Goal: Task Accomplishment & Management: Complete application form

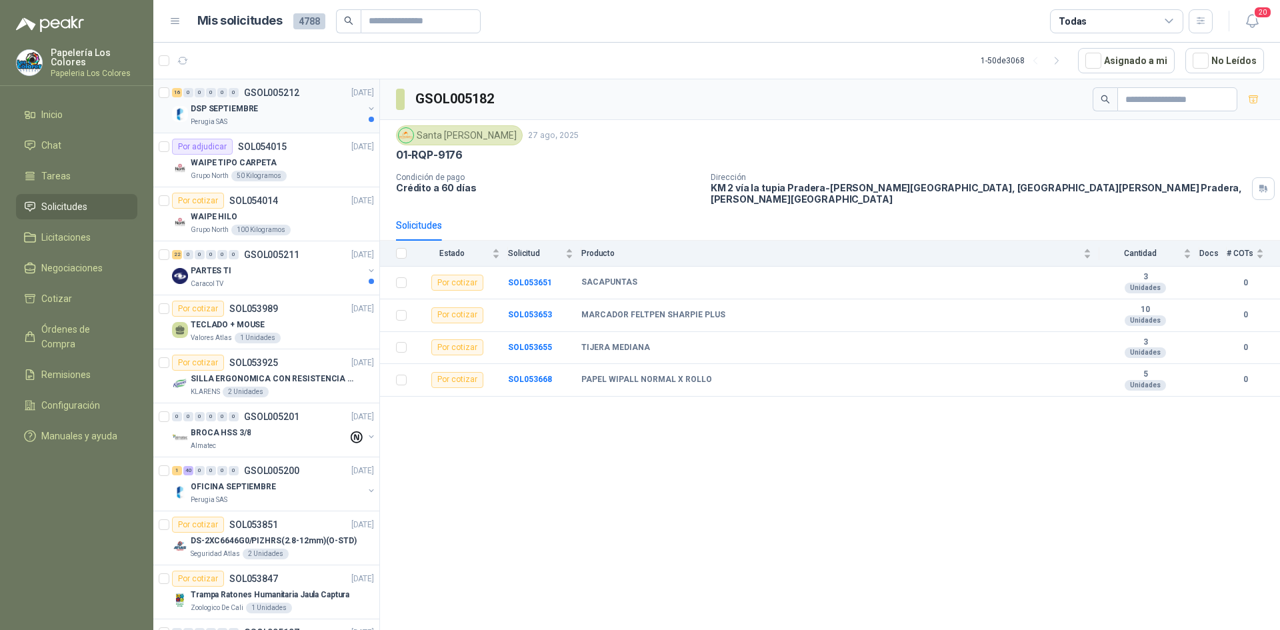
click at [303, 105] on div "DSP SEPTIEMBRE" at bounding box center [277, 109] width 173 height 16
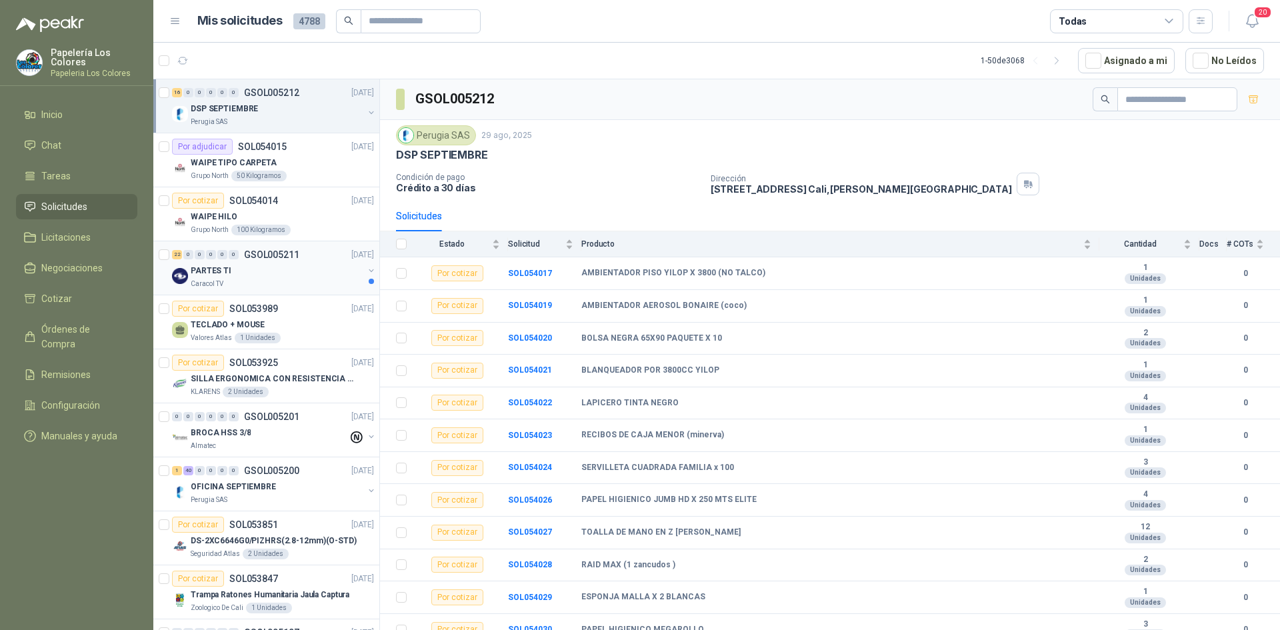
click at [265, 271] on div "PARTES TI" at bounding box center [277, 271] width 173 height 16
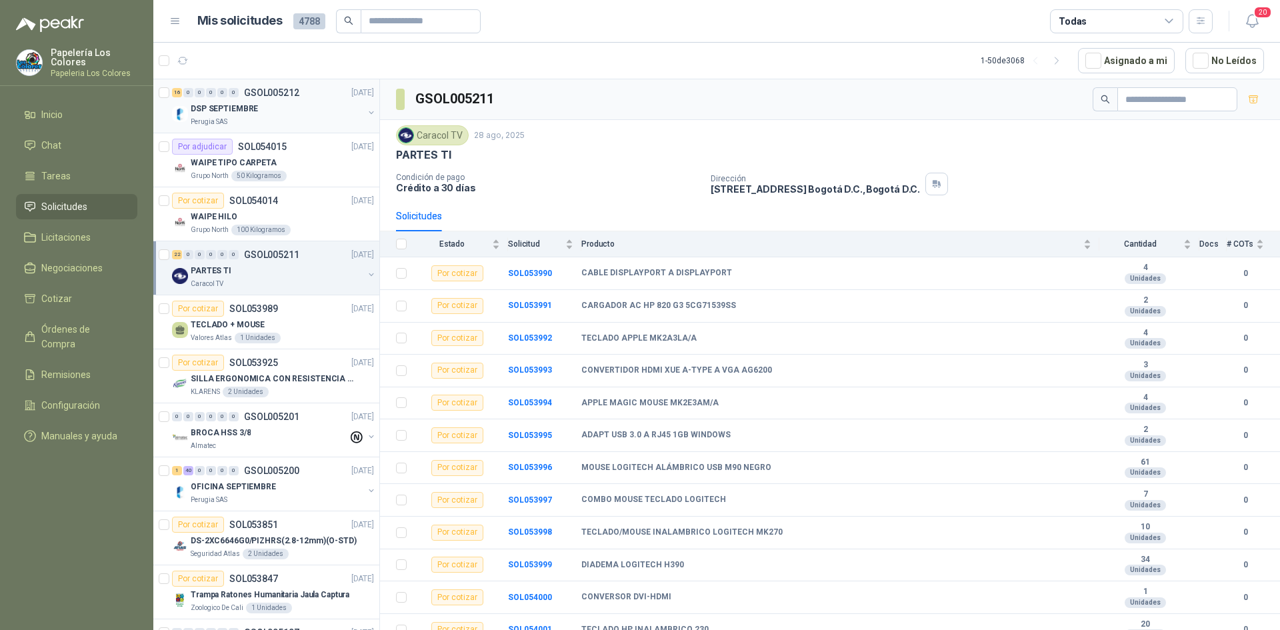
click at [322, 102] on div "DSP SEPTIEMBRE" at bounding box center [277, 109] width 173 height 16
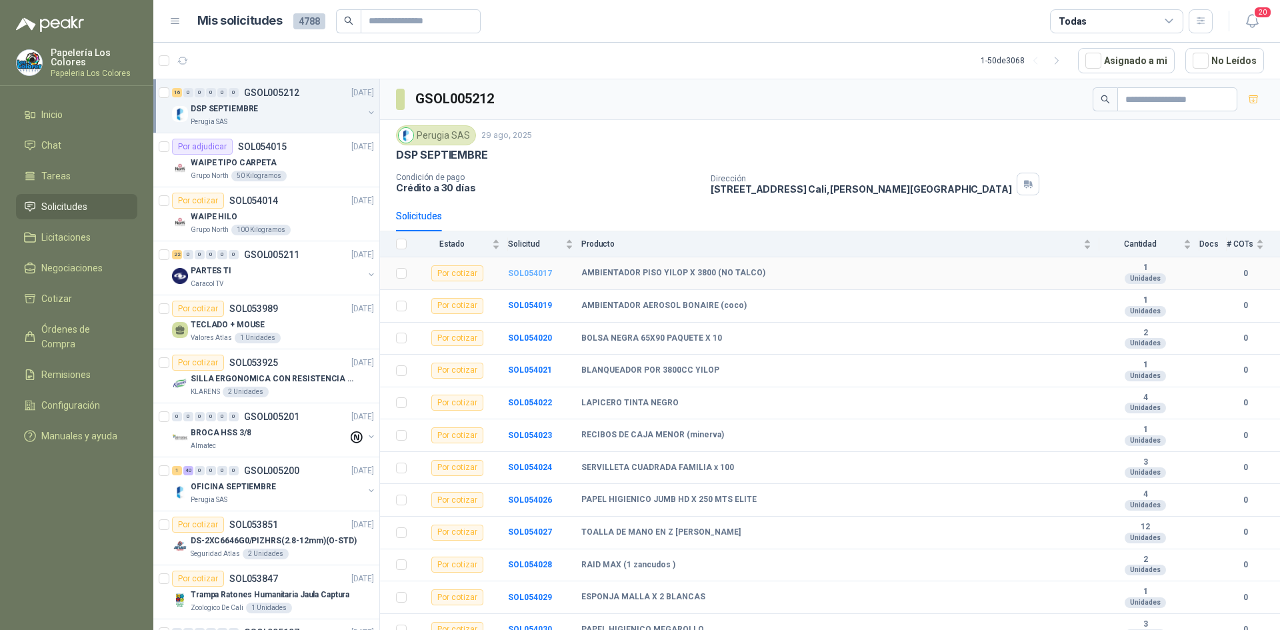
click at [532, 272] on b "SOL054017" at bounding box center [530, 273] width 44 height 9
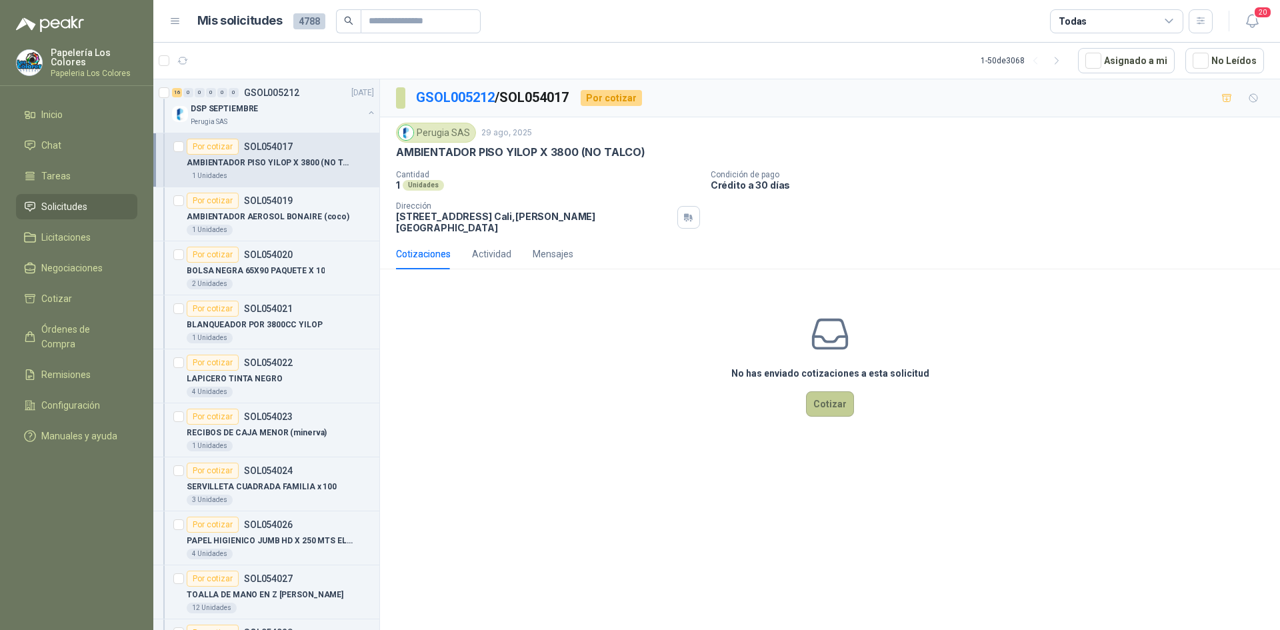
click at [831, 396] on button "Cotizar" at bounding box center [830, 403] width 48 height 25
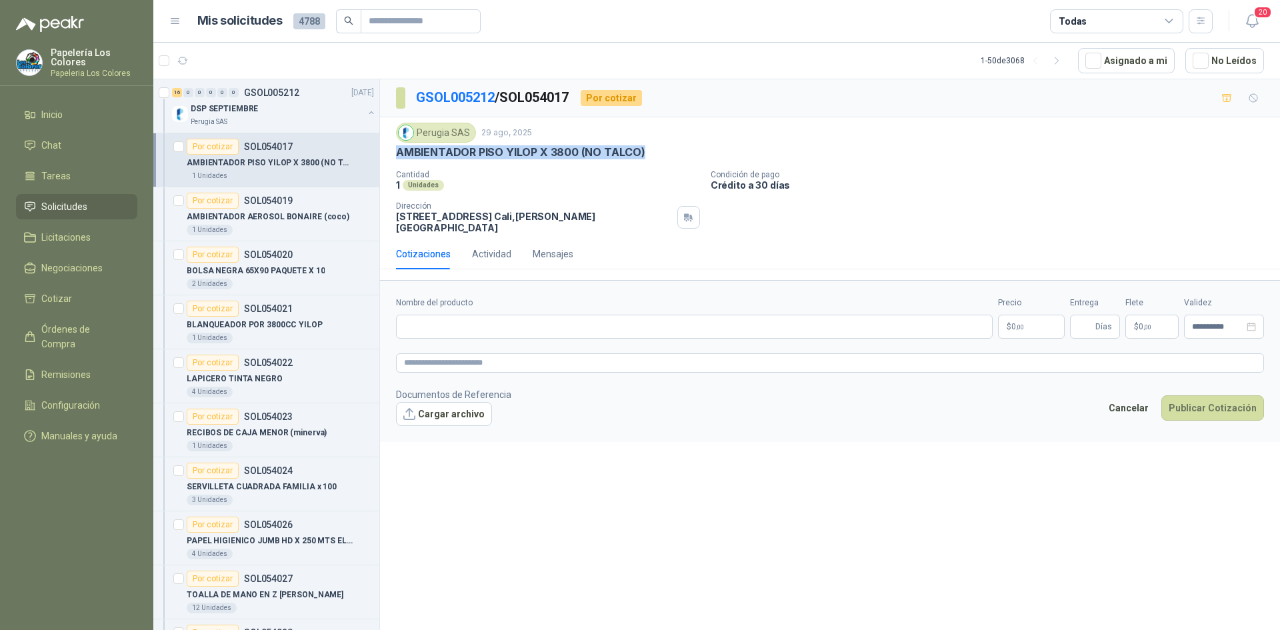
drag, startPoint x: 638, startPoint y: 150, endPoint x: 393, endPoint y: 161, distance: 246.2
click at [393, 161] on div "Perugia SAS [DATE] AMBIENTADOR PISO YILOP X 3800 (NO TALCO) Cantidad 1 Unidade…" at bounding box center [830, 177] width 900 height 121
copy p "AMBIENTADOR PISO YILOP X 3800 (NO TALCO)"
click at [511, 315] on input "Nombre del producto" at bounding box center [694, 327] width 596 height 24
paste input "**********"
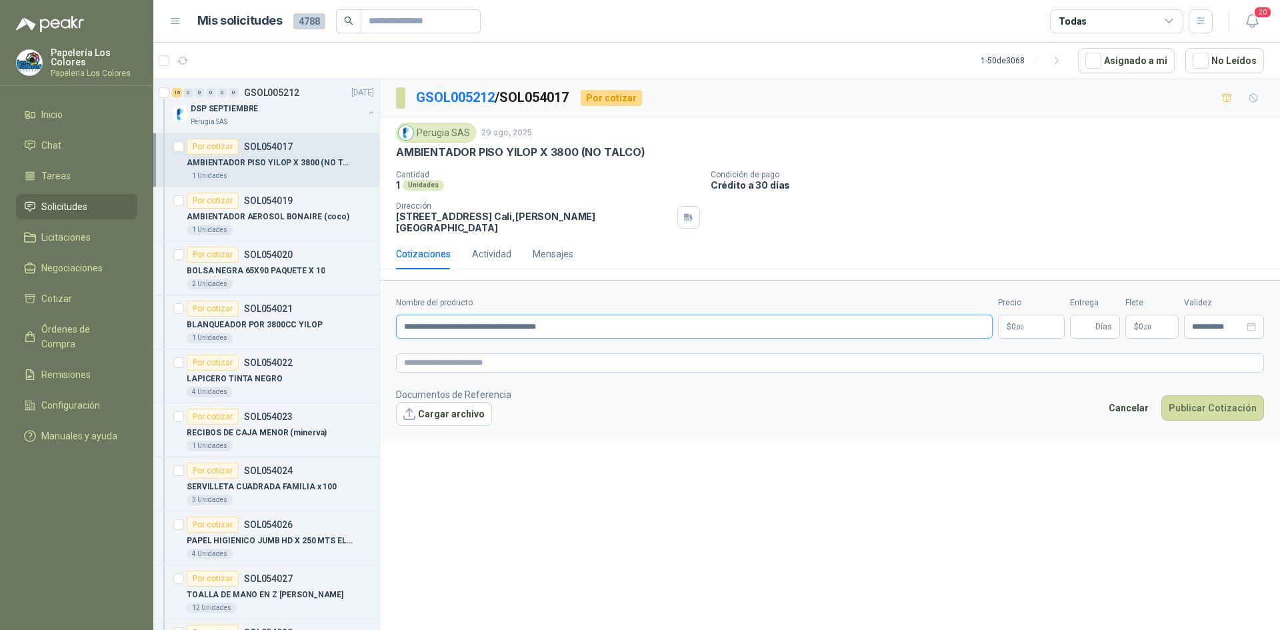
type input "**********"
click at [1026, 317] on body "Papelería Los Colores Papeleria Los Colores Inicio Chat Tareas Solicitudes Lici…" at bounding box center [640, 315] width 1280 height 630
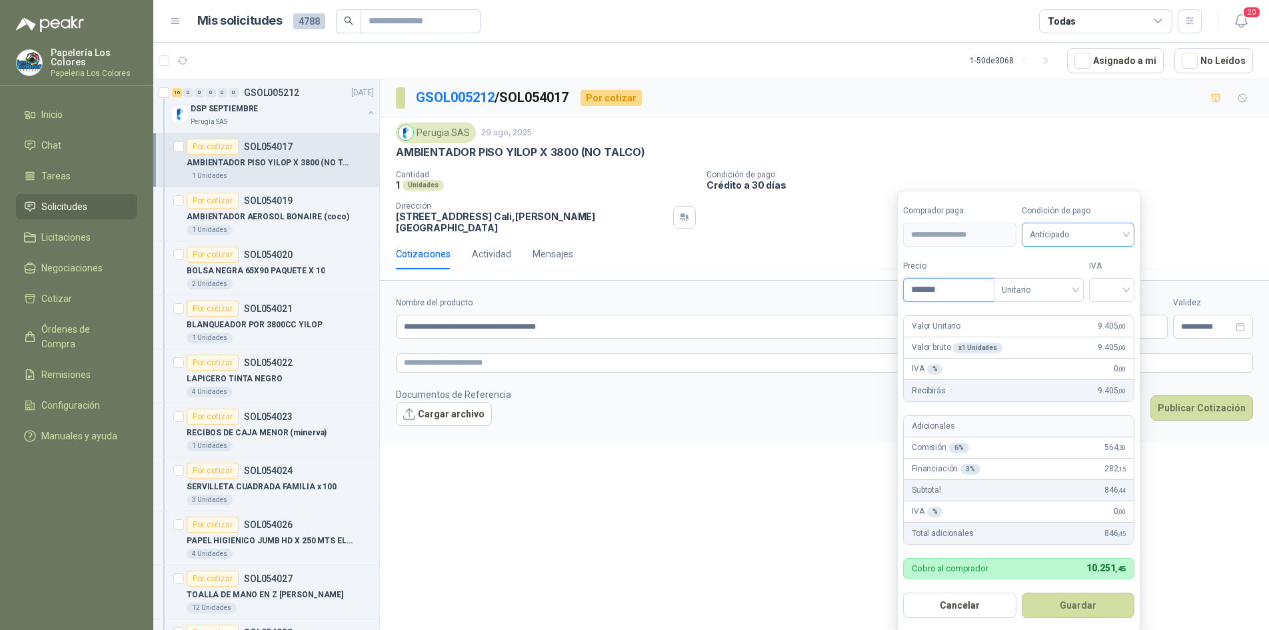
click at [1093, 231] on span "Anticipado" at bounding box center [1078, 235] width 97 height 20
type input "*******"
click at [1079, 285] on div "Crédito a 30 días" at bounding box center [1080, 284] width 93 height 15
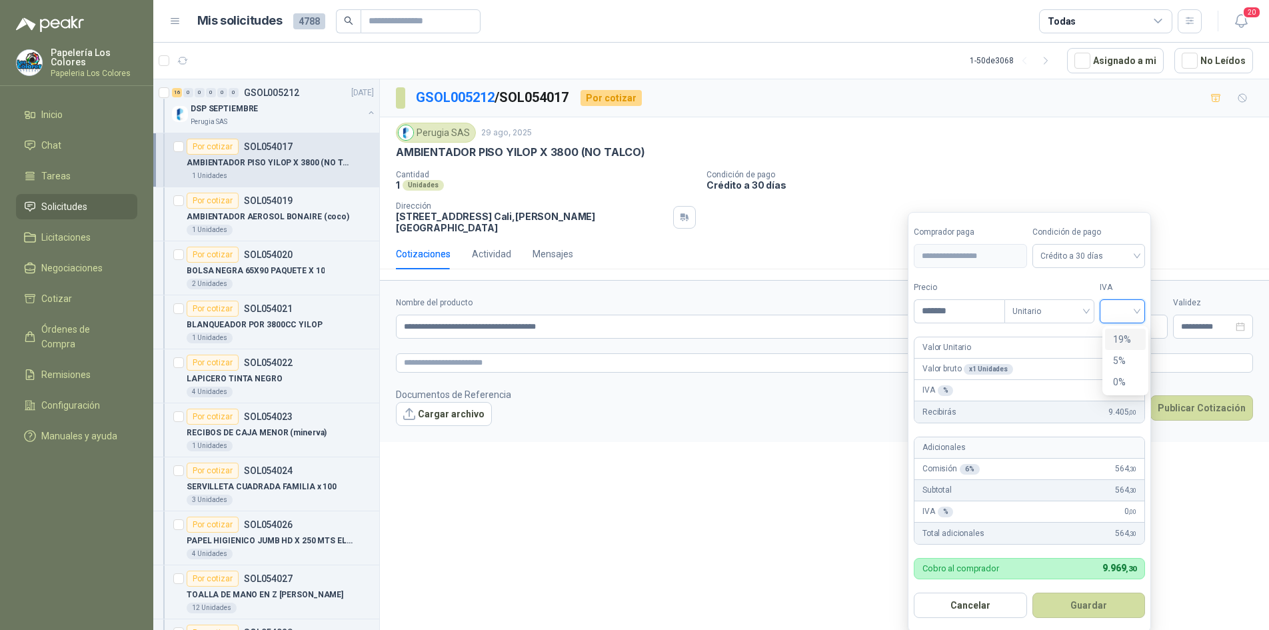
click at [1128, 307] on input "search" at bounding box center [1122, 310] width 29 height 20
click at [1120, 337] on div "19%" at bounding box center [1125, 339] width 25 height 15
click at [1099, 602] on button "Guardar" at bounding box center [1091, 604] width 115 height 25
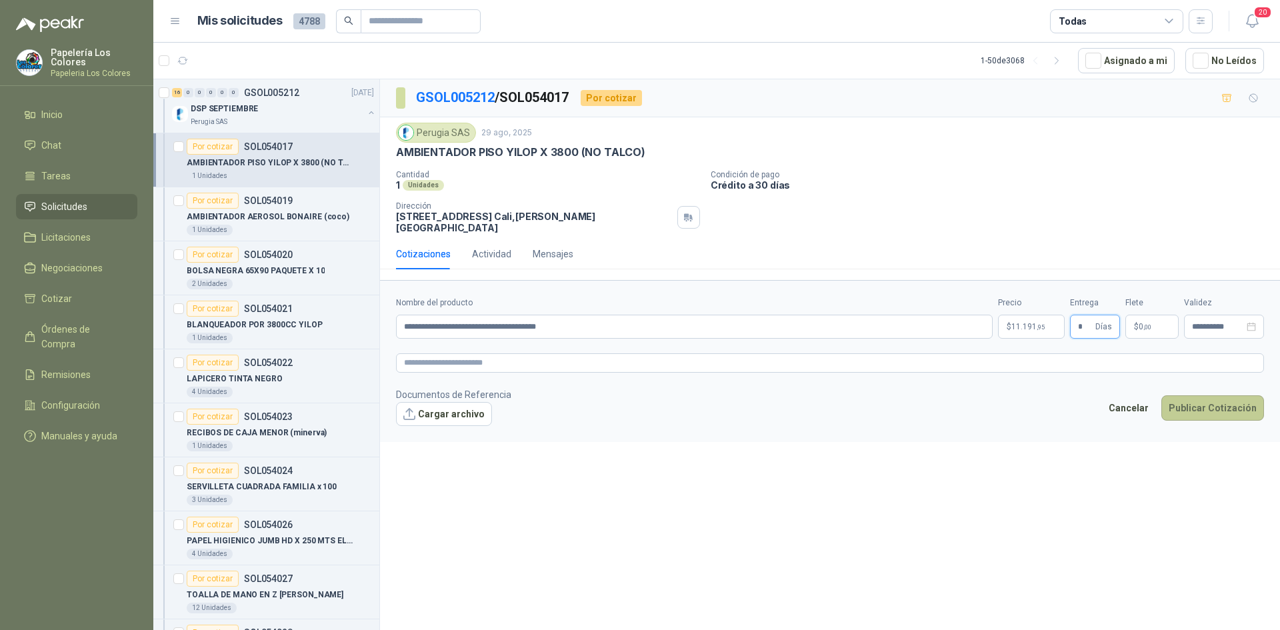
type input "*"
click at [1221, 395] on button "Publicar Cotización" at bounding box center [1212, 407] width 103 height 25
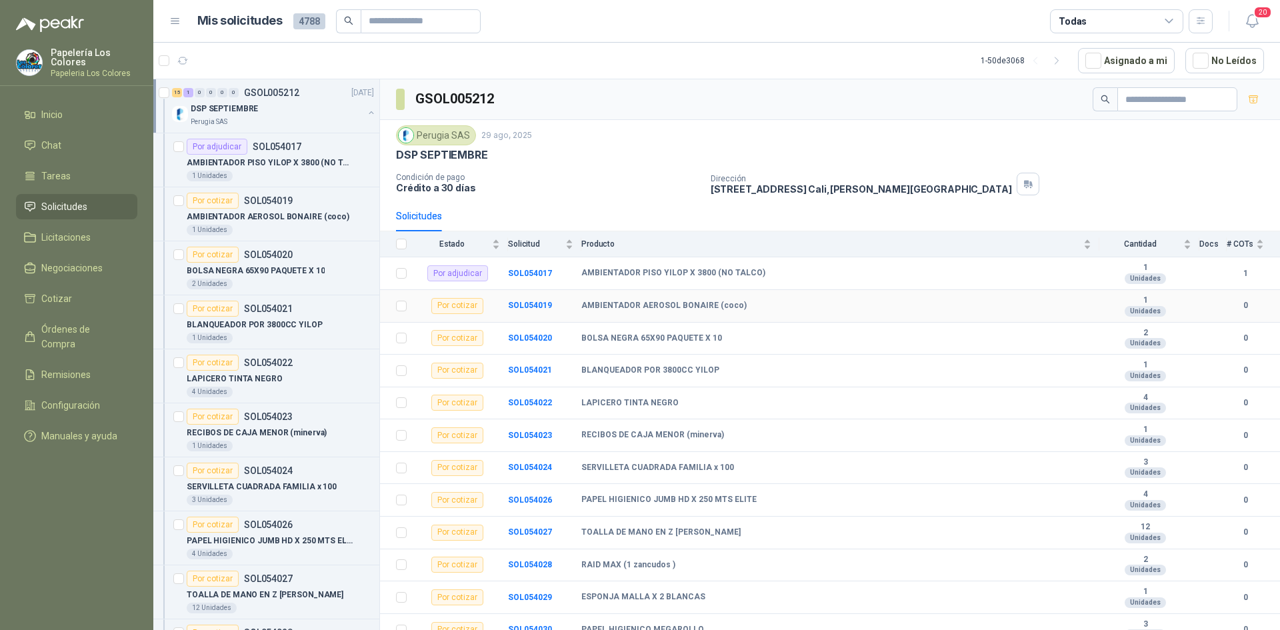
click at [538, 299] on td "SOL054019" at bounding box center [544, 306] width 73 height 33
click at [539, 302] on b "SOL054019" at bounding box center [530, 305] width 44 height 9
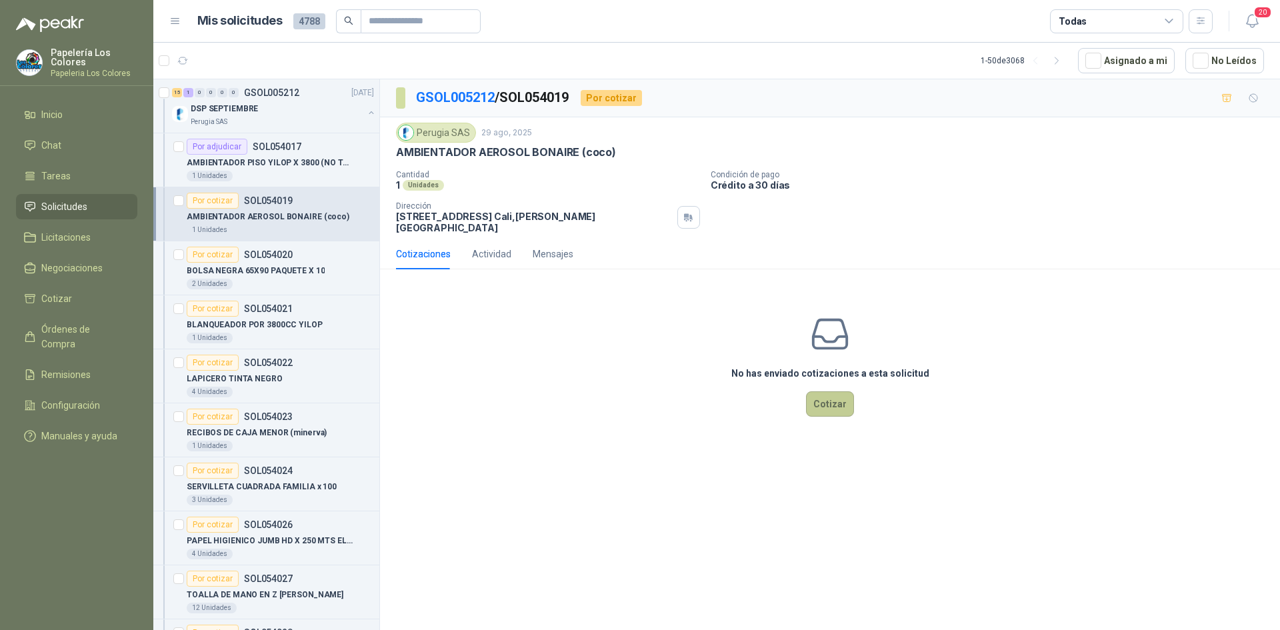
click at [836, 391] on button "Cotizar" at bounding box center [830, 403] width 48 height 25
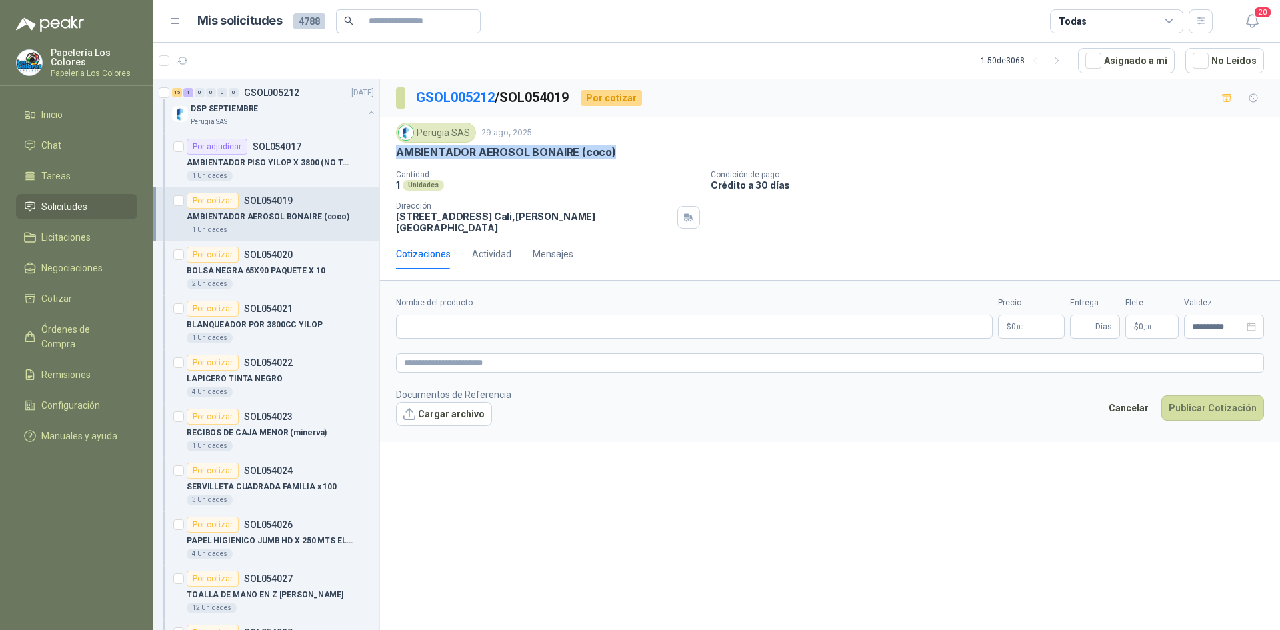
drag, startPoint x: 610, startPoint y: 151, endPoint x: 393, endPoint y: 163, distance: 218.3
click at [393, 163] on div "Perugia SAS [DATE] AMBIENTADOR AEROSOL BONAIRE (coco) Cantidad 1 Unidades Cond…" at bounding box center [830, 177] width 900 height 121
copy p "AMBIENTADOR AEROSOL BONAIRE (coco)"
click at [564, 322] on input "Nombre del producto" at bounding box center [694, 327] width 596 height 24
paste input "**********"
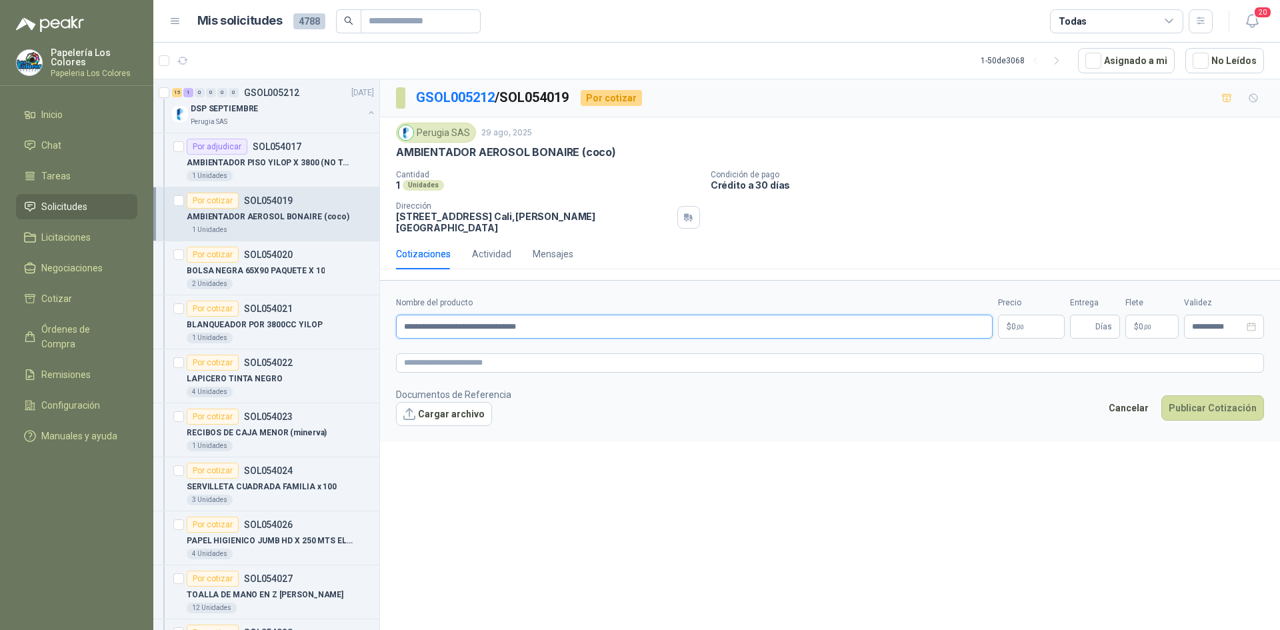
type input "**********"
click at [1020, 310] on body "Papelería Los Colores Papeleria Los Colores Inicio Chat Tareas Solicitudes Lici…" at bounding box center [640, 315] width 1280 height 630
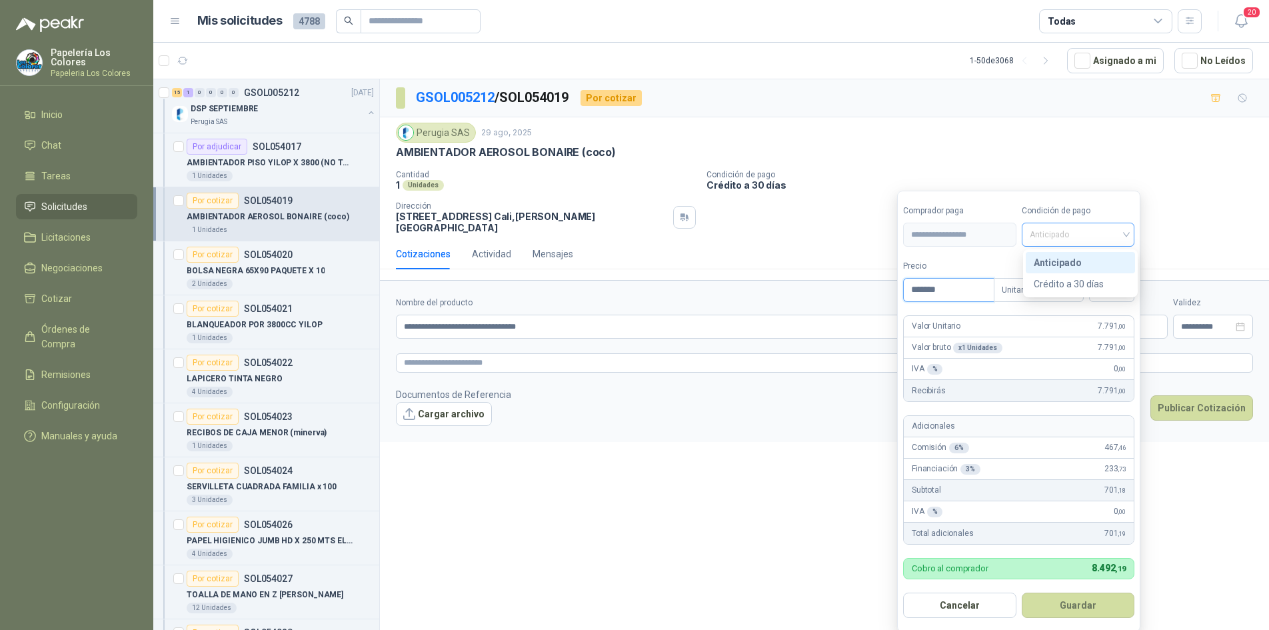
click at [1115, 235] on span "Anticipado" at bounding box center [1078, 235] width 97 height 20
type input "*******"
click at [1086, 281] on div "Crédito a 30 días" at bounding box center [1080, 284] width 93 height 15
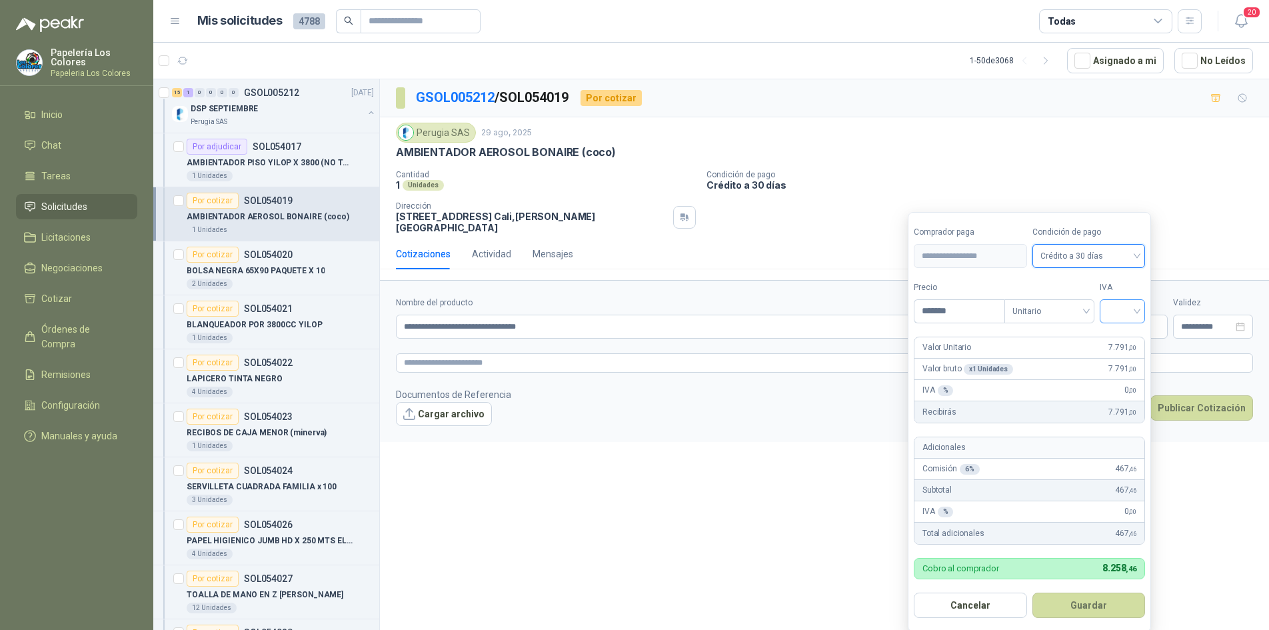
click at [1134, 310] on input "search" at bounding box center [1122, 310] width 29 height 20
click at [1117, 333] on div "19%" at bounding box center [1125, 339] width 25 height 15
click at [1076, 604] on button "Guardar" at bounding box center [1091, 604] width 115 height 25
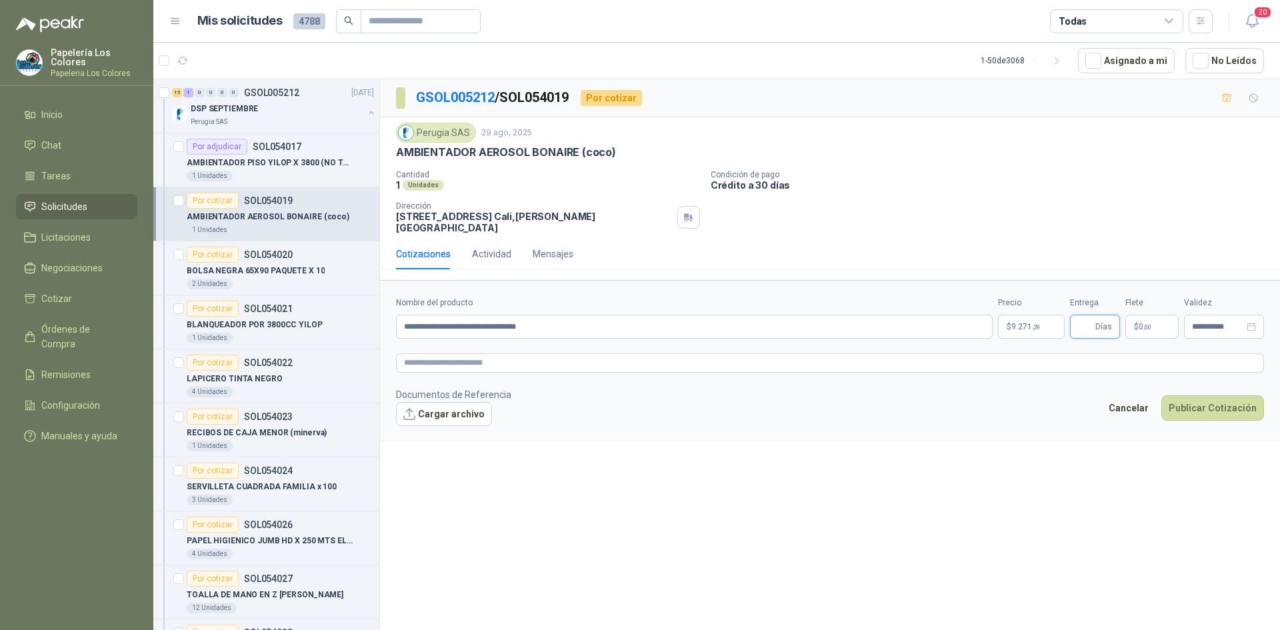
type input "*"
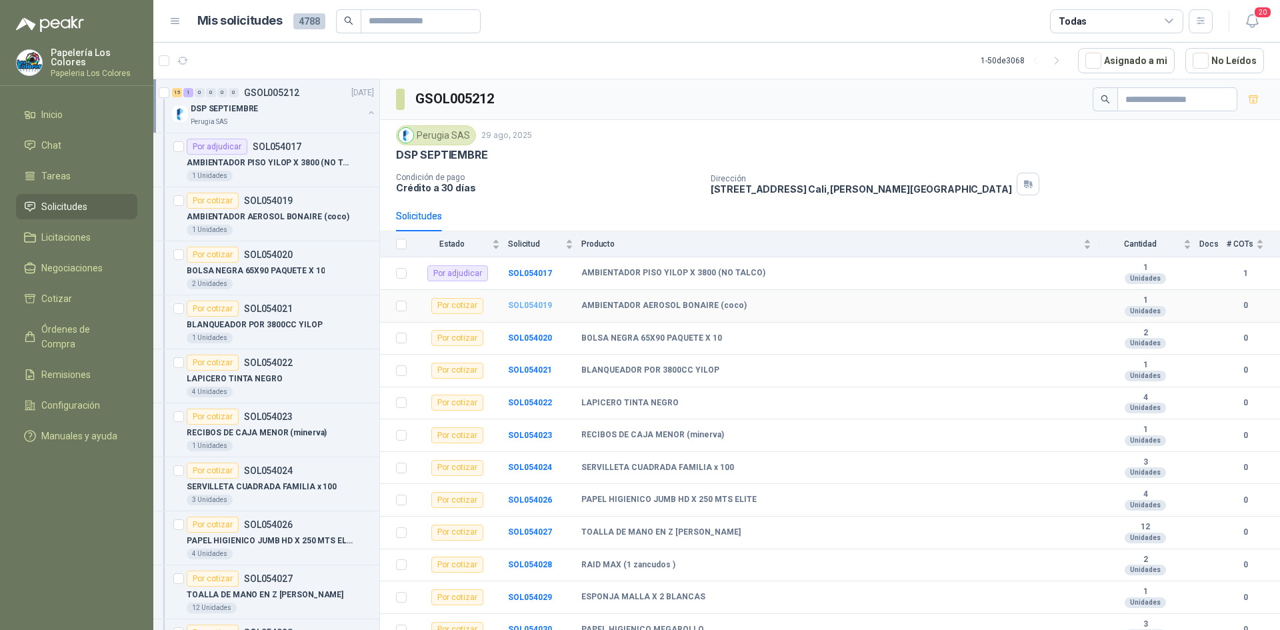
click at [524, 307] on b "SOL054019" at bounding box center [530, 305] width 44 height 9
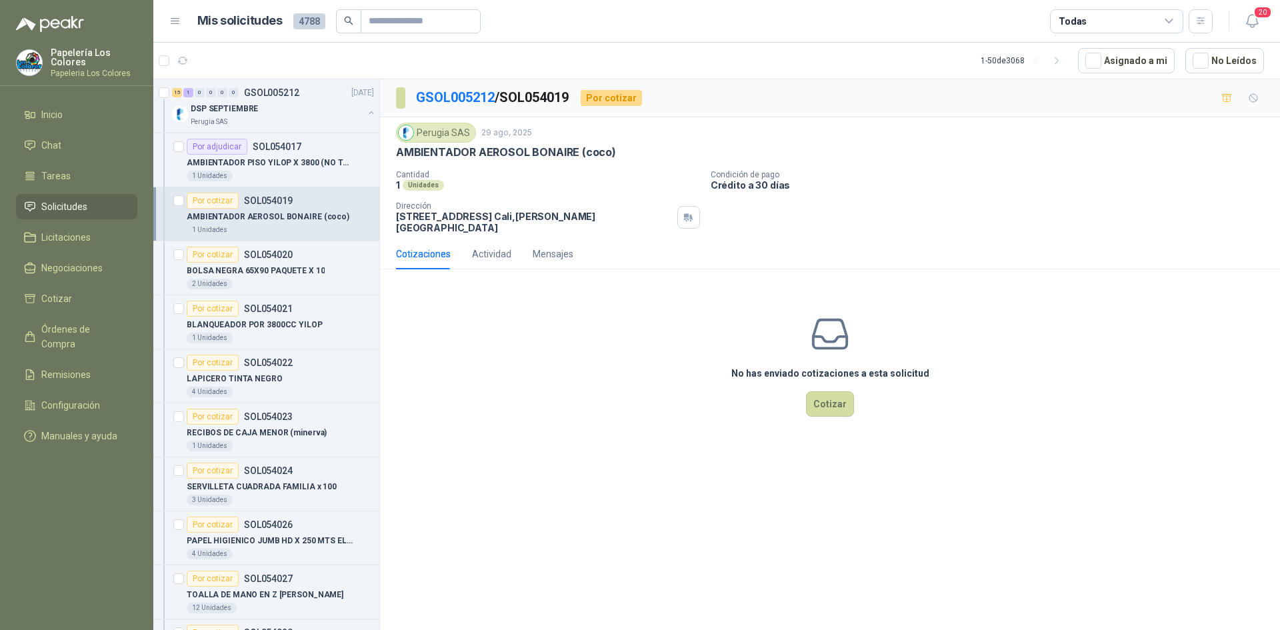
click at [804, 389] on div "No has enviado cotizaciones a esta solicitud Cotizar" at bounding box center [830, 365] width 900 height 170
click at [842, 394] on button "Cotizar" at bounding box center [830, 403] width 48 height 25
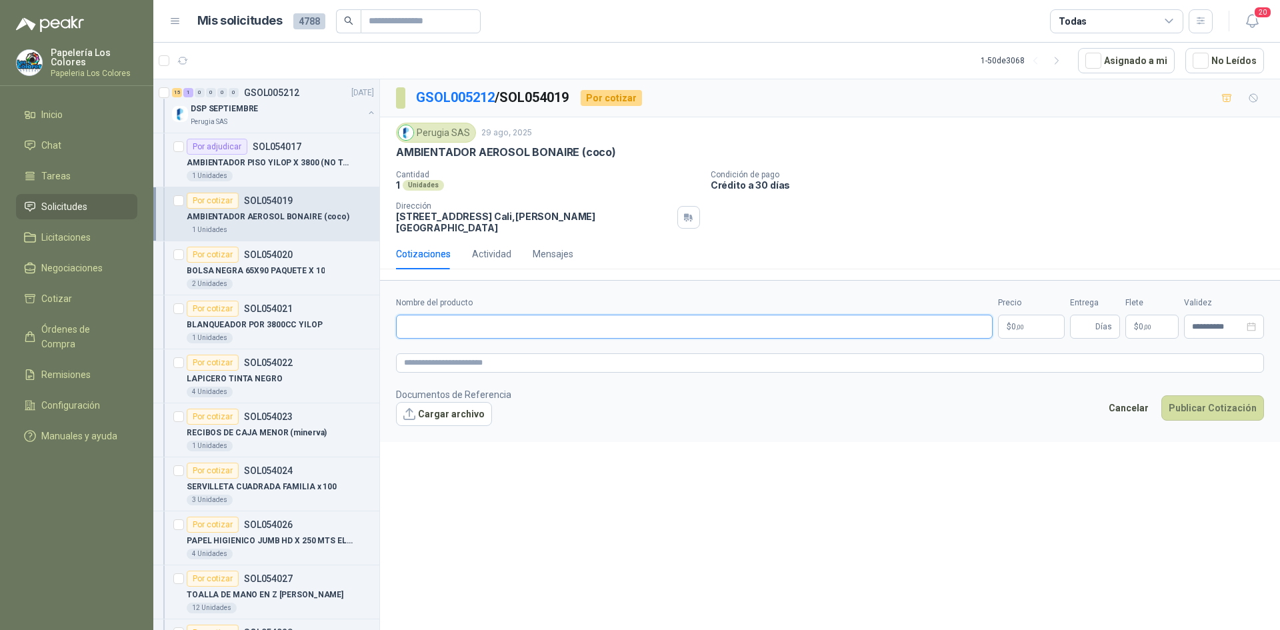
click at [543, 317] on input "Nombre del producto" at bounding box center [694, 327] width 596 height 24
click at [549, 247] on div "Mensajes" at bounding box center [553, 254] width 41 height 15
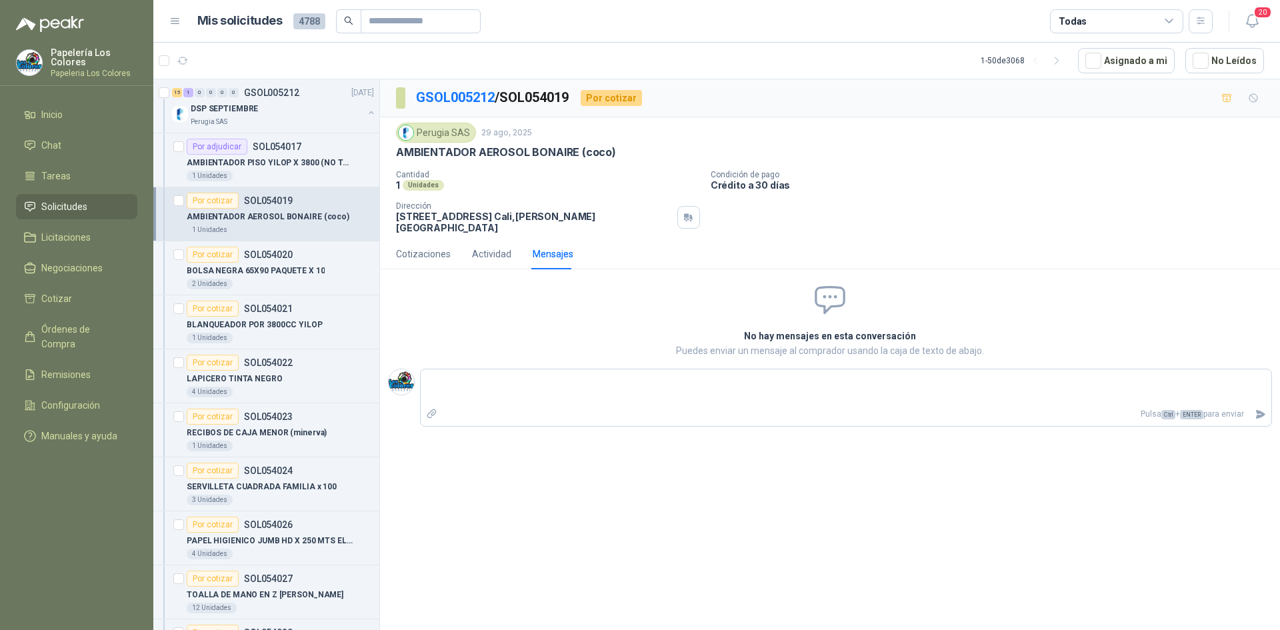
type textarea "*"
type textarea "**"
type textarea "*"
type textarea "**"
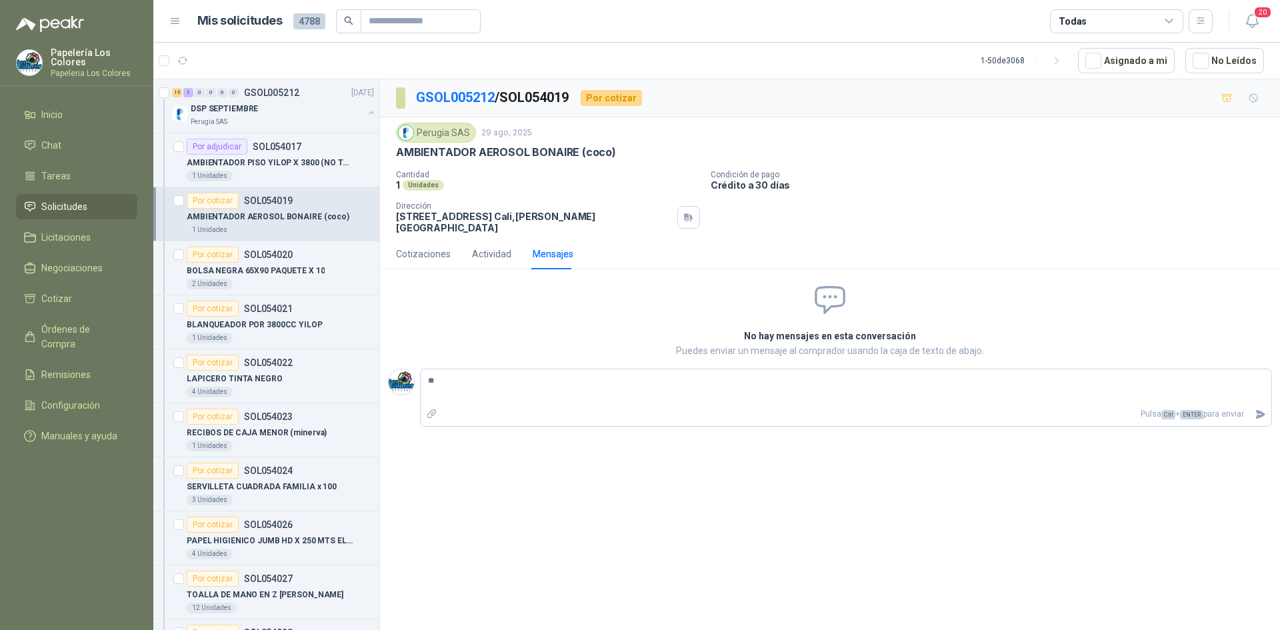
type textarea "**"
type textarea "****"
type textarea "*****"
type textarea "*******"
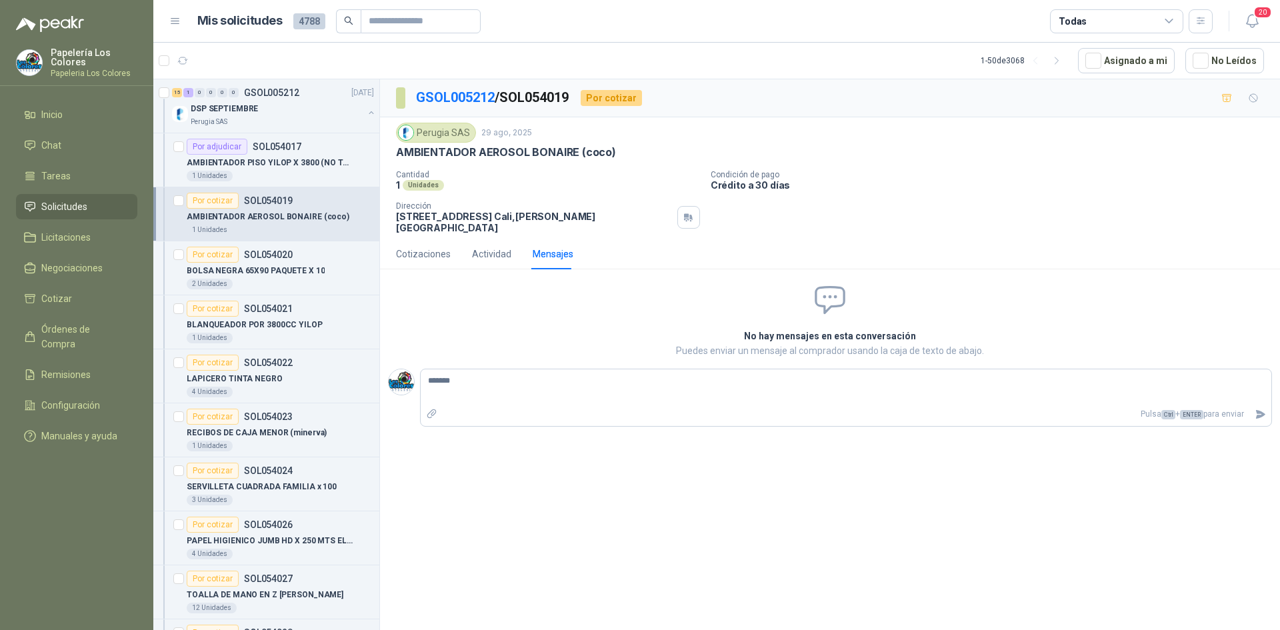
type textarea "********"
type textarea "*********"
type textarea "**********"
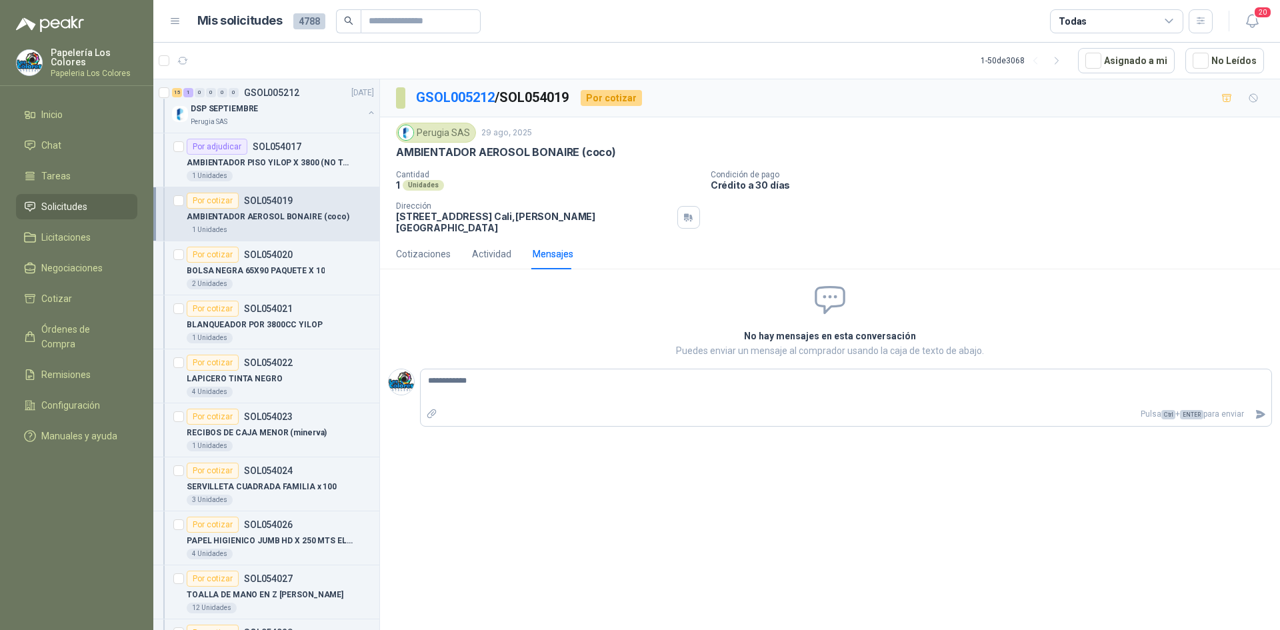
type textarea "**********"
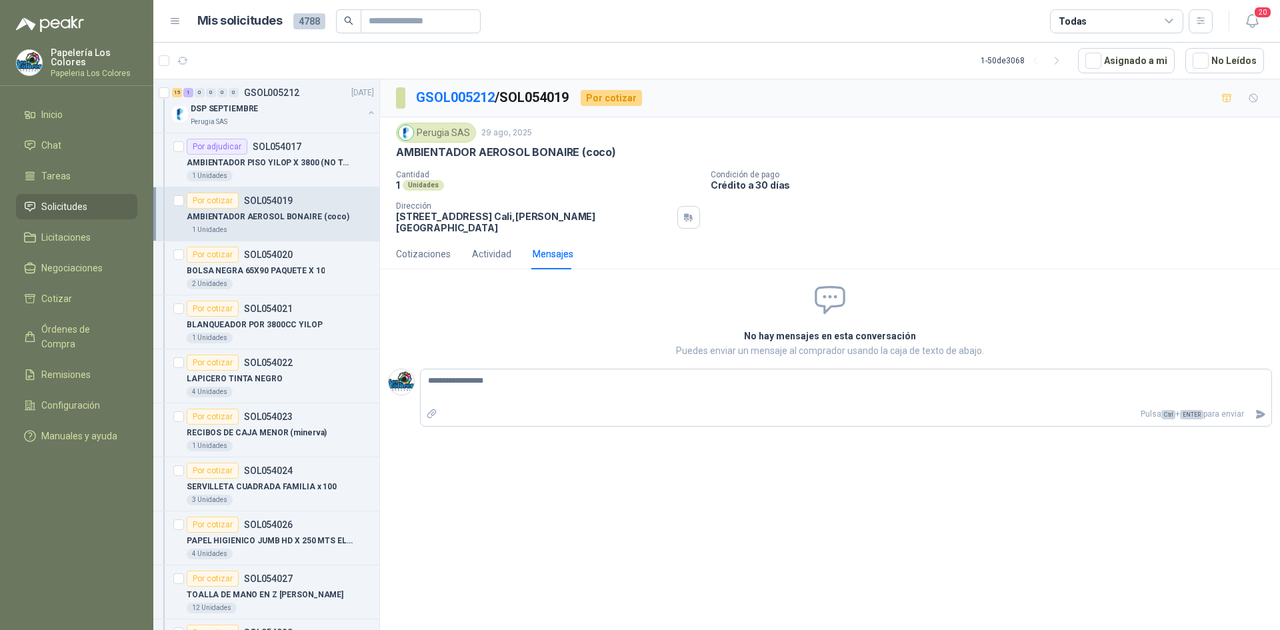
type textarea "**********"
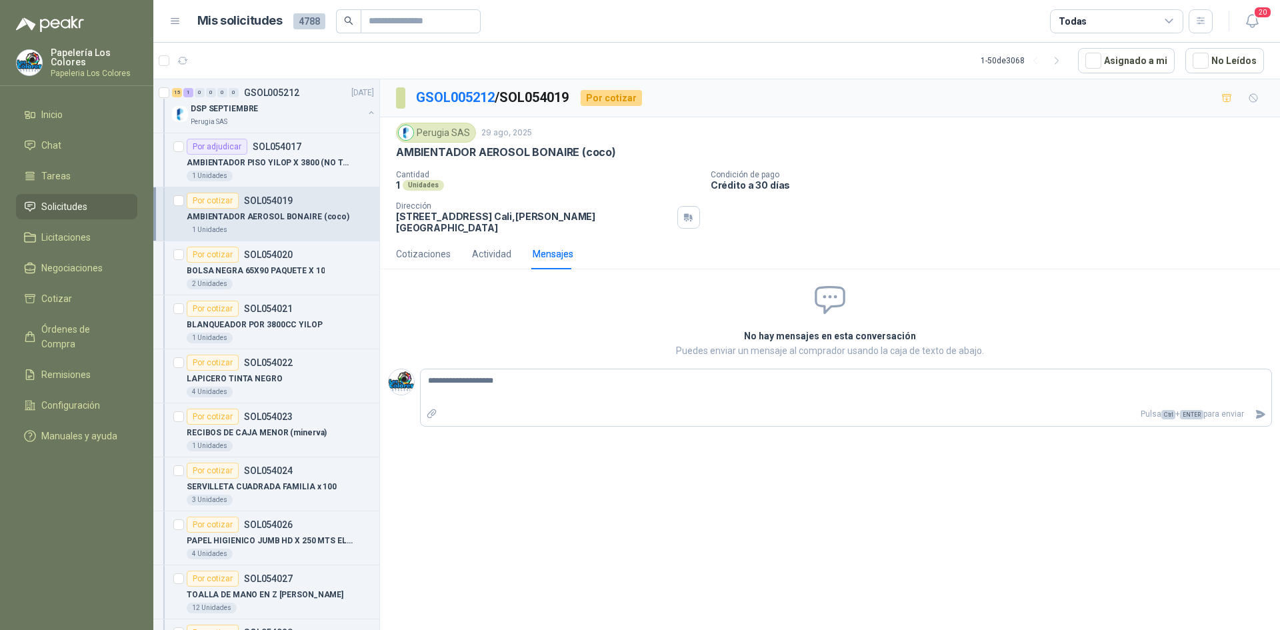
type textarea "**********"
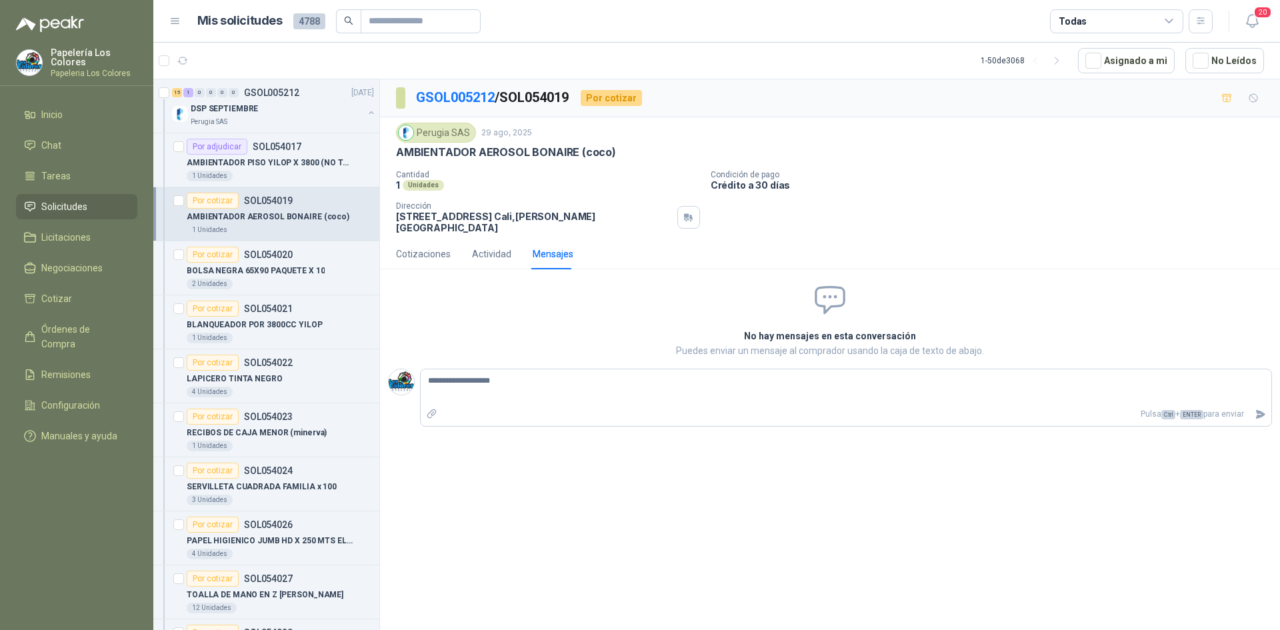
type textarea "**********"
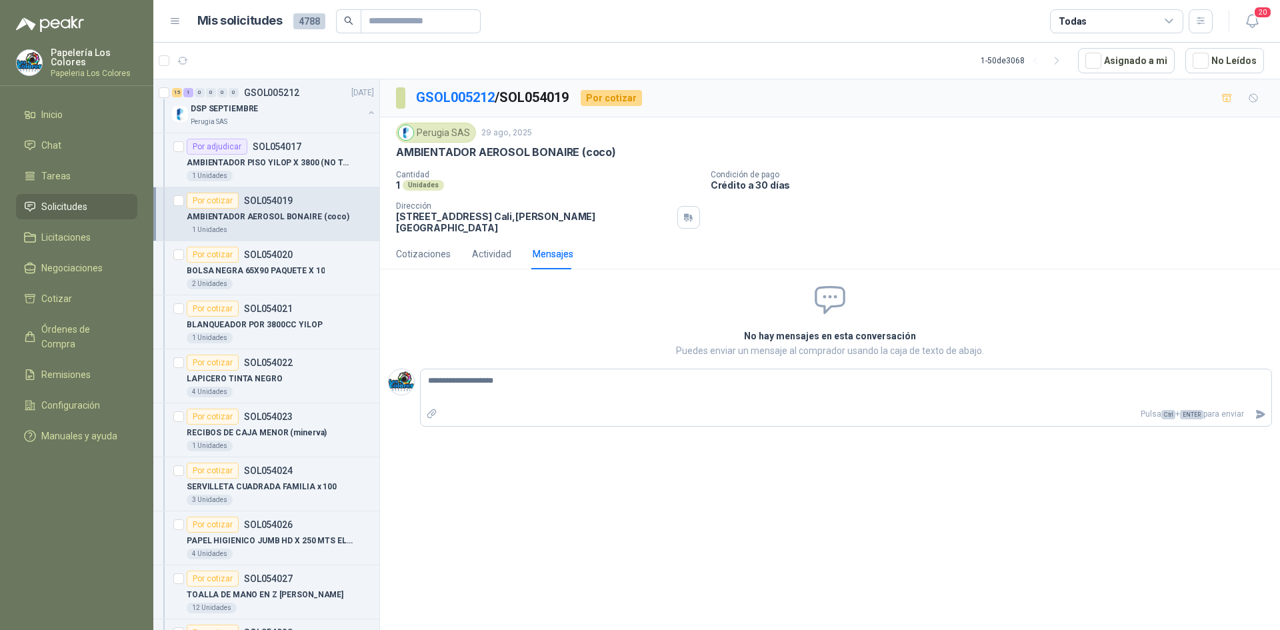
type textarea "**********"
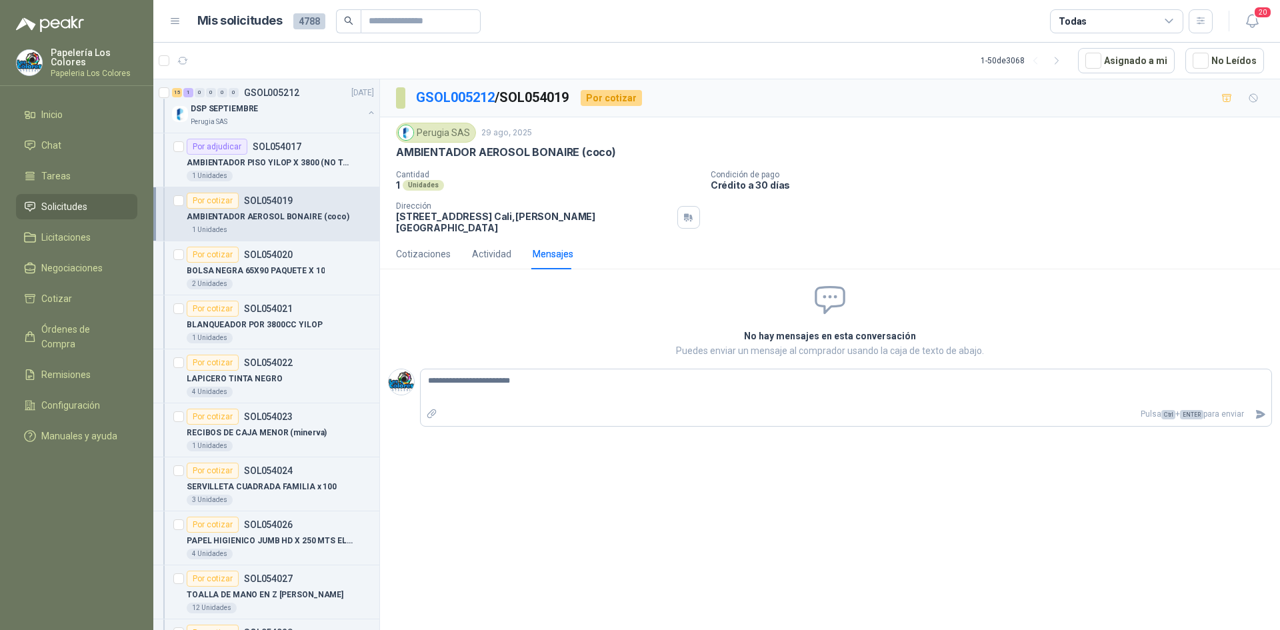
type textarea "**********"
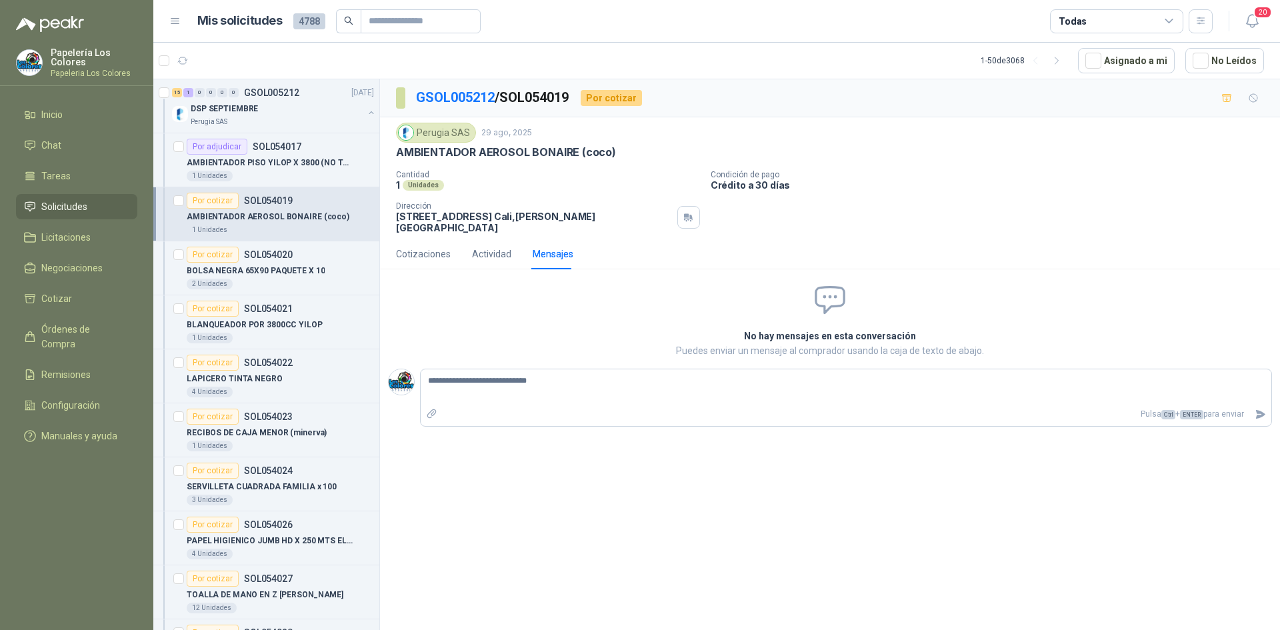
type textarea "**********"
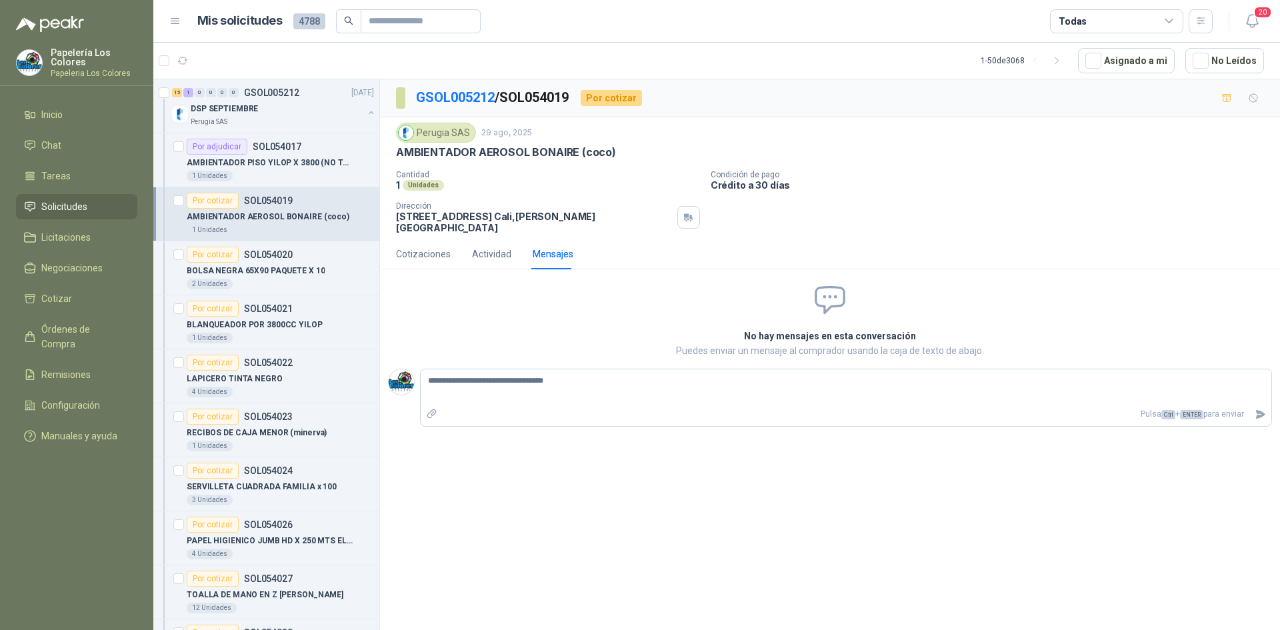
type textarea "**********"
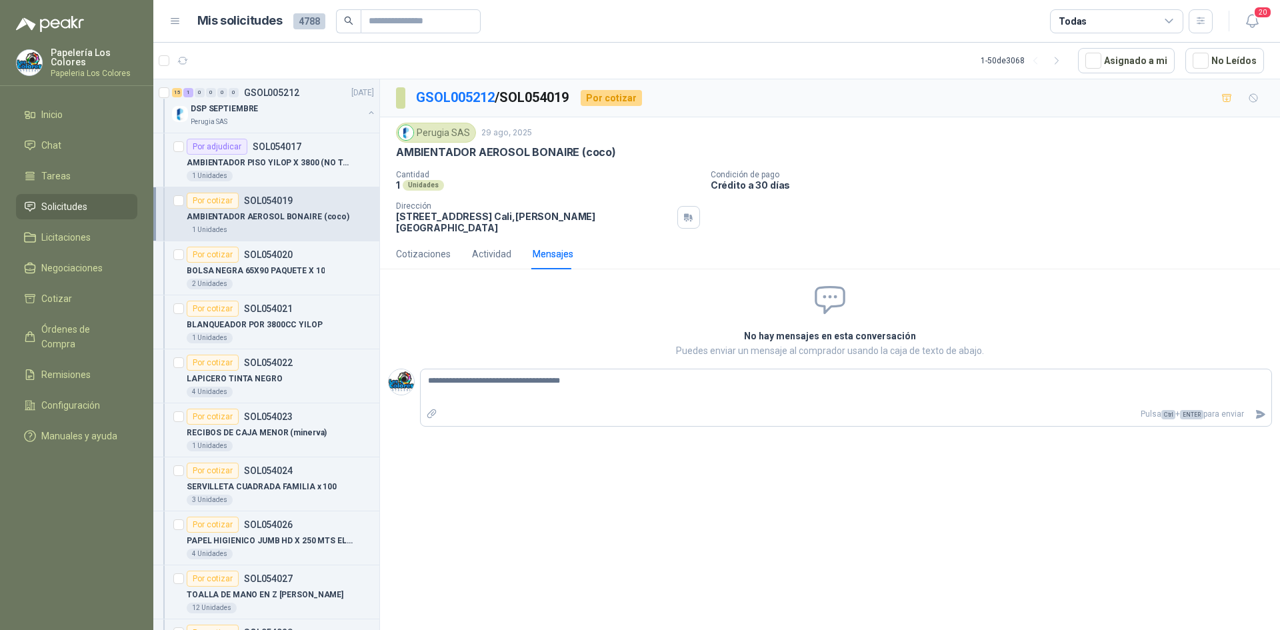
type textarea "**********"
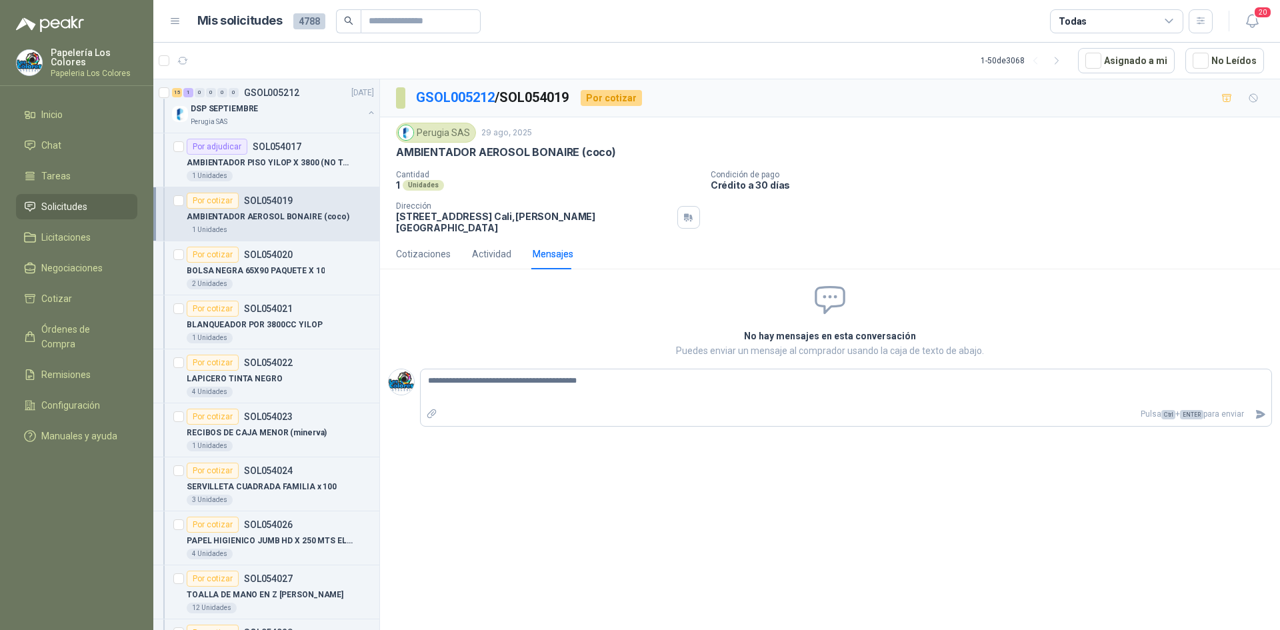
type textarea "**********"
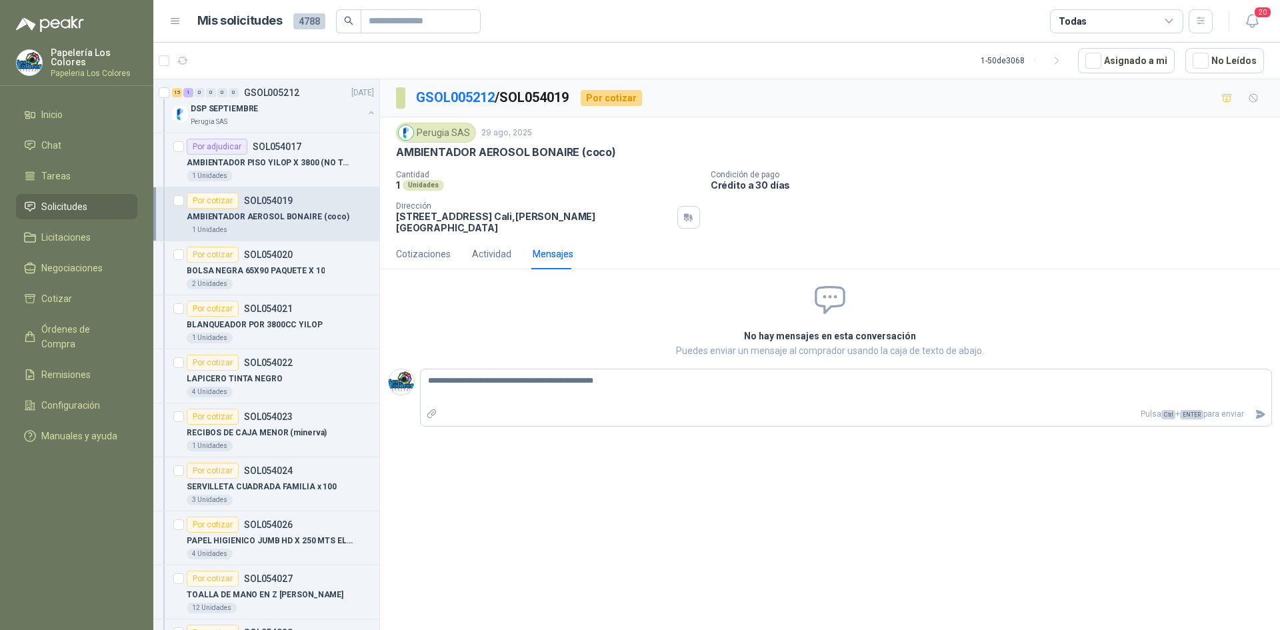
type textarea "**********"
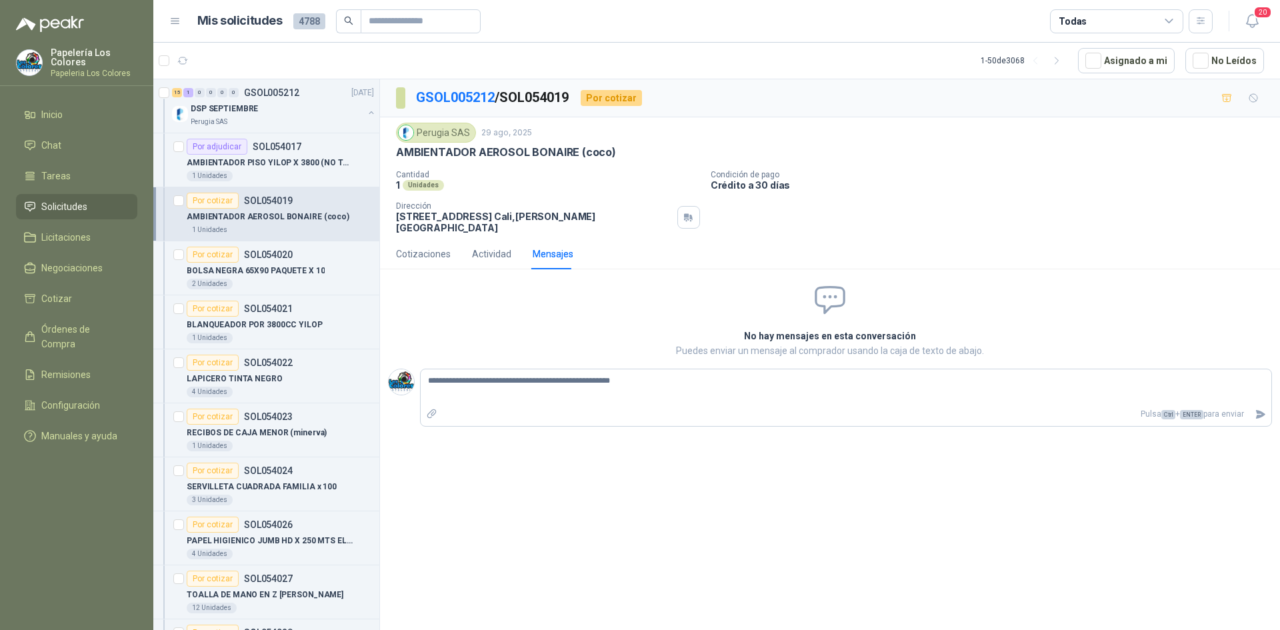
type textarea "**********"
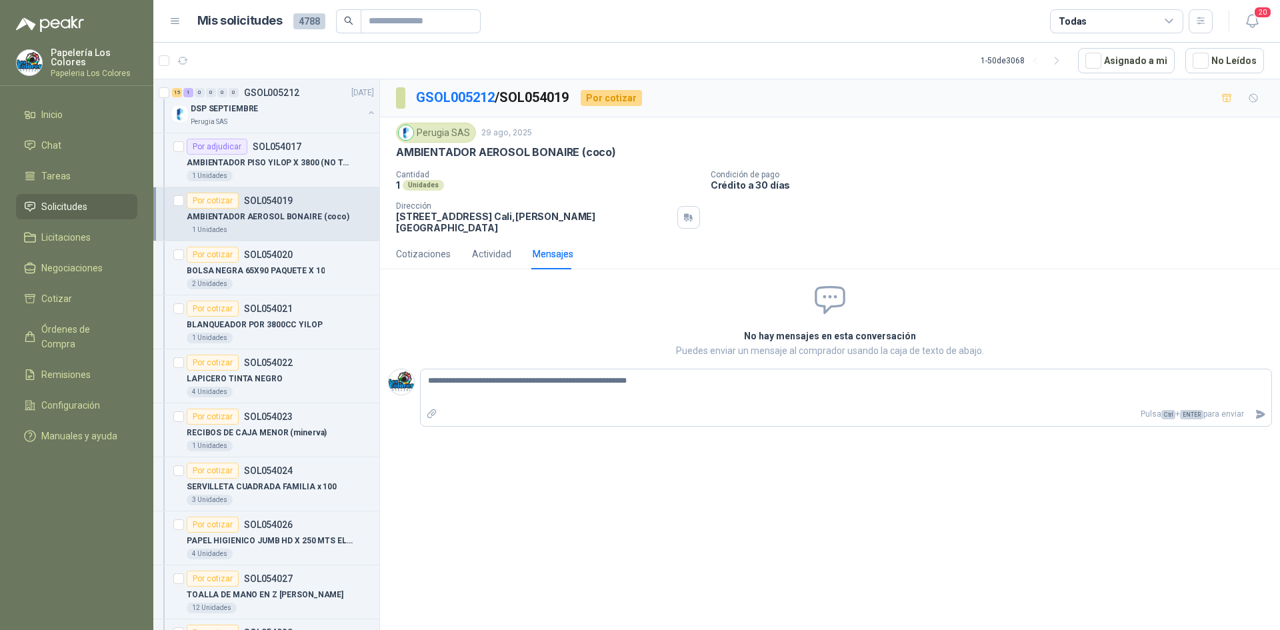
type textarea "**********"
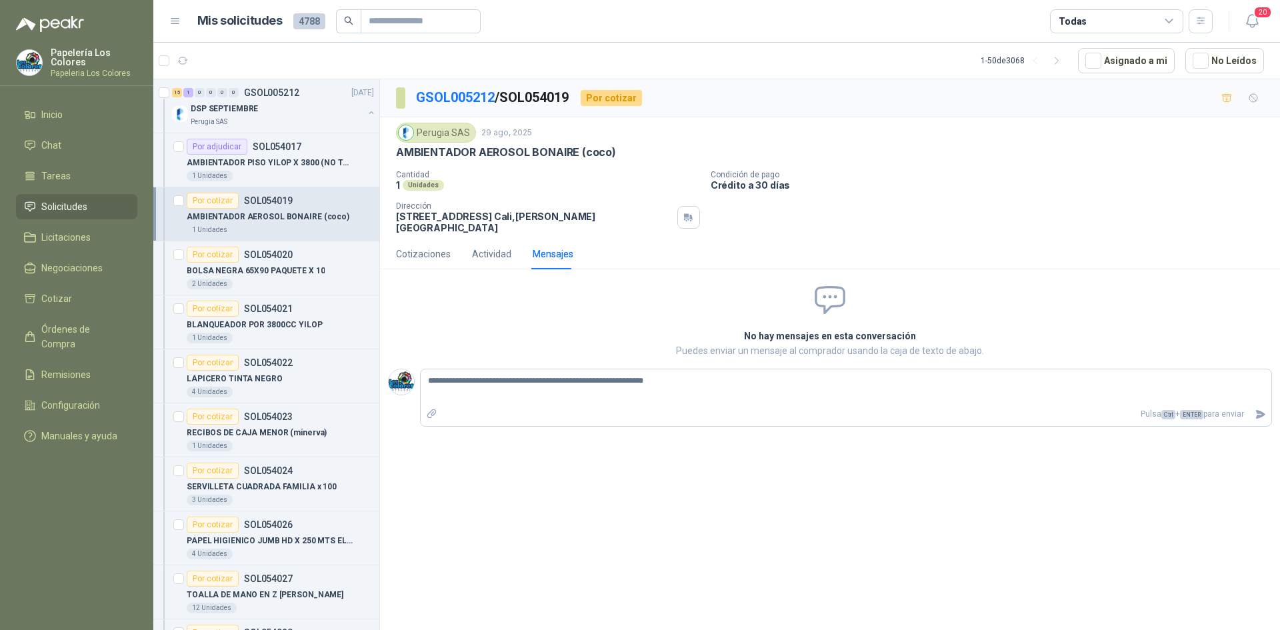
type textarea "**********"
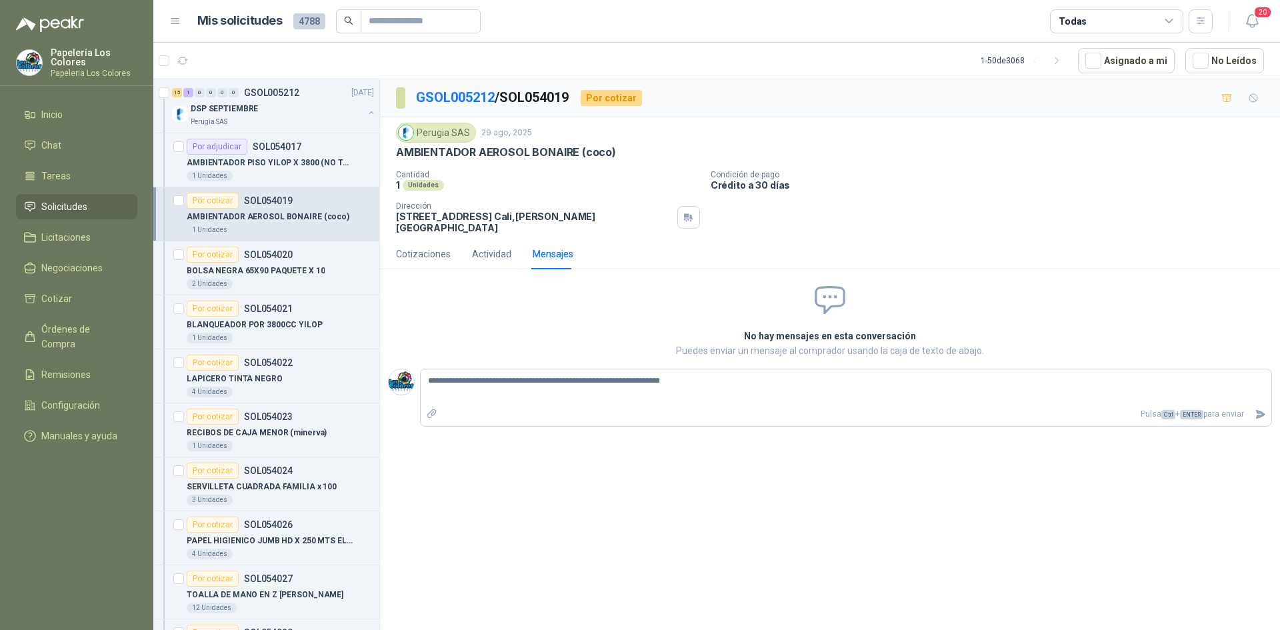
type textarea "**********"
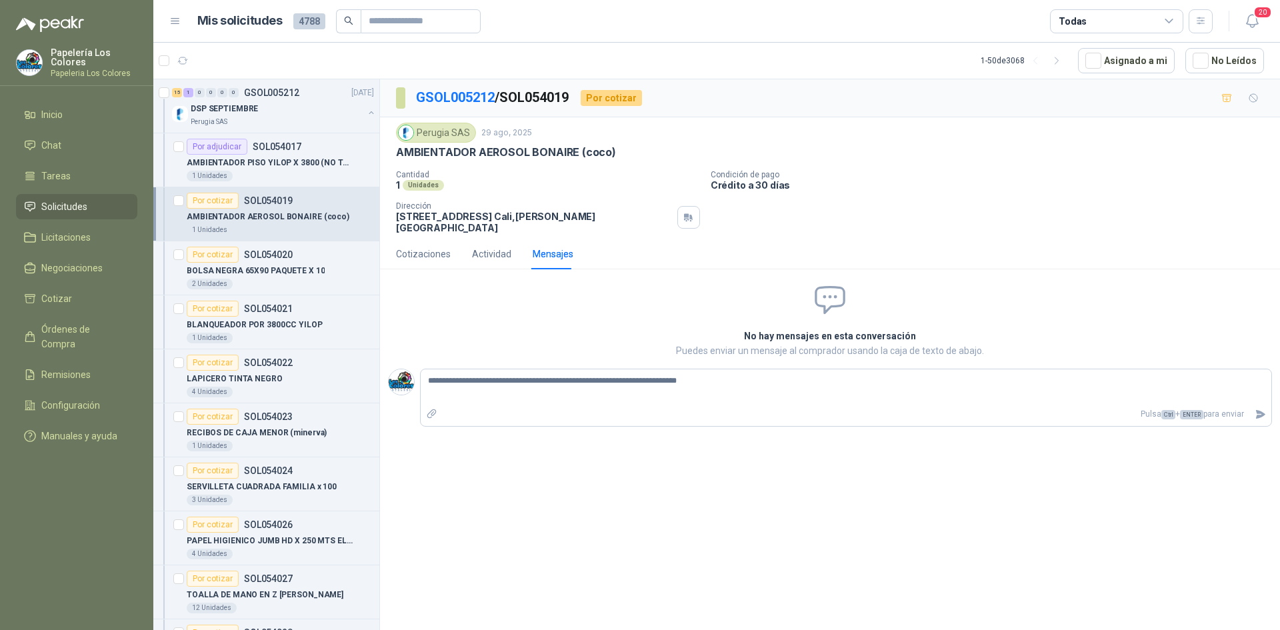
type textarea "**********"
click at [741, 373] on textarea "**********" at bounding box center [846, 387] width 850 height 31
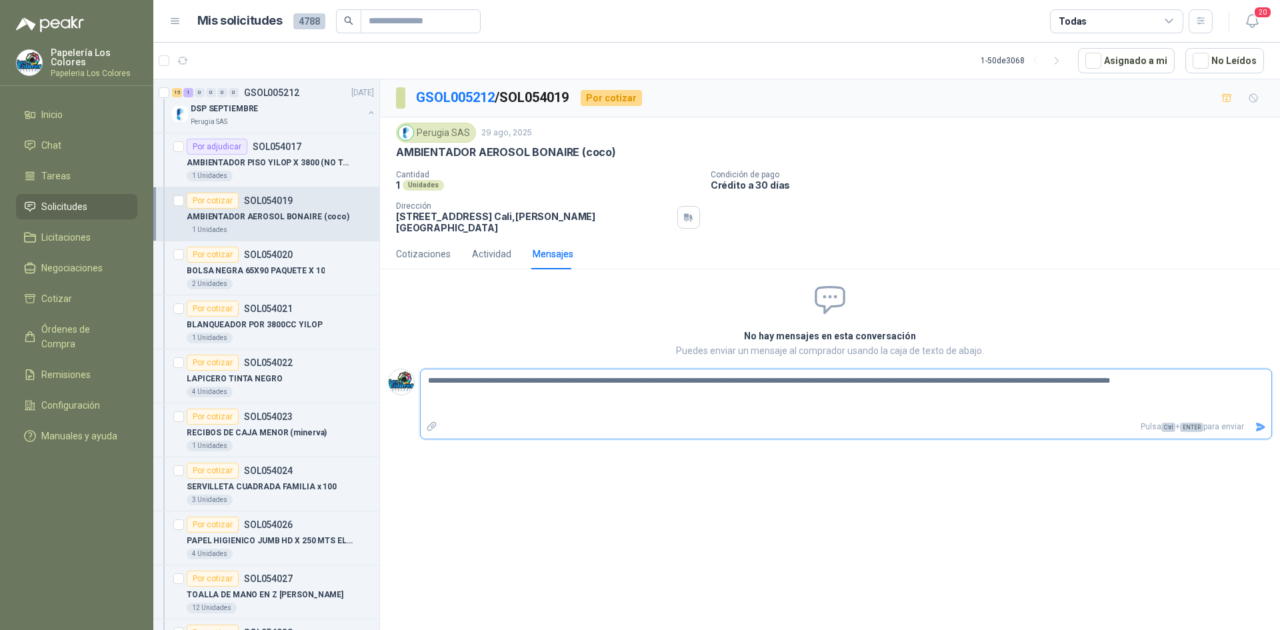
click at [1260, 423] on icon "Enviar" at bounding box center [1260, 427] width 9 height 9
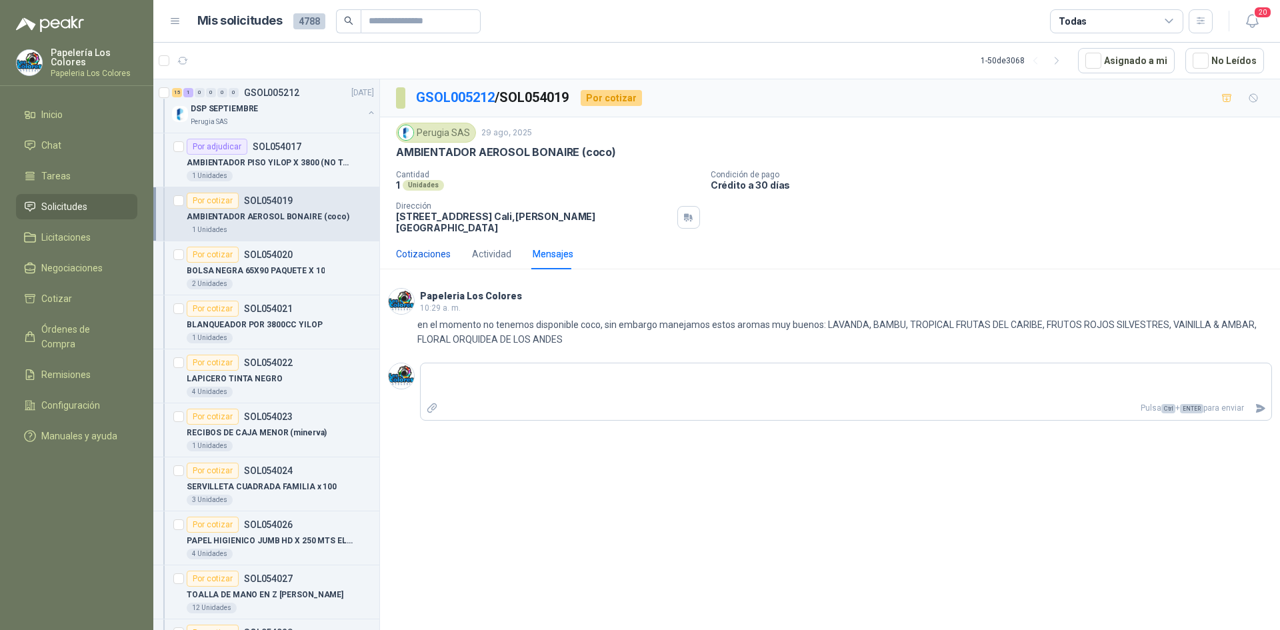
click at [423, 247] on div "Cotizaciones" at bounding box center [423, 254] width 55 height 15
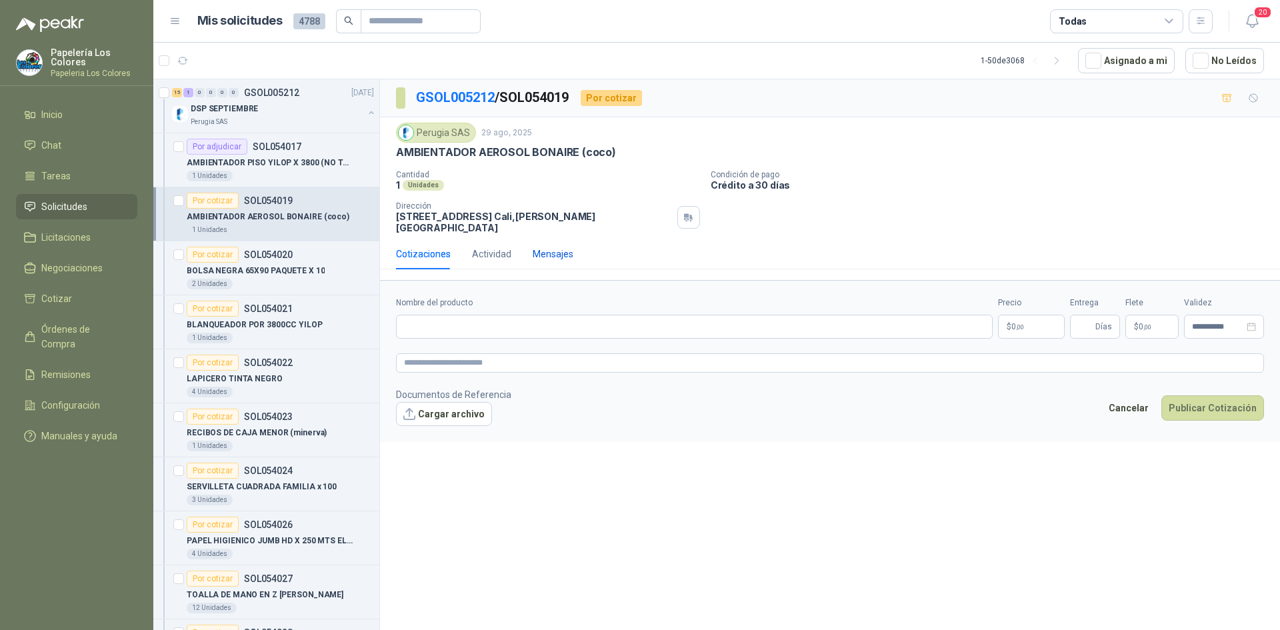
click at [551, 247] on div "Mensajes" at bounding box center [553, 254] width 41 height 15
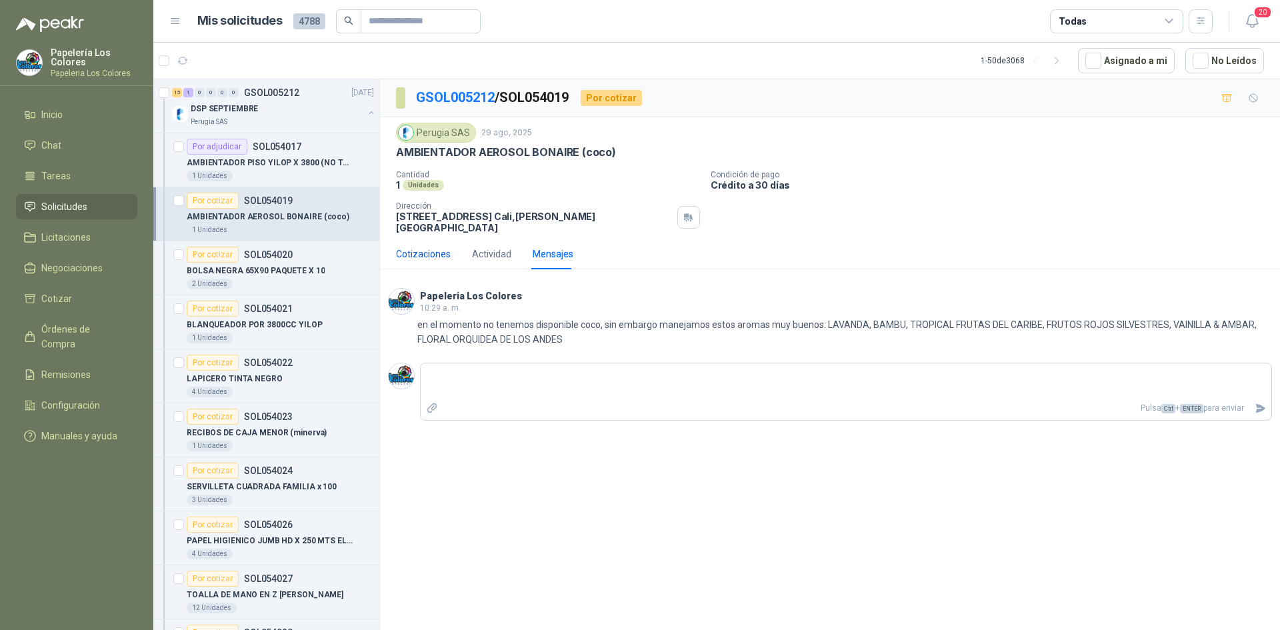
click at [425, 247] on div "Cotizaciones" at bounding box center [423, 254] width 55 height 15
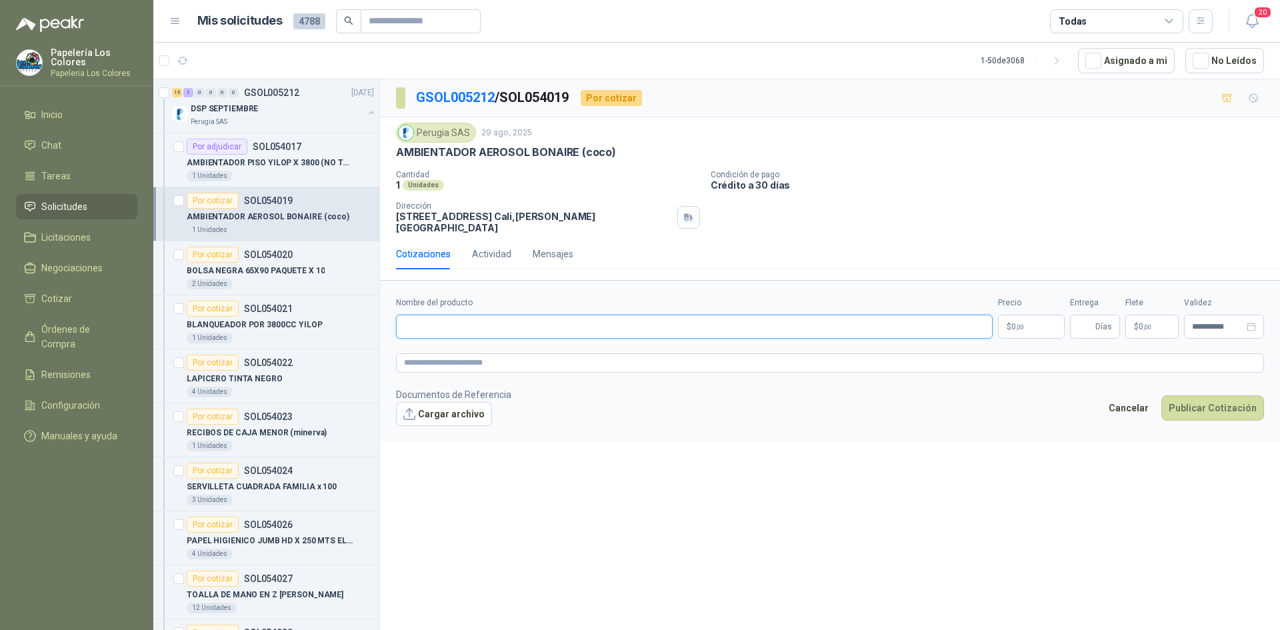
click at [460, 315] on input "Nombre del producto" at bounding box center [694, 327] width 596 height 24
drag, startPoint x: 577, startPoint y: 151, endPoint x: 395, endPoint y: 159, distance: 182.1
click at [395, 159] on div "Perugia SAS [DATE] AMBIENTADOR AEROSOL BONAIRE (coco) Cantidad 1 Unidades Cond…" at bounding box center [830, 177] width 900 height 121
click at [479, 315] on input "Nombre del producto" at bounding box center [694, 327] width 596 height 24
drag, startPoint x: 577, startPoint y: 151, endPoint x: 383, endPoint y: 161, distance: 194.9
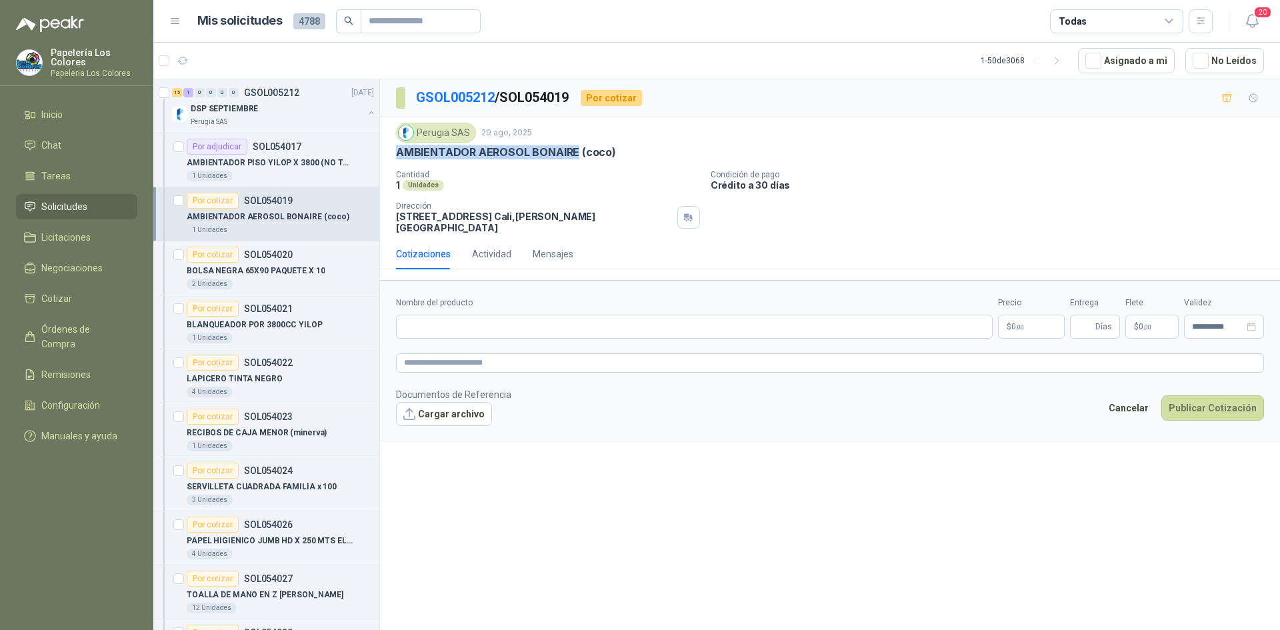
click at [383, 161] on div "Perugia SAS [DATE] AMBIENTADOR AEROSOL BONAIRE (coco) Cantidad 1 Unidades Cond…" at bounding box center [830, 177] width 900 height 121
copy p "AMBIENTADOR AEROSOL BONAIRE"
click at [502, 315] on input "Nombre del producto" at bounding box center [694, 327] width 596 height 24
paste input "**********"
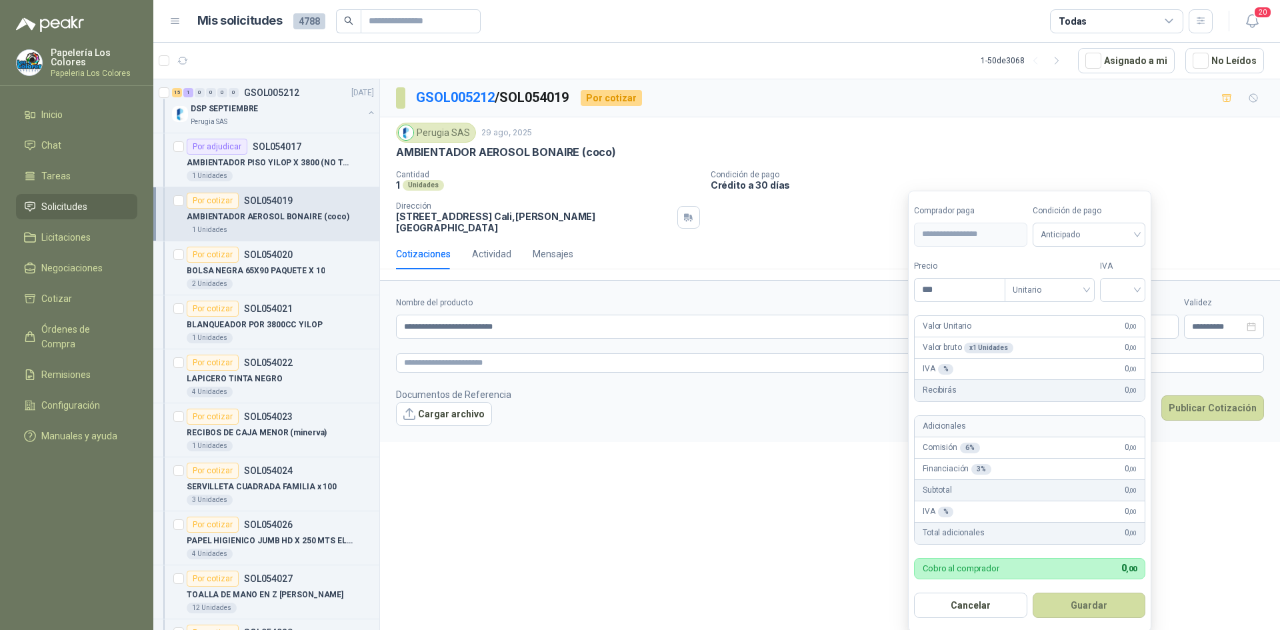
click at [1034, 308] on body "Papelería Los Colores Papeleria Los Colores Inicio Chat Tareas Solicitudes Lici…" at bounding box center [640, 315] width 1280 height 630
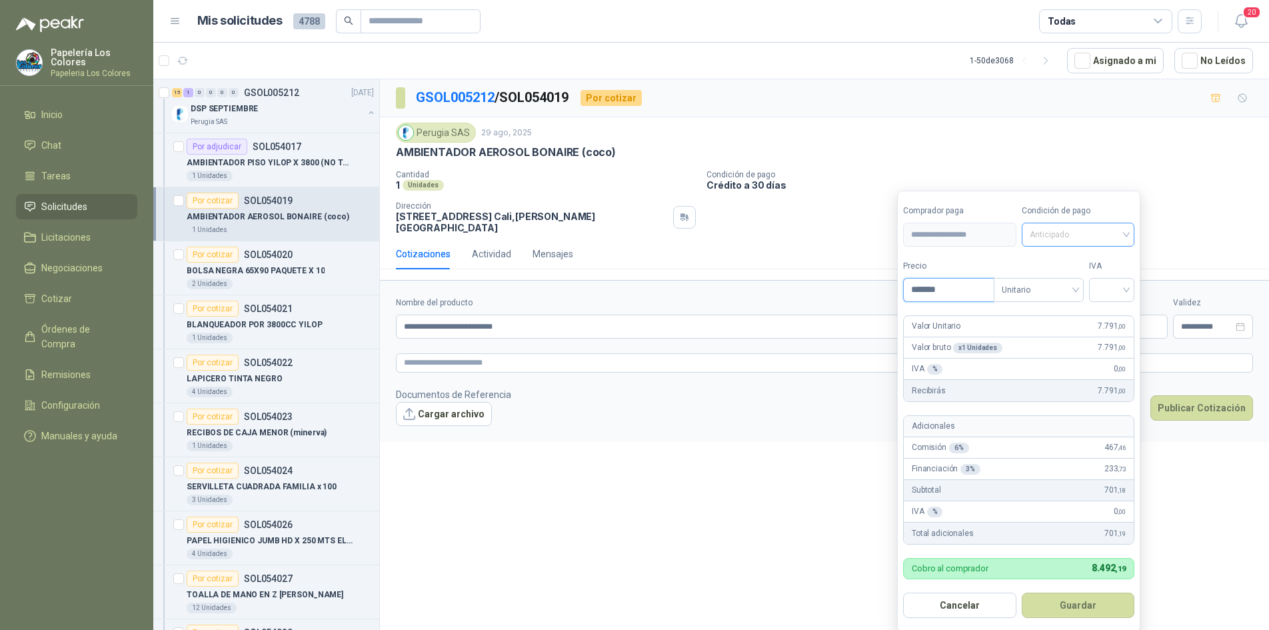
click at [1070, 231] on span "Anticipado" at bounding box center [1078, 235] width 97 height 20
click at [1077, 286] on div "Crédito a 30 días" at bounding box center [1080, 284] width 93 height 15
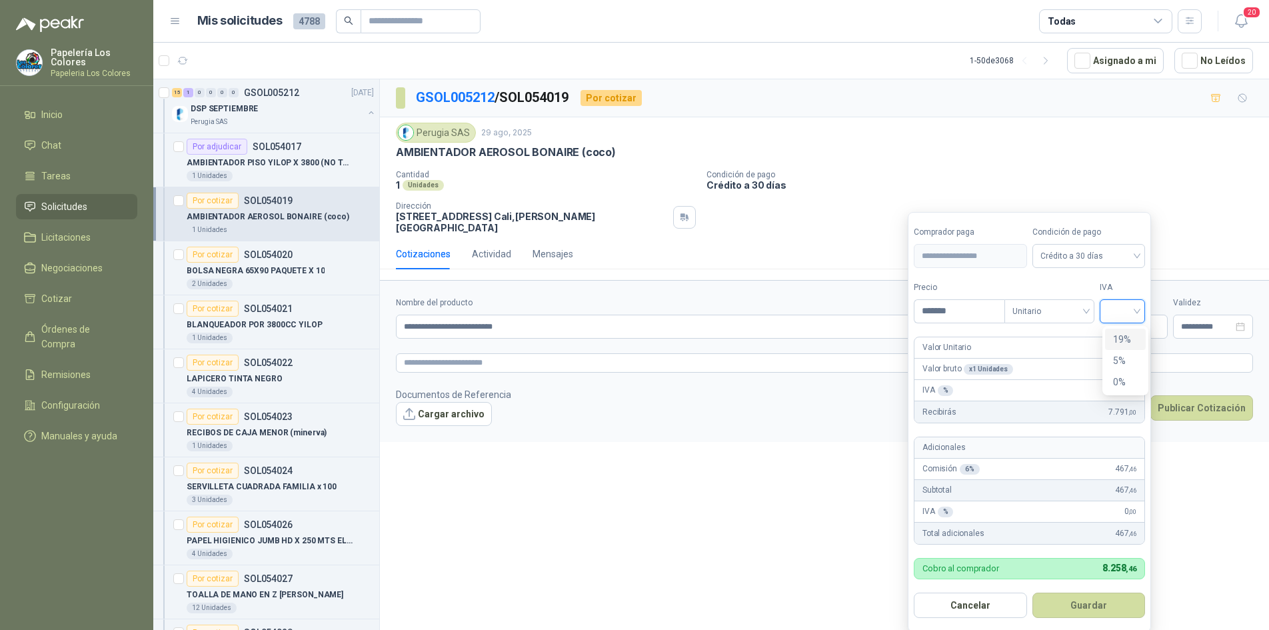
click at [1123, 306] on input "search" at bounding box center [1122, 310] width 29 height 20
click at [1129, 335] on div "19%" at bounding box center [1125, 339] width 25 height 15
click at [1097, 599] on button "Guardar" at bounding box center [1091, 604] width 115 height 25
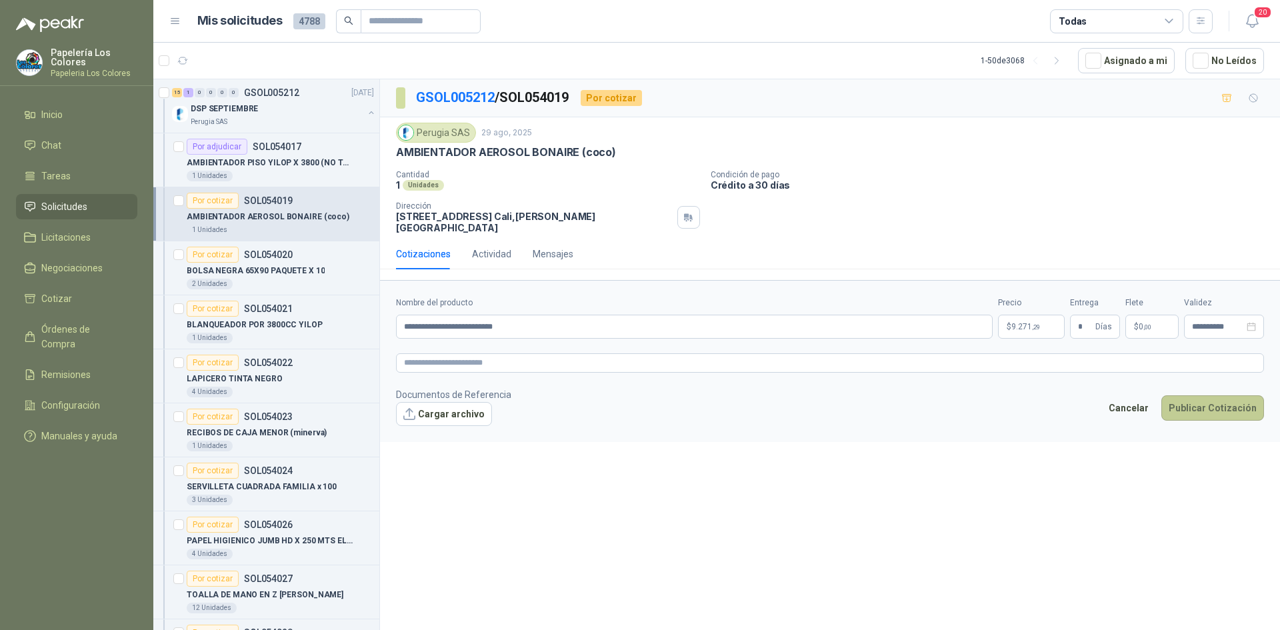
click at [1203, 395] on button "Publicar Cotización" at bounding box center [1212, 407] width 103 height 25
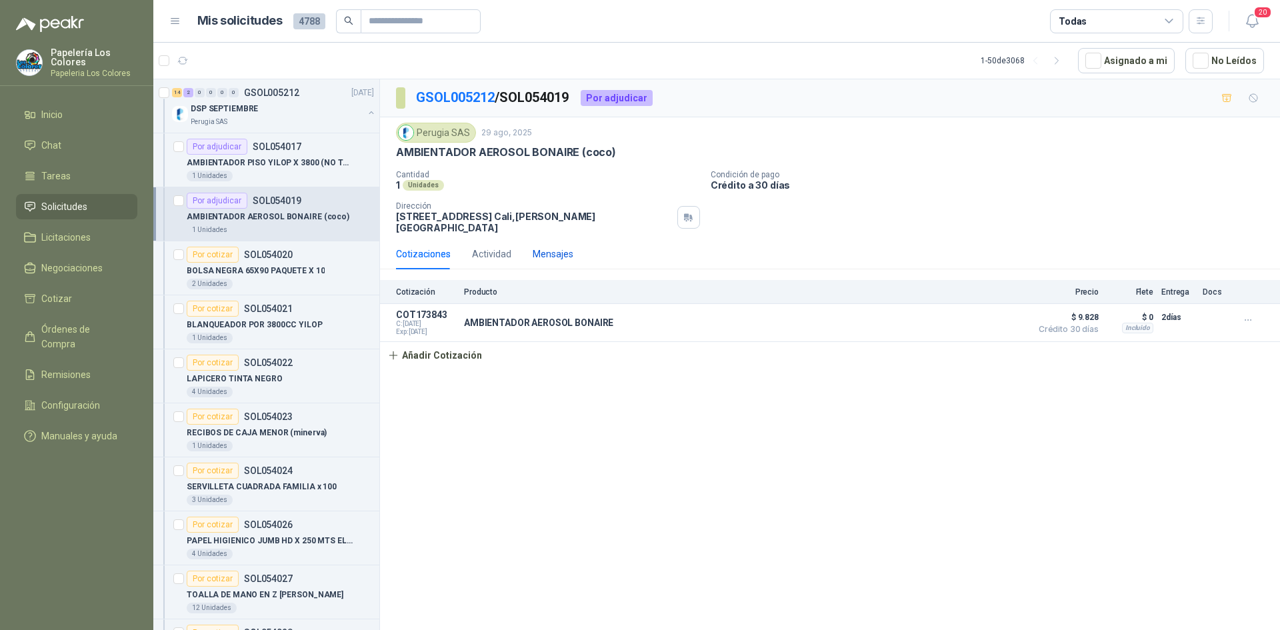
click at [546, 247] on div "Mensajes" at bounding box center [553, 254] width 41 height 15
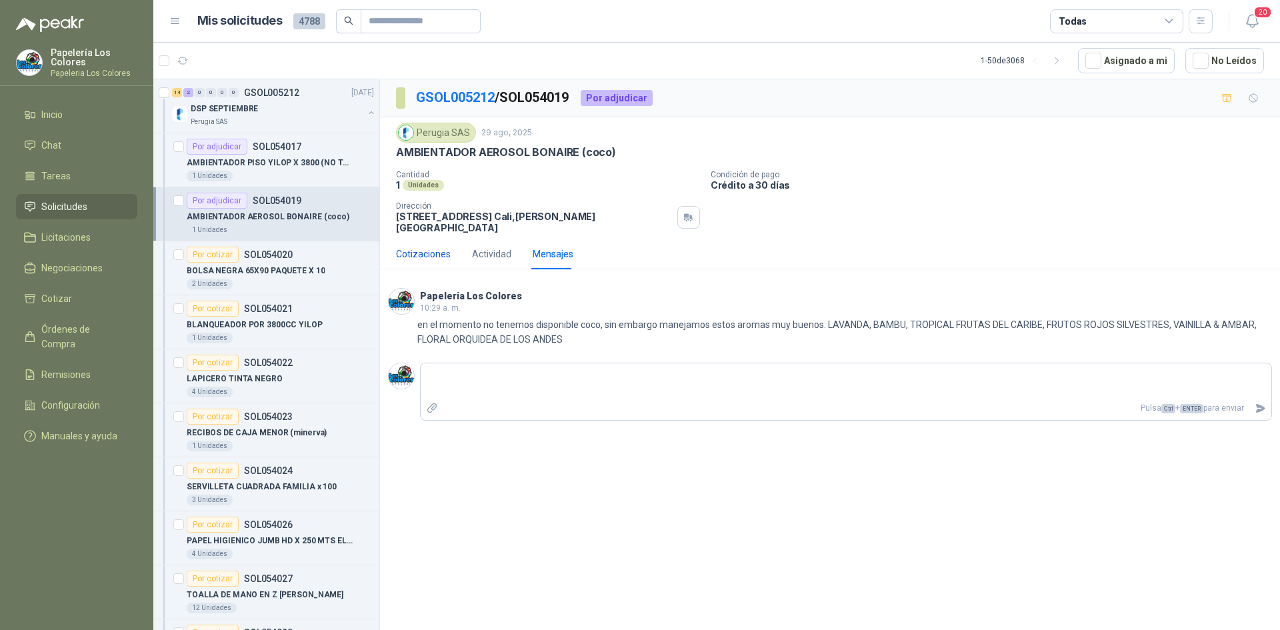
click at [427, 247] on div "Cotizaciones" at bounding box center [423, 254] width 55 height 15
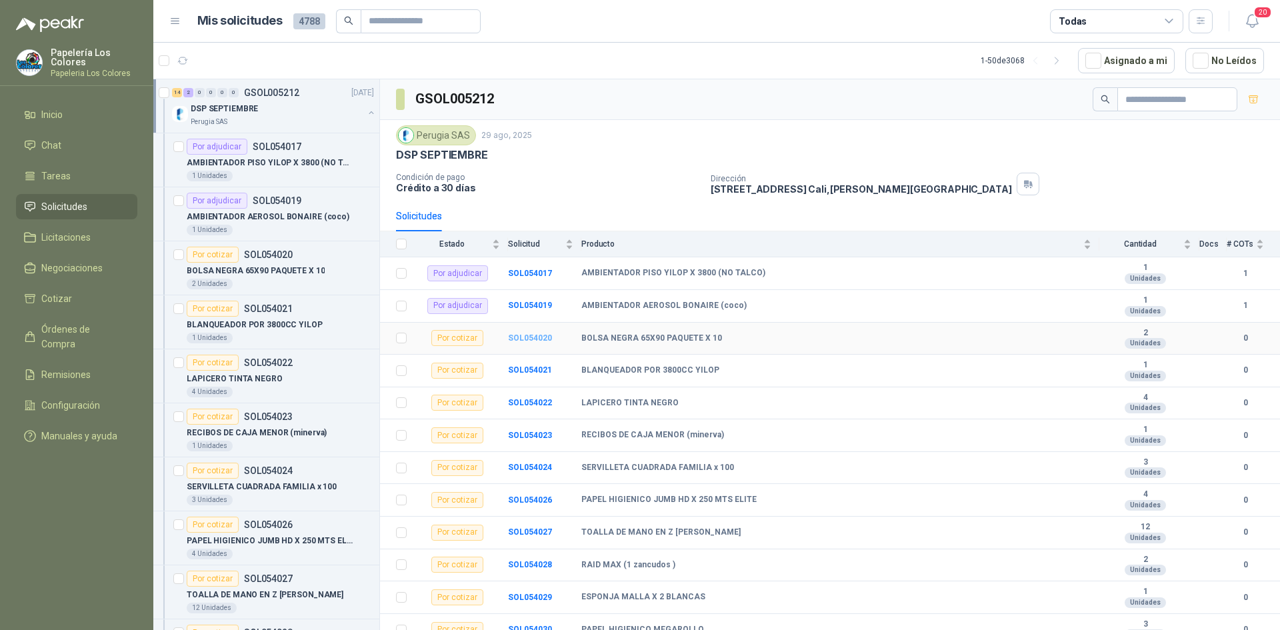
click at [531, 333] on b "SOL054020" at bounding box center [530, 337] width 44 height 9
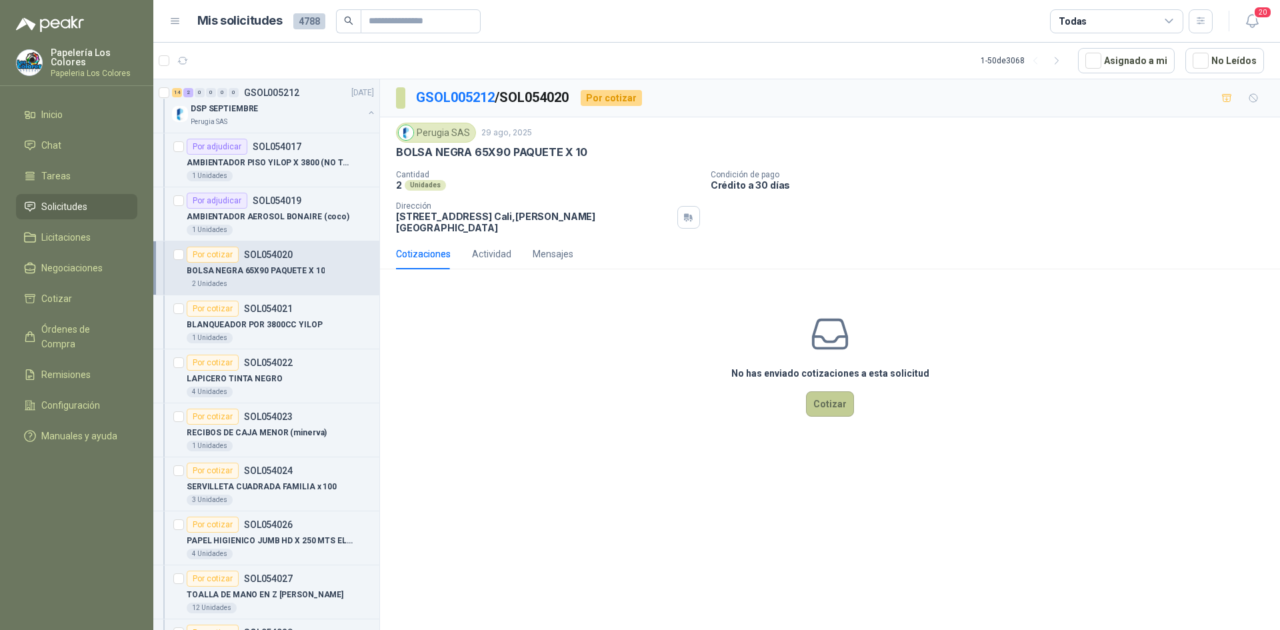
click at [838, 391] on button "Cotizar" at bounding box center [830, 403] width 48 height 25
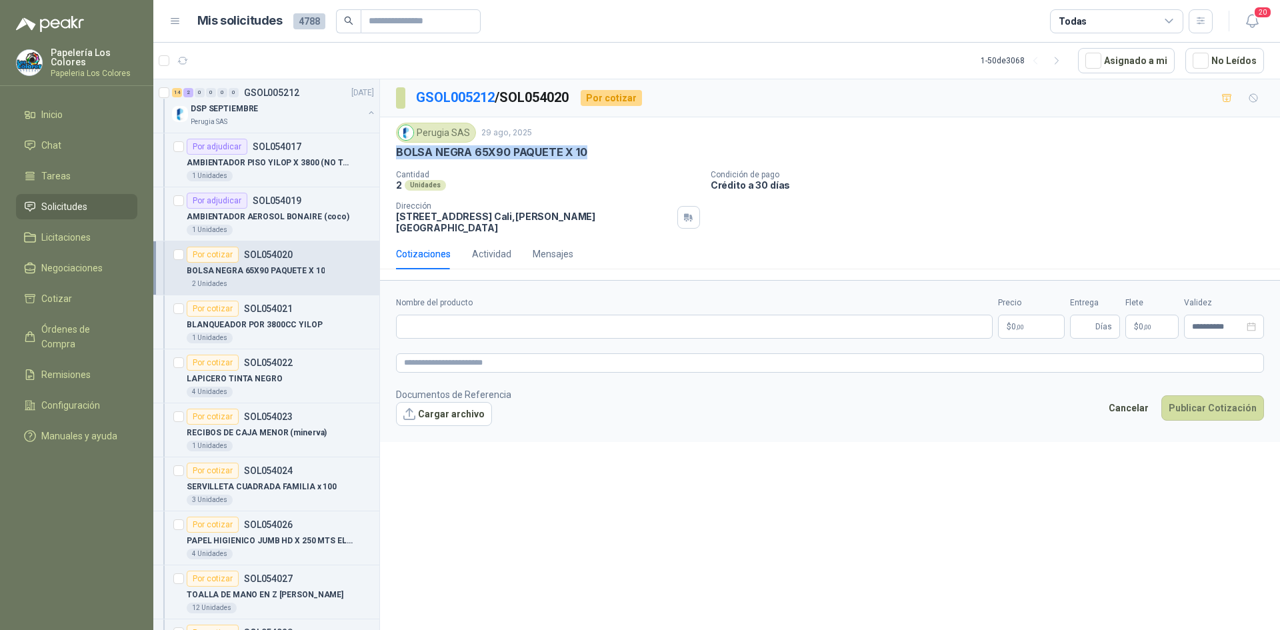
drag, startPoint x: 582, startPoint y: 151, endPoint x: 398, endPoint y: 160, distance: 184.2
click at [398, 160] on div "Perugia SAS [DATE] BOLSA NEGRA 65X90 PAQUETE X 10 Cantidad 2 Unidades Condició…" at bounding box center [830, 178] width 868 height 111
copy p "BOLSA NEGRA 65X90 PAQUETE X 10"
click at [503, 326] on input "Nombre del producto" at bounding box center [694, 327] width 596 height 24
paste input "**********"
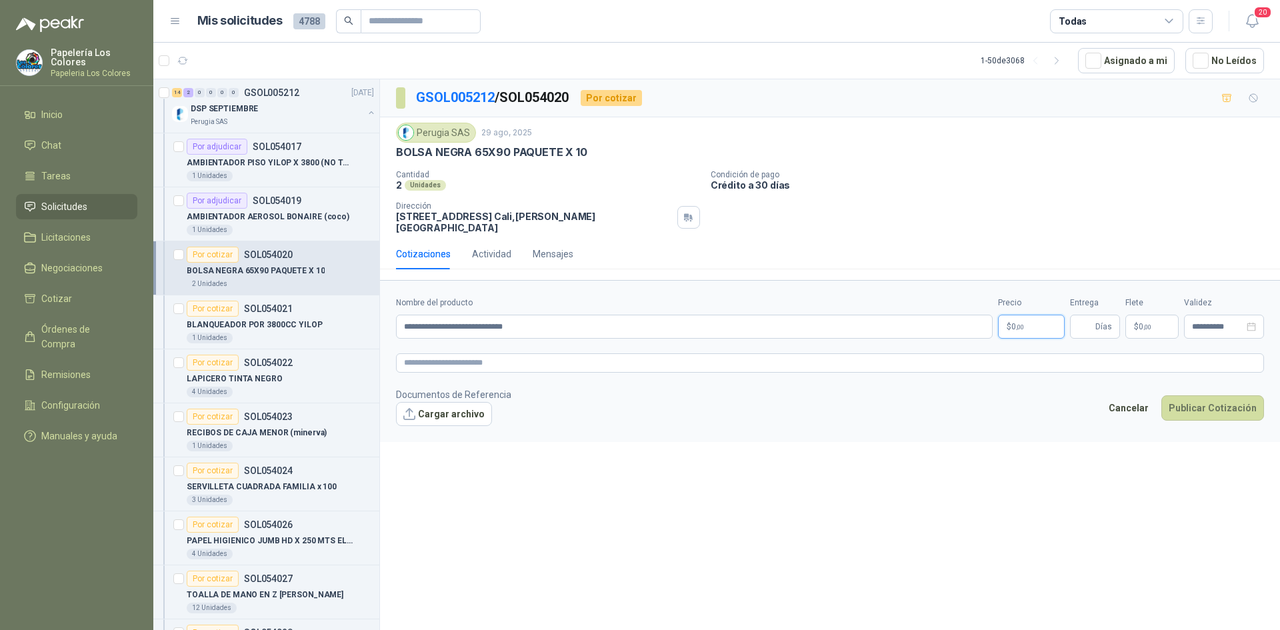
click at [1016, 314] on body "Papelería Los Colores Papeleria Los Colores Inicio Chat Tareas Solicitudes Lici…" at bounding box center [640, 315] width 1280 height 630
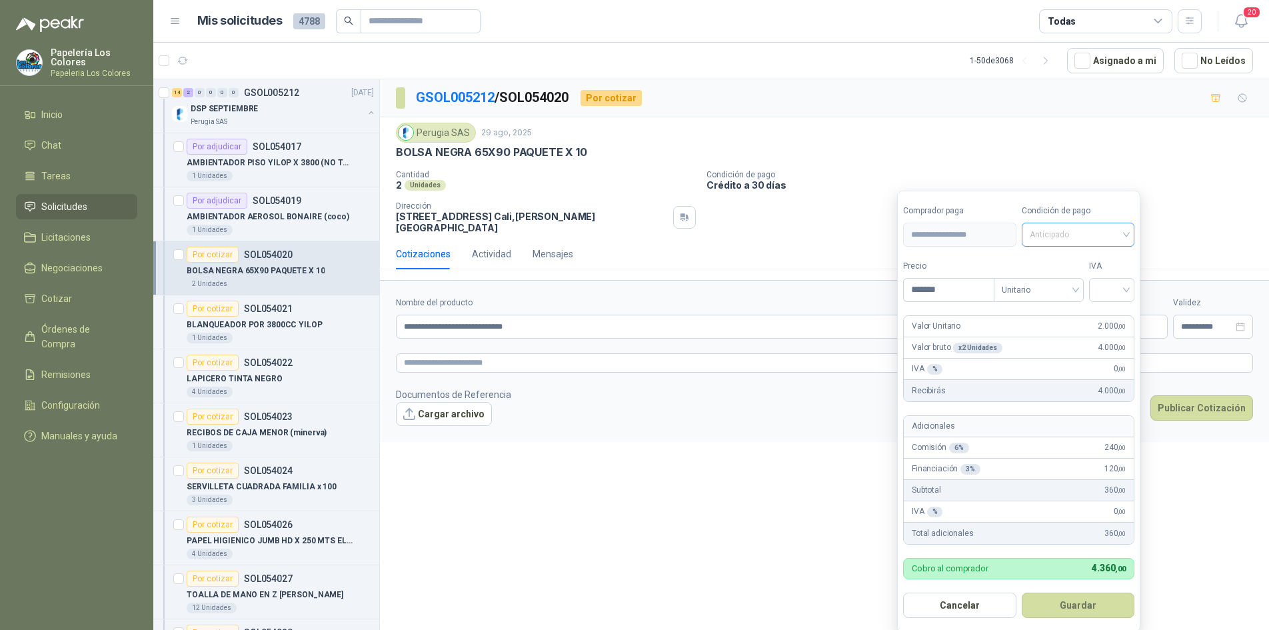
click at [1077, 235] on span "Anticipado" at bounding box center [1078, 235] width 97 height 20
click at [1075, 282] on div "Crédito a 30 días" at bounding box center [1080, 284] width 93 height 15
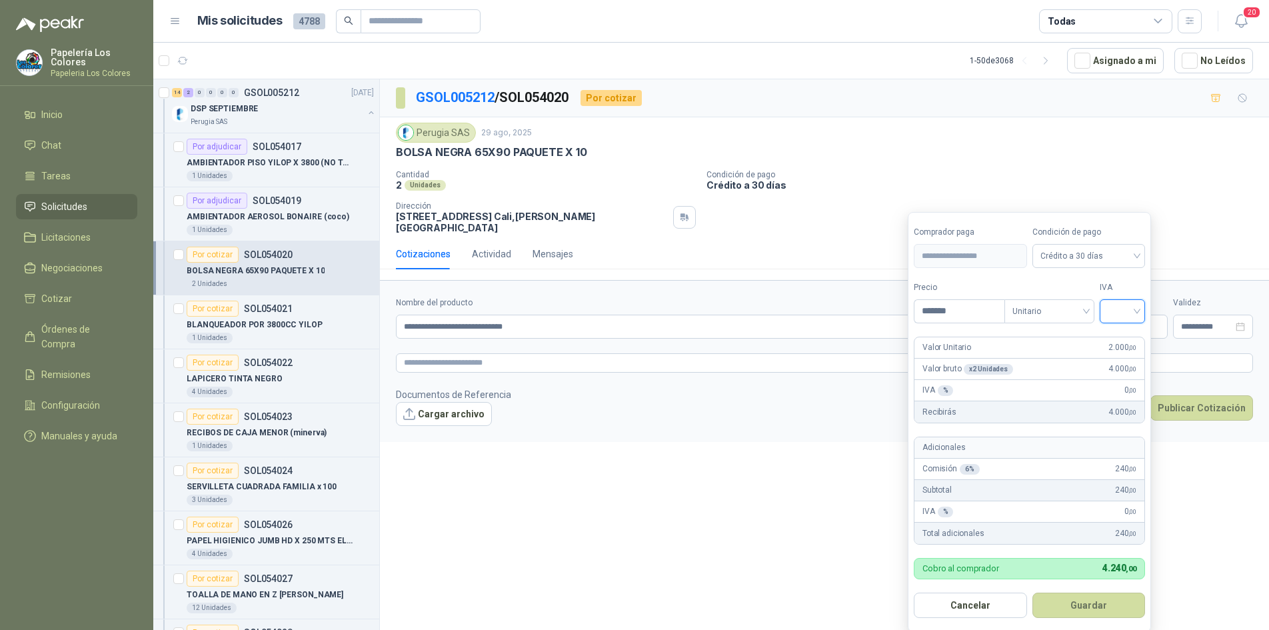
click at [1119, 310] on input "search" at bounding box center [1122, 310] width 29 height 20
click at [1130, 334] on div "19%" at bounding box center [1125, 339] width 25 height 15
click at [1110, 600] on button "Guardar" at bounding box center [1091, 604] width 115 height 25
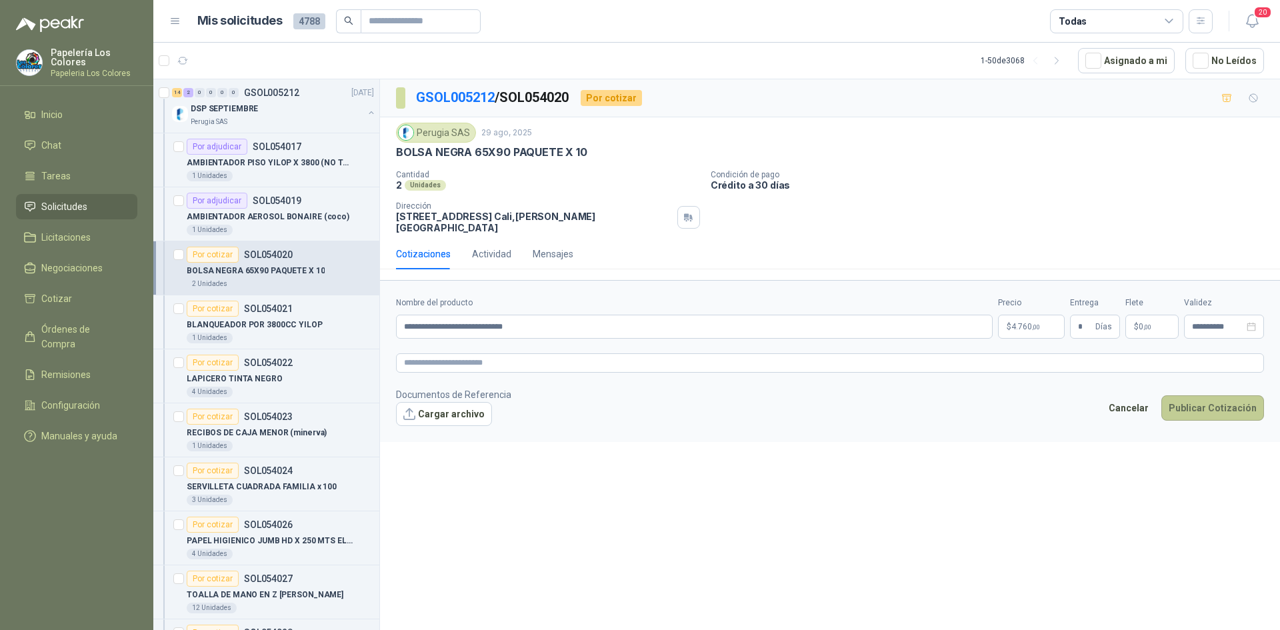
click at [1203, 395] on button "Publicar Cotización" at bounding box center [1212, 407] width 103 height 25
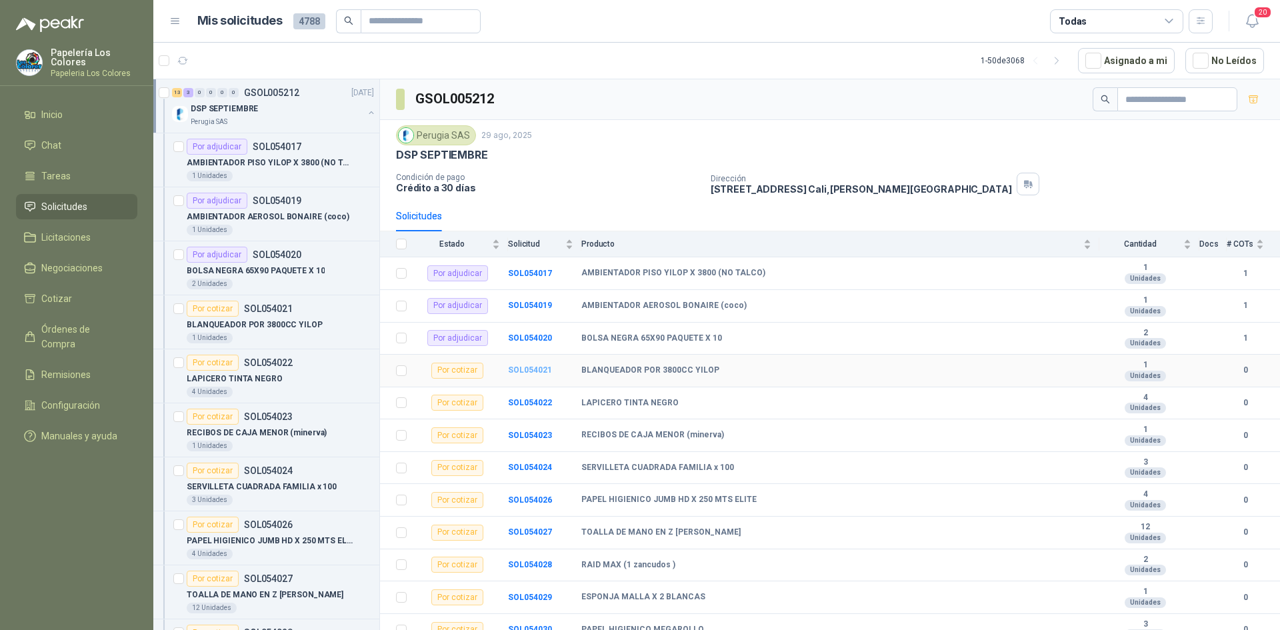
click at [537, 368] on b "SOL054021" at bounding box center [530, 369] width 44 height 9
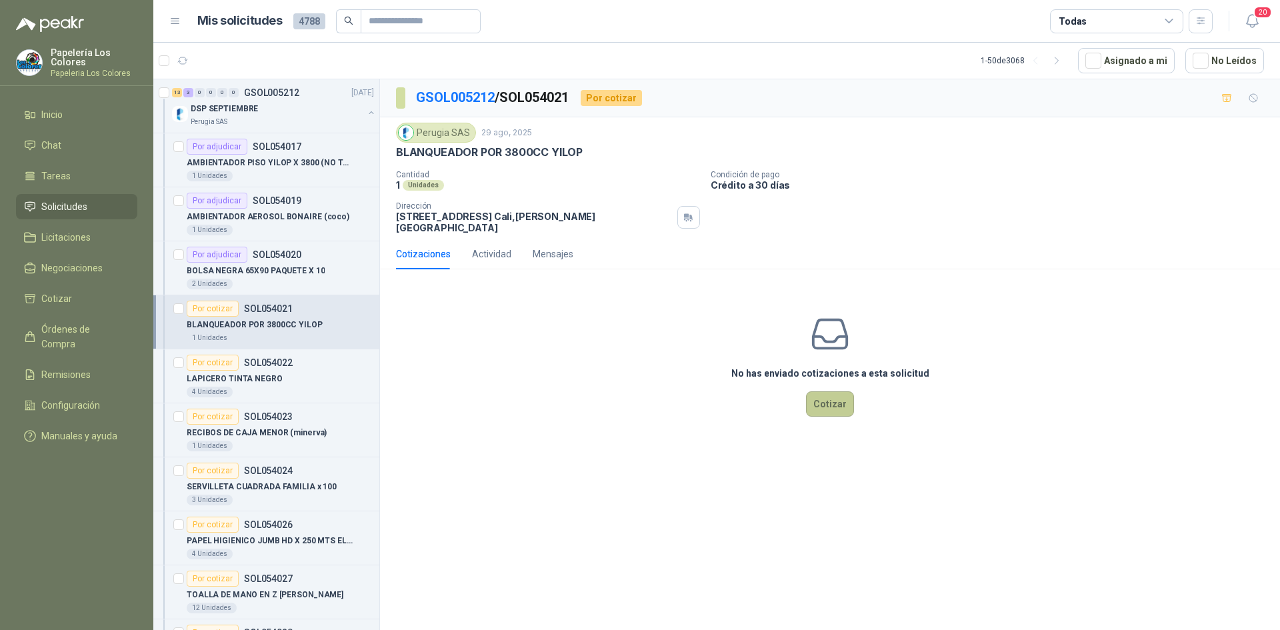
click at [830, 395] on button "Cotizar" at bounding box center [830, 403] width 48 height 25
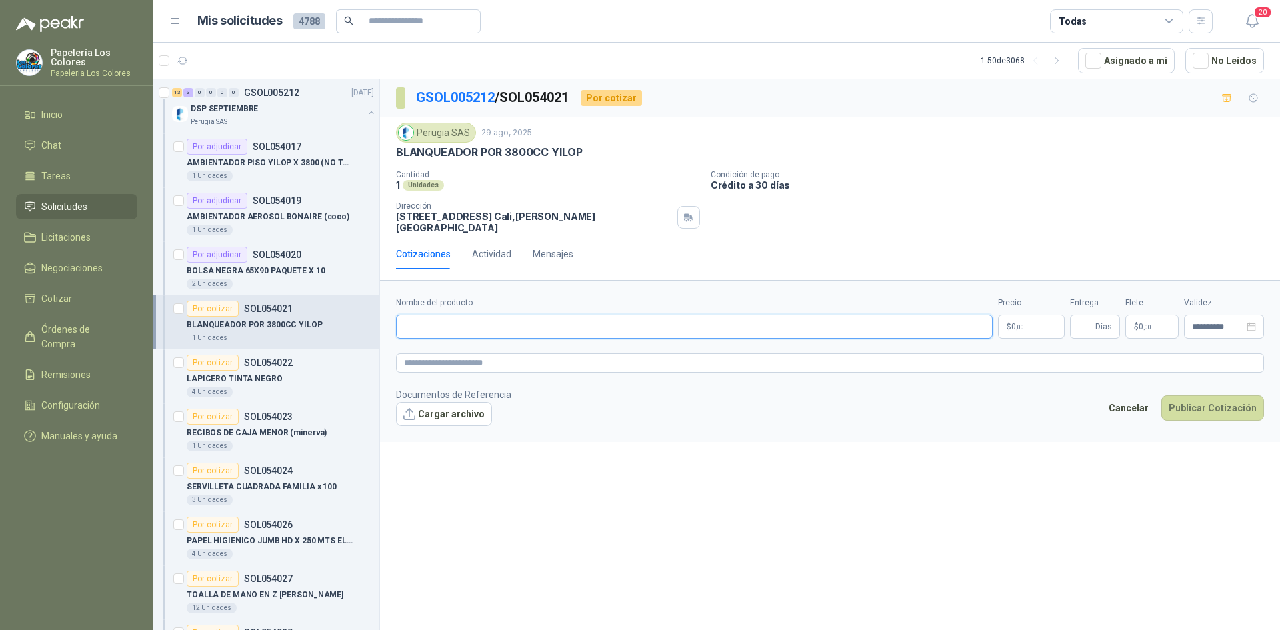
click at [495, 319] on input "Nombre del producto" at bounding box center [694, 327] width 596 height 24
drag, startPoint x: 580, startPoint y: 153, endPoint x: 390, endPoint y: 162, distance: 190.2
click at [390, 162] on div "Perugia SAS [DATE] BLANQUEADOR POR 3800CC YILOP Cantidad 1 Unidades Condición …" at bounding box center [830, 177] width 900 height 121
copy p "BLANQUEADOR POR 3800CC YILOP"
click at [534, 323] on input "Nombre del producto" at bounding box center [694, 327] width 596 height 24
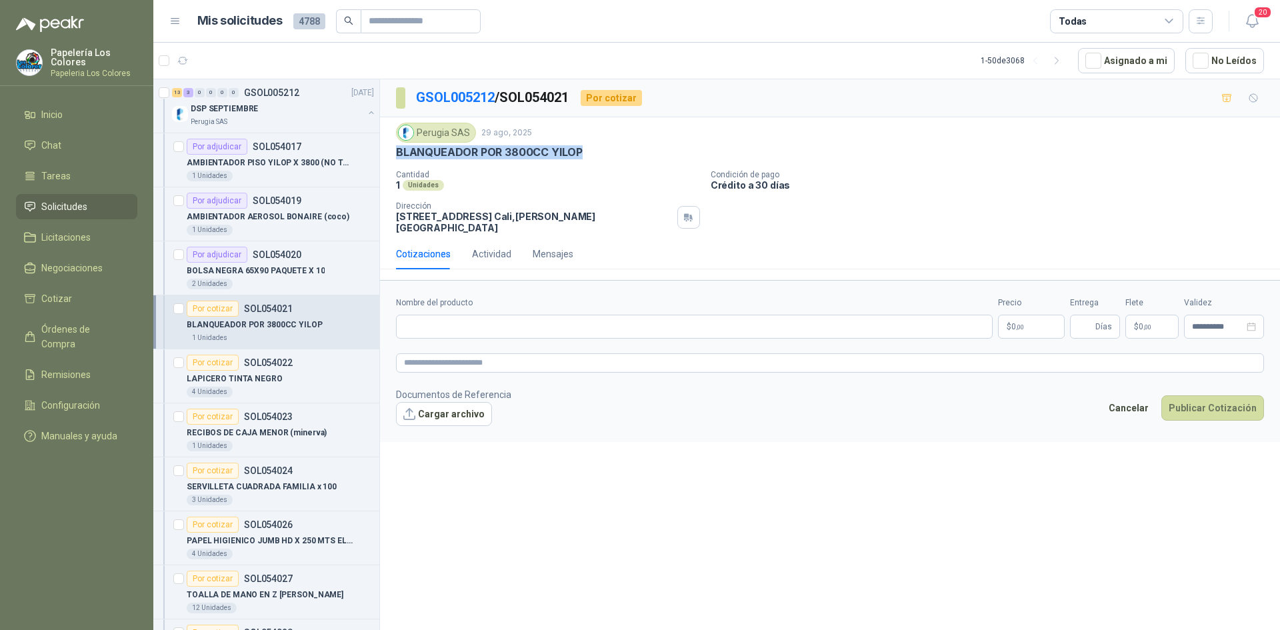
drag, startPoint x: 581, startPoint y: 147, endPoint x: 391, endPoint y: 159, distance: 190.9
click at [391, 159] on div "Perugia SAS [DATE] BLANQUEADOR POR 3800CC YILOP Cantidad 1 Unidades Condición …" at bounding box center [830, 177] width 900 height 121
copy p "BLANQUEADOR POR 3800CC YILOP"
click at [469, 327] on input "Nombre del producto" at bounding box center [694, 327] width 596 height 24
paste input "**********"
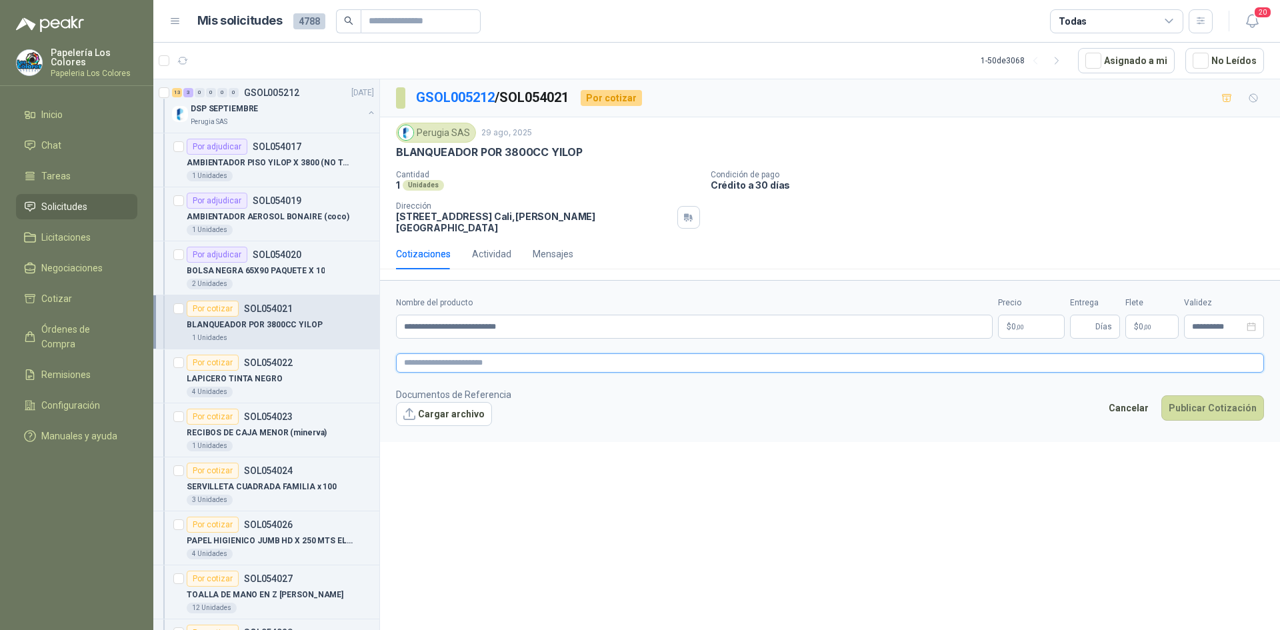
click at [590, 353] on textarea at bounding box center [830, 362] width 868 height 19
click at [482, 355] on textarea at bounding box center [830, 362] width 868 height 19
paste textarea "**********"
click at [1028, 310] on body "Papelería Los Colores Papeleria Los Colores Inicio Chat Tareas Solicitudes Lici…" at bounding box center [640, 315] width 1280 height 630
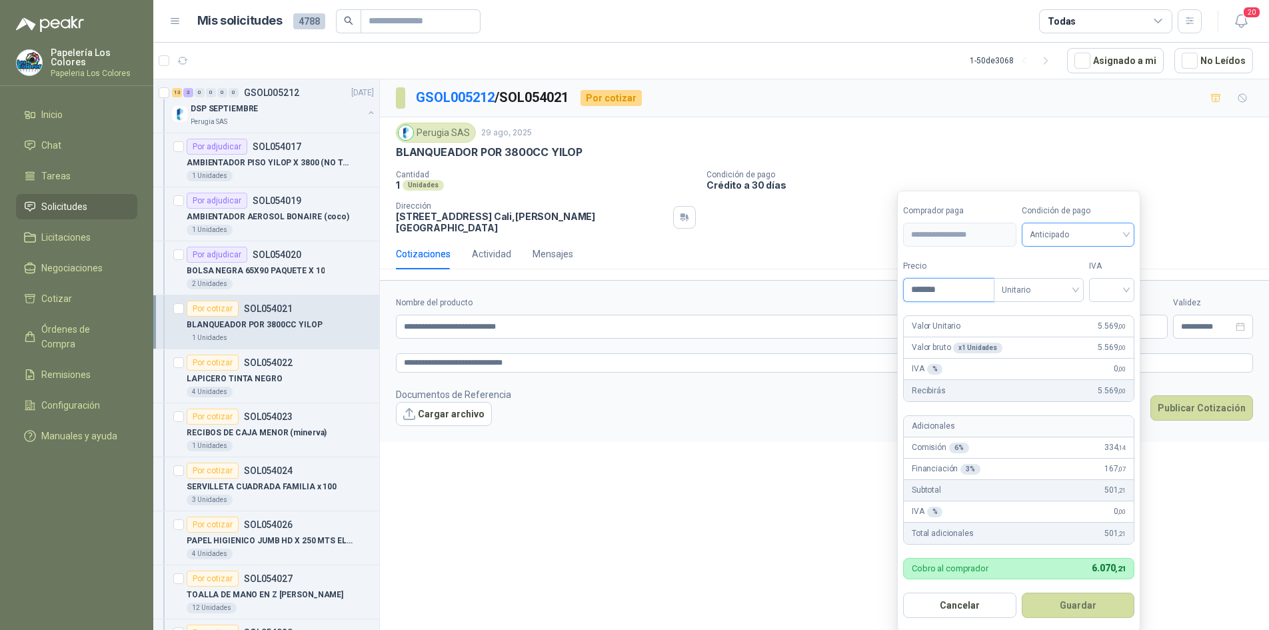
click at [1061, 225] on span "Anticipado" at bounding box center [1078, 235] width 97 height 20
click at [1092, 280] on div "Crédito a 30 días" at bounding box center [1080, 284] width 93 height 15
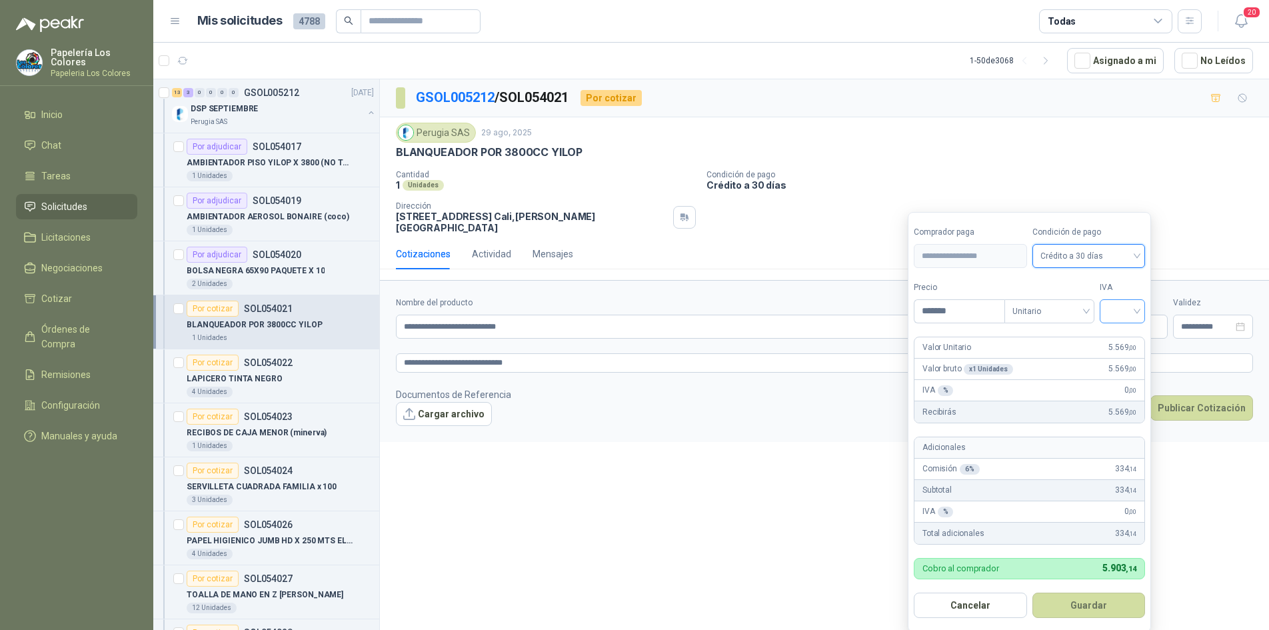
click at [1120, 307] on input "search" at bounding box center [1122, 310] width 29 height 20
click at [1126, 338] on div "19%" at bounding box center [1125, 339] width 25 height 15
click at [1082, 609] on button "Guardar" at bounding box center [1091, 604] width 115 height 25
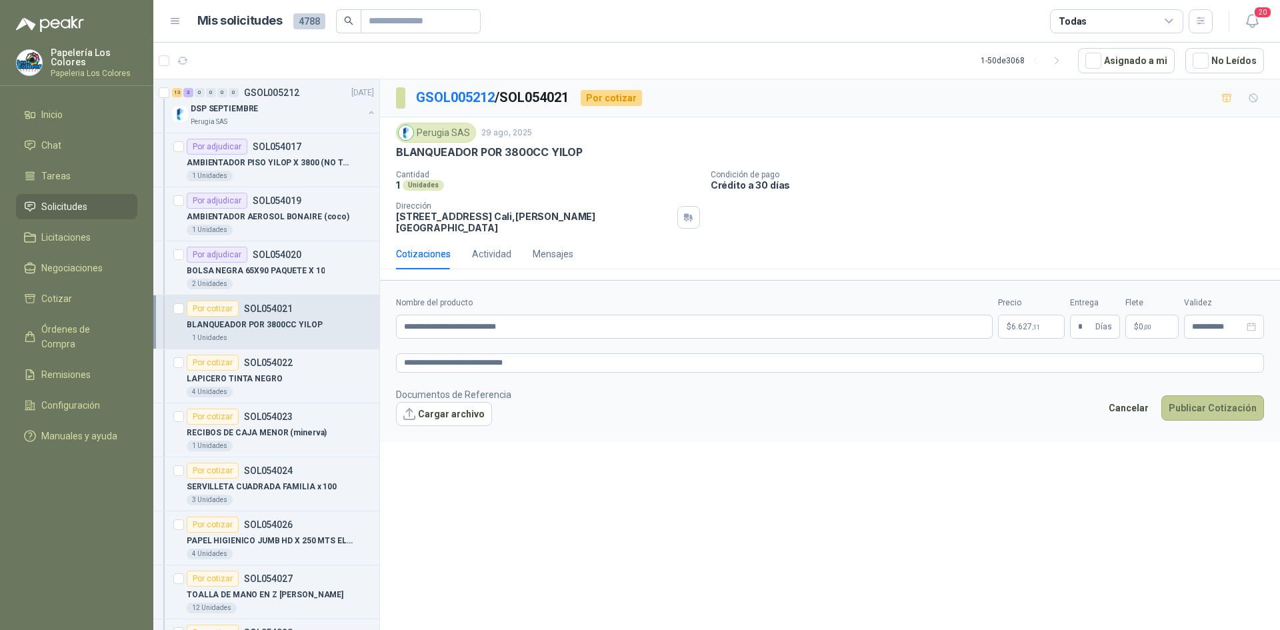
click at [1215, 395] on button "Publicar Cotización" at bounding box center [1212, 407] width 103 height 25
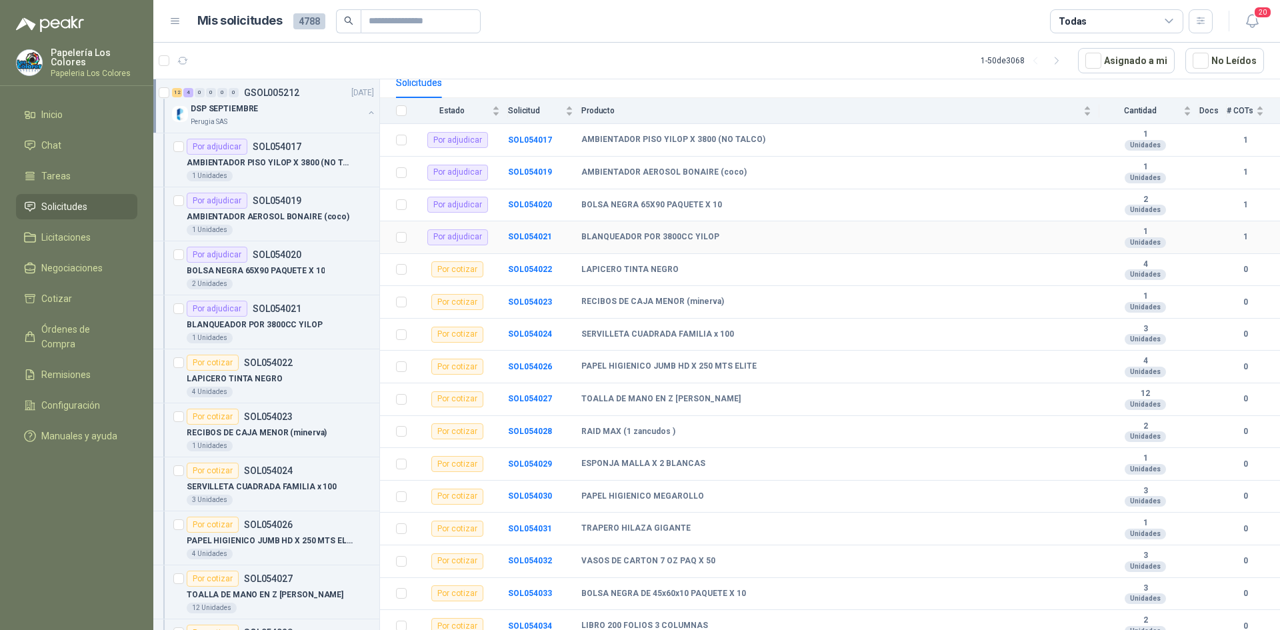
scroll to position [141, 0]
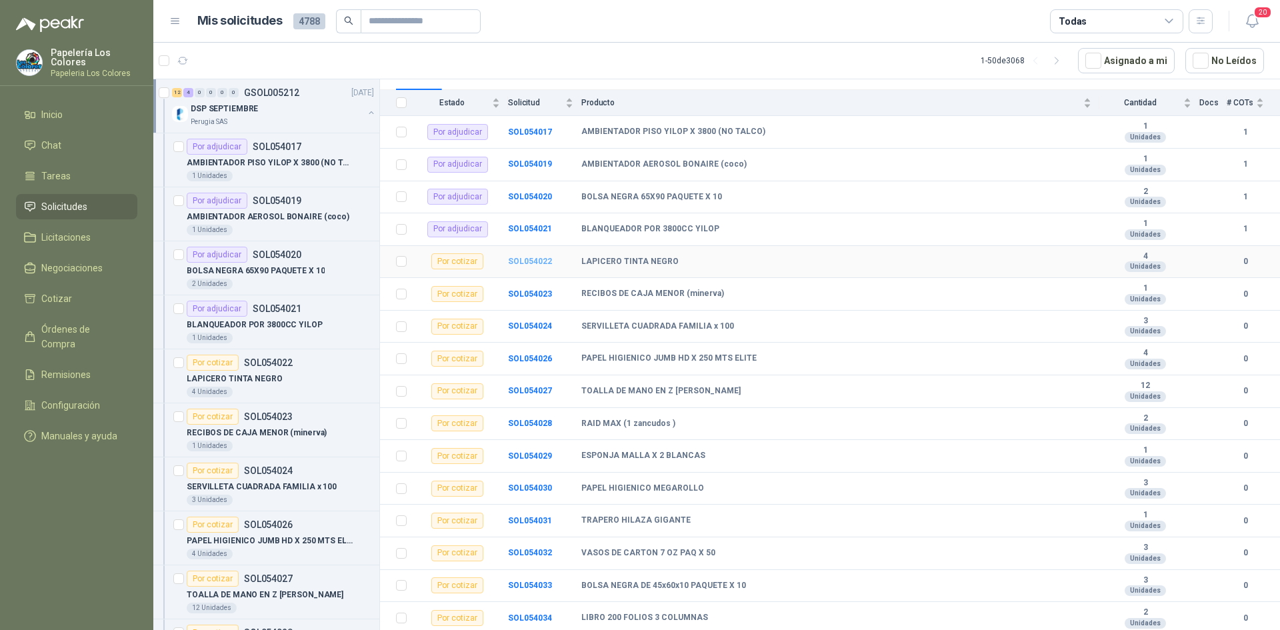
click at [537, 258] on b "SOL054022" at bounding box center [530, 261] width 44 height 9
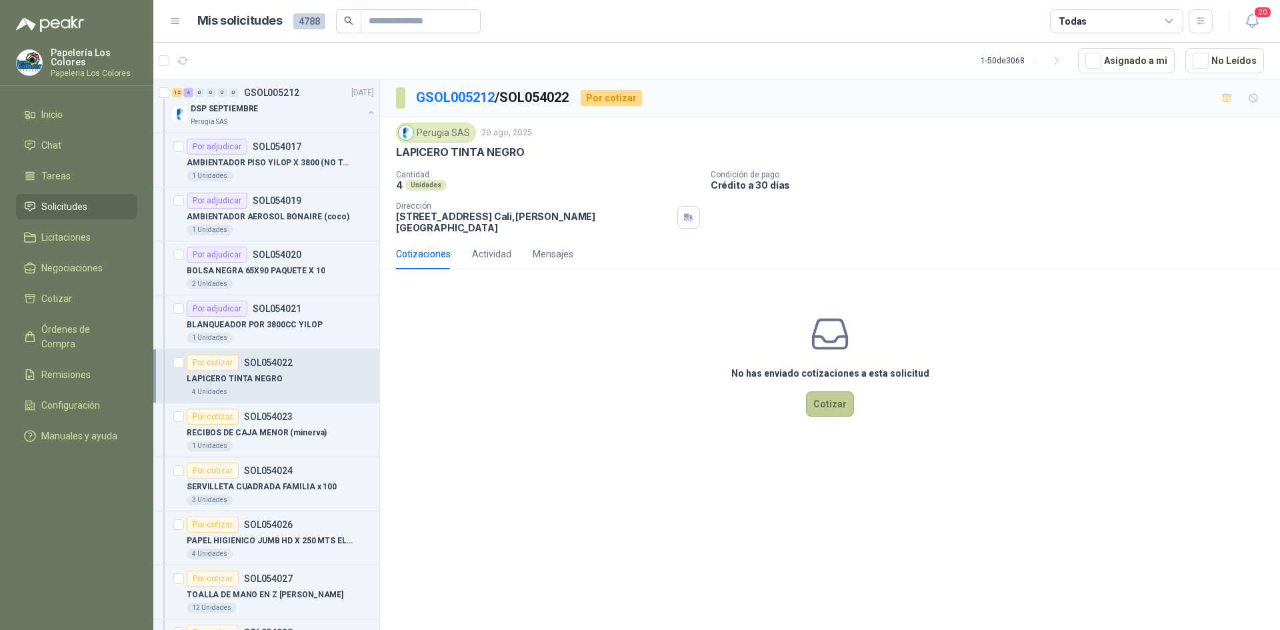
click at [830, 394] on button "Cotizar" at bounding box center [830, 403] width 48 height 25
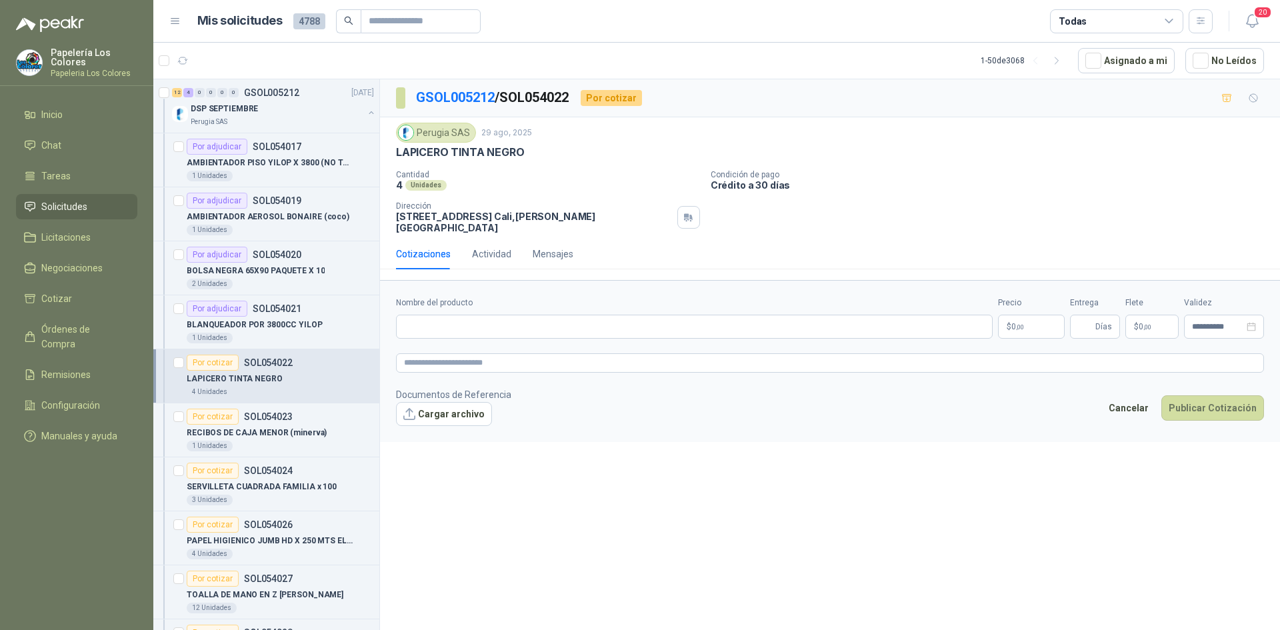
click at [523, 152] on div "LAPICERO TINTA NEGRO" at bounding box center [830, 152] width 868 height 14
drag, startPoint x: 522, startPoint y: 152, endPoint x: 381, endPoint y: 155, distance: 141.3
click at [381, 155] on div "Perugia SAS [DATE] LAPICERO TINTA NEGRO  Cantidad 4 Unidades Condición de pago…" at bounding box center [830, 177] width 900 height 121
copy p "LAPICERO TINTA NEGRO"
click at [478, 315] on input "Nombre del producto" at bounding box center [694, 327] width 596 height 24
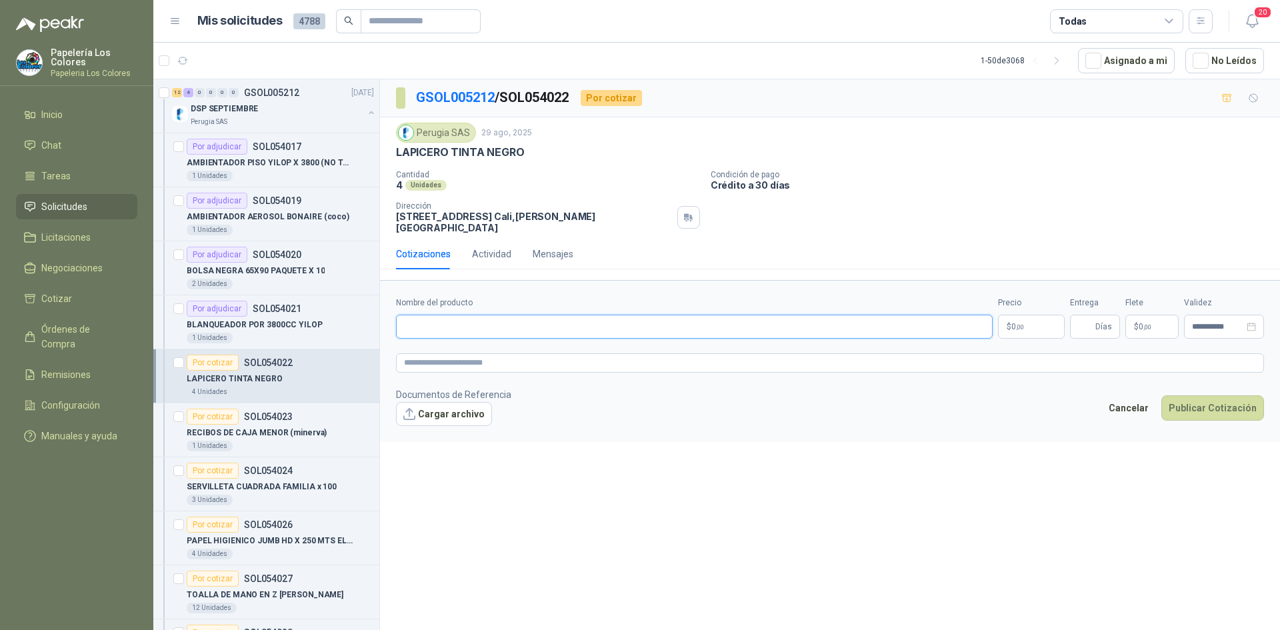
paste input "**********"
click at [1020, 310] on body "Papelería Los Colores Papeleria Los Colores Inicio Chat Tareas Solicitudes Lici…" at bounding box center [640, 315] width 1280 height 630
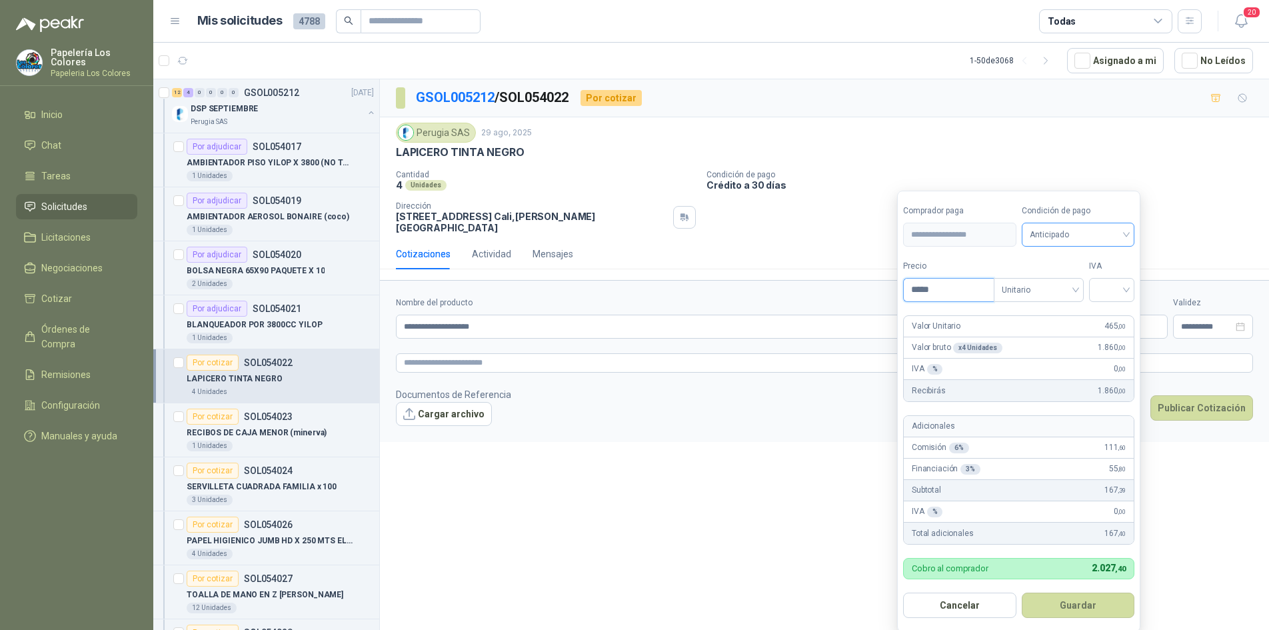
click at [1103, 235] on span "Anticipado" at bounding box center [1078, 235] width 97 height 20
click at [1078, 282] on div "Crédito a 30 días" at bounding box center [1080, 284] width 93 height 15
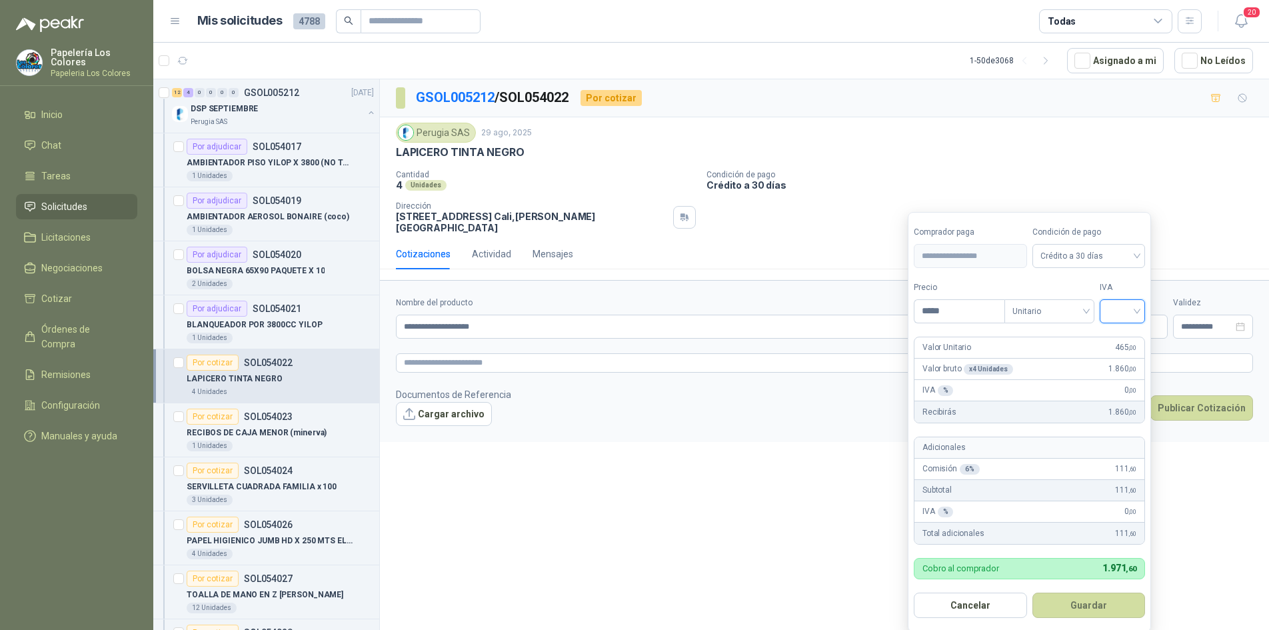
click at [1128, 312] on input "search" at bounding box center [1122, 310] width 29 height 20
click at [1122, 336] on div "19%" at bounding box center [1125, 339] width 25 height 15
click at [1090, 599] on button "Guardar" at bounding box center [1091, 604] width 115 height 25
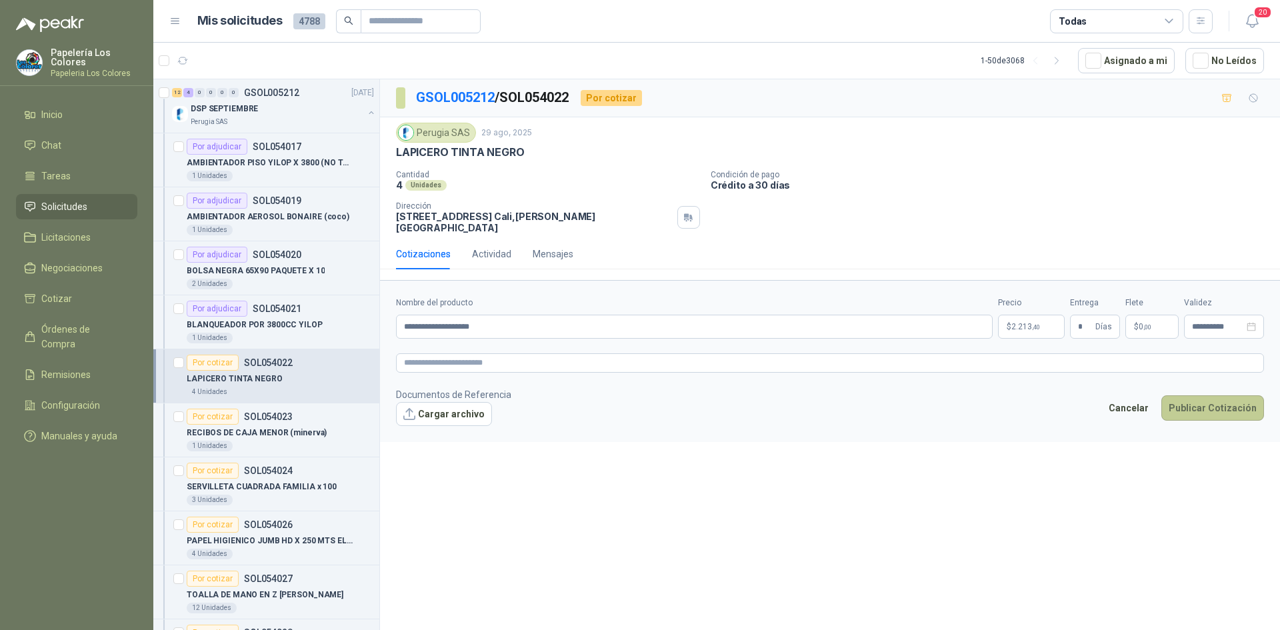
click at [1206, 395] on button "Publicar Cotización" at bounding box center [1212, 407] width 103 height 25
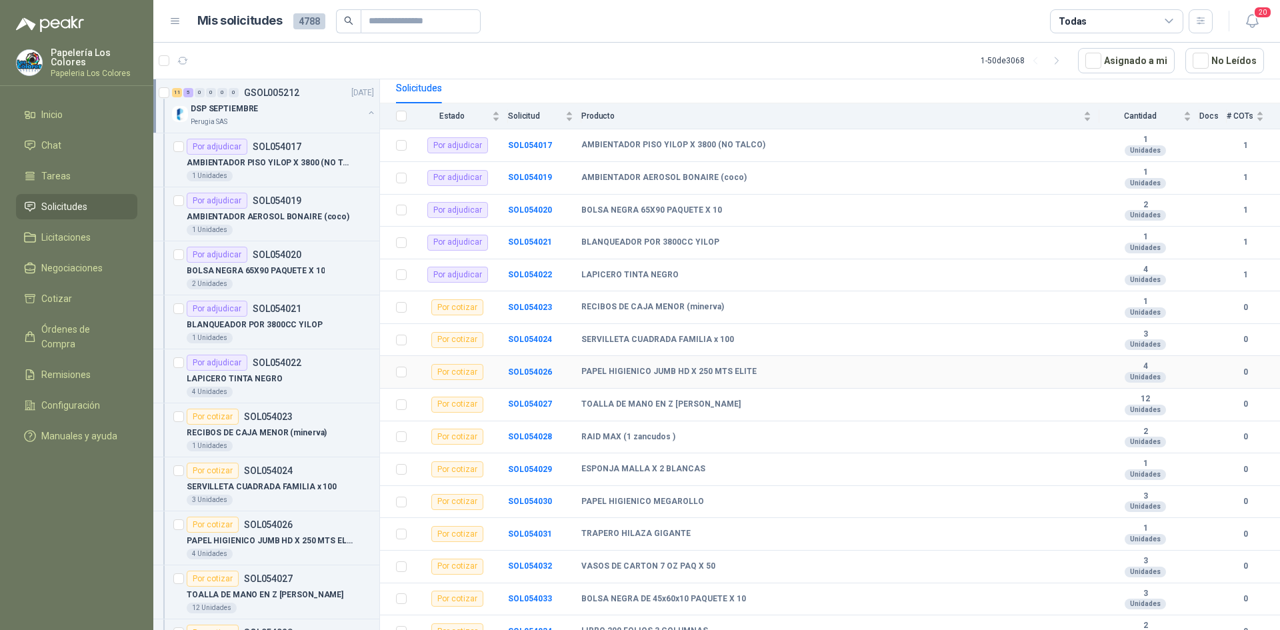
scroll to position [141, 0]
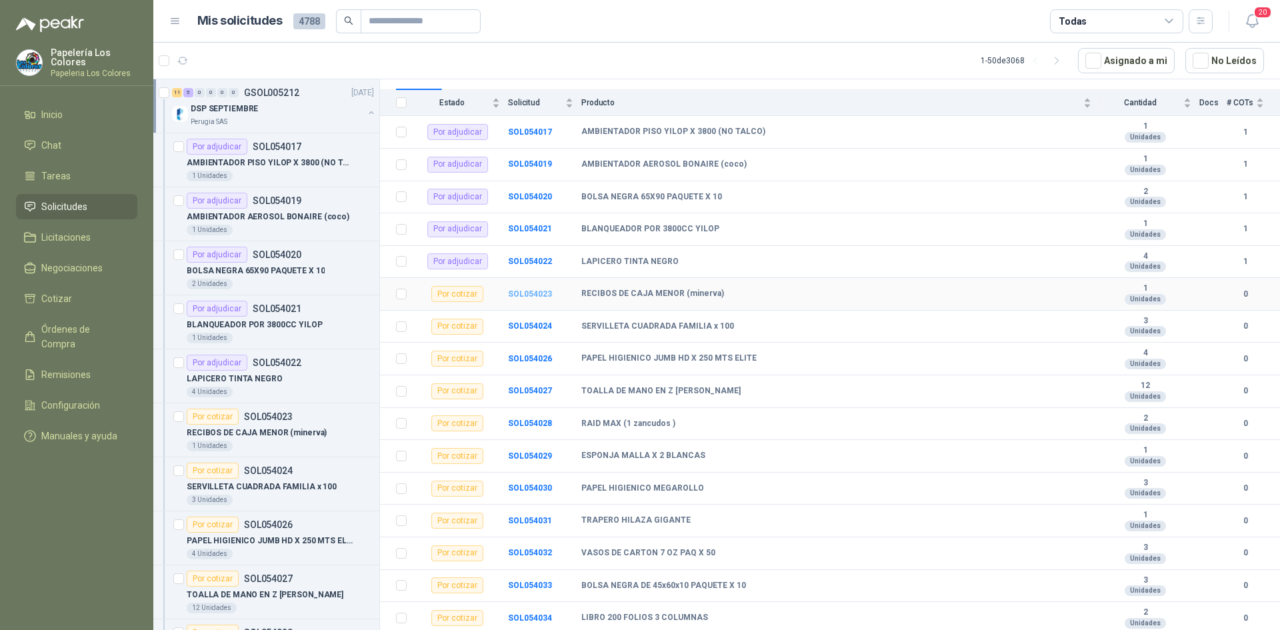
click at [535, 294] on b "SOL054023" at bounding box center [530, 293] width 44 height 9
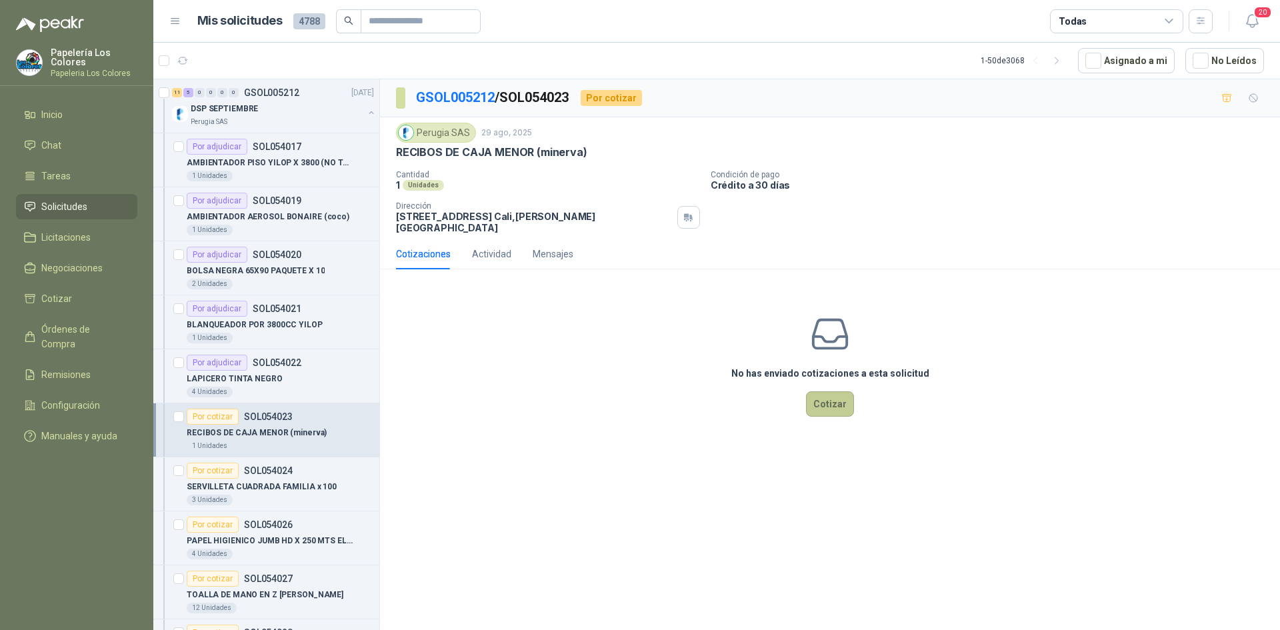
click at [829, 398] on button "Cotizar" at bounding box center [830, 403] width 48 height 25
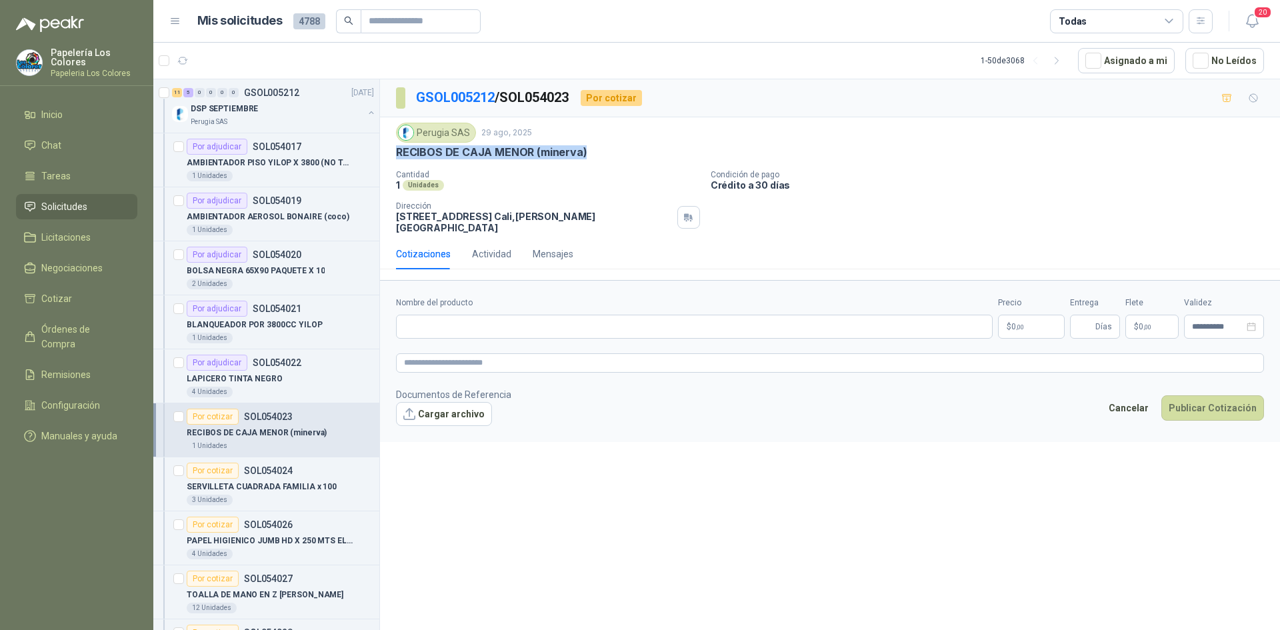
drag, startPoint x: 582, startPoint y: 153, endPoint x: 394, endPoint y: 160, distance: 188.7
click at [394, 160] on div "Perugia SAS [DATE] RECIBOS DE CAJA MENOR ([PERSON_NAME]) Cantidad 1 Unidades C…" at bounding box center [830, 177] width 900 height 121
copy p "RECIBOS DE CAJA MENOR (minerva)"
click at [530, 325] on input "Nombre del producto" at bounding box center [694, 327] width 596 height 24
paste input "**********"
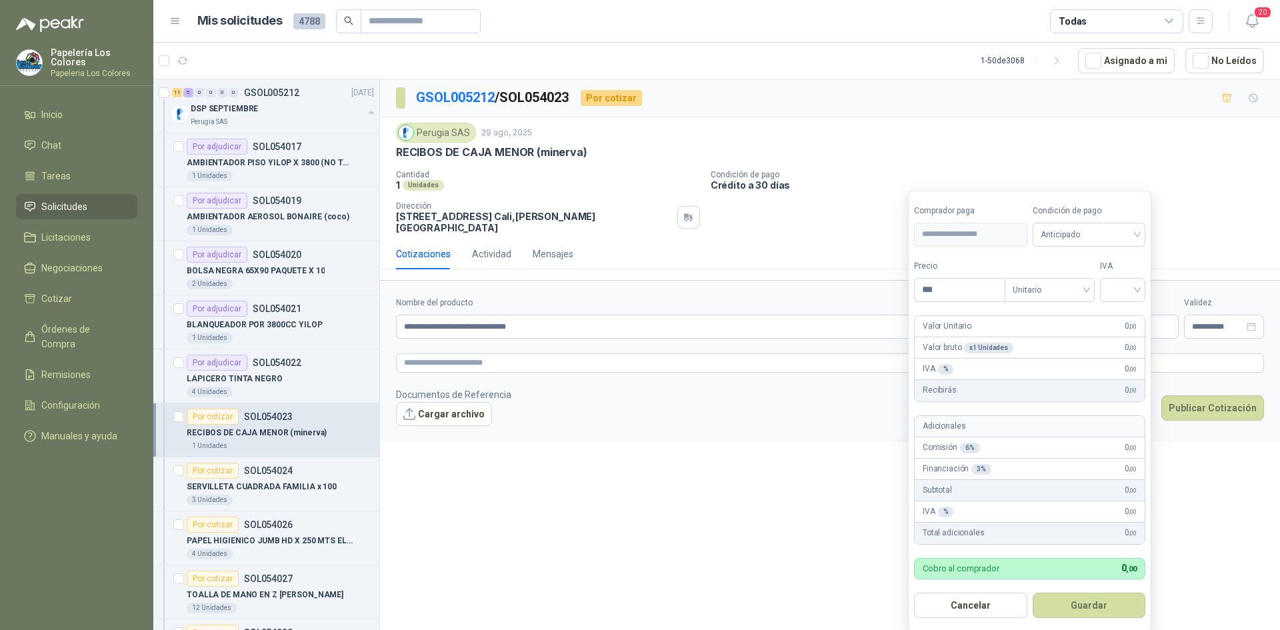
click at [1030, 315] on body "Papelería Los Colores Papeleria Los Colores Inicio Chat Tareas Solicitudes Lici…" at bounding box center [640, 315] width 1280 height 630
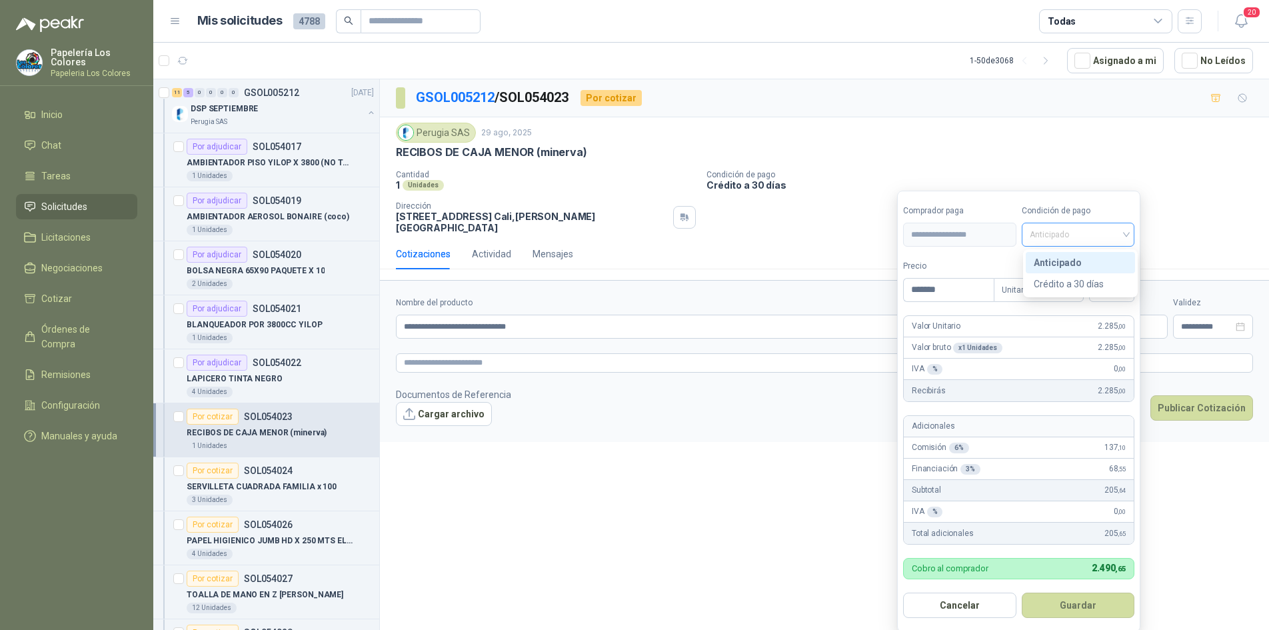
click at [1067, 233] on span "Anticipado" at bounding box center [1078, 235] width 97 height 20
click at [1082, 282] on div "Crédito a 30 días" at bounding box center [1080, 284] width 93 height 15
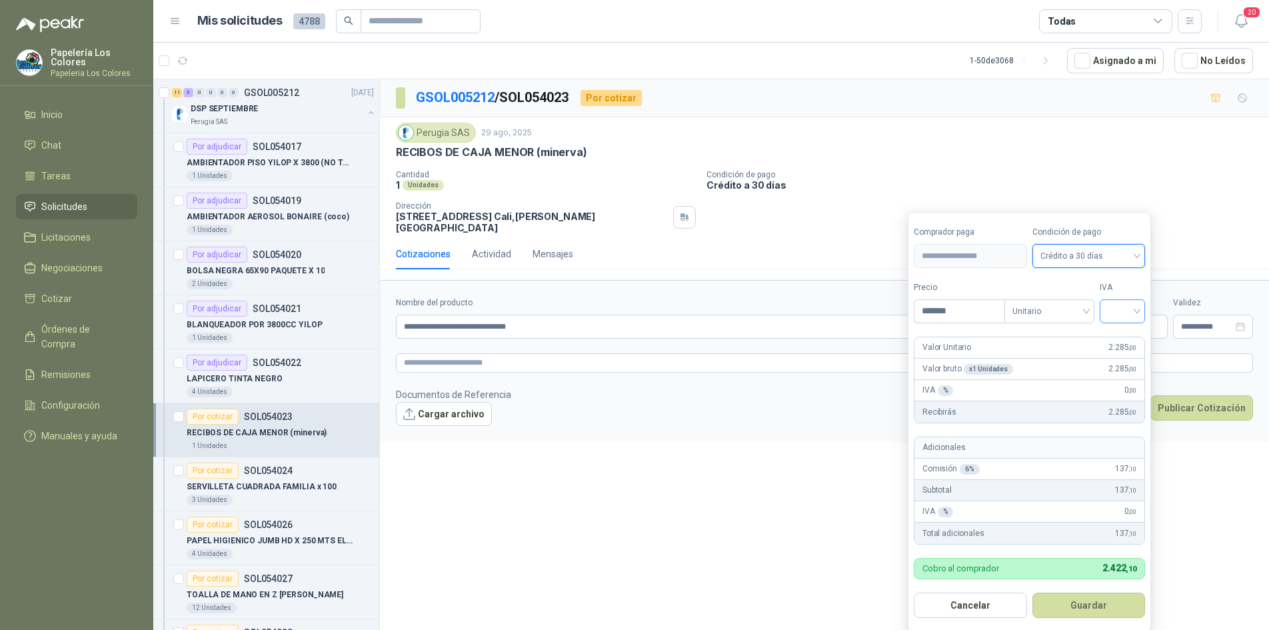
click at [1123, 315] on input "search" at bounding box center [1122, 310] width 29 height 20
click at [1125, 337] on div "19%" at bounding box center [1125, 339] width 25 height 15
click at [1087, 611] on button "Guardar" at bounding box center [1091, 604] width 115 height 25
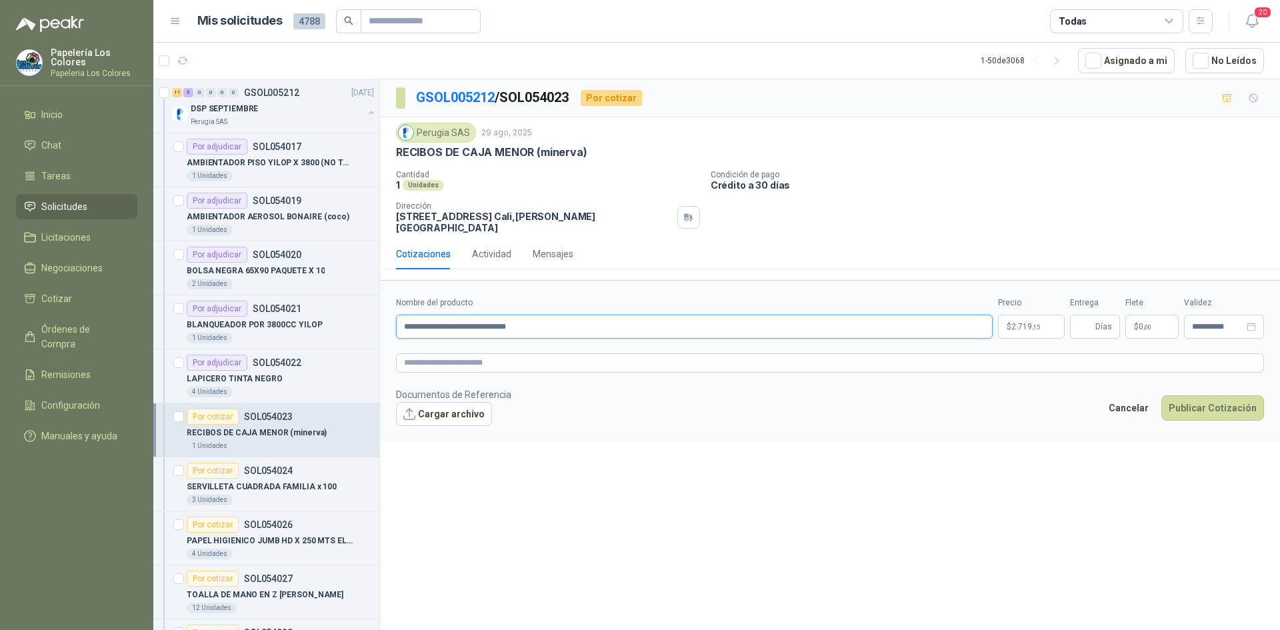
click at [547, 323] on input "**********" at bounding box center [694, 327] width 596 height 24
click at [539, 357] on textarea at bounding box center [830, 362] width 868 height 19
click at [1098, 315] on span "Días" at bounding box center [1103, 326] width 17 height 23
click at [585, 357] on textarea at bounding box center [830, 362] width 868 height 19
click at [489, 353] on textarea at bounding box center [830, 362] width 868 height 19
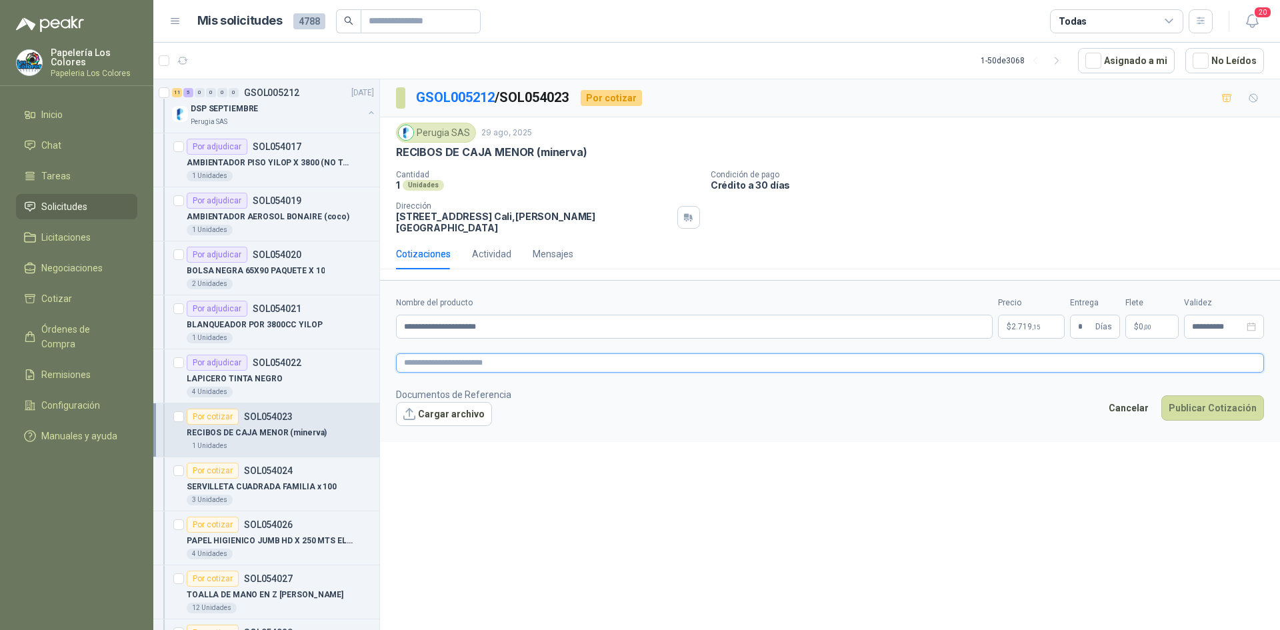
paste textarea "**********"
click at [553, 247] on div "Mensajes" at bounding box center [553, 254] width 41 height 15
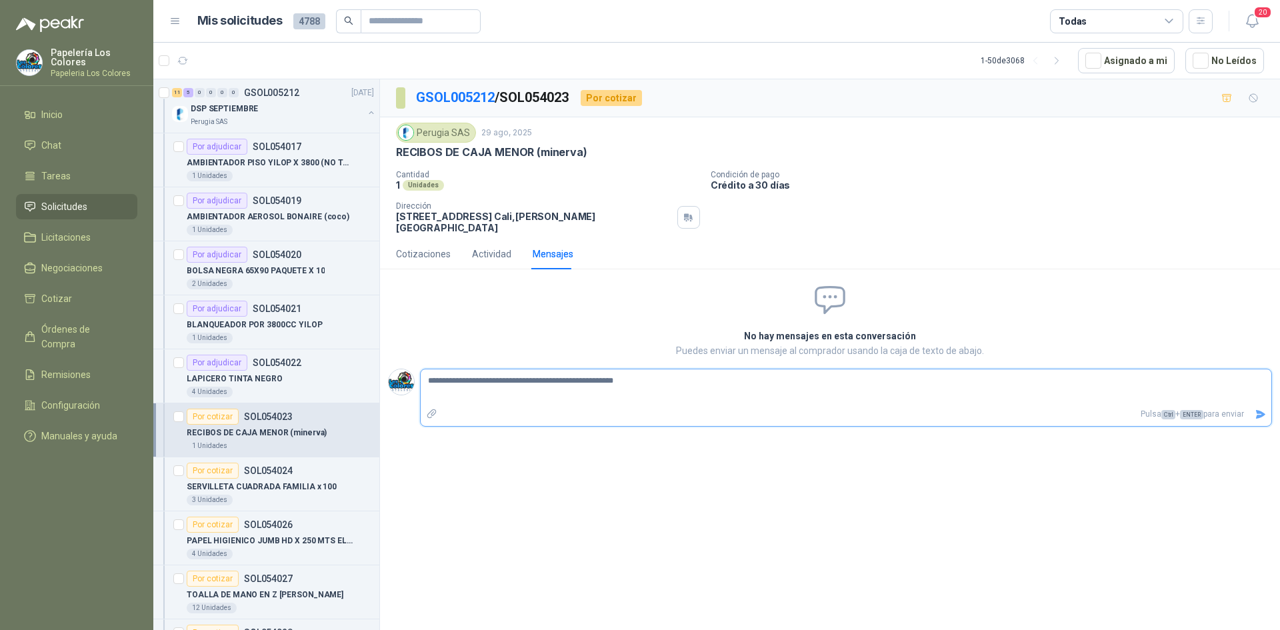
click at [1260, 410] on icon "Enviar" at bounding box center [1260, 414] width 9 height 9
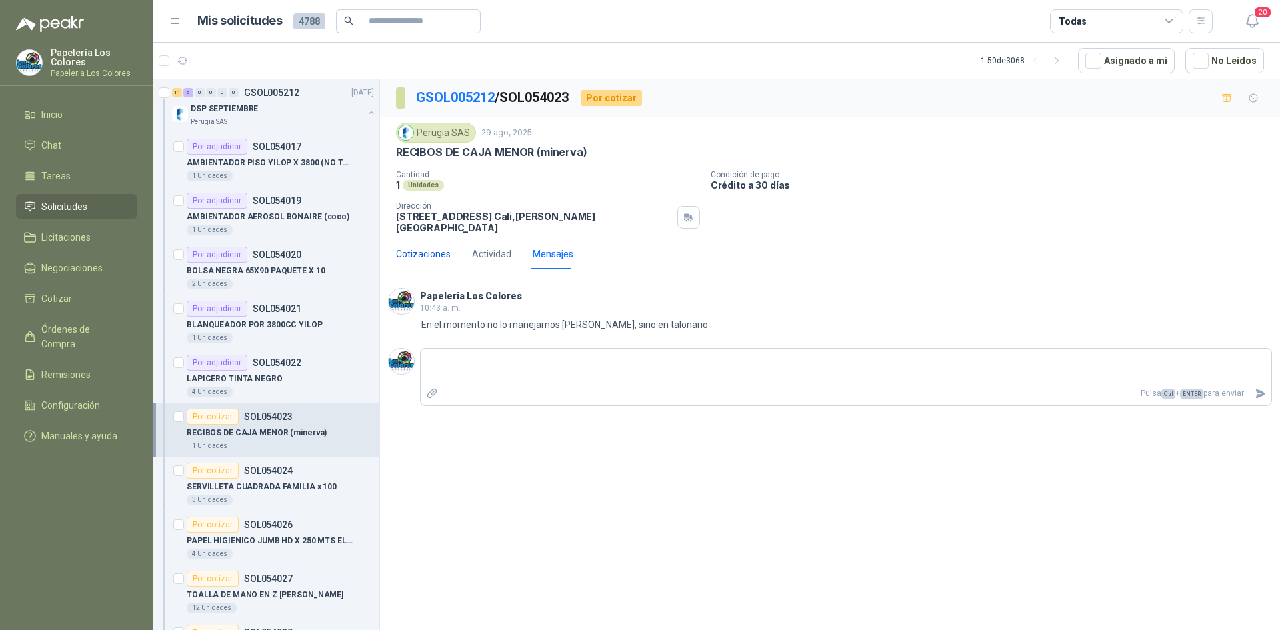
click at [424, 247] on div "Cotizaciones" at bounding box center [423, 254] width 55 height 15
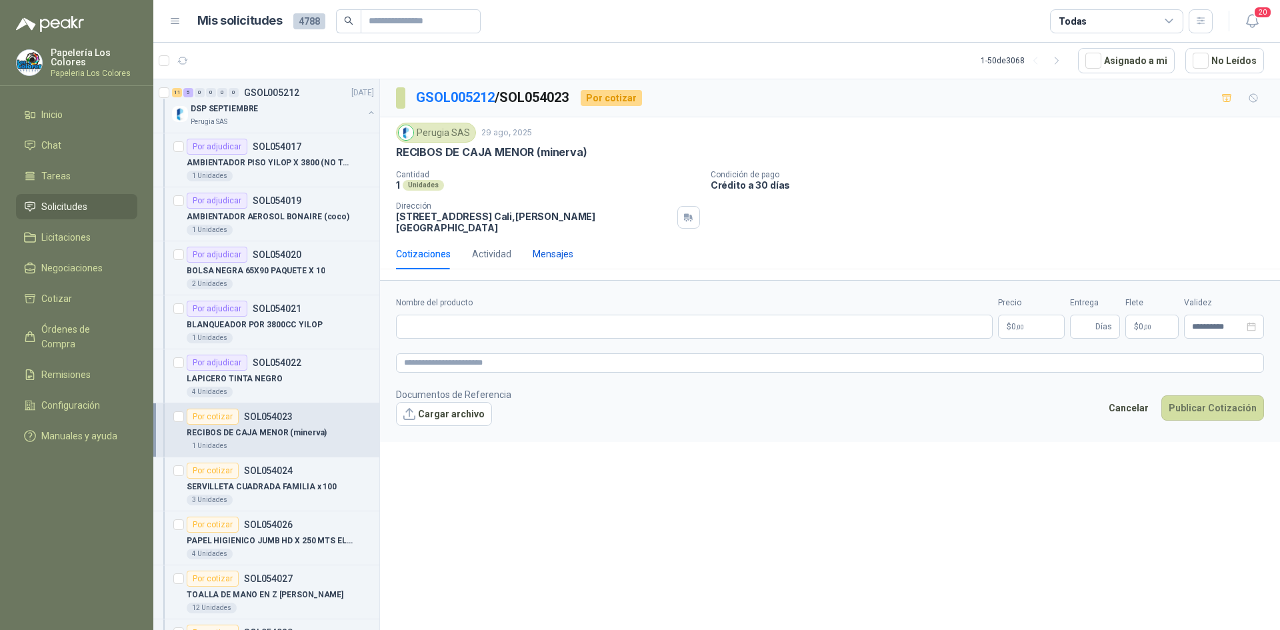
click at [553, 247] on div "Mensajes" at bounding box center [553, 254] width 41 height 15
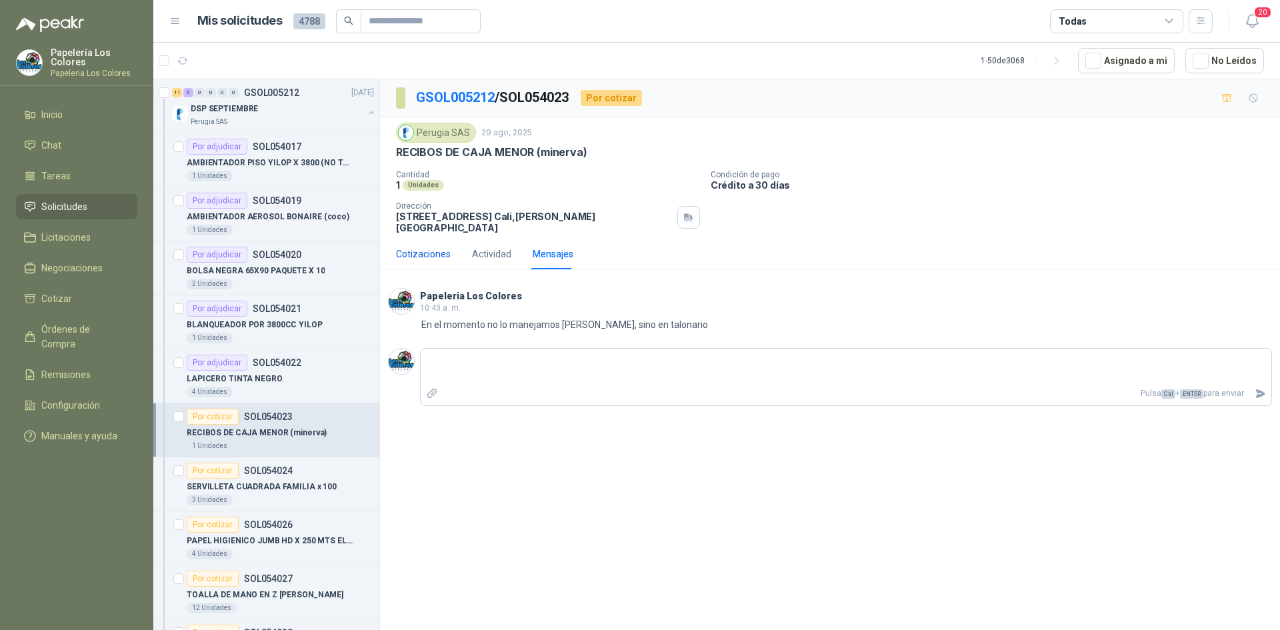
click at [423, 248] on div "Cotizaciones" at bounding box center [423, 254] width 55 height 15
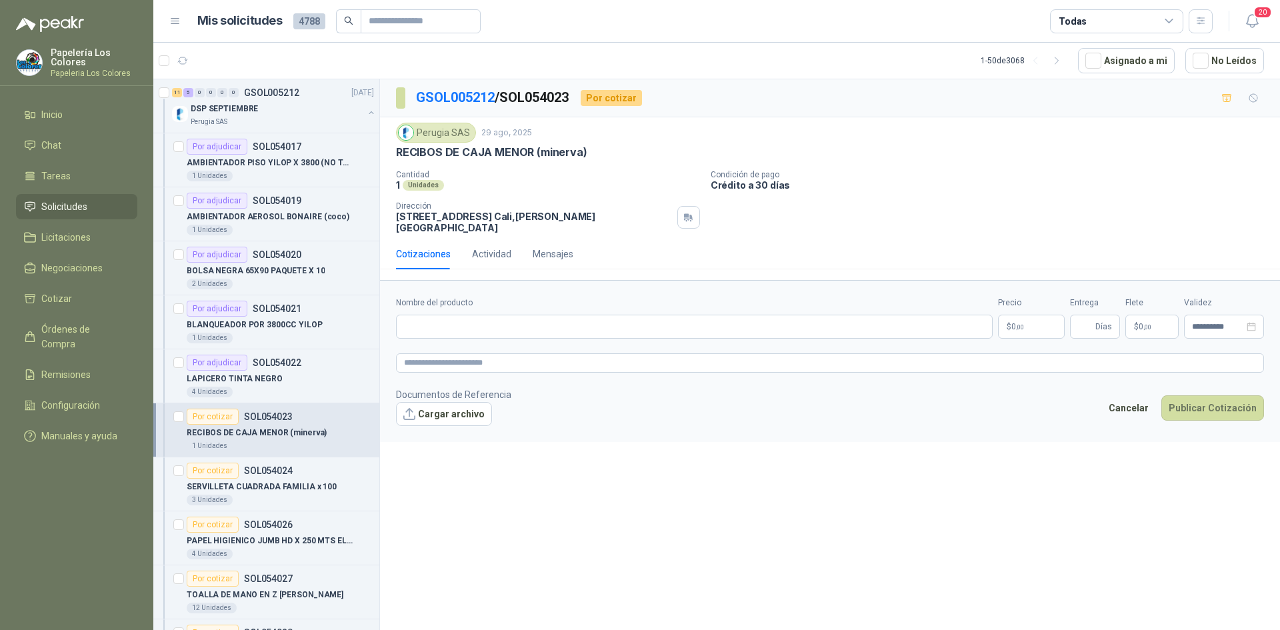
click at [529, 155] on p "RECIBOS DE CAJA MENOR (minerva)" at bounding box center [491, 152] width 191 height 14
drag, startPoint x: 529, startPoint y: 148, endPoint x: 393, endPoint y: 155, distance: 136.2
click at [393, 155] on div "Perugia SAS [DATE] RECIBOS DE CAJA MENOR ([PERSON_NAME]) Cantidad 1 Unidades C…" at bounding box center [830, 177] width 900 height 121
copy p "RECIBOS DE CAJA MENOR"
click at [491, 315] on input "Nombre del producto" at bounding box center [694, 327] width 596 height 24
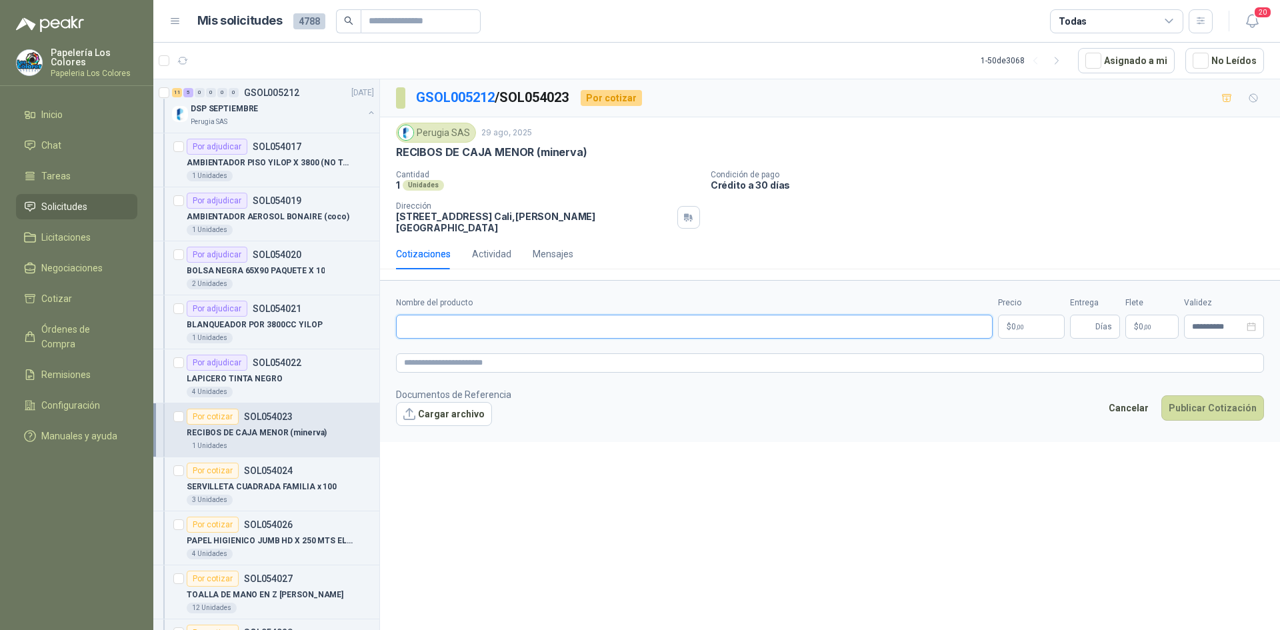
paste input "**********"
click at [442, 353] on textarea at bounding box center [830, 362] width 868 height 19
click at [542, 355] on textarea at bounding box center [830, 362] width 868 height 19
paste textarea "**********"
click at [1023, 317] on body "Papelería Los Colores Papeleria Los Colores Inicio Chat Tareas Solicitudes Lici…" at bounding box center [640, 315] width 1280 height 630
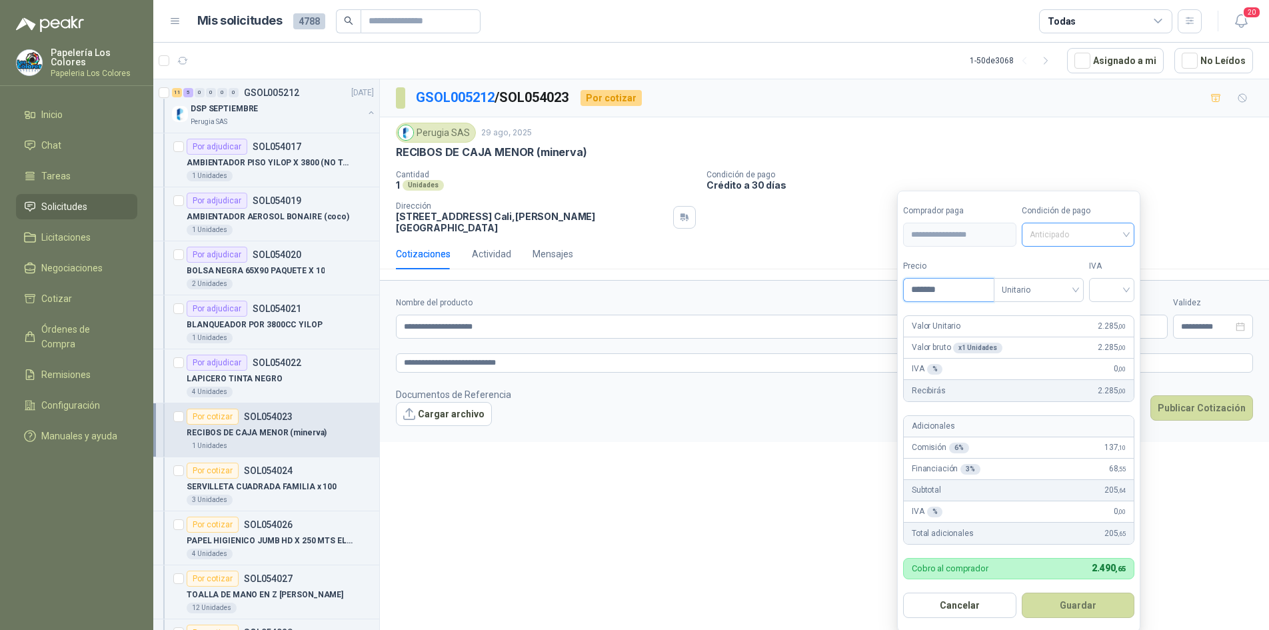
click at [1072, 233] on span "Anticipado" at bounding box center [1078, 235] width 97 height 20
click at [1092, 277] on div "Crédito a 30 días" at bounding box center [1080, 284] width 93 height 15
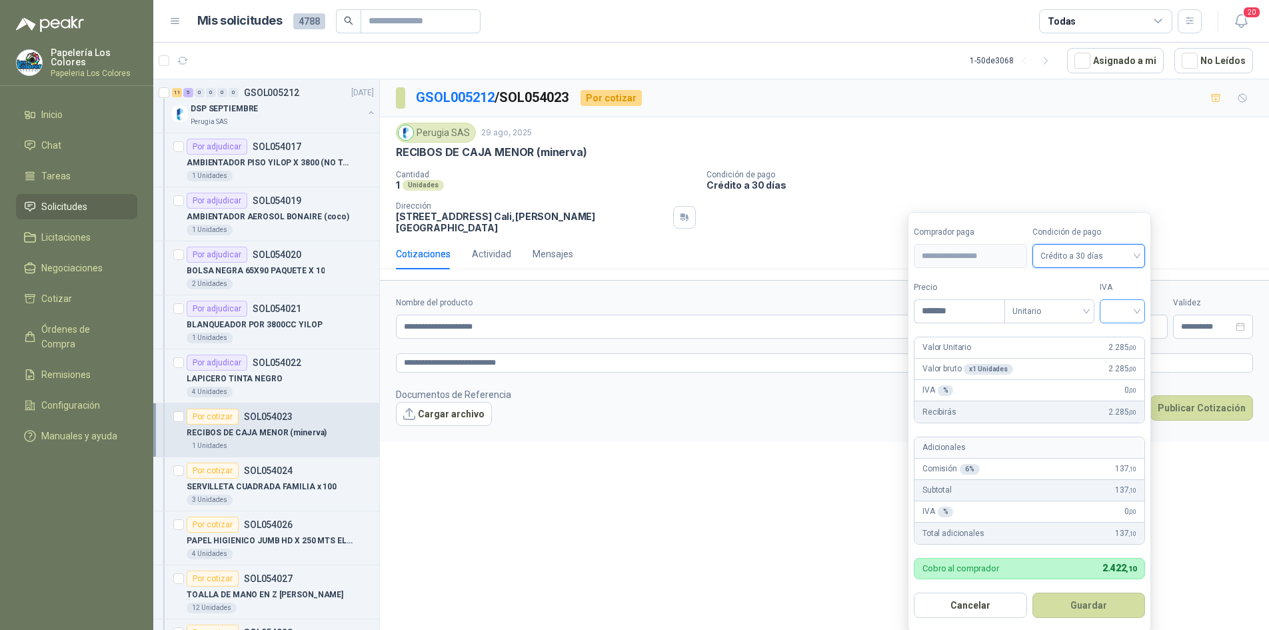
click at [1123, 309] on input "search" at bounding box center [1122, 310] width 29 height 20
click at [1131, 340] on div "19%" at bounding box center [1125, 339] width 25 height 15
click at [1112, 600] on button "Guardar" at bounding box center [1091, 604] width 115 height 25
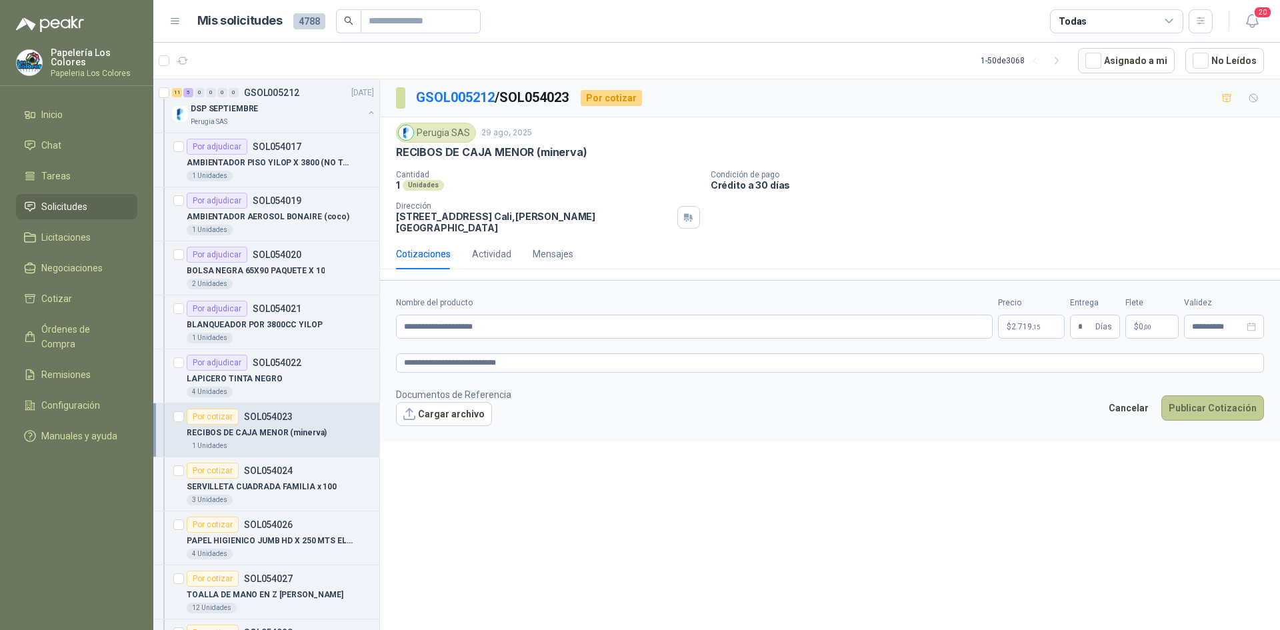
click at [1206, 401] on button "Publicar Cotización" at bounding box center [1212, 407] width 103 height 25
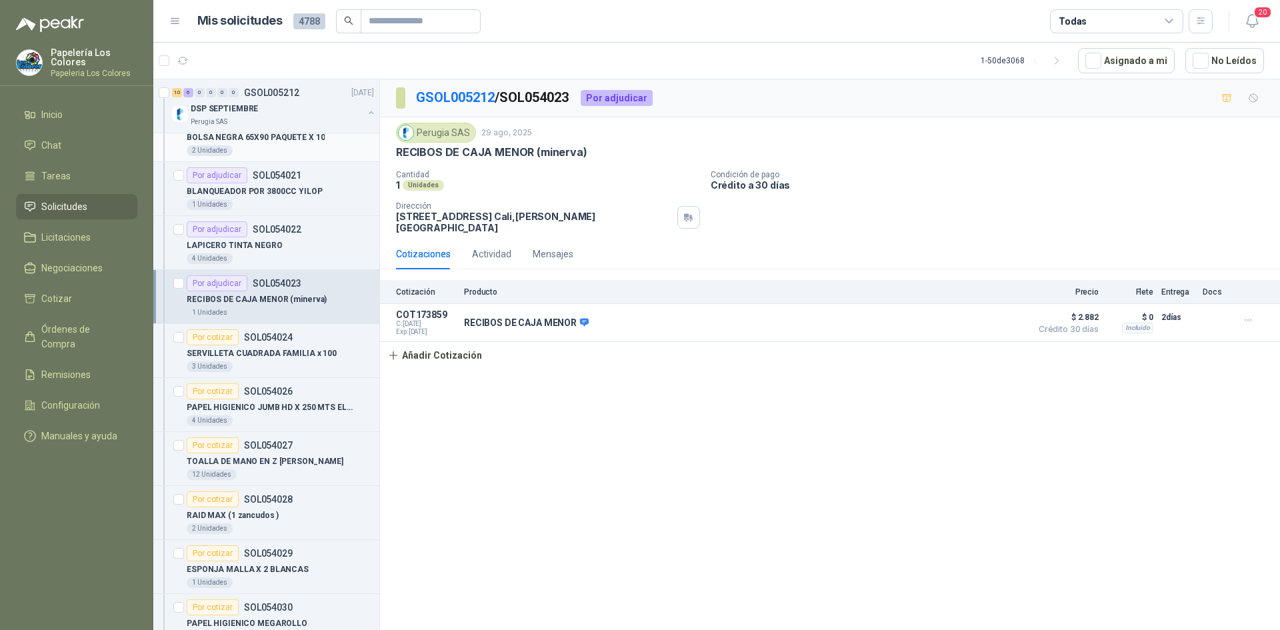
scroll to position [200, 0]
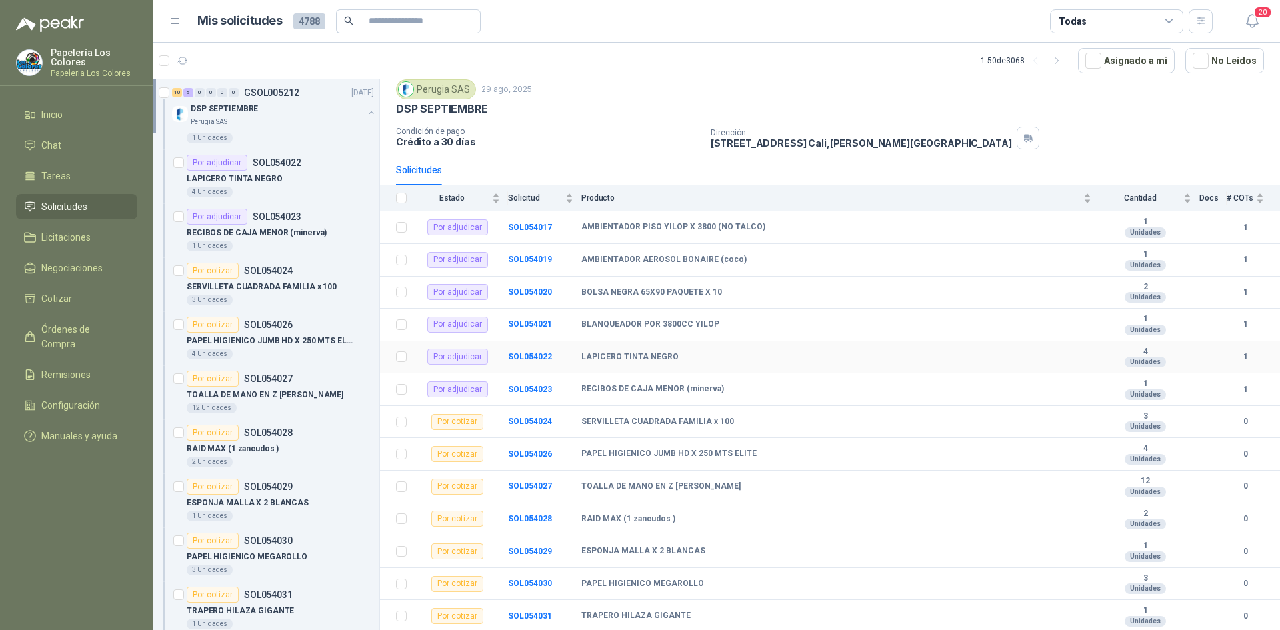
scroll to position [141, 0]
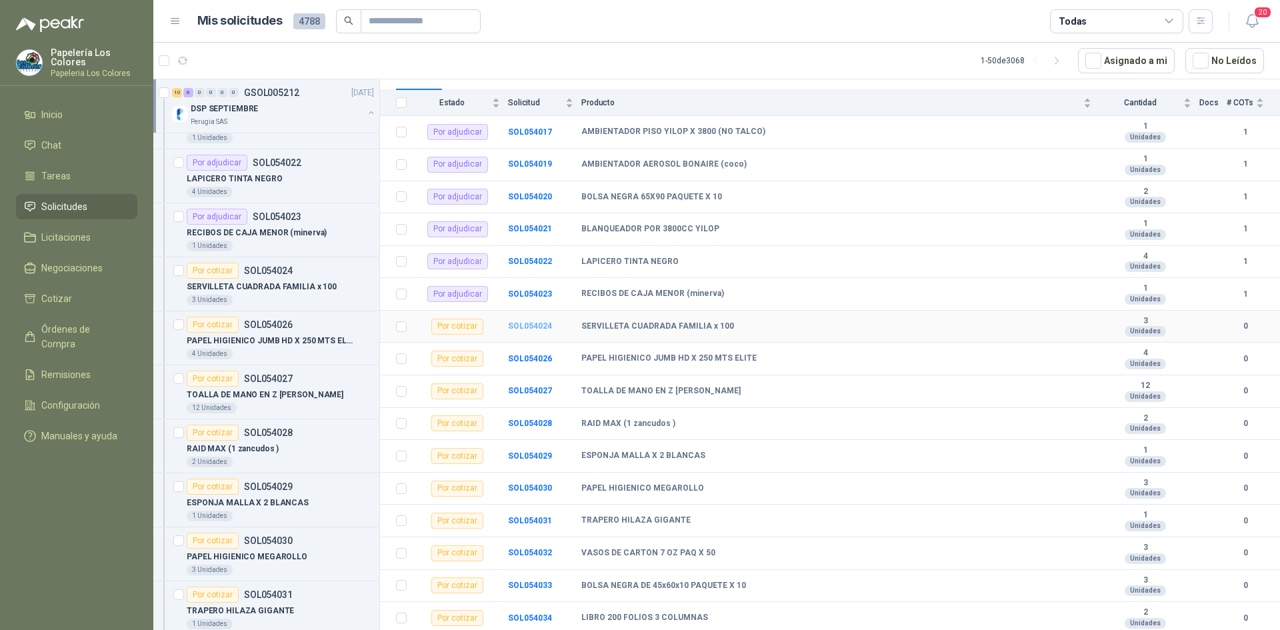
click at [535, 325] on b "SOL054024" at bounding box center [530, 325] width 44 height 9
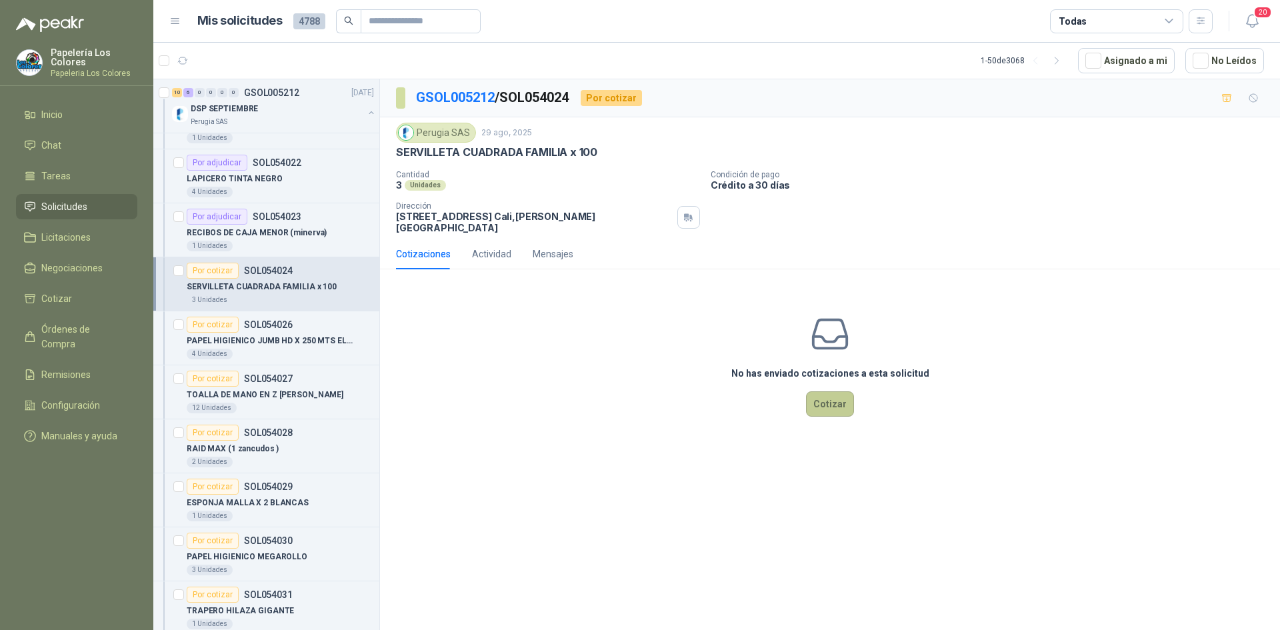
click at [839, 399] on button "Cotizar" at bounding box center [830, 403] width 48 height 25
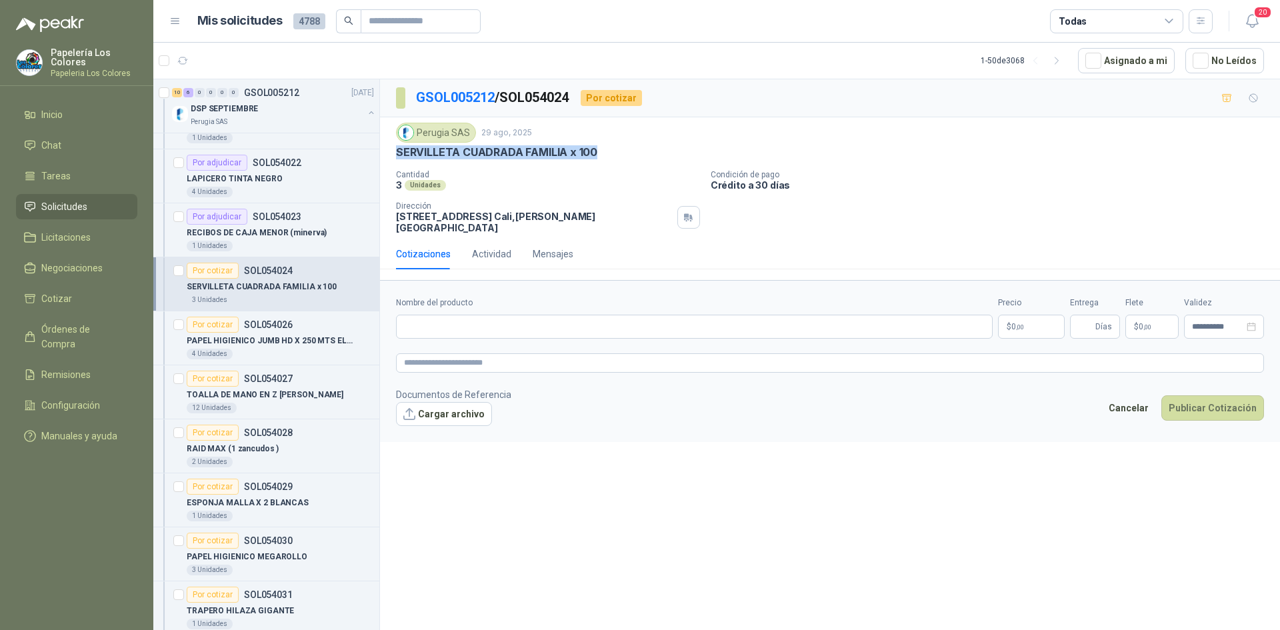
drag, startPoint x: 594, startPoint y: 150, endPoint x: 395, endPoint y: 154, distance: 199.3
click at [395, 154] on div "Perugia SAS [DATE] SERVILLETA CUADRADA FAMILIA x 100 Cantidad 3 Unidades Condi…" at bounding box center [830, 177] width 900 height 121
copy p "SERVILLETA CUADRADA FAMILIA x 100"
click at [535, 315] on input "Nombre del producto" at bounding box center [694, 327] width 596 height 24
paste input "**********"
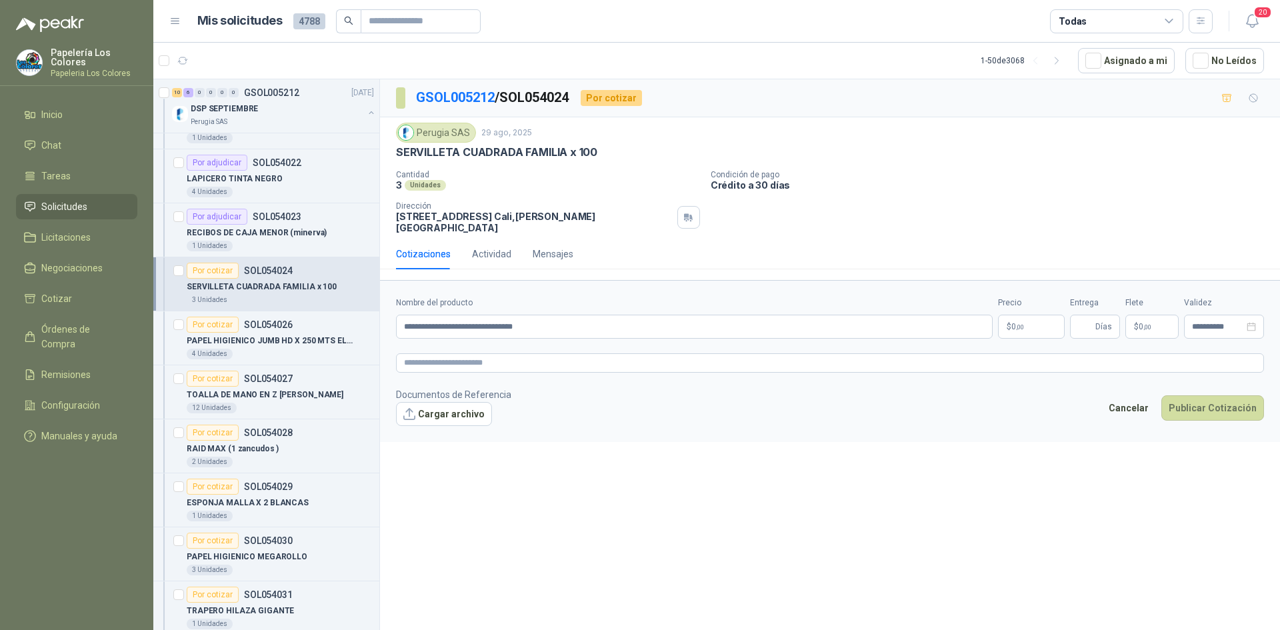
click at [1042, 311] on body "Papelería Los Colores Papeleria Los Colores Inicio Chat Tareas Solicitudes Lici…" at bounding box center [640, 315] width 1280 height 630
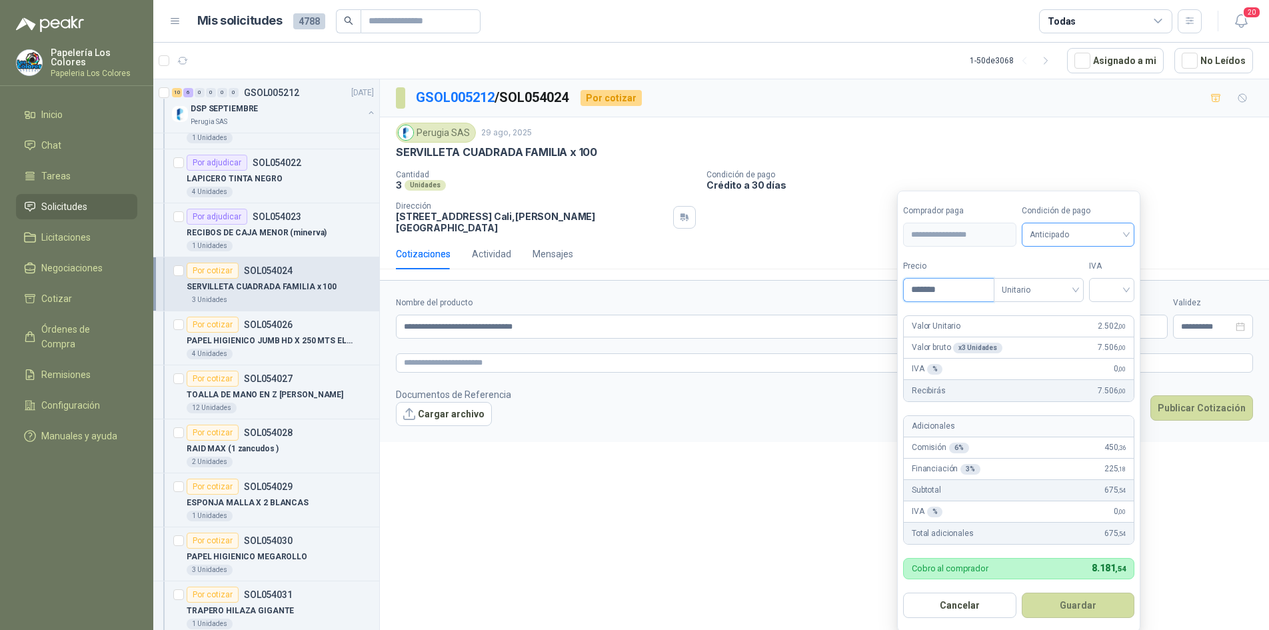
click at [1078, 230] on span "Anticipado" at bounding box center [1078, 235] width 97 height 20
click at [1057, 281] on div "Crédito a 30 días" at bounding box center [1080, 284] width 93 height 15
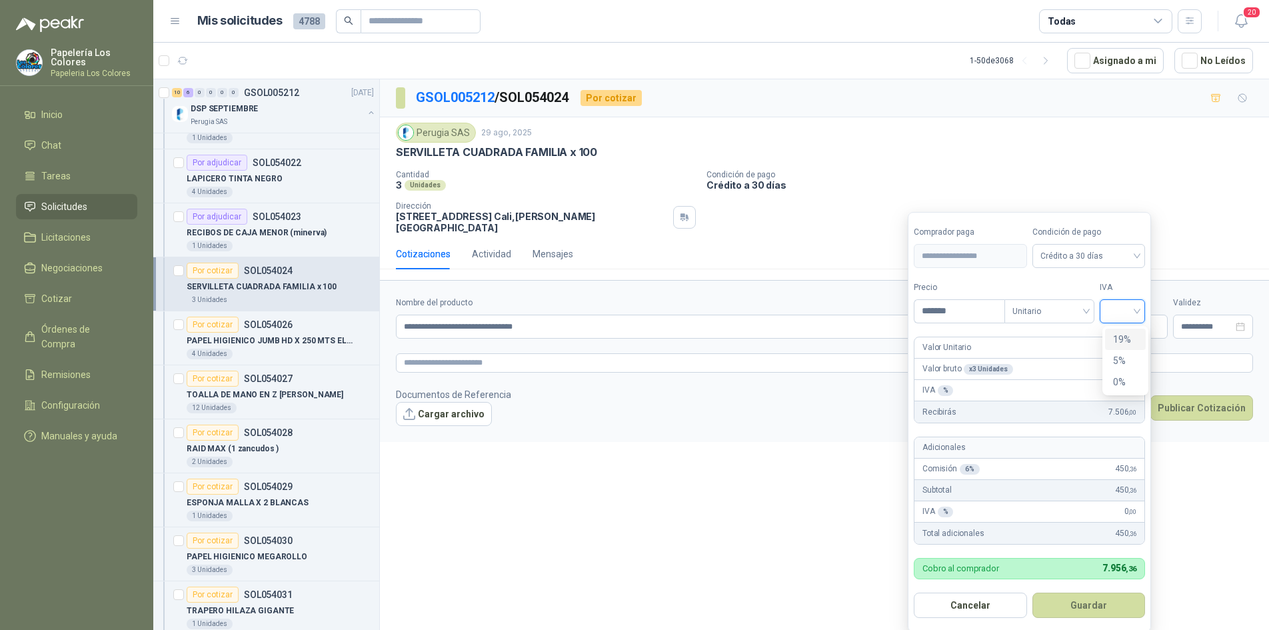
click at [1134, 307] on input "search" at bounding box center [1122, 310] width 29 height 20
click at [1122, 338] on div "19%" at bounding box center [1125, 339] width 25 height 15
click at [1088, 604] on button "Guardar" at bounding box center [1091, 604] width 115 height 25
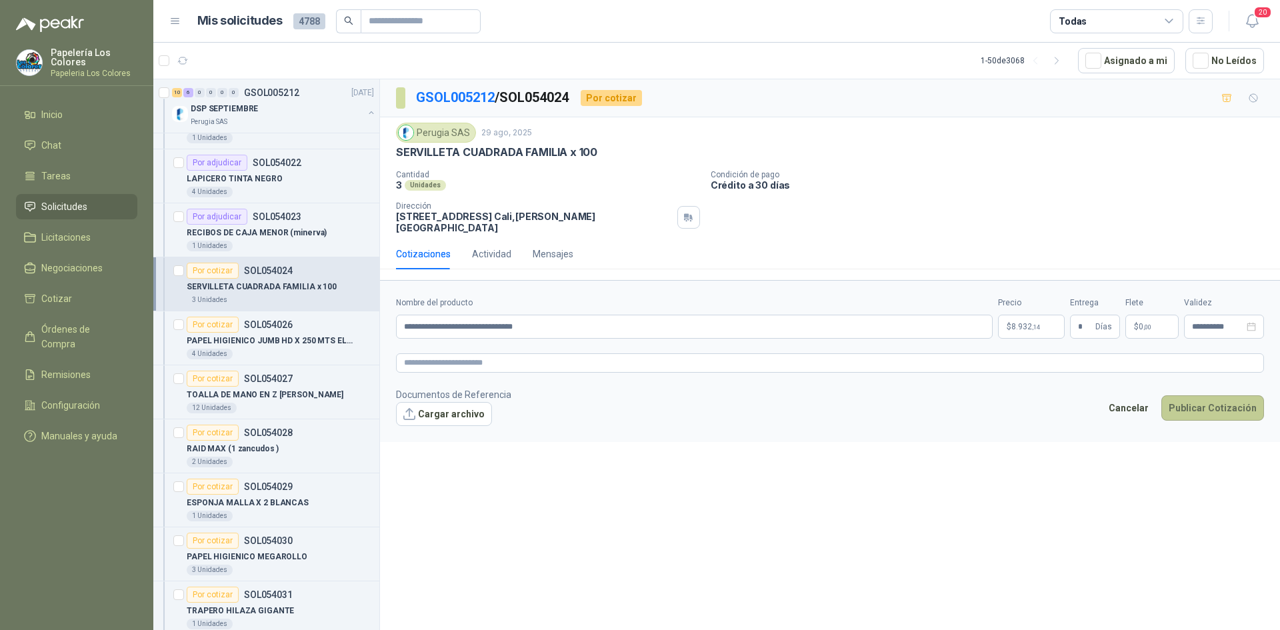
click at [1210, 396] on button "Publicar Cotización" at bounding box center [1212, 407] width 103 height 25
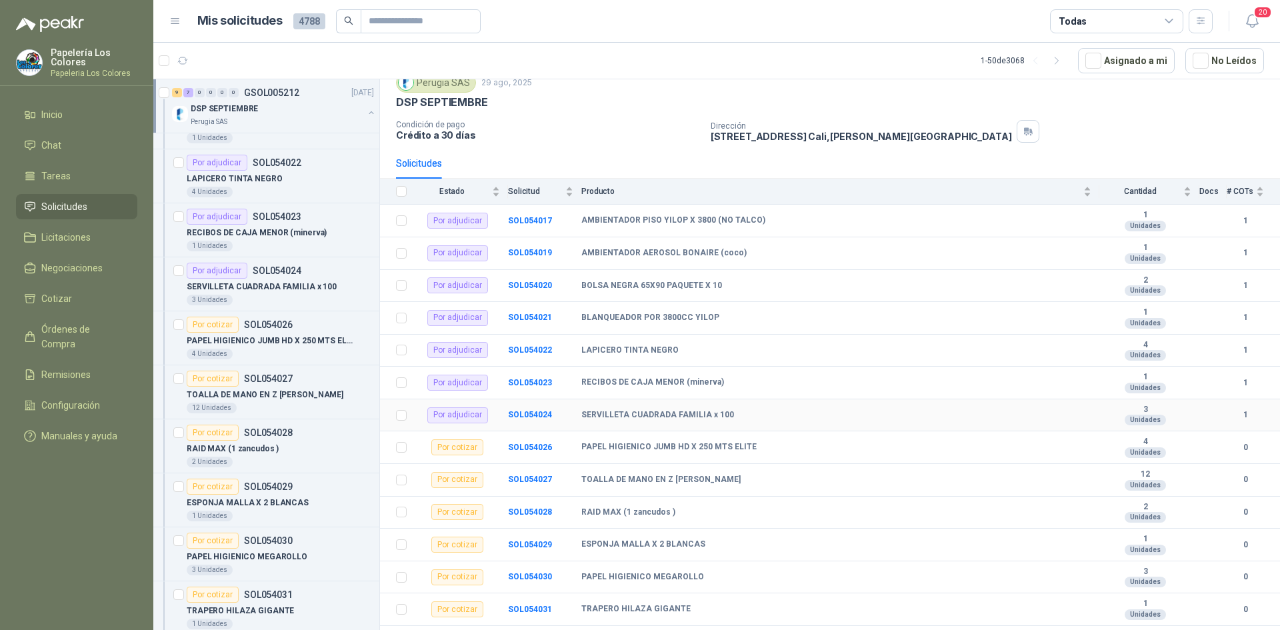
scroll to position [141, 0]
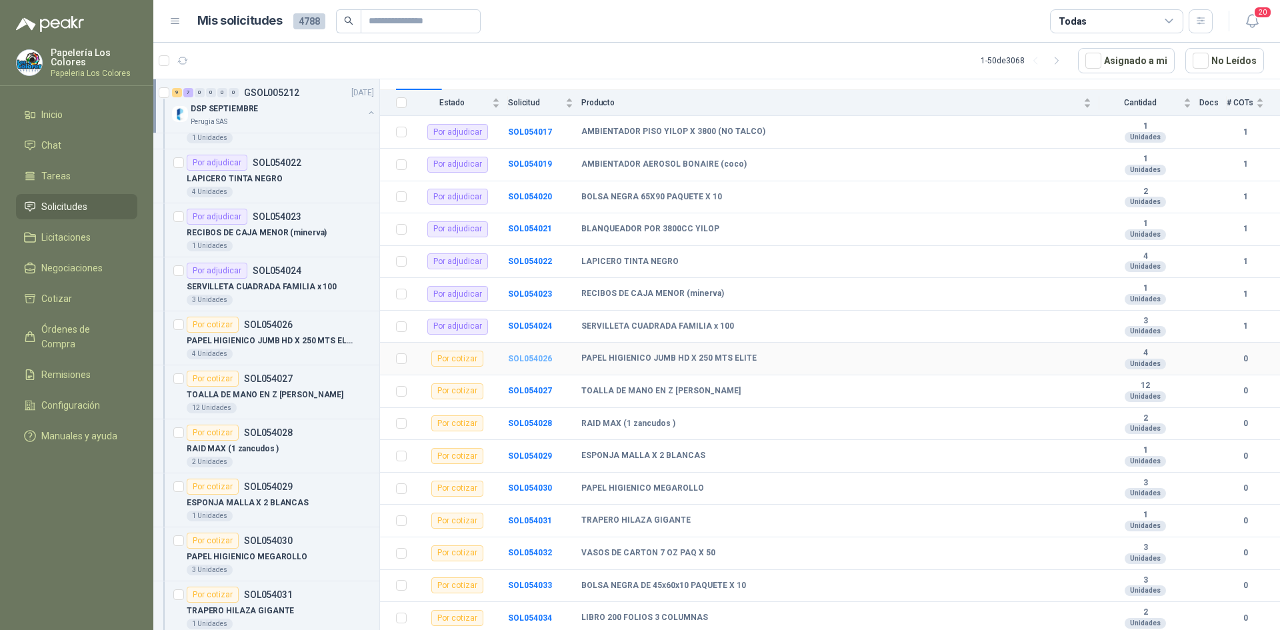
click at [531, 354] on b "SOL054026" at bounding box center [530, 358] width 44 height 9
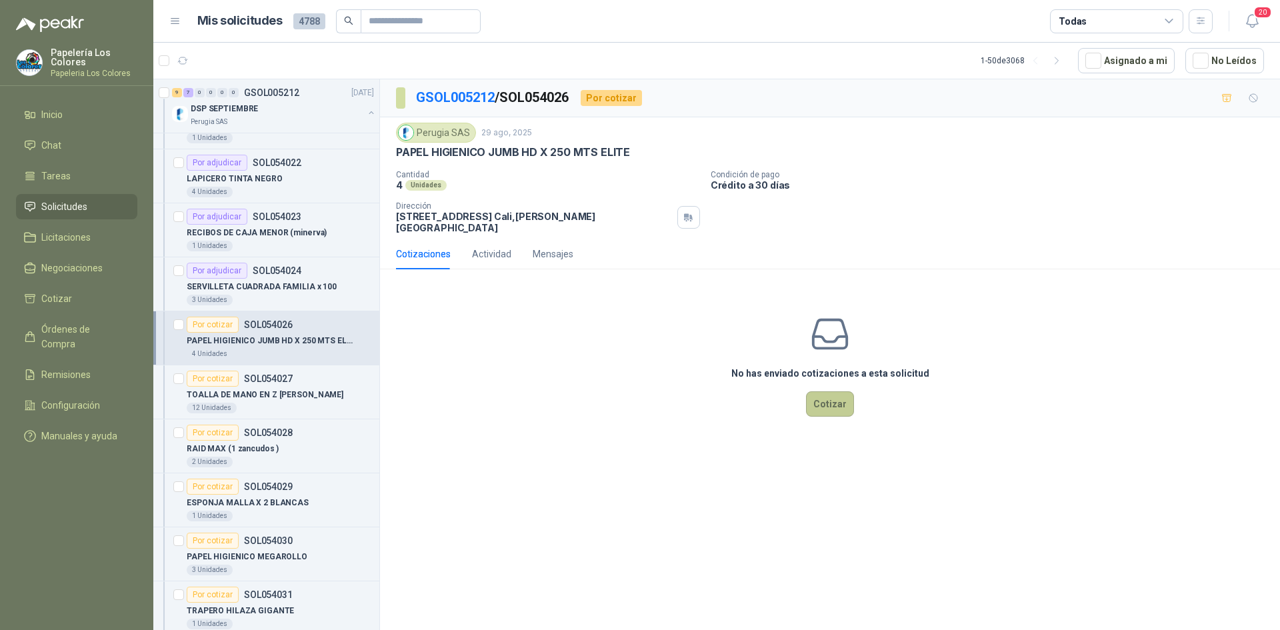
click at [835, 391] on button "Cotizar" at bounding box center [830, 403] width 48 height 25
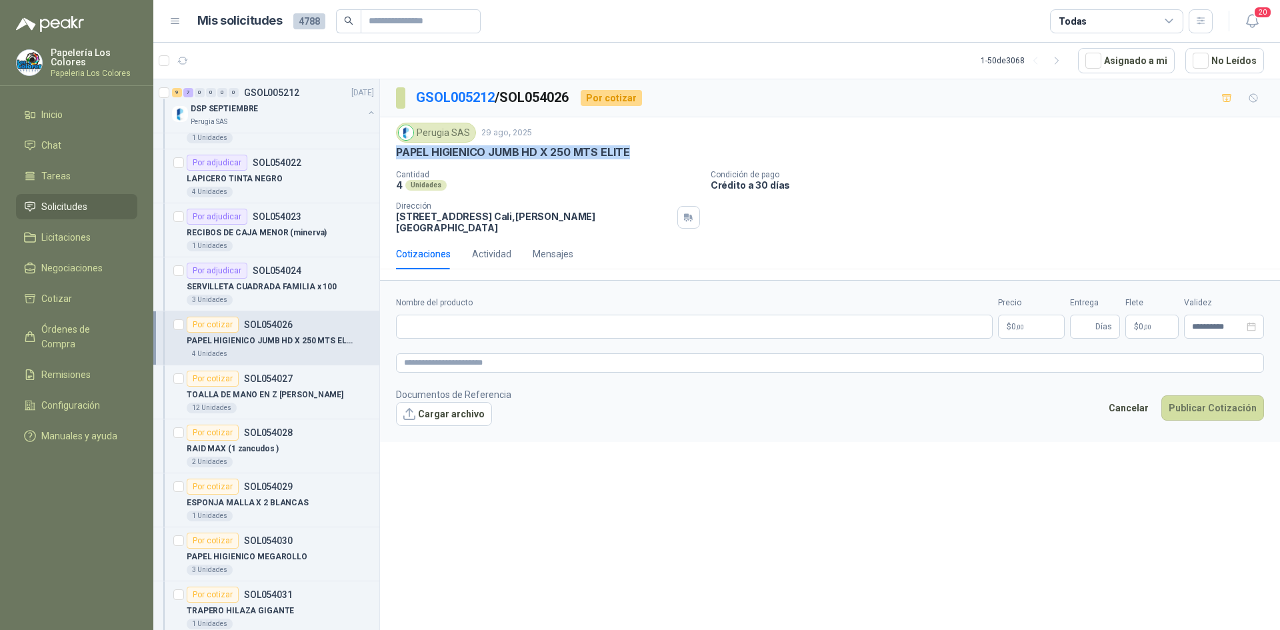
drag, startPoint x: 625, startPoint y: 148, endPoint x: 383, endPoint y: 153, distance: 242.0
click at [383, 153] on div "Perugia SAS [DATE] PAPEL HIGIENICO JUMB HD X 250 MTS ELITE Cantidad 4 Unidades…" at bounding box center [830, 177] width 900 height 121
click at [499, 315] on input "Nombre del producto" at bounding box center [694, 327] width 596 height 24
paste input "**********"
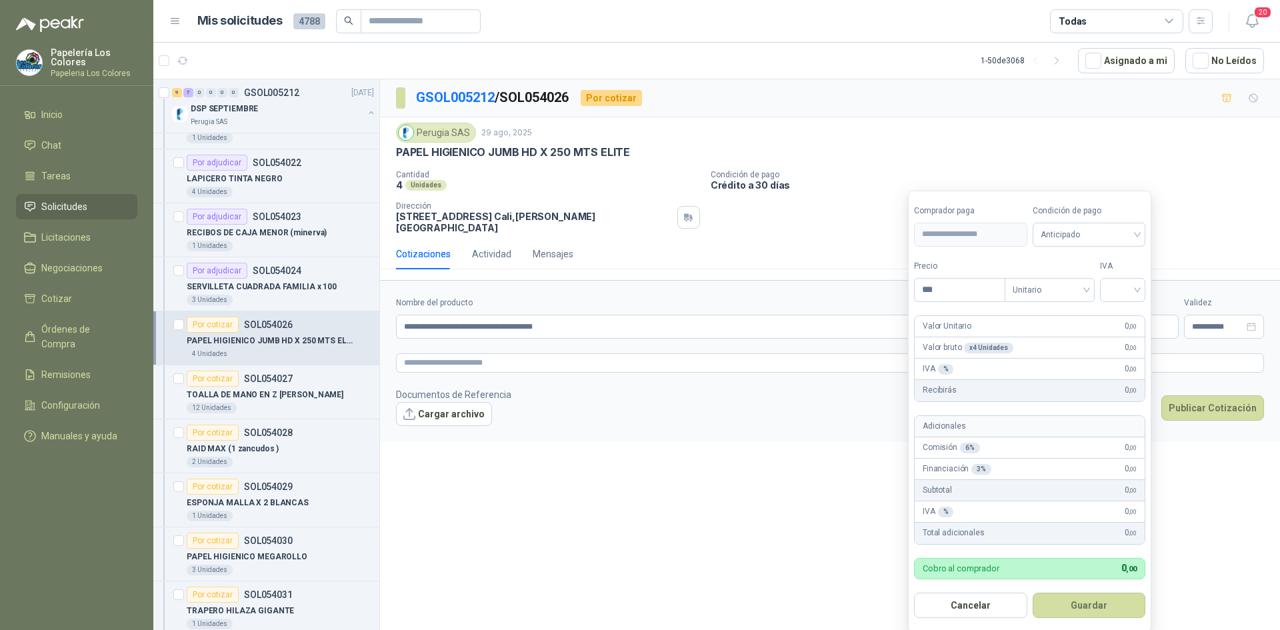
click at [1036, 318] on body "Papelería Los Colores Papeleria Los Colores Inicio Chat Tareas Solicitudes Lici…" at bounding box center [640, 315] width 1280 height 630
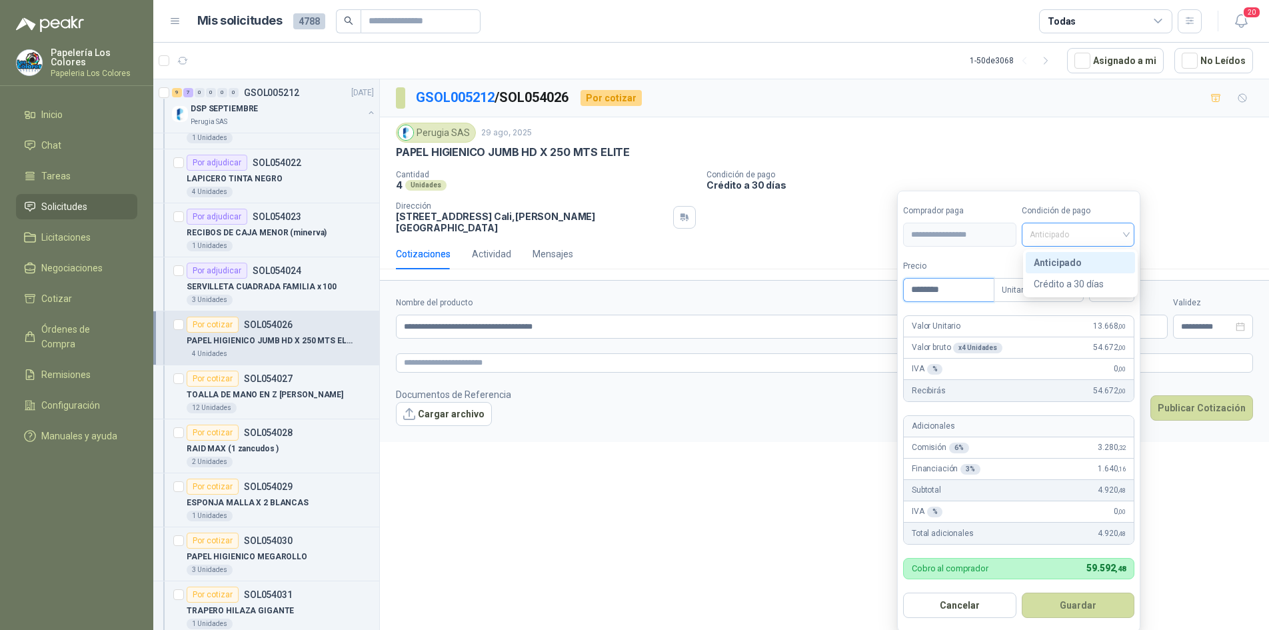
click at [1071, 237] on span "Anticipado" at bounding box center [1078, 235] width 97 height 20
click at [1069, 277] on div "Crédito a 30 días" at bounding box center [1080, 284] width 93 height 15
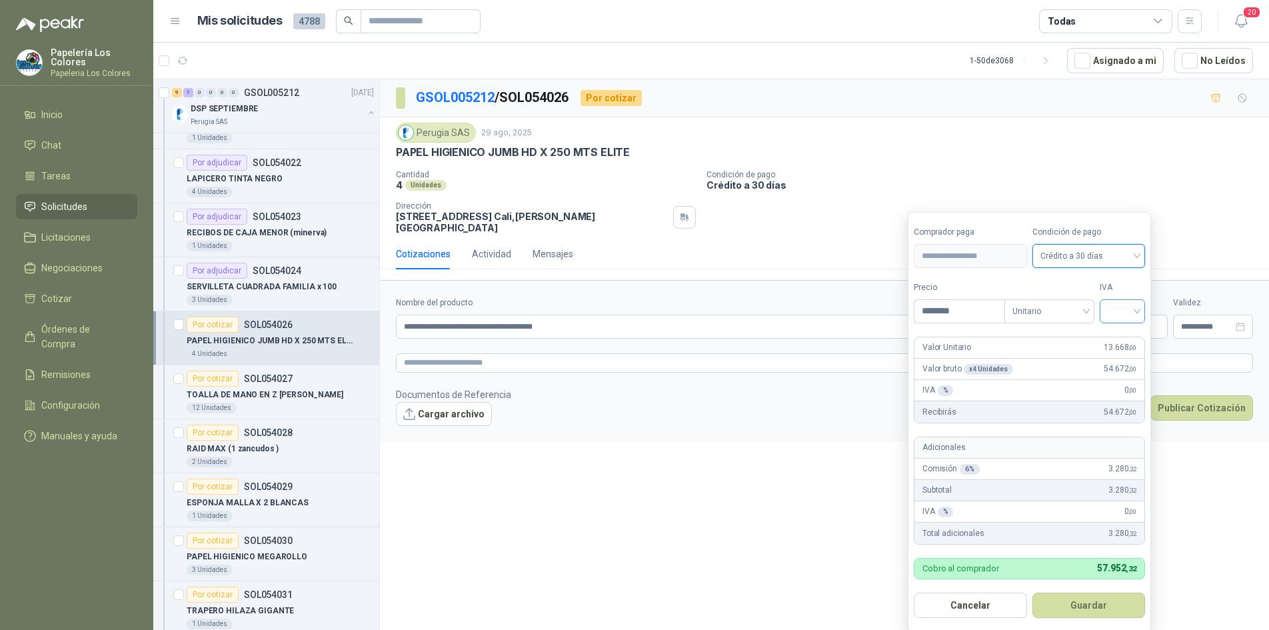
click at [1122, 315] on input "search" at bounding box center [1122, 310] width 29 height 20
click at [1123, 338] on div "19%" at bounding box center [1125, 339] width 25 height 15
click at [1078, 600] on button "Guardar" at bounding box center [1091, 604] width 115 height 25
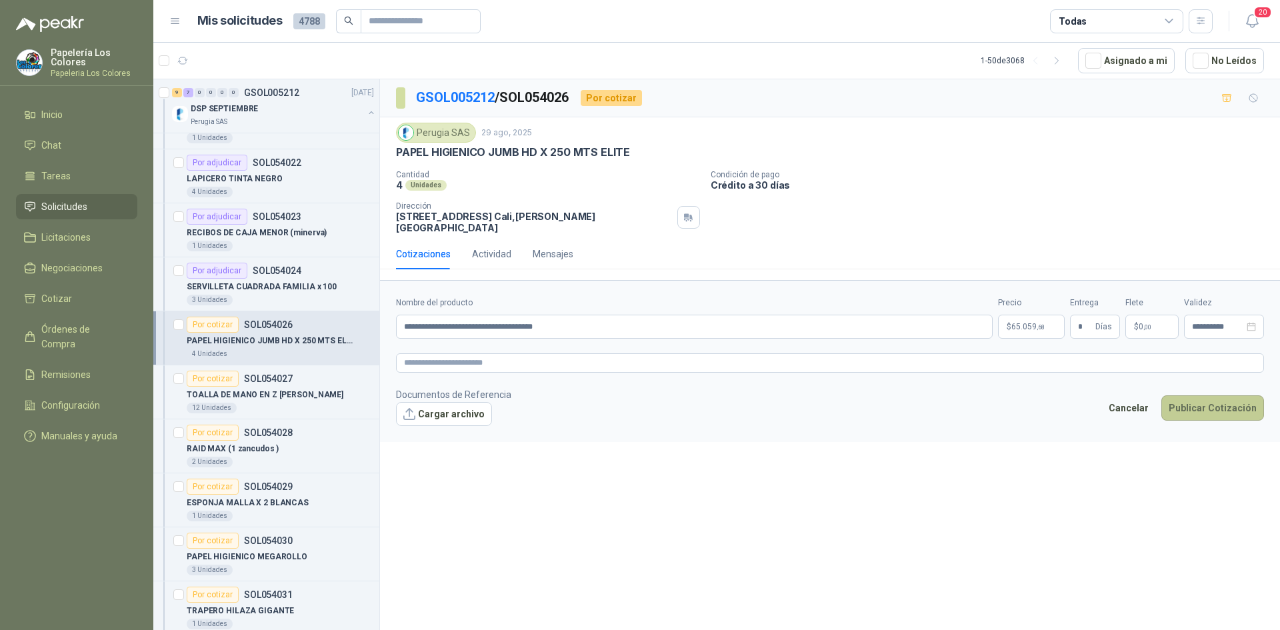
click at [1198, 399] on button "Publicar Cotización" at bounding box center [1212, 407] width 103 height 25
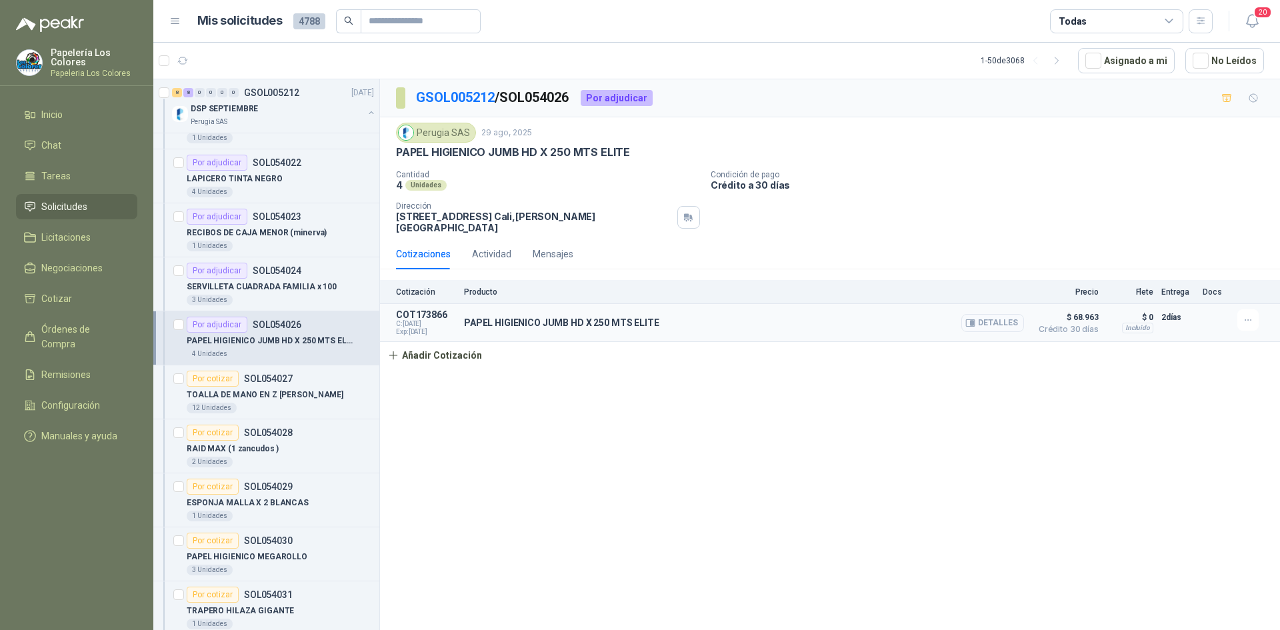
click at [1010, 314] on button "Detalles" at bounding box center [992, 323] width 63 height 18
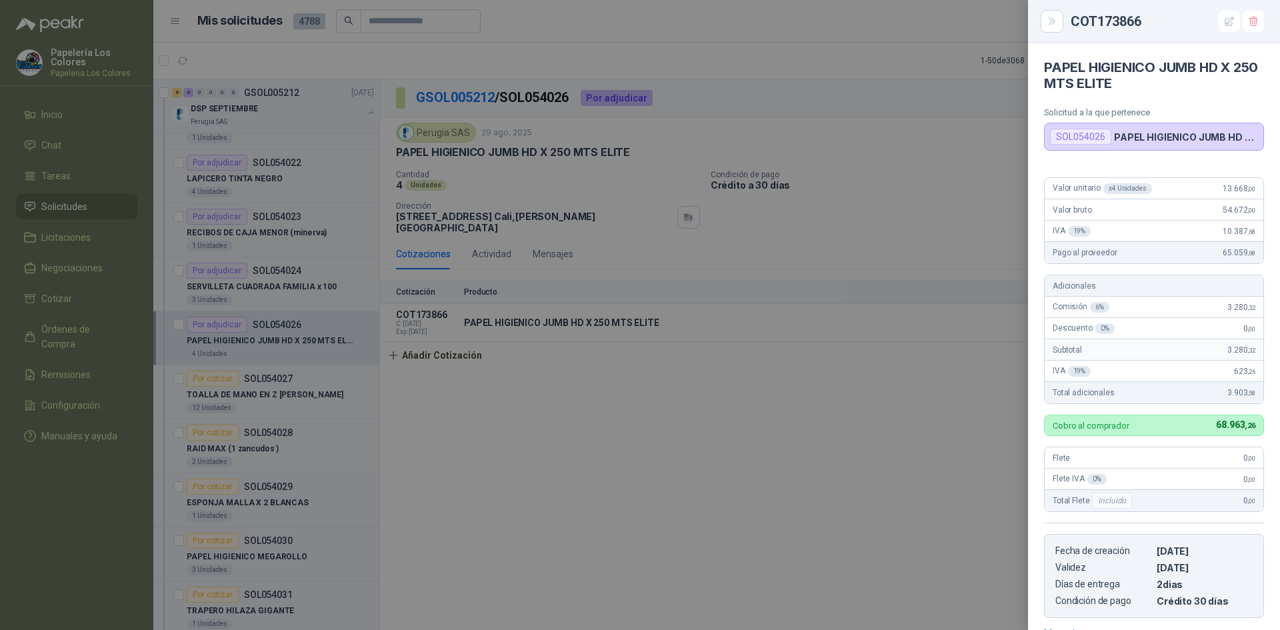
click at [812, 346] on div at bounding box center [640, 315] width 1280 height 630
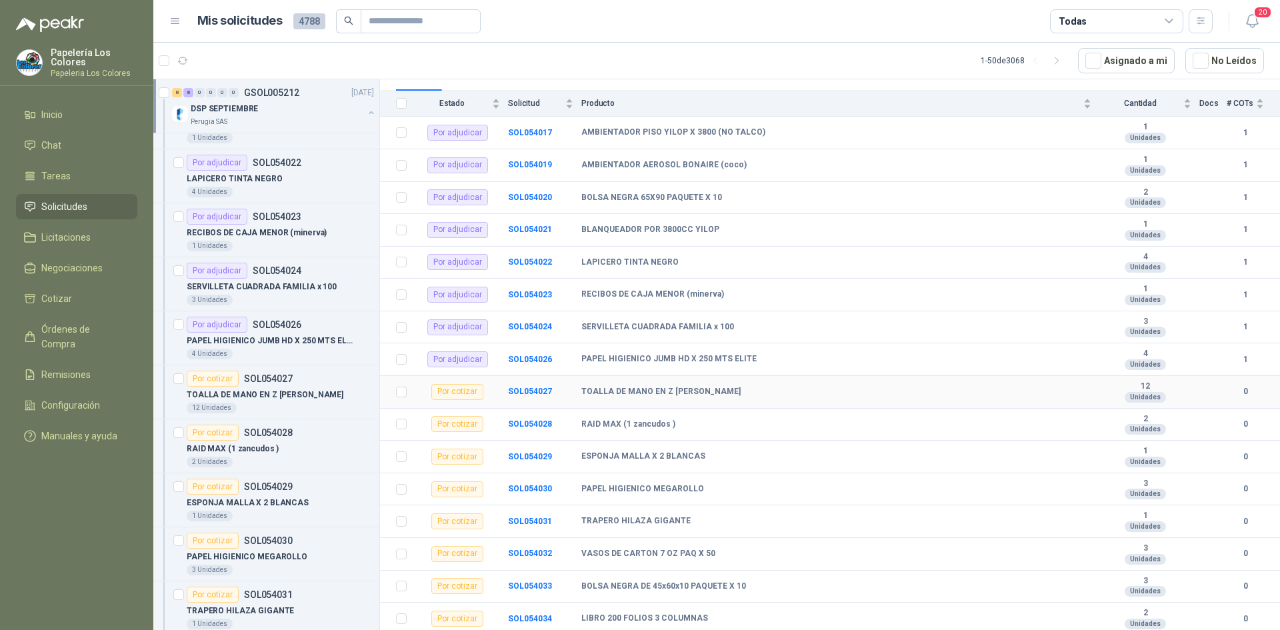
scroll to position [141, 0]
click at [521, 391] on b "SOL054027" at bounding box center [530, 390] width 44 height 9
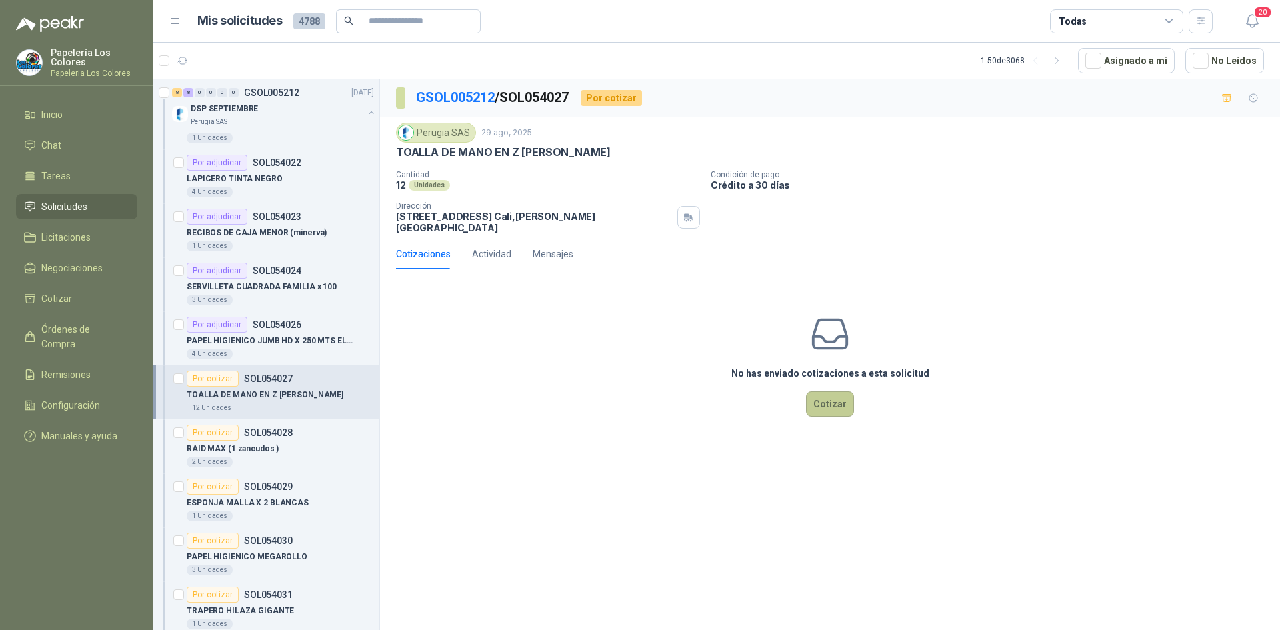
click at [832, 391] on button "Cotizar" at bounding box center [830, 403] width 48 height 25
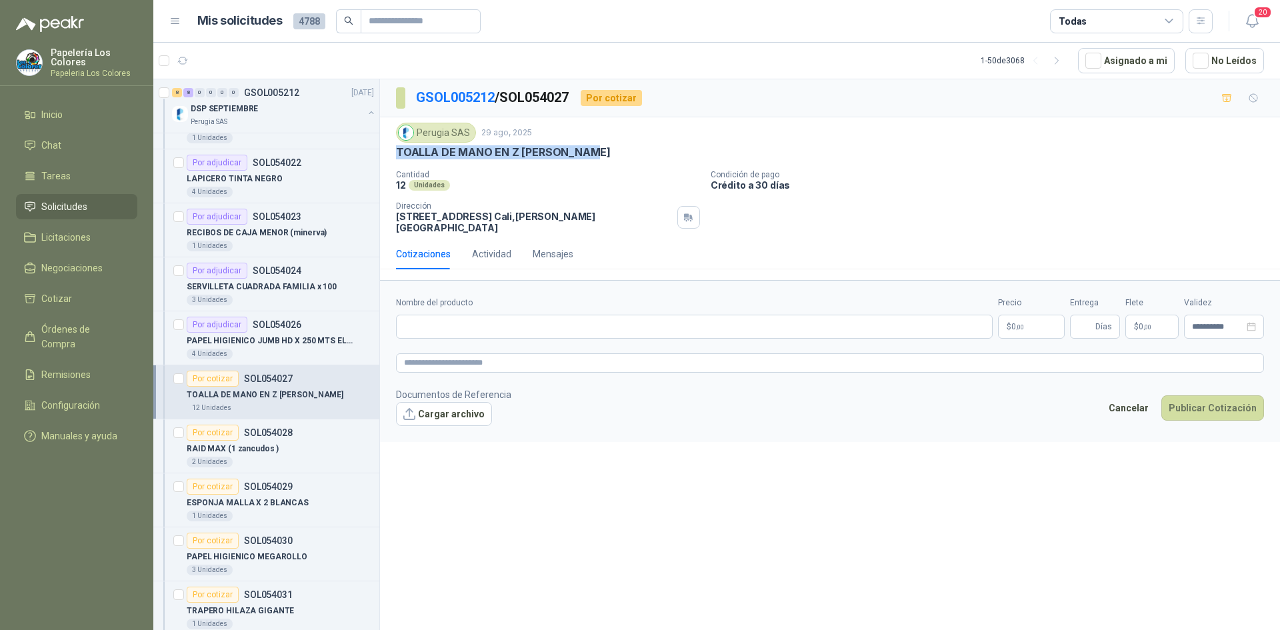
drag, startPoint x: 587, startPoint y: 149, endPoint x: 389, endPoint y: 159, distance: 198.2
click at [389, 159] on div "Perugia SAS [DATE] TOALLA DE MANO EN Z [PERSON_NAME] Cantidad 12 Unidades Cond…" at bounding box center [830, 177] width 900 height 121
click at [481, 315] on input "Nombre del producto" at bounding box center [694, 327] width 596 height 24
paste input "**********"
drag, startPoint x: 511, startPoint y: 321, endPoint x: 374, endPoint y: 325, distance: 136.7
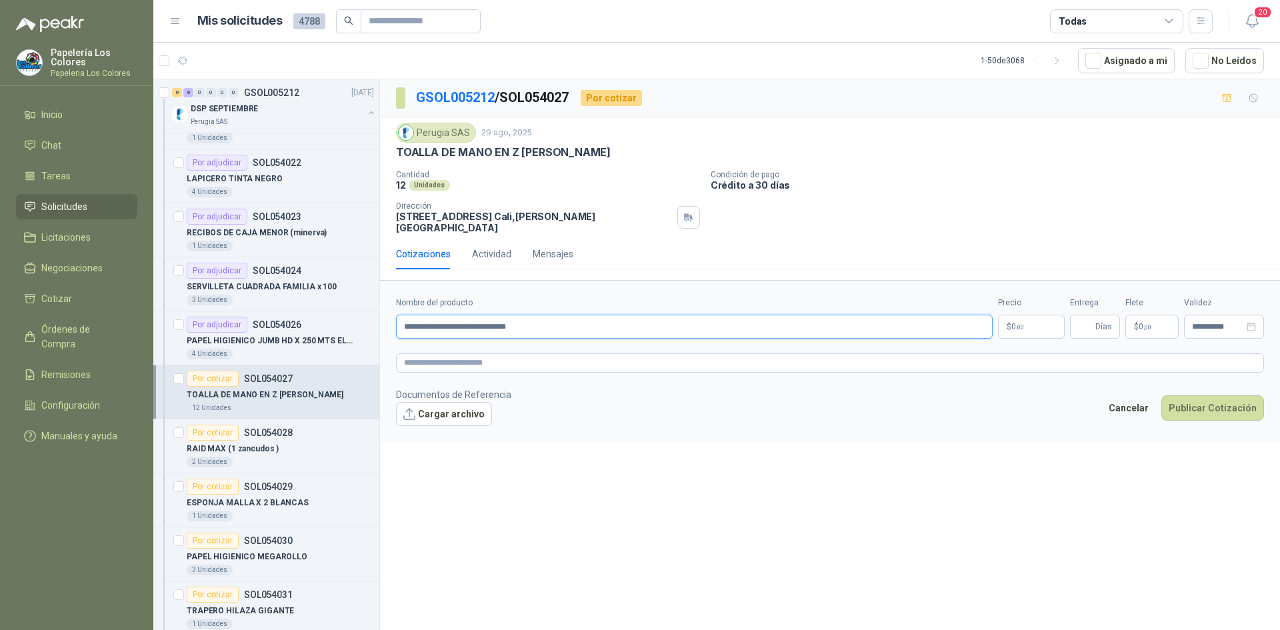
click at [374, 325] on div "8 8 0 0 0 0 GSOL005212 [DATE] DSP SEPTIEMBRE Perugia SAS Por adjudicar SOL05401…" at bounding box center [716, 357] width 1126 height 556
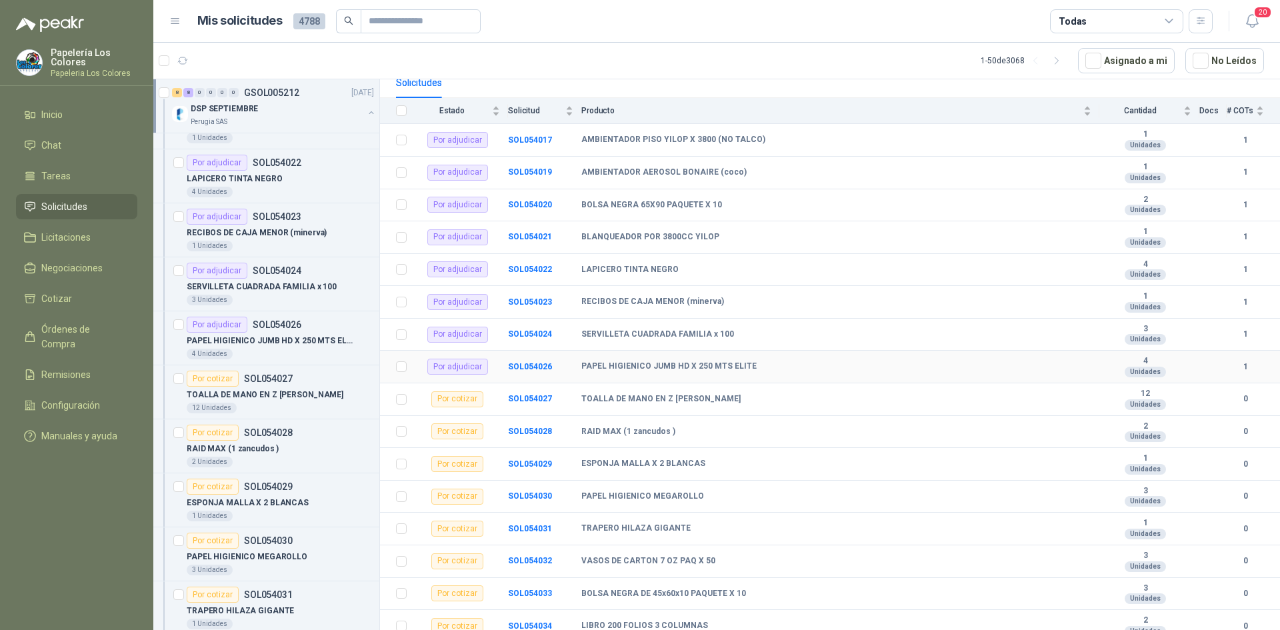
scroll to position [141, 0]
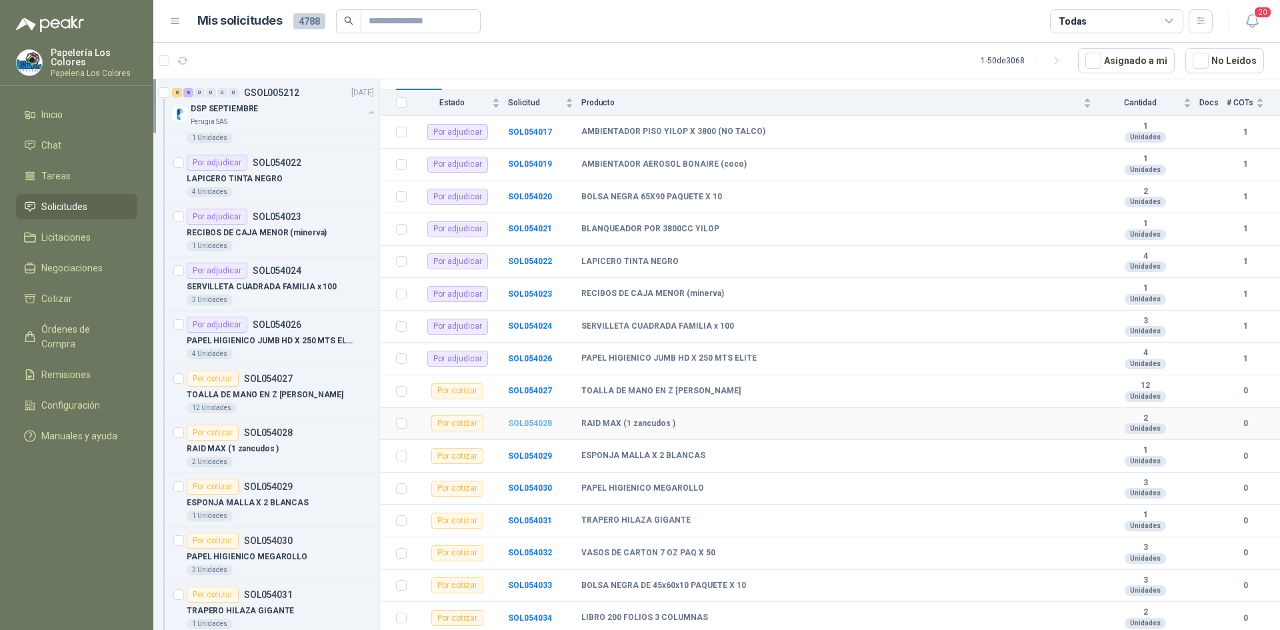
click at [525, 422] on b "SOL054028" at bounding box center [530, 423] width 44 height 9
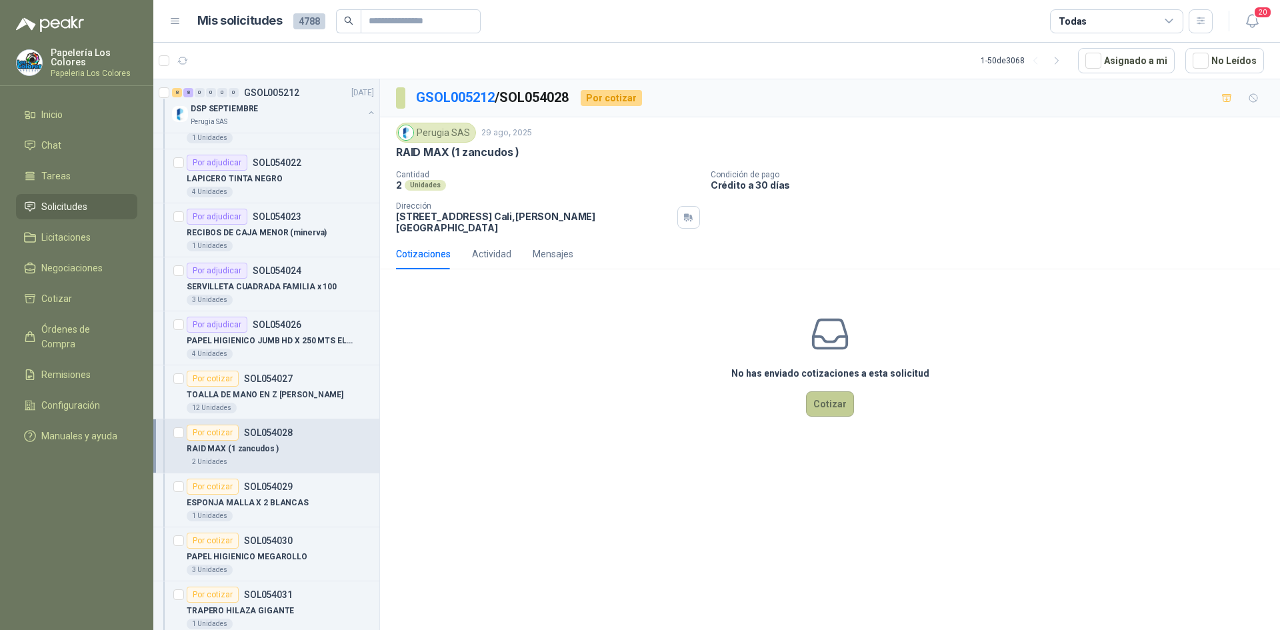
click at [840, 391] on button "Cotizar" at bounding box center [830, 403] width 48 height 25
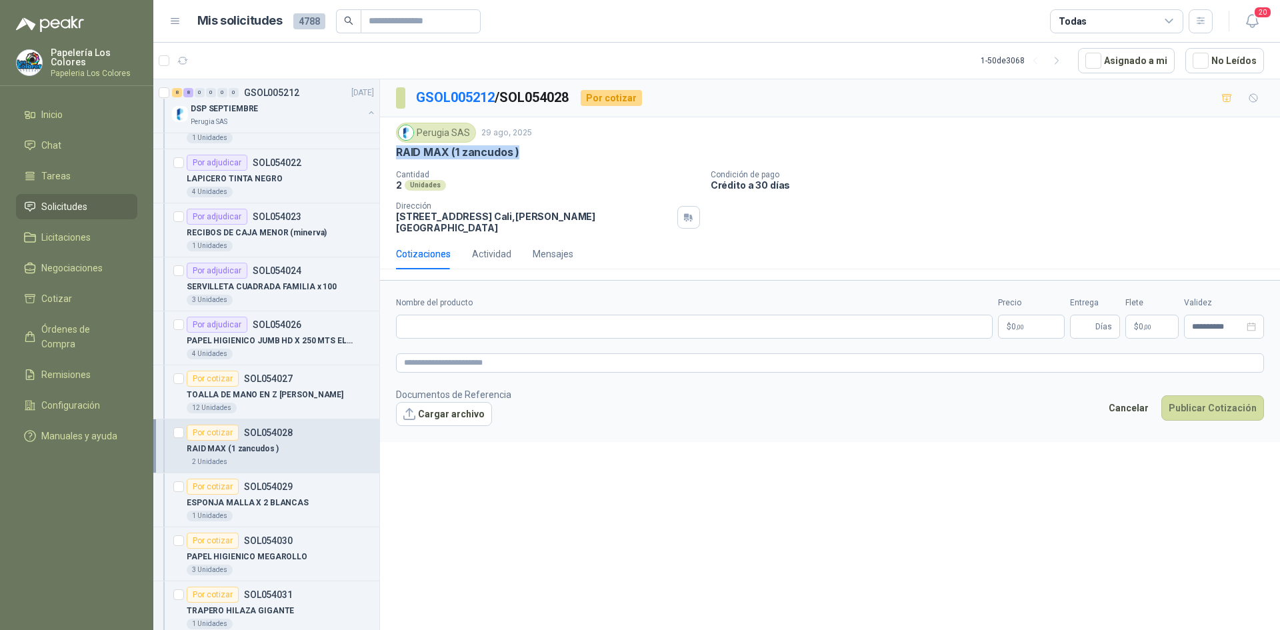
drag, startPoint x: 518, startPoint y: 151, endPoint x: 397, endPoint y: 155, distance: 121.4
click at [397, 155] on p "RAID MAX (1 zancudos )" at bounding box center [457, 152] width 123 height 14
click at [551, 320] on input "Nombre del producto" at bounding box center [694, 327] width 596 height 24
paste input "**********"
click at [1033, 315] on body "Papelería Los Colores Papeleria Los Colores Inicio Chat Tareas Solicitudes Lici…" at bounding box center [640, 315] width 1280 height 630
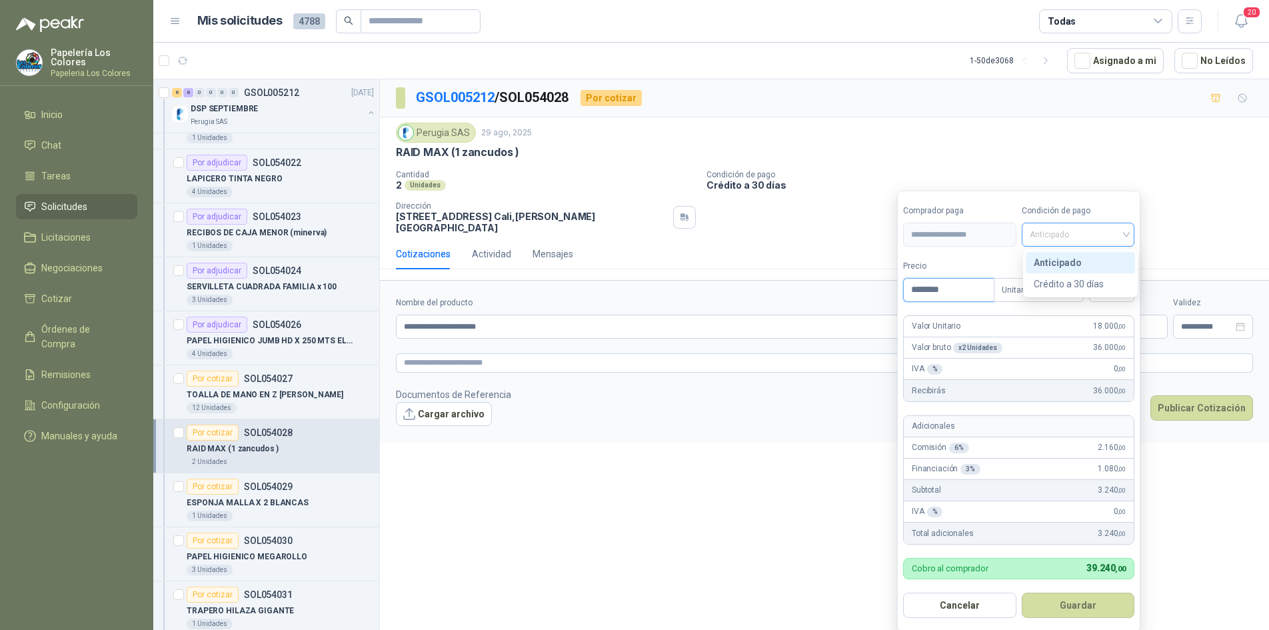
click at [1064, 238] on span "Anticipado" at bounding box center [1078, 235] width 97 height 20
click at [1074, 283] on div "Crédito a 30 días" at bounding box center [1080, 284] width 93 height 15
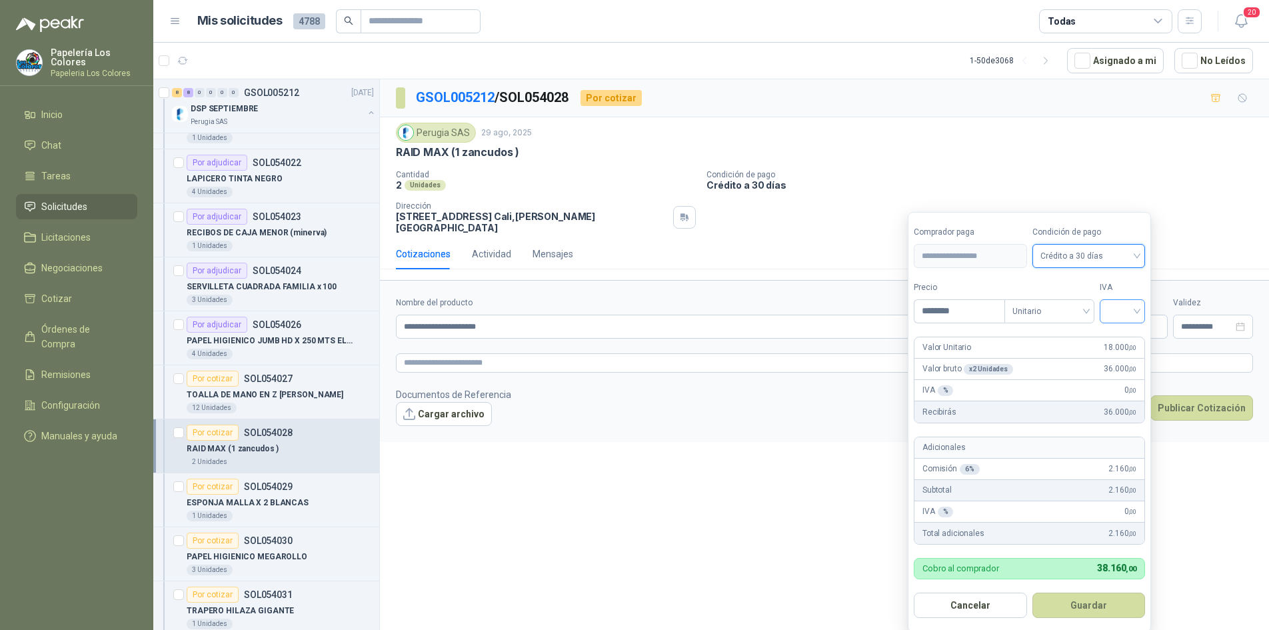
click at [1137, 307] on input "search" at bounding box center [1122, 310] width 29 height 20
click at [1134, 335] on div "19%" at bounding box center [1125, 339] width 25 height 15
click at [1090, 602] on button "Guardar" at bounding box center [1091, 604] width 115 height 25
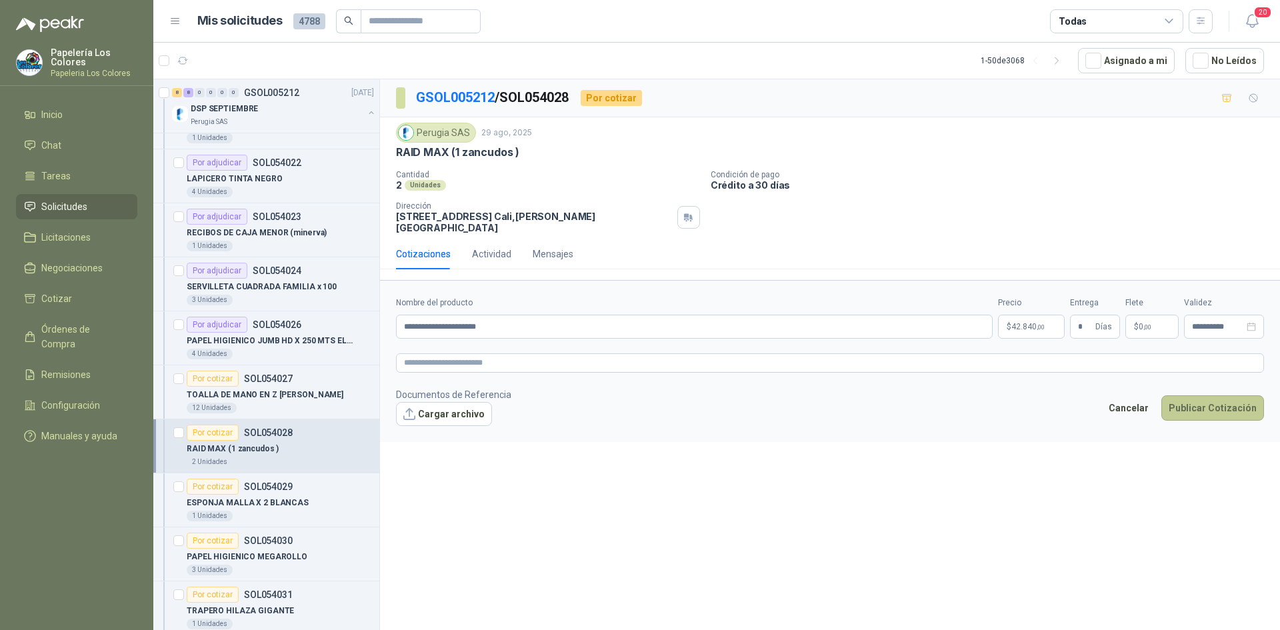
click at [1226, 395] on button "Publicar Cotización" at bounding box center [1212, 407] width 103 height 25
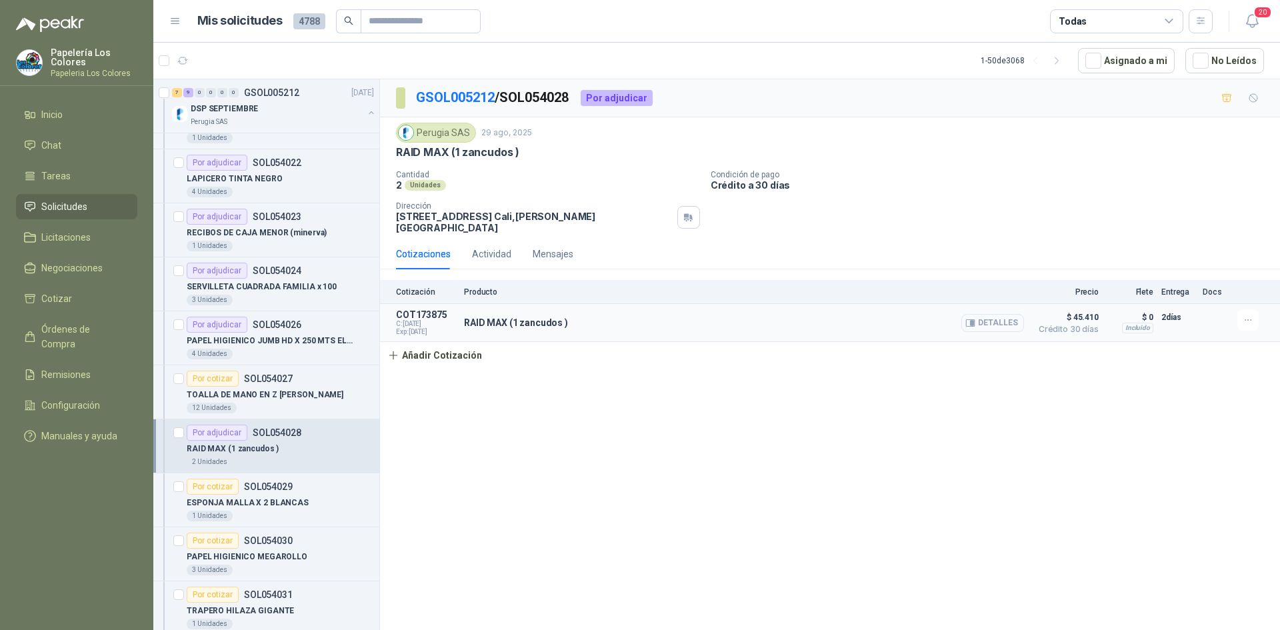
click at [1013, 314] on button "Detalles" at bounding box center [992, 323] width 63 height 18
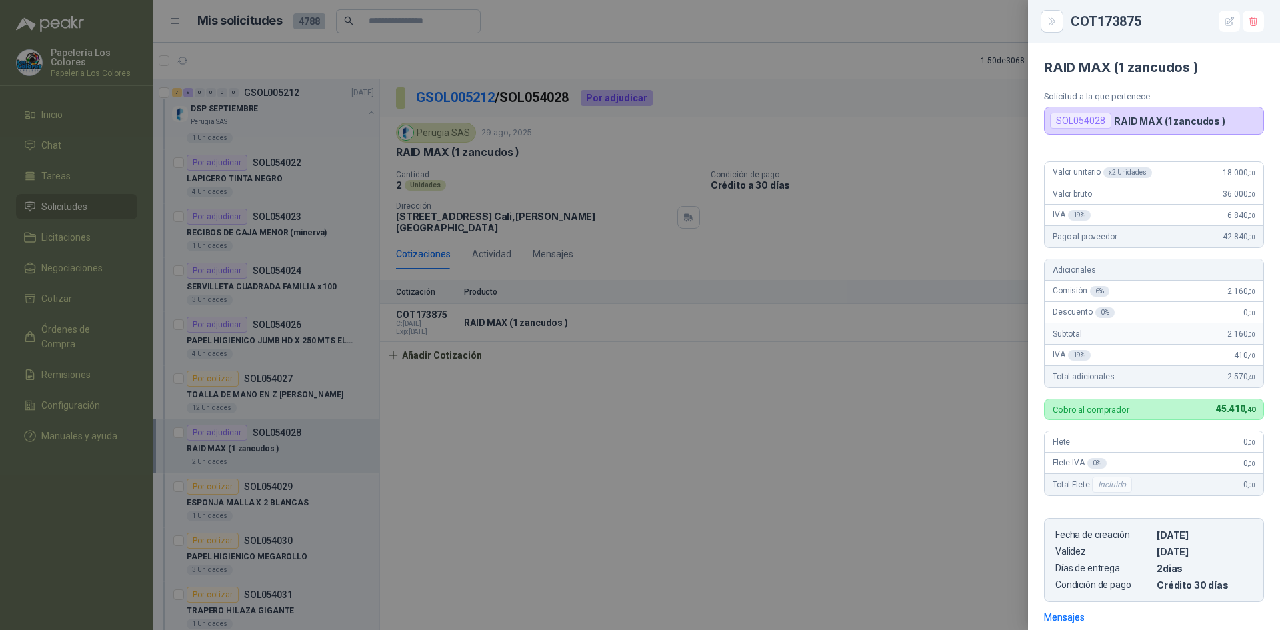
click at [814, 387] on div at bounding box center [640, 315] width 1280 height 630
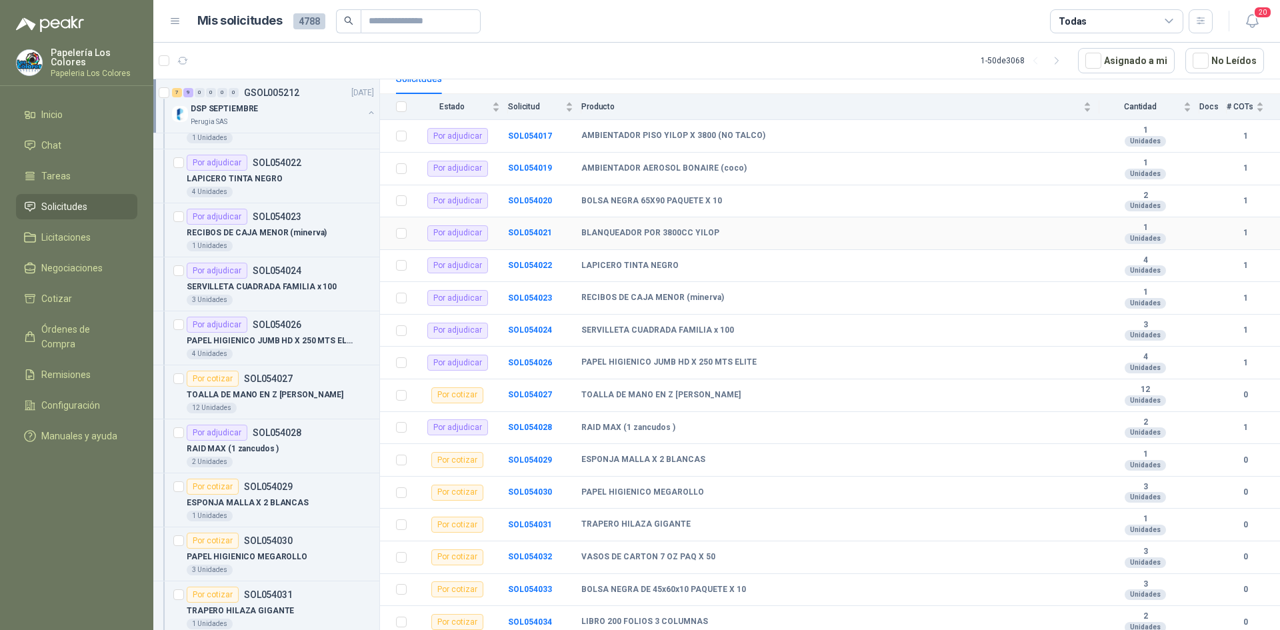
scroll to position [141, 0]
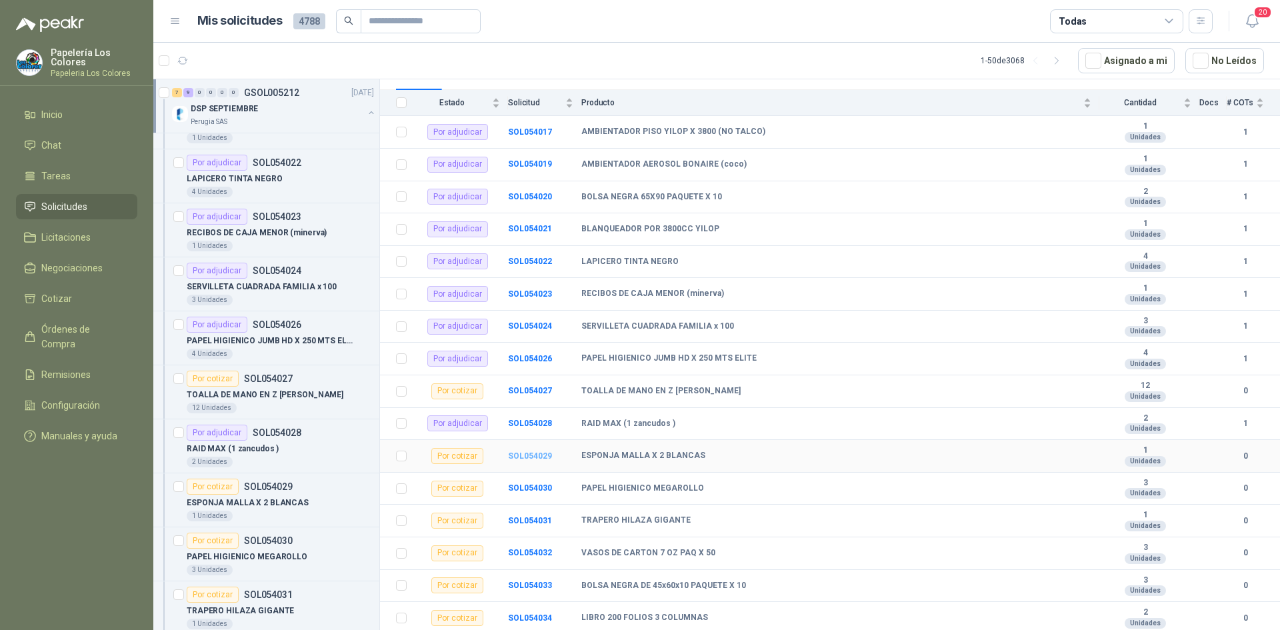
click at [530, 455] on b "SOL054029" at bounding box center [530, 455] width 44 height 9
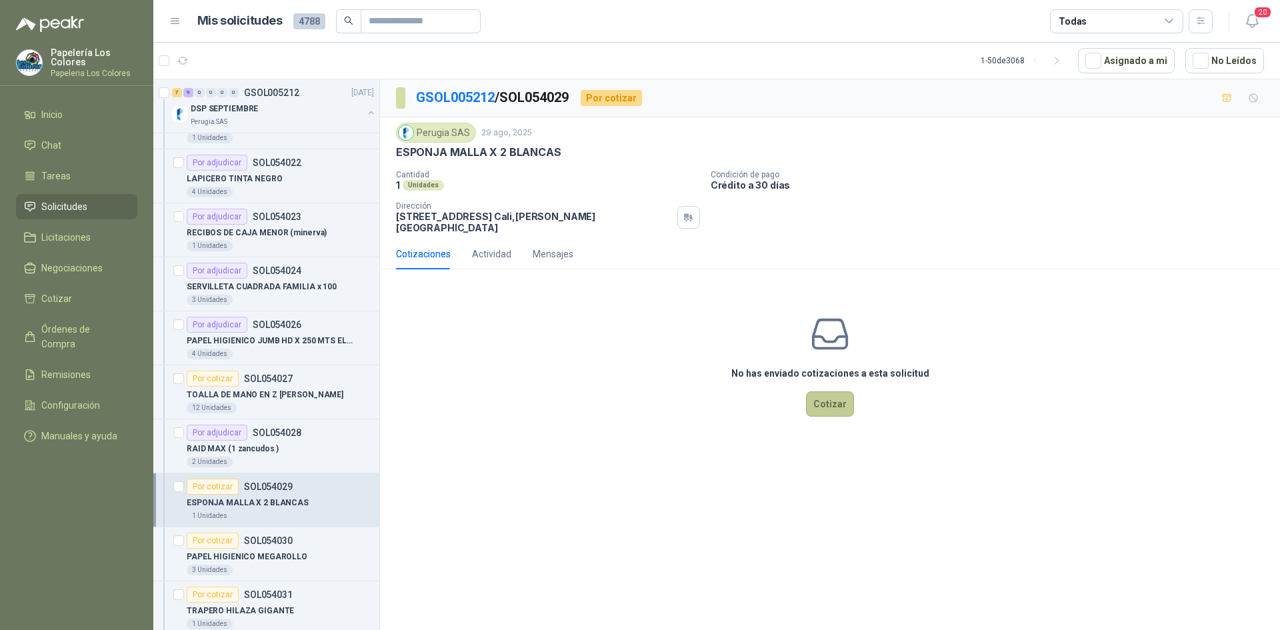
click at [832, 397] on button "Cotizar" at bounding box center [830, 403] width 48 height 25
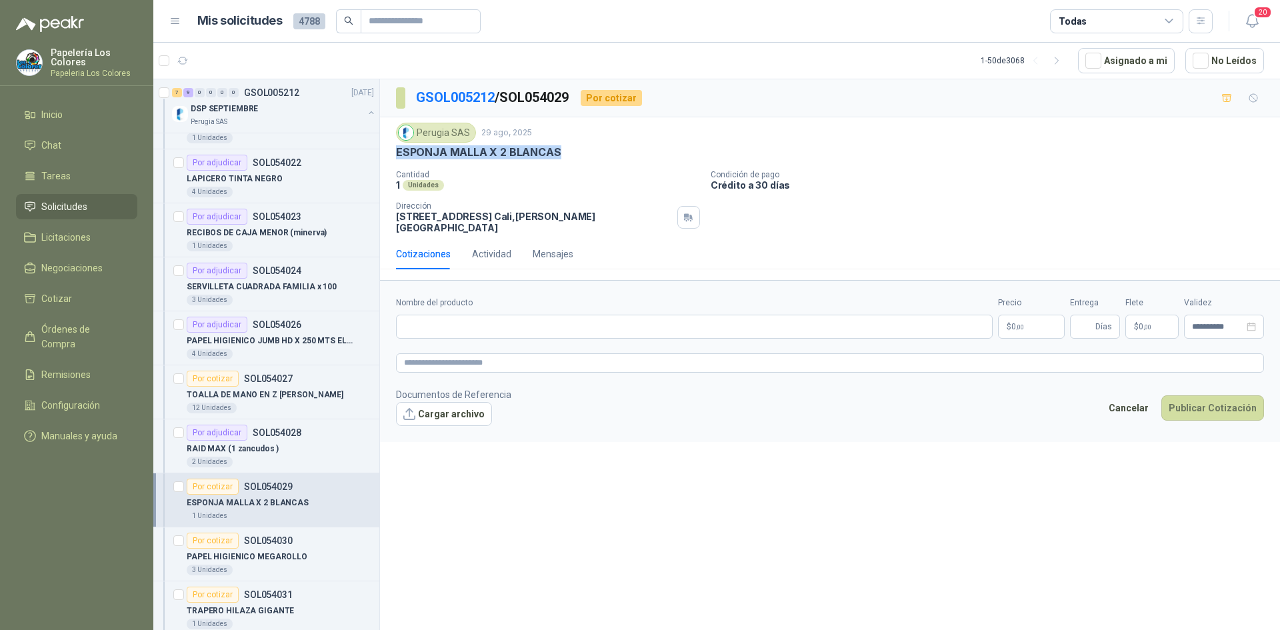
drag, startPoint x: 553, startPoint y: 152, endPoint x: 395, endPoint y: 158, distance: 158.1
click at [395, 158] on div "Perugia SAS [DATE] ESPONJA MALLA X 2 BLANCAS Cantidad 1 Unidades Condición de …" at bounding box center [830, 177] width 900 height 121
click at [483, 315] on input "Nombre del producto" at bounding box center [694, 327] width 596 height 24
paste input "**********"
click at [1042, 320] on body "Papelería Los Colores Papeleria Los Colores Inicio Chat Tareas Solicitudes Lici…" at bounding box center [640, 315] width 1280 height 630
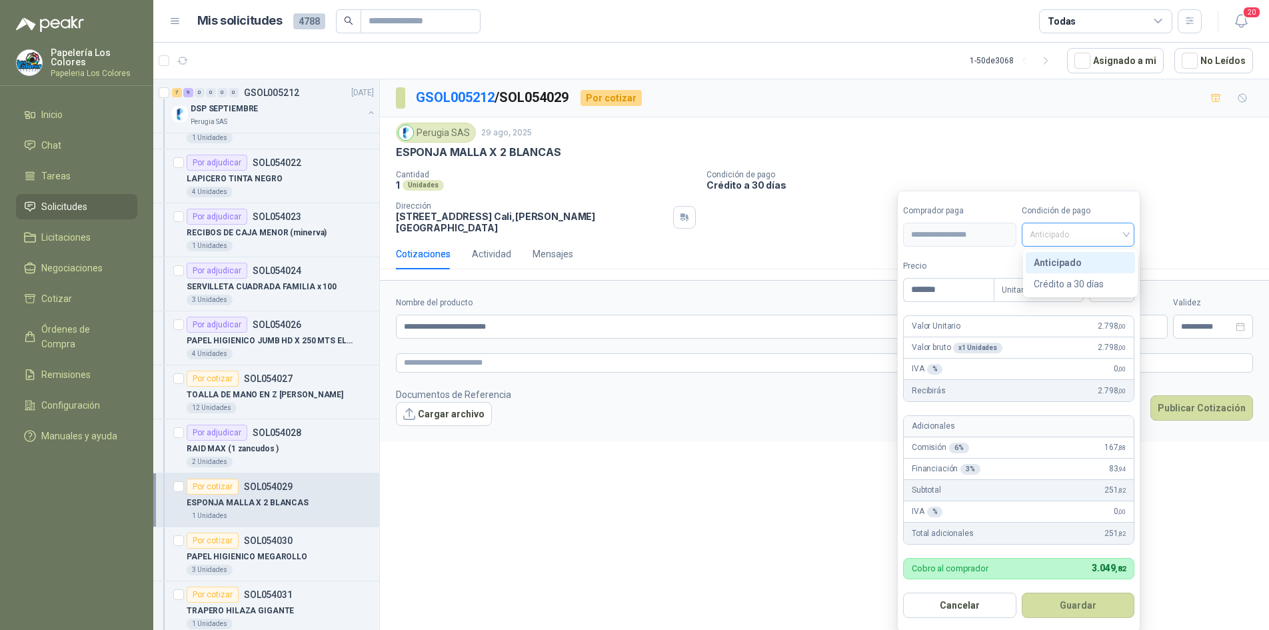
click at [1062, 229] on span "Anticipado" at bounding box center [1078, 235] width 97 height 20
click at [1083, 285] on div "Crédito a 30 días" at bounding box center [1080, 284] width 93 height 15
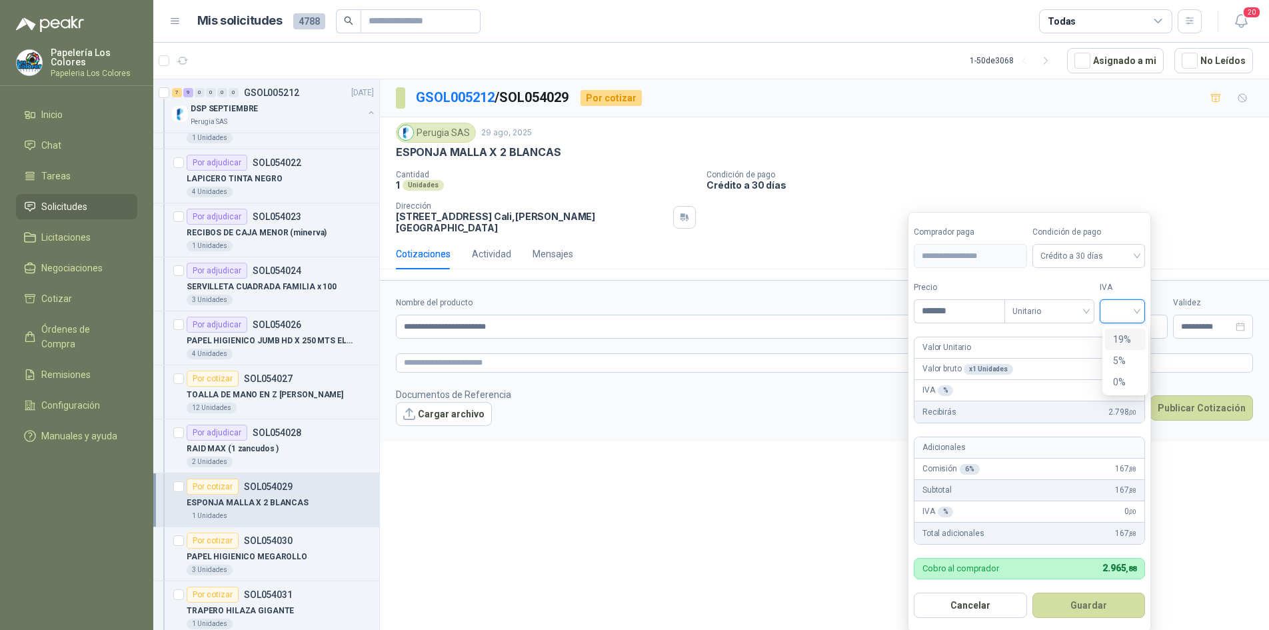
click at [1120, 308] on input "search" at bounding box center [1122, 310] width 29 height 20
click at [1122, 337] on div "19%" at bounding box center [1125, 339] width 25 height 15
click at [1082, 604] on button "Guardar" at bounding box center [1091, 604] width 115 height 25
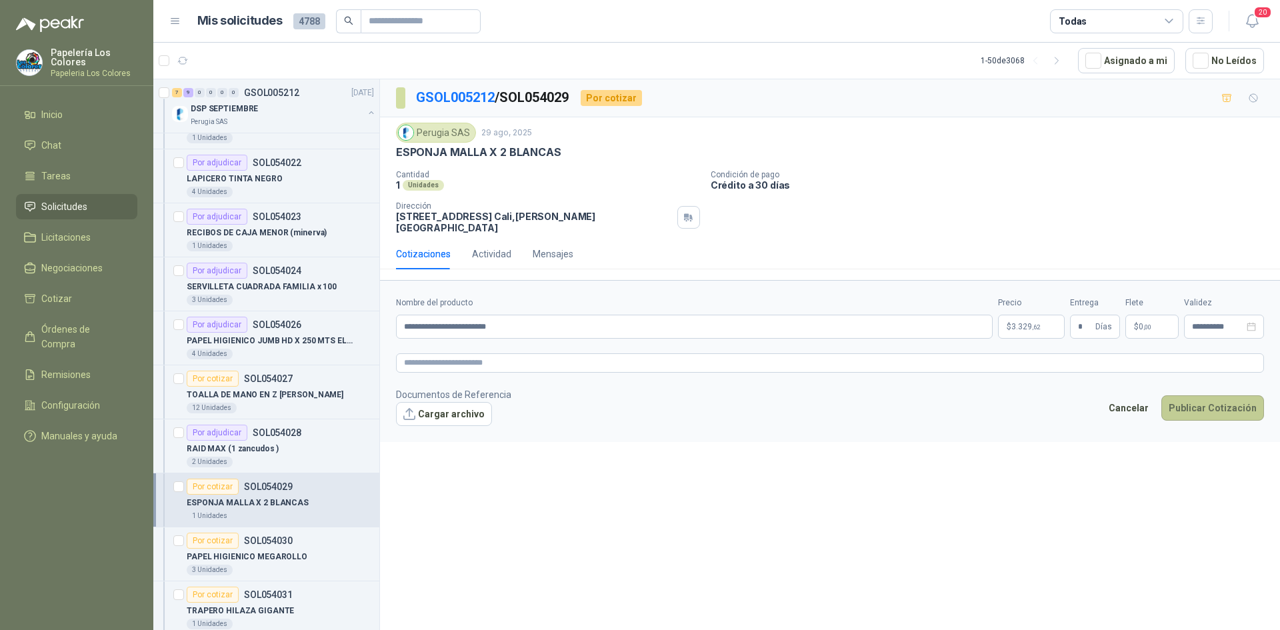
click at [1218, 395] on button "Publicar Cotización" at bounding box center [1212, 407] width 103 height 25
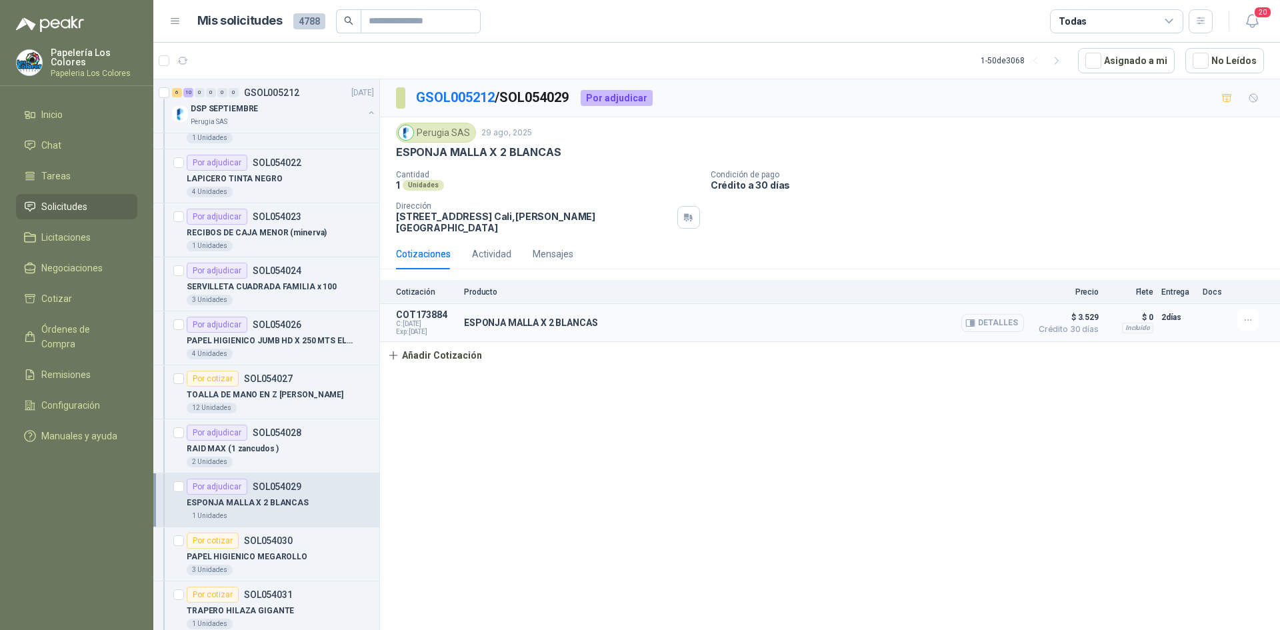
click at [997, 314] on button "Detalles" at bounding box center [992, 323] width 63 height 18
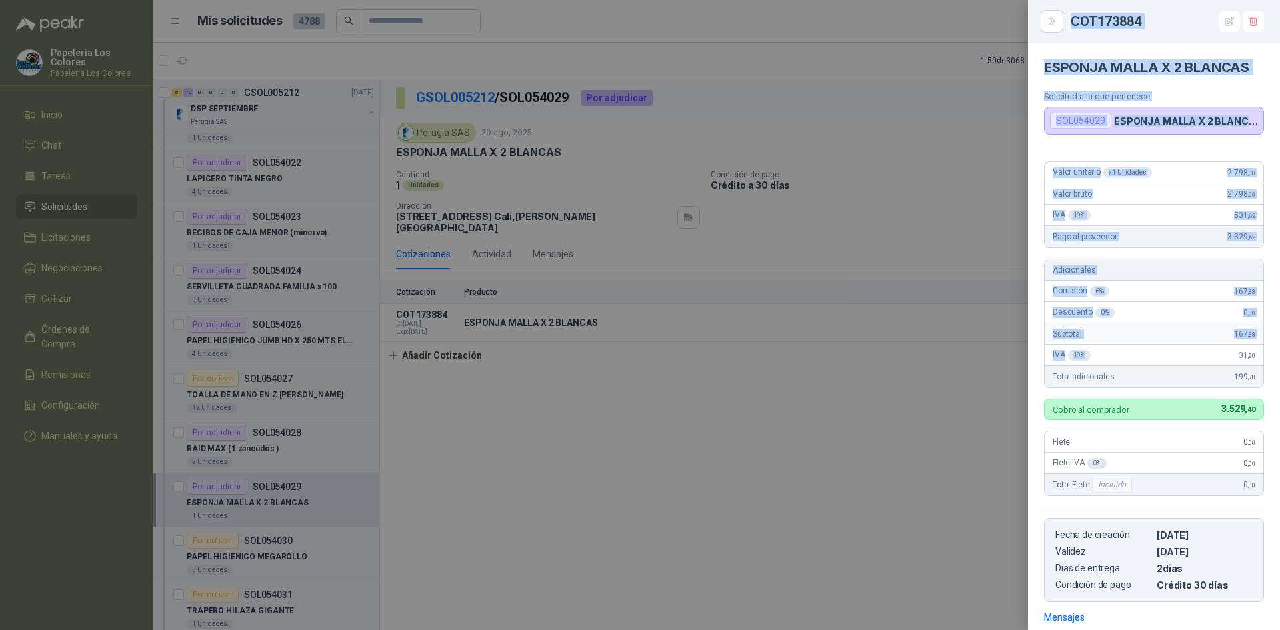
drag, startPoint x: 970, startPoint y: 339, endPoint x: 1084, endPoint y: 357, distance: 115.4
click at [1084, 357] on div "COT173884 ESPONJA MALLA X 2 BLANCAS Solicitud a la que pertenece SOL054029 ESPO…" at bounding box center [640, 315] width 1280 height 630
click at [922, 201] on div at bounding box center [640, 315] width 1280 height 630
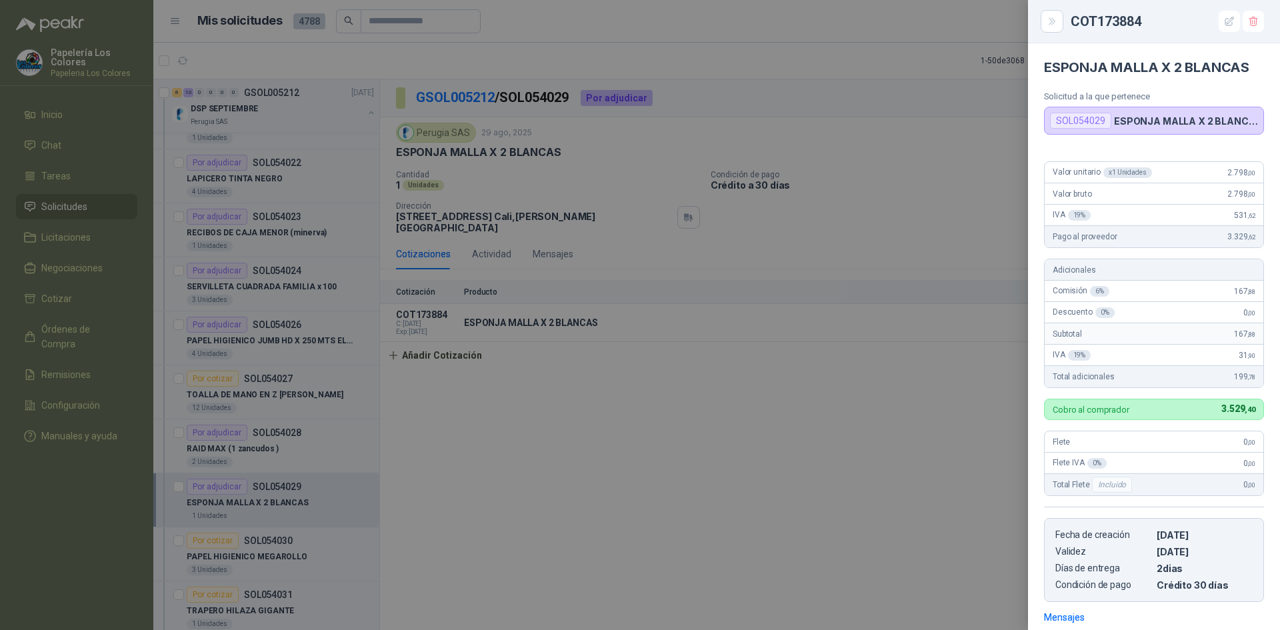
scroll to position [193, 0]
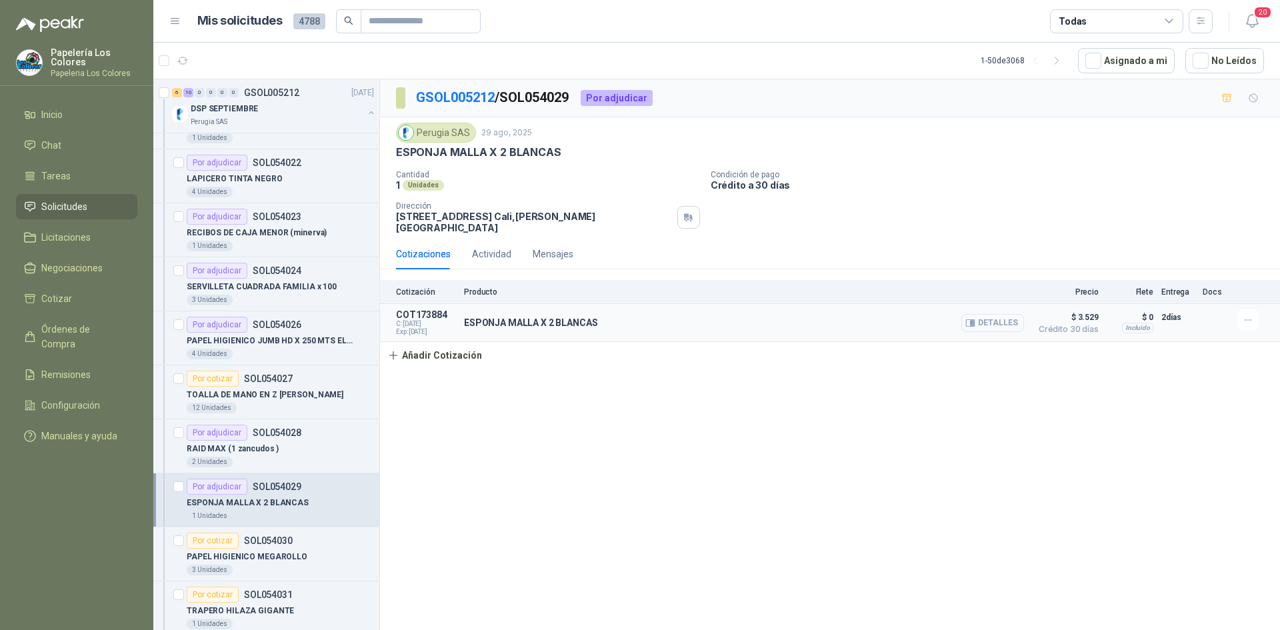
click at [1011, 315] on button "Detalles" at bounding box center [992, 323] width 63 height 18
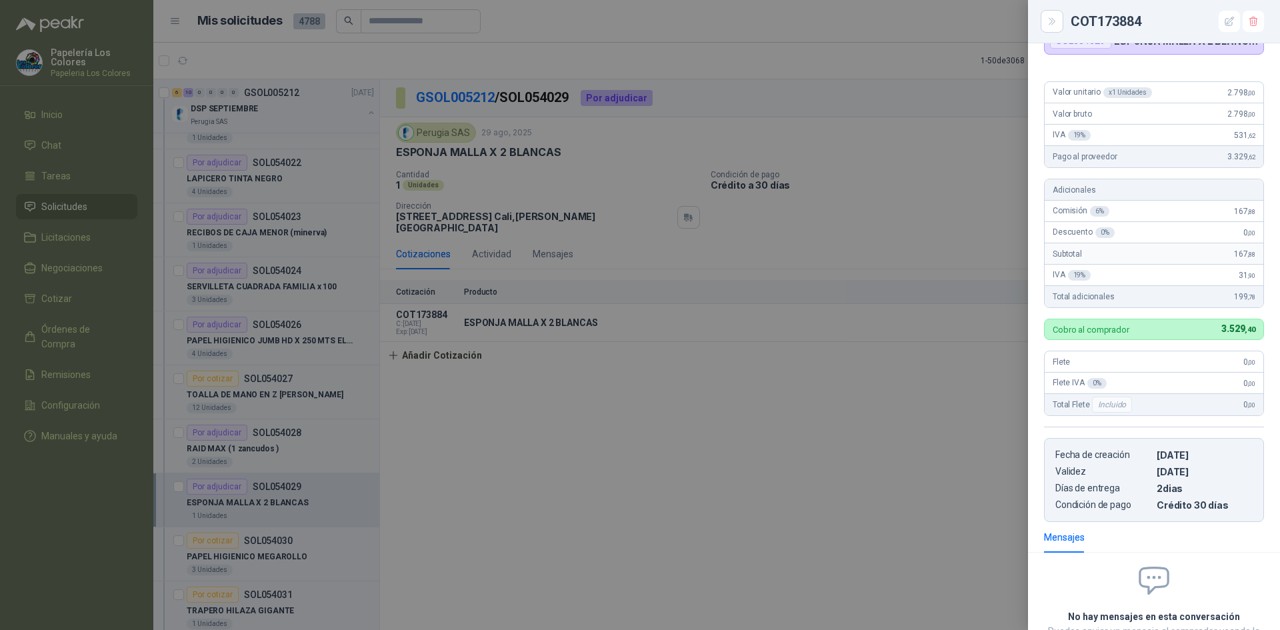
scroll to position [0, 0]
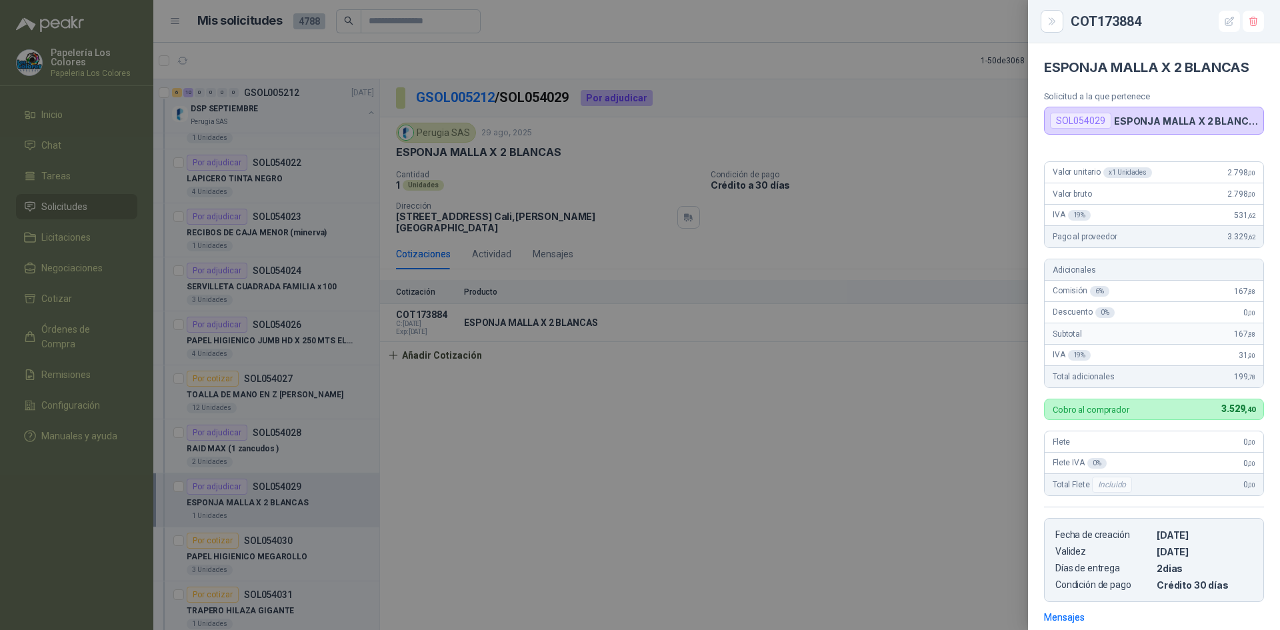
click at [828, 475] on div at bounding box center [640, 315] width 1280 height 630
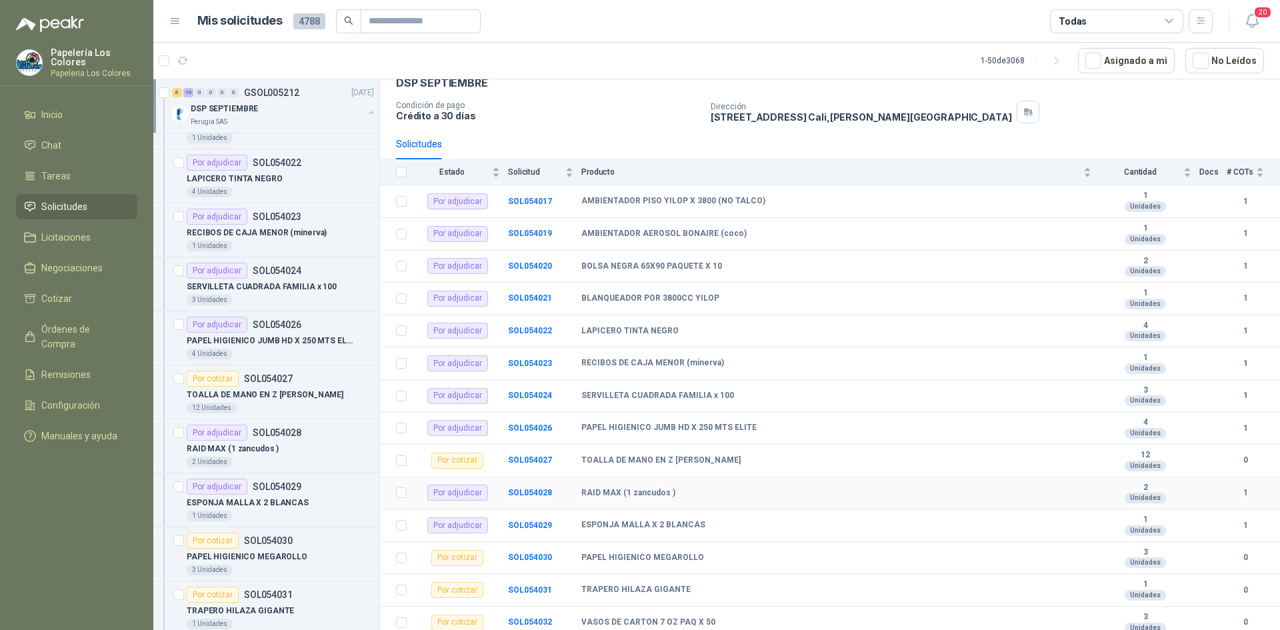
scroll to position [141, 0]
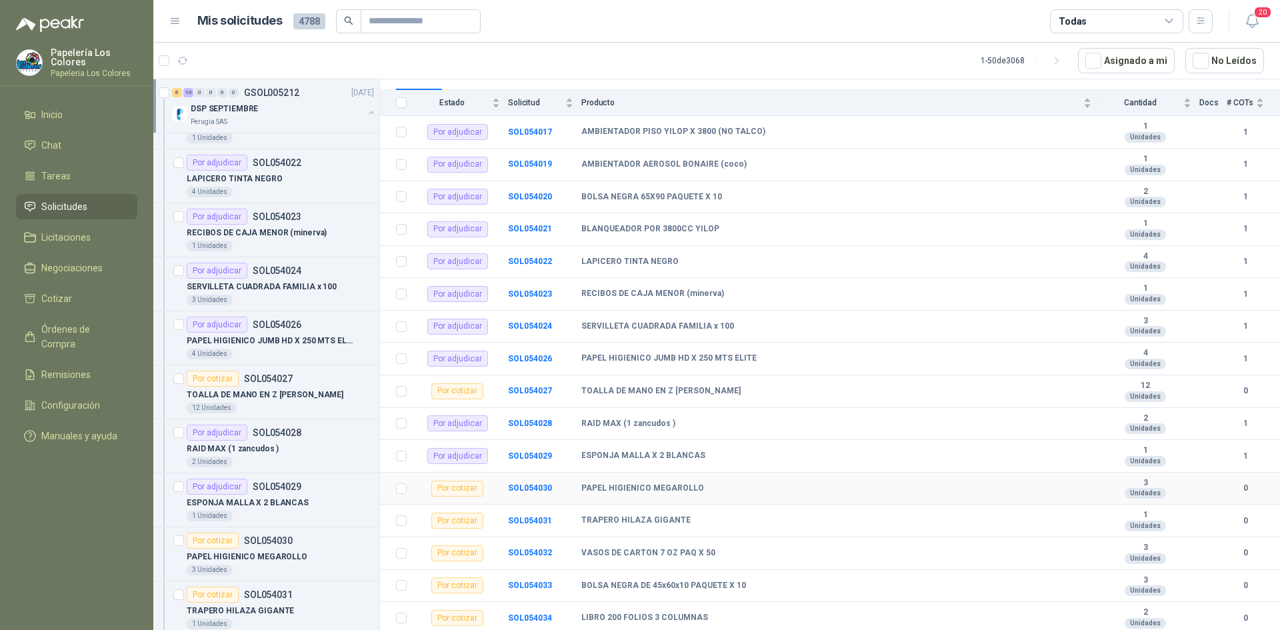
click at [531, 494] on td "SOL054030" at bounding box center [544, 489] width 73 height 33
click at [531, 489] on b "SOL054030" at bounding box center [530, 487] width 44 height 9
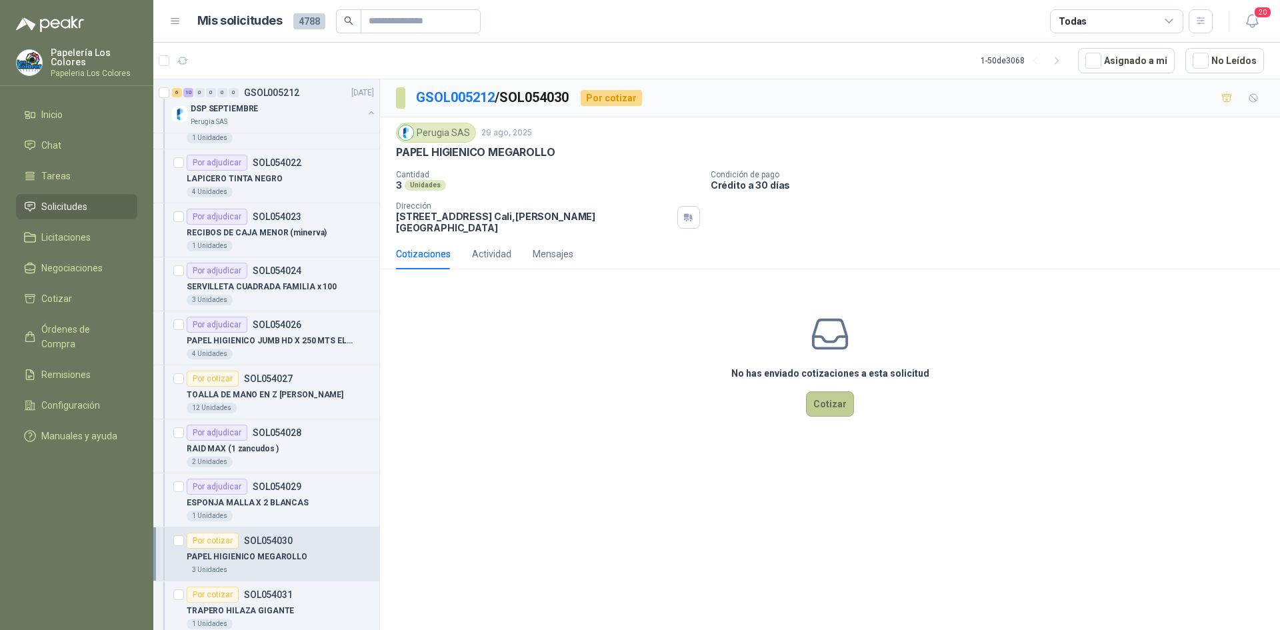
click at [828, 392] on button "Cotizar" at bounding box center [830, 403] width 48 height 25
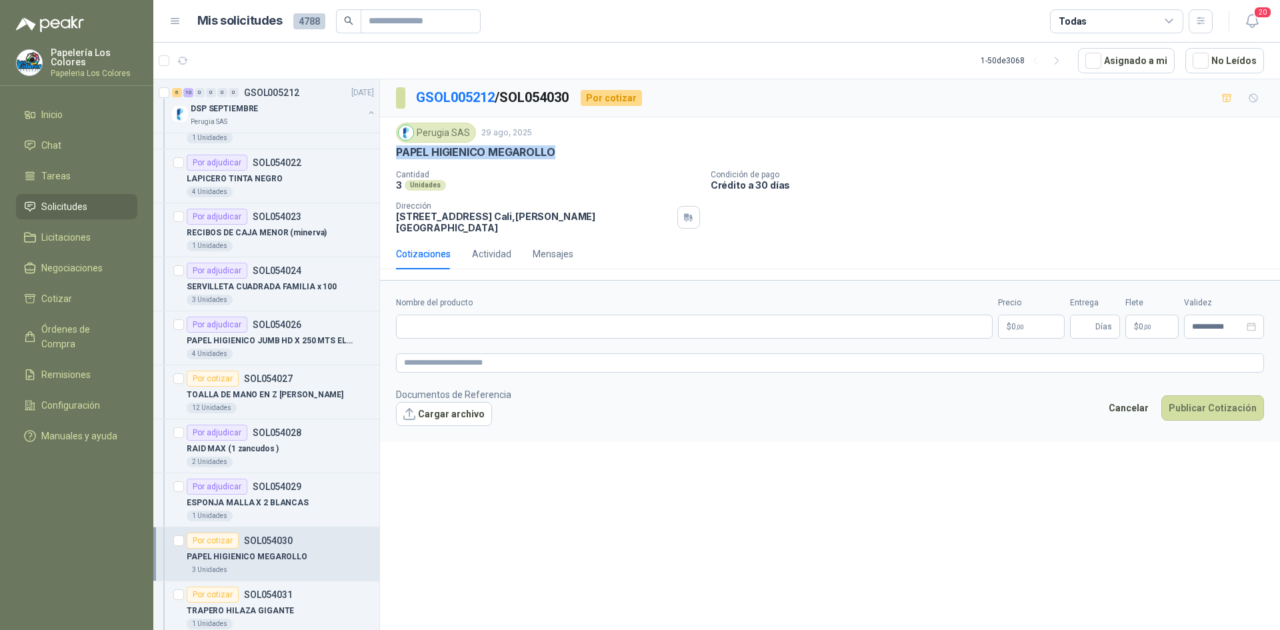
drag, startPoint x: 551, startPoint y: 152, endPoint x: 391, endPoint y: 158, distance: 160.1
click at [391, 158] on div "Perugia SAS [DATE] PAPEL HIGIENICO MEGAROLLO Cantidad 3 Unidades Condición de …" at bounding box center [830, 177] width 900 height 121
click at [501, 323] on input "Nombre del producto" at bounding box center [694, 327] width 596 height 24
paste input "**********"
click at [1026, 309] on body "Papelería Los Colores Papeleria Los Colores Inicio Chat Tareas Solicitudes Lici…" at bounding box center [640, 315] width 1280 height 630
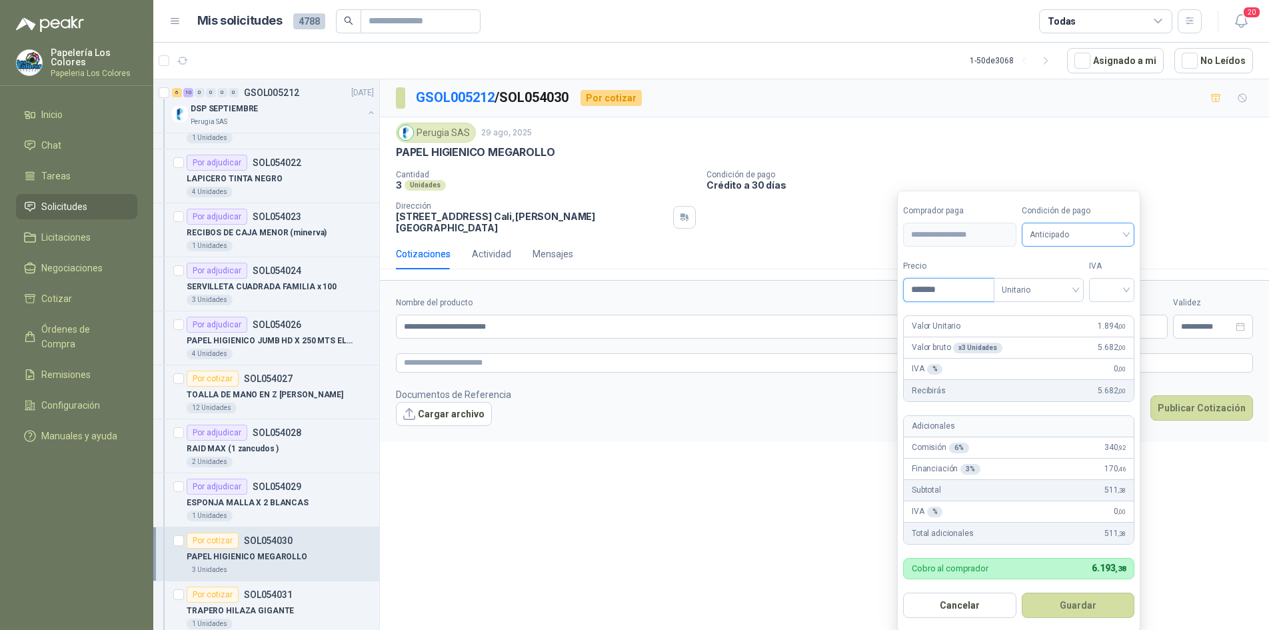
click at [1068, 235] on span "Anticipado" at bounding box center [1078, 235] width 97 height 20
click at [1062, 279] on div "Crédito a 30 días" at bounding box center [1080, 284] width 93 height 15
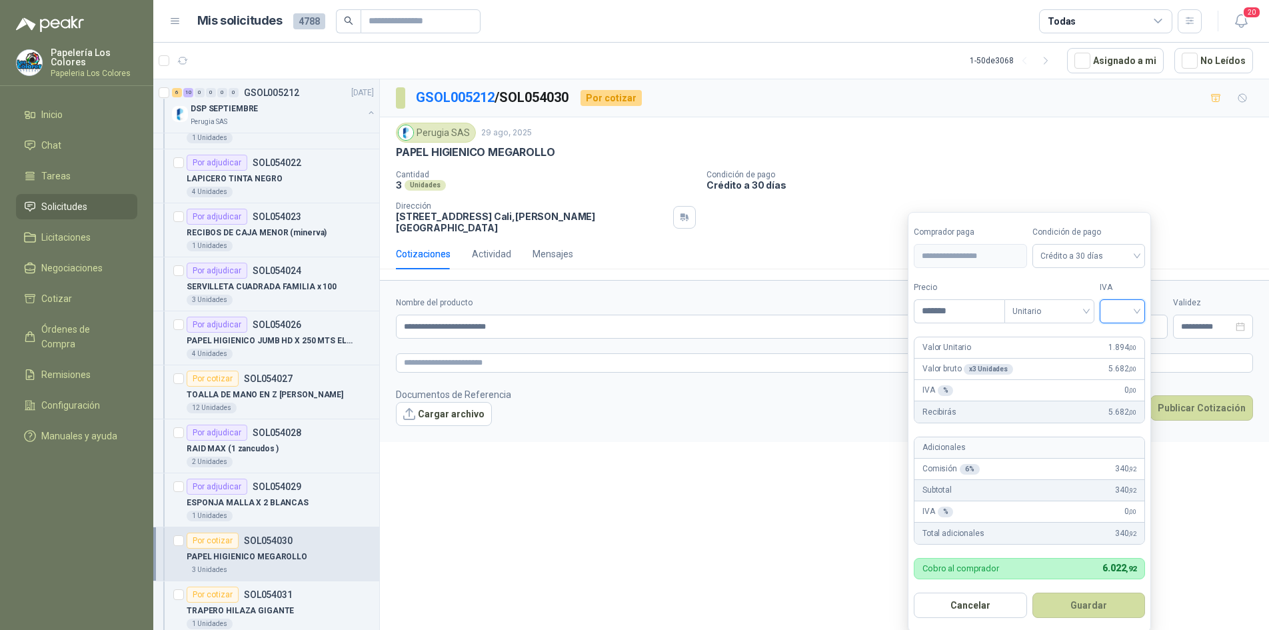
click at [1127, 311] on input "search" at bounding box center [1122, 310] width 29 height 20
click at [1127, 337] on div "19%" at bounding box center [1125, 339] width 25 height 15
click at [1090, 604] on button "Guardar" at bounding box center [1091, 604] width 115 height 25
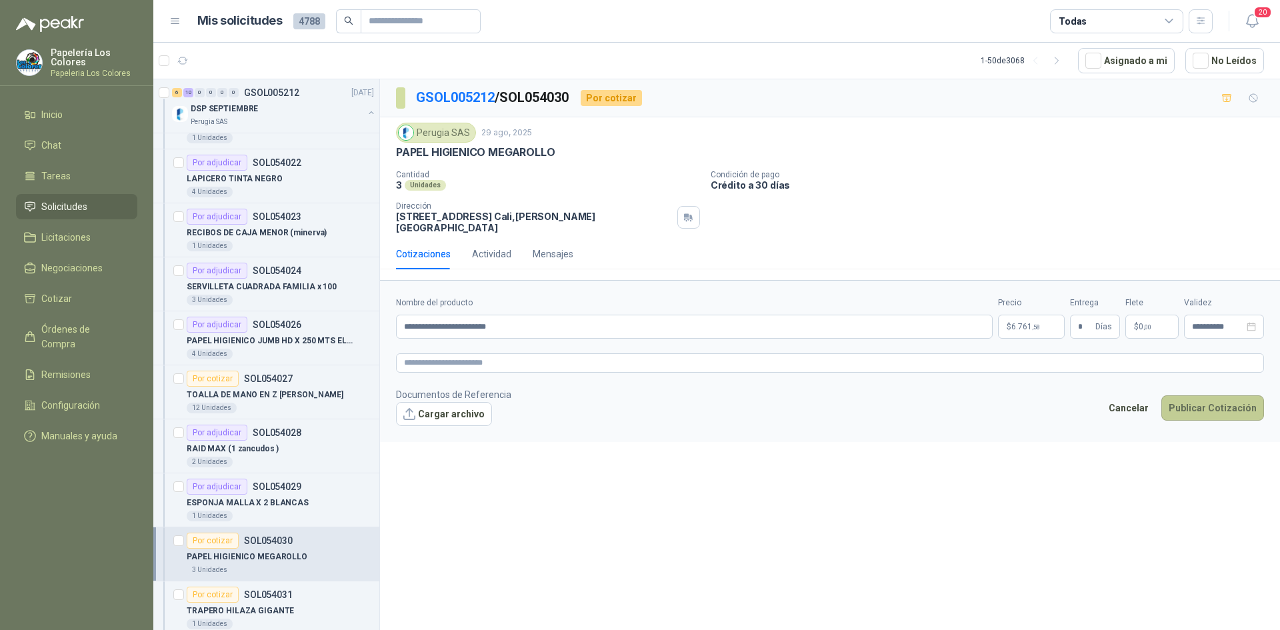
click at [1188, 398] on button "Publicar Cotización" at bounding box center [1212, 407] width 103 height 25
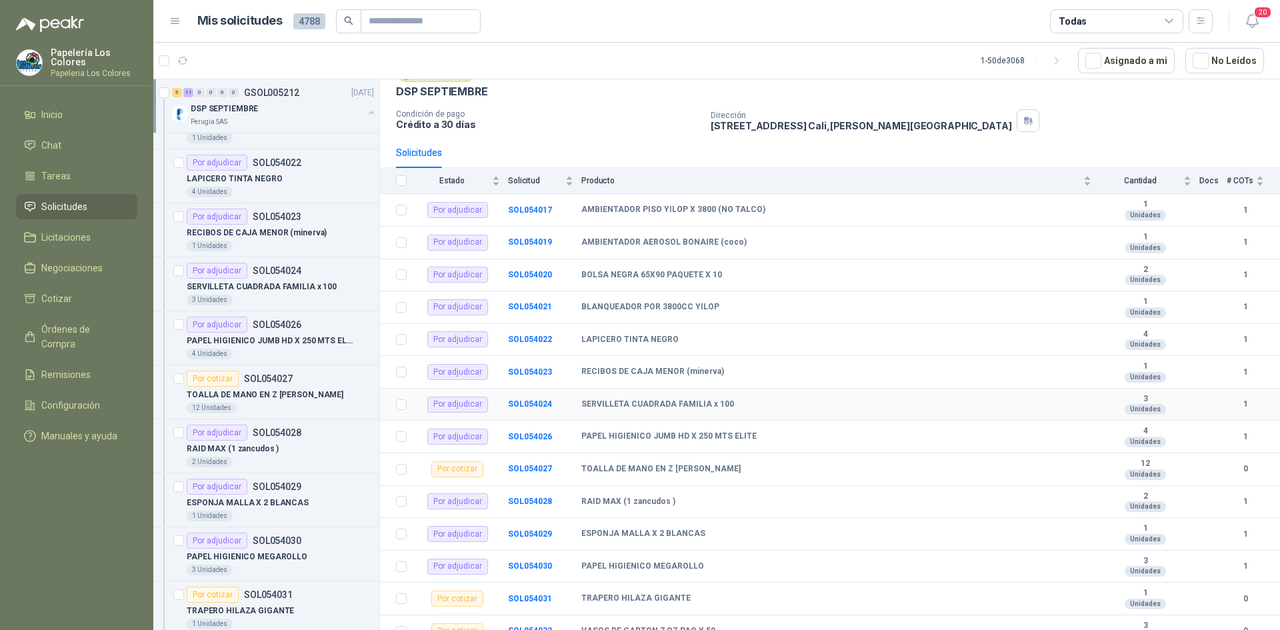
scroll to position [141, 0]
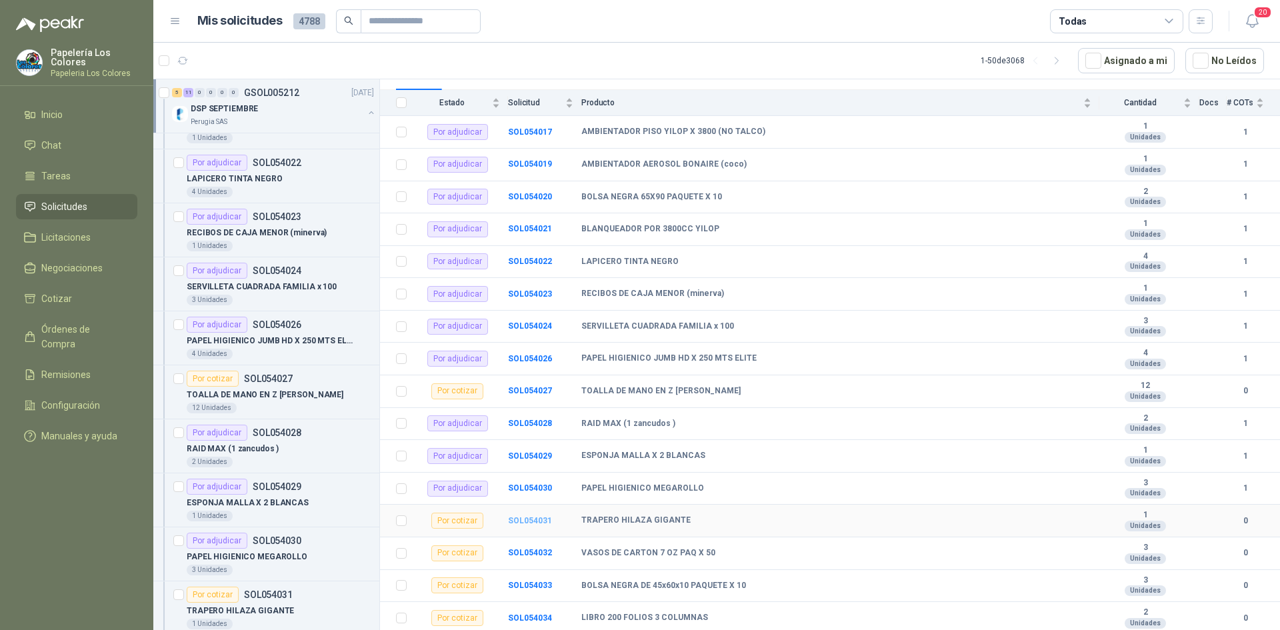
click at [529, 520] on b "SOL054031" at bounding box center [530, 520] width 44 height 9
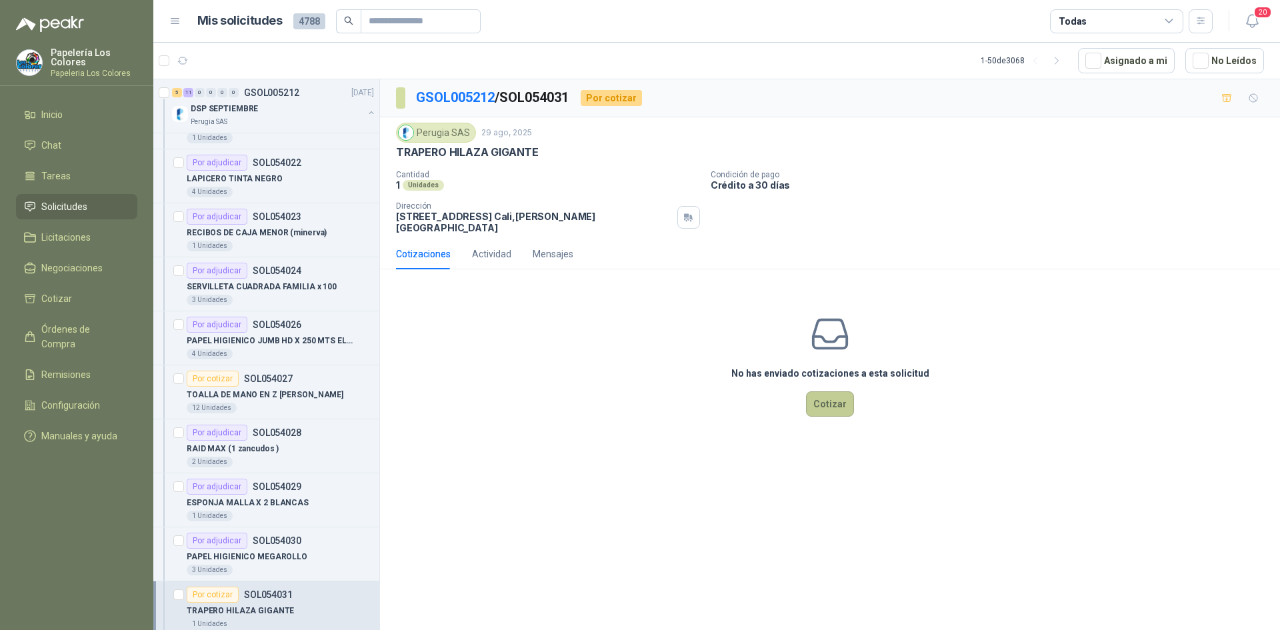
click at [828, 392] on button "Cotizar" at bounding box center [830, 403] width 48 height 25
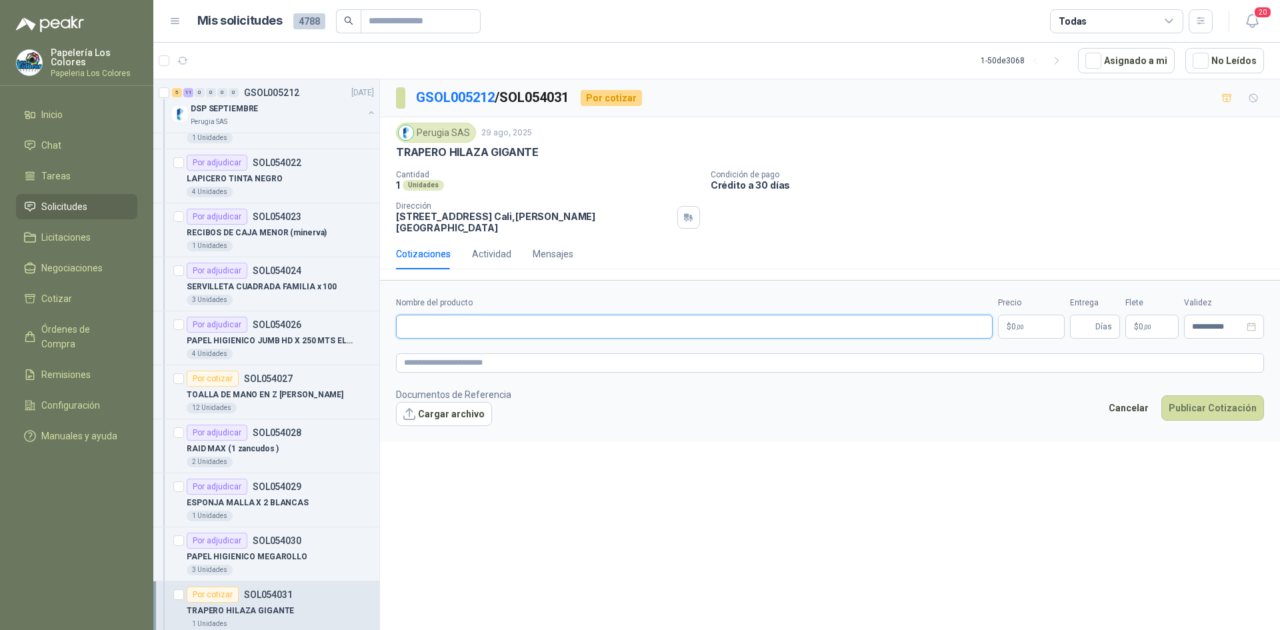
click at [486, 318] on input "Nombre del producto" at bounding box center [694, 327] width 596 height 24
drag, startPoint x: 536, startPoint y: 150, endPoint x: 383, endPoint y: 166, distance: 154.1
click at [383, 166] on div "Perugia SAS [DATE] [PERSON_NAME] HILAZA GIGANTE Cantidad 1 Unidades Condición …" at bounding box center [830, 177] width 900 height 121
click at [519, 166] on div "Perugia SAS [DATE] [PERSON_NAME] HILAZA GIGANTE Cantidad 1 Unidades Condición …" at bounding box center [830, 178] width 868 height 111
drag, startPoint x: 535, startPoint y: 152, endPoint x: 385, endPoint y: 157, distance: 150.7
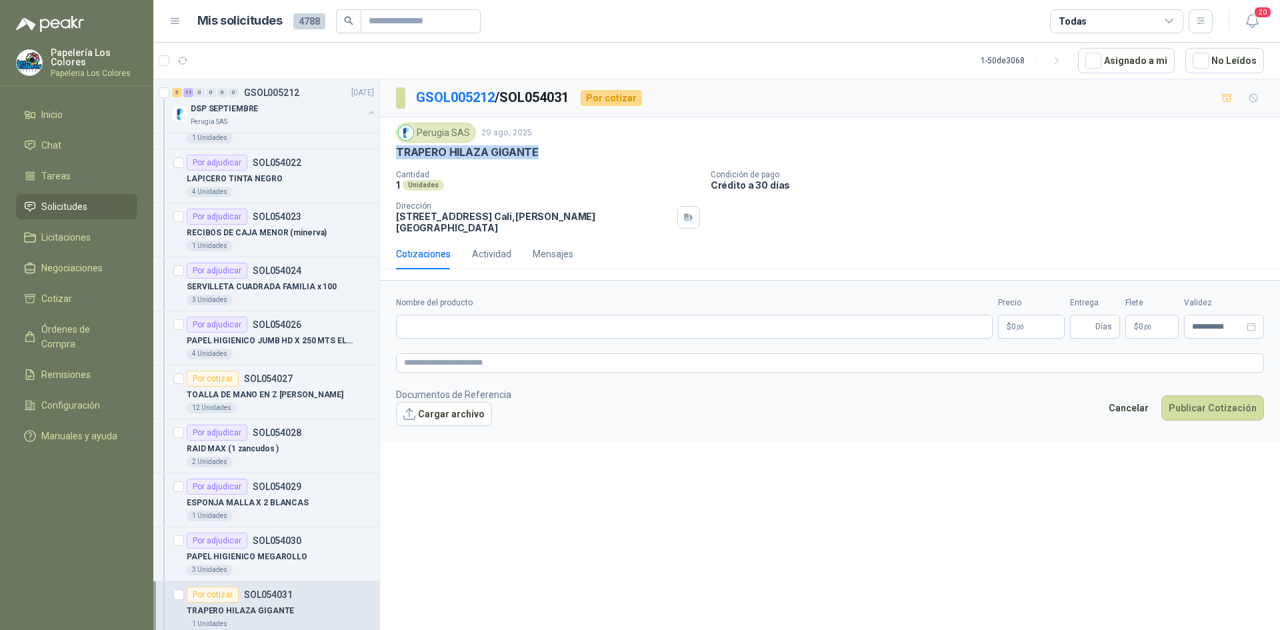
click at [381, 157] on div "Perugia SAS [DATE] [PERSON_NAME] HILAZA GIGANTE Cantidad 1 Unidades Condición …" at bounding box center [830, 177] width 900 height 121
click at [1019, 309] on body "Papelería Los Colores Papeleria Los Colores Inicio Chat Tareas Solicitudes Lici…" at bounding box center [640, 315] width 1280 height 630
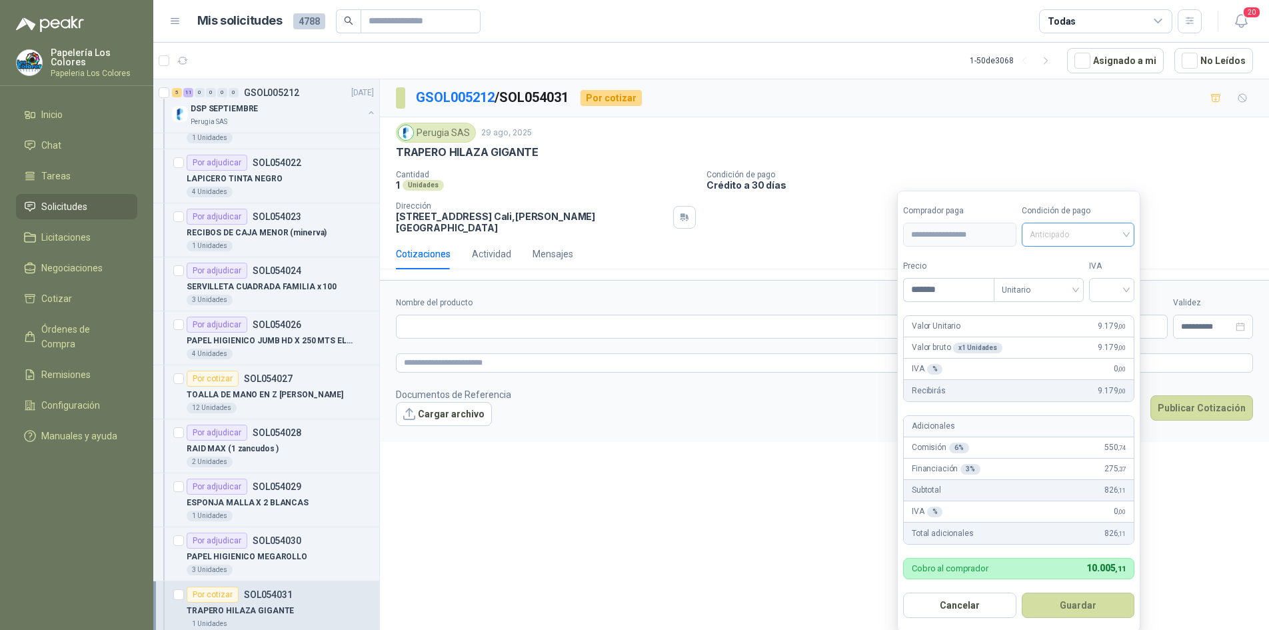
click at [1068, 234] on span "Anticipado" at bounding box center [1078, 235] width 97 height 20
click at [1078, 285] on div "Crédito a 30 días" at bounding box center [1080, 284] width 93 height 15
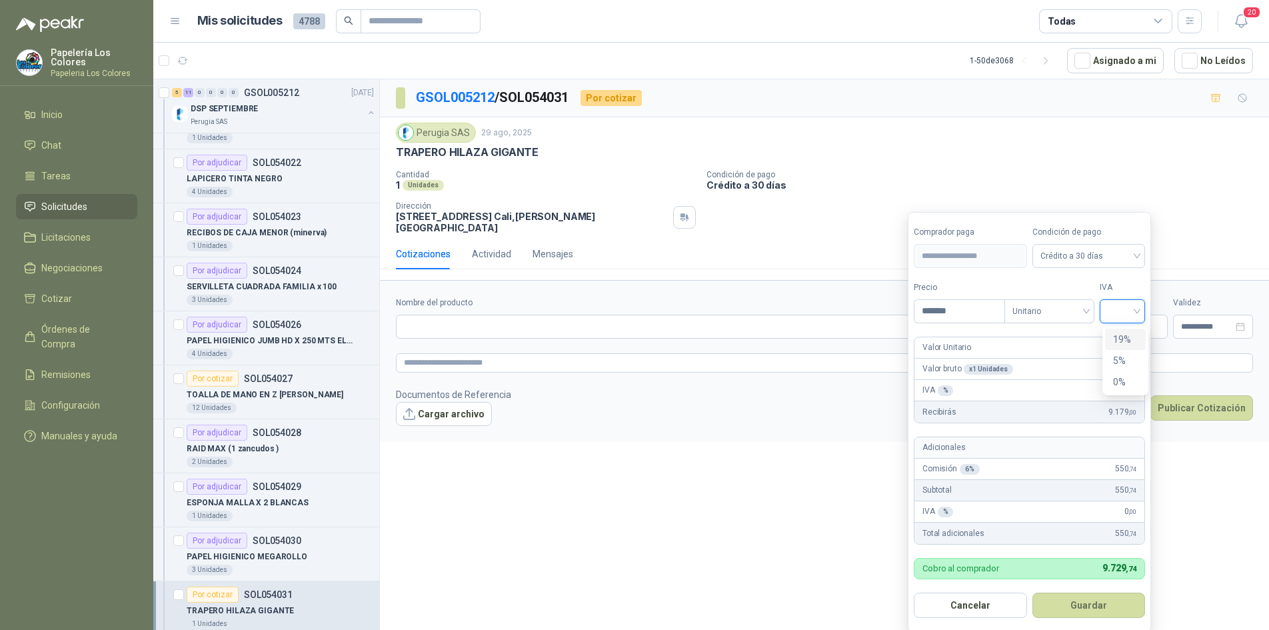
click at [1128, 312] on input "search" at bounding box center [1122, 310] width 29 height 20
click at [1116, 337] on div "19%" at bounding box center [1125, 339] width 25 height 15
click at [1112, 609] on button "Guardar" at bounding box center [1091, 604] width 115 height 25
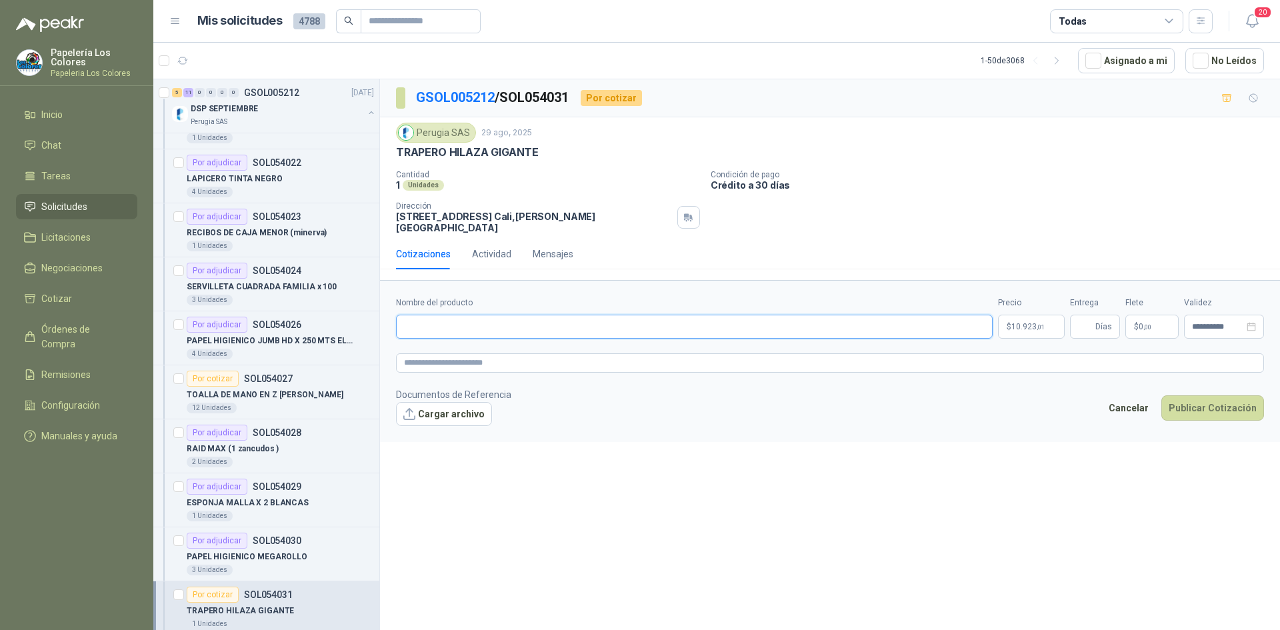
click at [495, 315] on input "Nombre del producto" at bounding box center [694, 327] width 596 height 24
paste input "**********"
click at [448, 354] on textarea at bounding box center [830, 362] width 868 height 19
paste textarea "**********"
click at [545, 247] on div "Mensajes" at bounding box center [553, 254] width 41 height 15
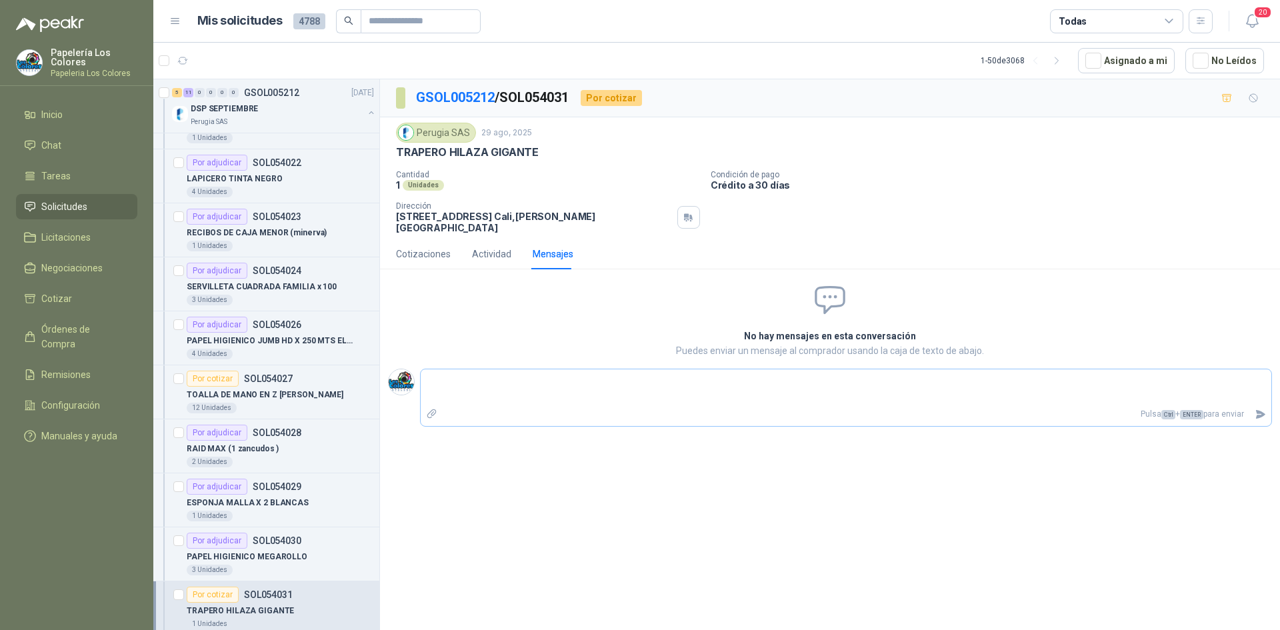
click at [513, 373] on textarea at bounding box center [846, 387] width 850 height 31
click at [744, 374] on textarea "**********" at bounding box center [846, 387] width 850 height 31
click at [779, 381] on textarea "**********" at bounding box center [846, 387] width 850 height 31
click at [1262, 409] on icon "Enviar" at bounding box center [1259, 414] width 11 height 11
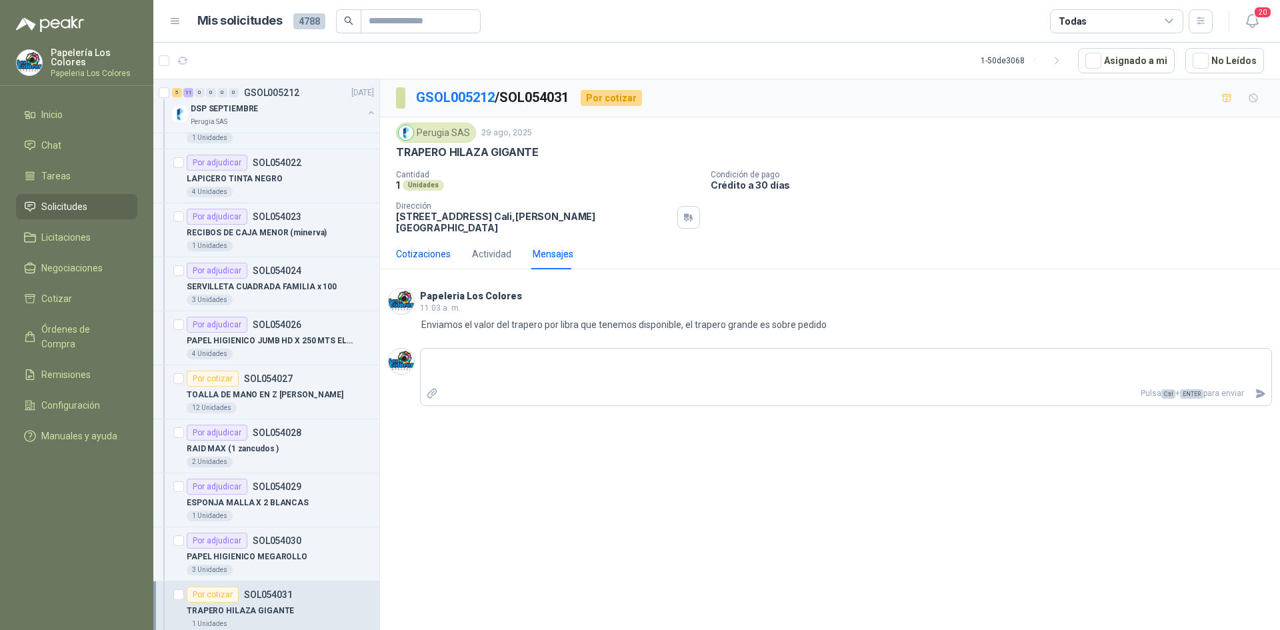
click at [429, 247] on div "Cotizaciones" at bounding box center [423, 254] width 55 height 15
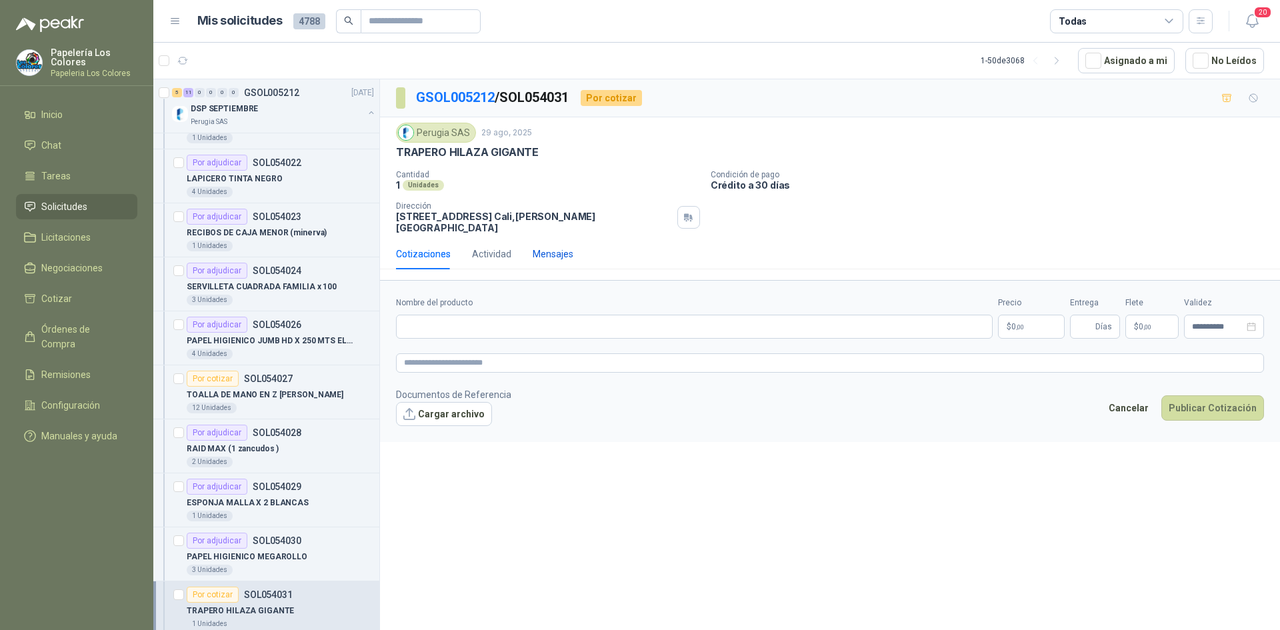
click at [540, 247] on div "Mensajes" at bounding box center [553, 254] width 41 height 15
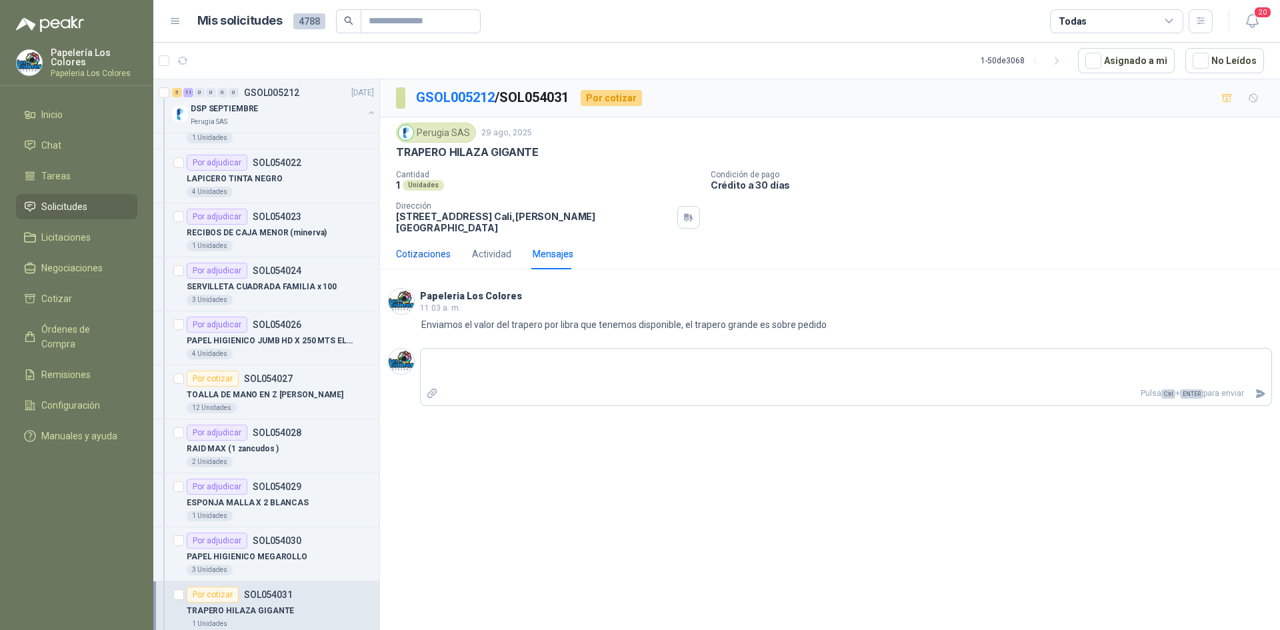
click at [426, 247] on div "Cotizaciones" at bounding box center [423, 254] width 55 height 15
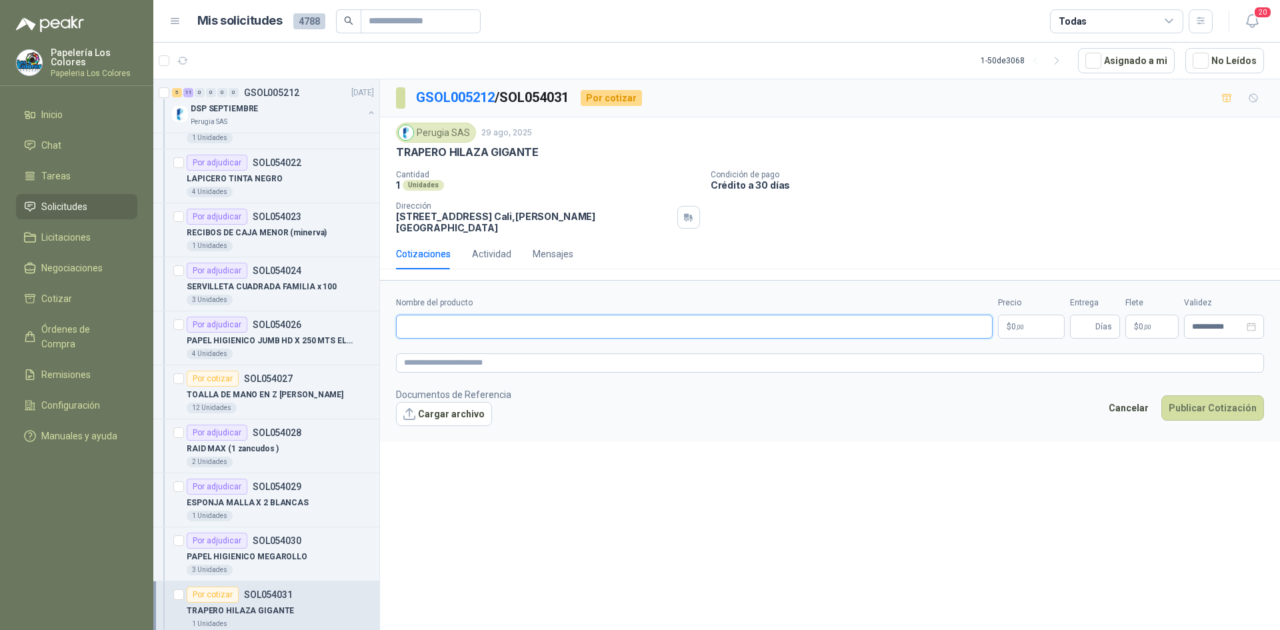
click at [515, 315] on input "Nombre del producto" at bounding box center [694, 327] width 596 height 24
paste input "**********"
drag, startPoint x: 509, startPoint y: 317, endPoint x: 387, endPoint y: 322, distance: 122.7
click at [387, 322] on form "**********" at bounding box center [830, 360] width 900 height 161
click at [455, 354] on textarea at bounding box center [830, 362] width 868 height 19
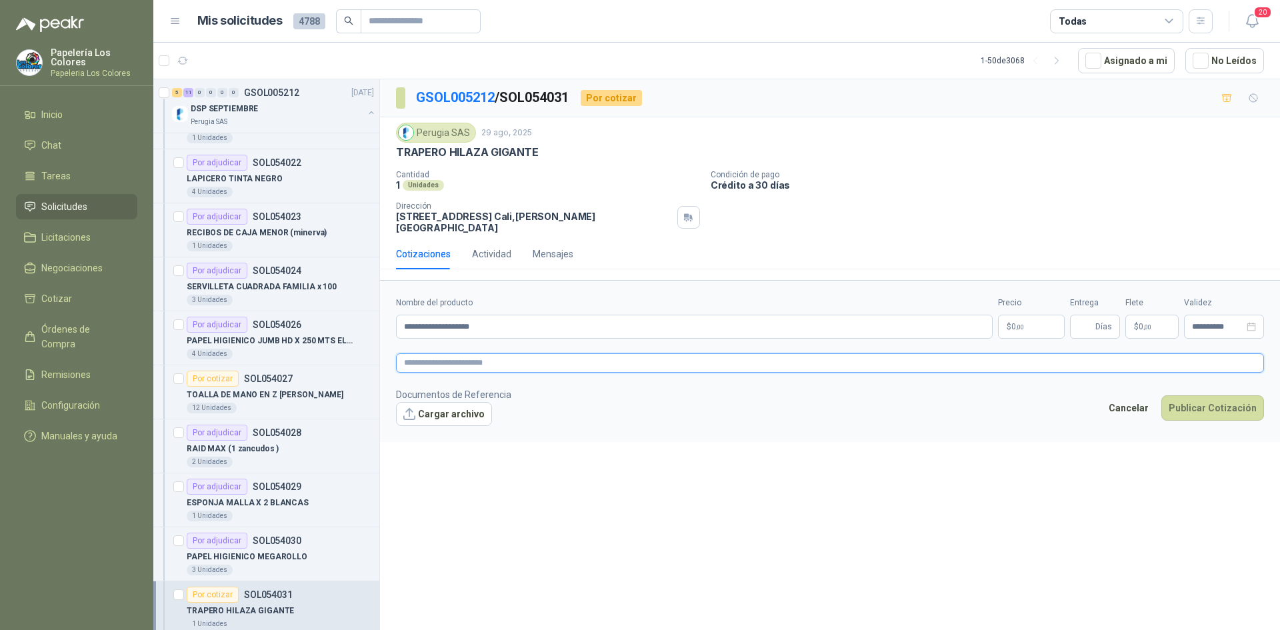
paste textarea "**********"
drag, startPoint x: 507, startPoint y: 315, endPoint x: 376, endPoint y: 323, distance: 130.9
click at [376, 323] on div "5 11 0 0 0 0 GSOL005212 [DATE] DSP SEPTIEMBRE Perugia SAS Por adjudicar SOL0540…" at bounding box center [716, 357] width 1126 height 556
click at [540, 154] on div "TRAPERO HILAZA GIGANTE" at bounding box center [830, 152] width 868 height 14
click at [539, 155] on div "TRAPERO HILAZA GIGANTE" at bounding box center [830, 152] width 868 height 14
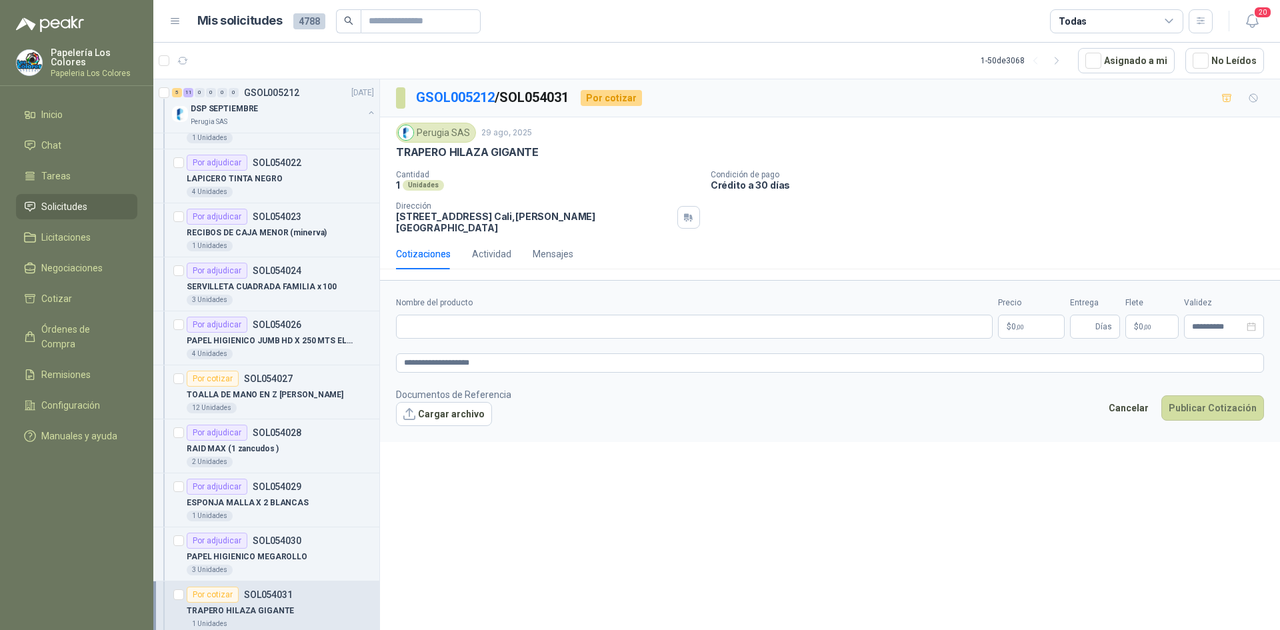
click at [535, 150] on p "TRAPERO HILAZA GIGANTE" at bounding box center [467, 152] width 143 height 14
click at [535, 155] on p "TRAPERO HILAZA GIGANTE" at bounding box center [467, 152] width 143 height 14
drag, startPoint x: 537, startPoint y: 151, endPoint x: 399, endPoint y: 158, distance: 137.5
click at [399, 158] on p "TRAPERO HILAZA GIGANTE" at bounding box center [467, 152] width 143 height 14
click at [503, 320] on input "Nombre del producto" at bounding box center [694, 327] width 596 height 24
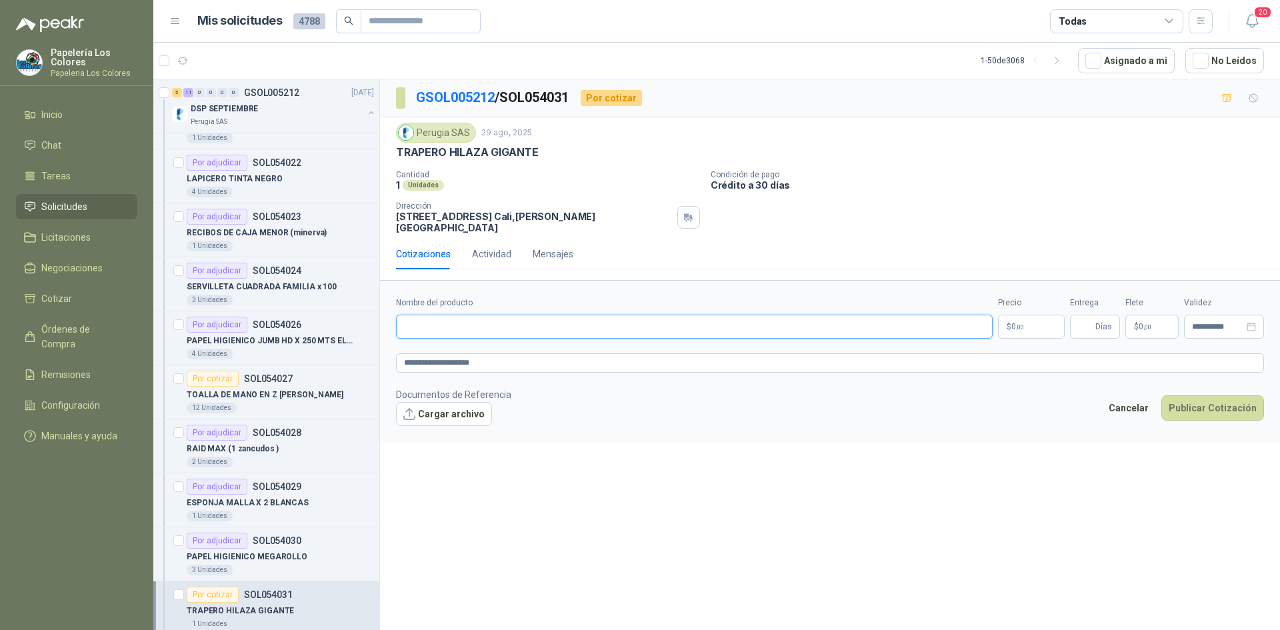
paste input "**********"
click at [1020, 317] on body "Papelería Los Colores Papeleria Los Colores Inicio Chat Tareas Solicitudes Lici…" at bounding box center [640, 315] width 1280 height 630
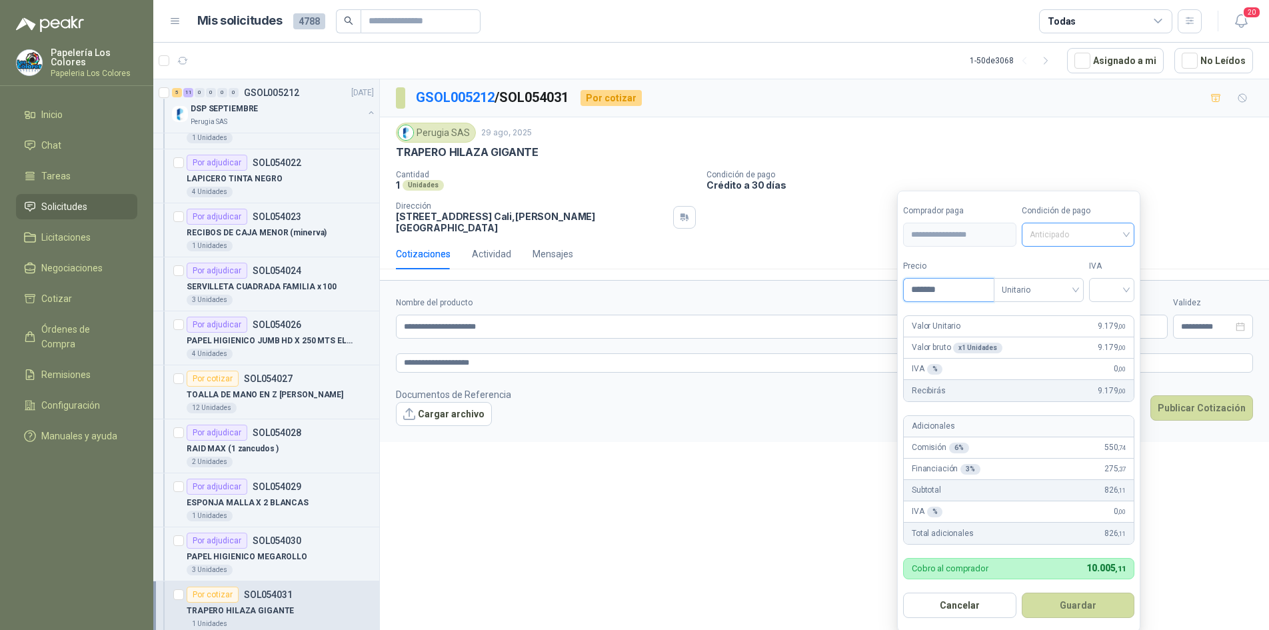
click at [1087, 236] on span "Anticipado" at bounding box center [1078, 235] width 97 height 20
click at [1069, 278] on div "Crédito a 30 días" at bounding box center [1080, 284] width 93 height 15
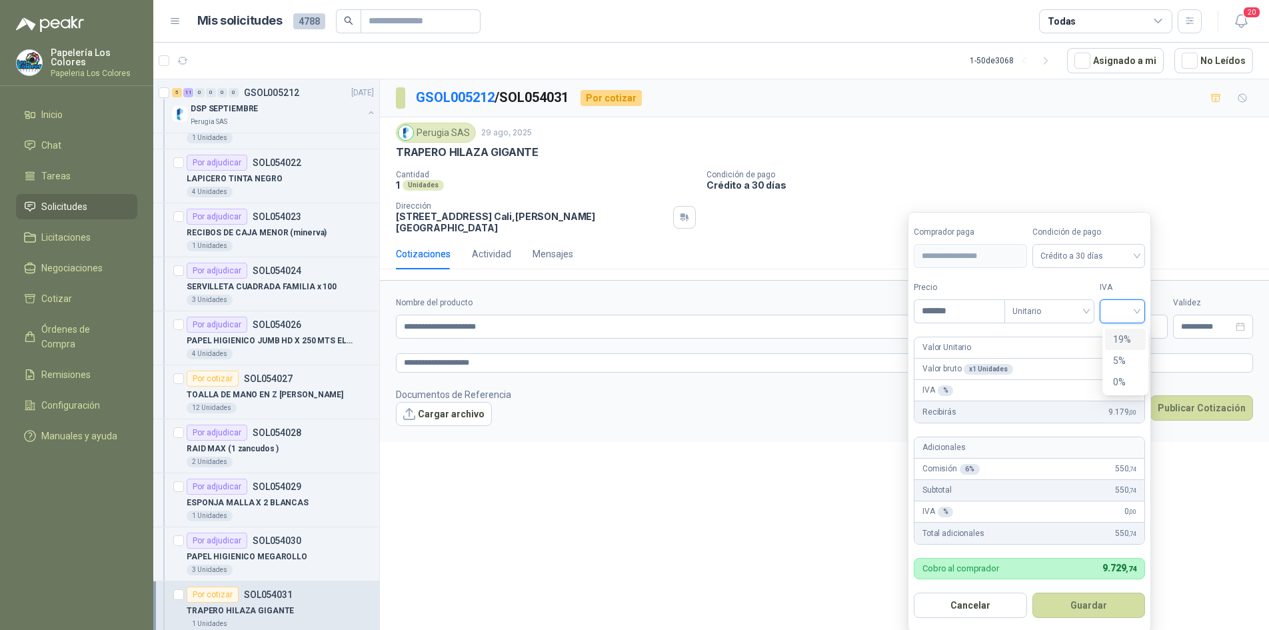
click at [1126, 305] on input "search" at bounding box center [1122, 310] width 29 height 20
click at [1126, 340] on div "19%" at bounding box center [1125, 339] width 25 height 15
click at [1105, 606] on button "Guardar" at bounding box center [1091, 604] width 115 height 25
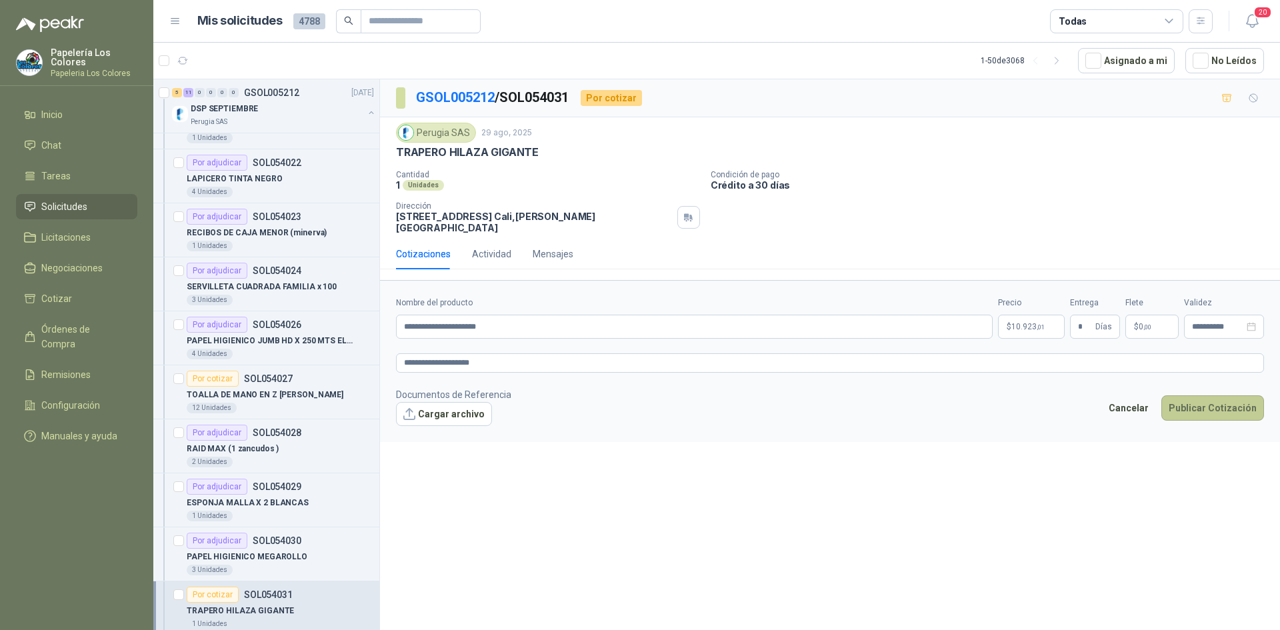
click at [1204, 396] on button "Publicar Cotización" at bounding box center [1212, 407] width 103 height 25
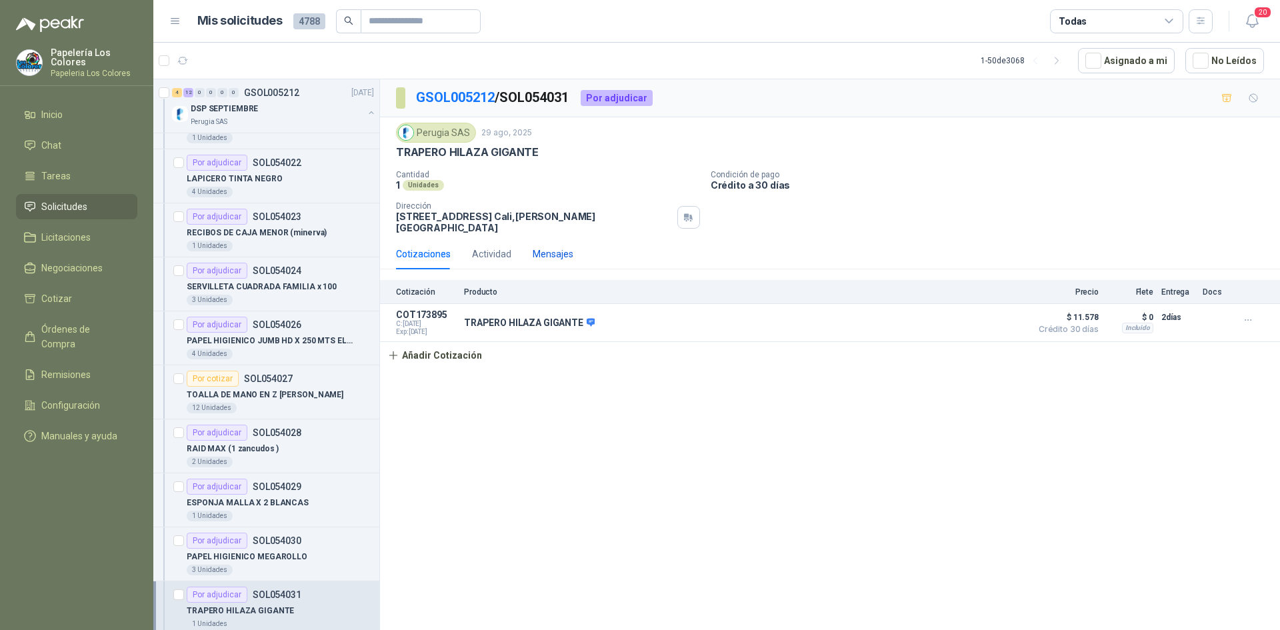
click at [543, 247] on div "Mensajes" at bounding box center [553, 254] width 41 height 15
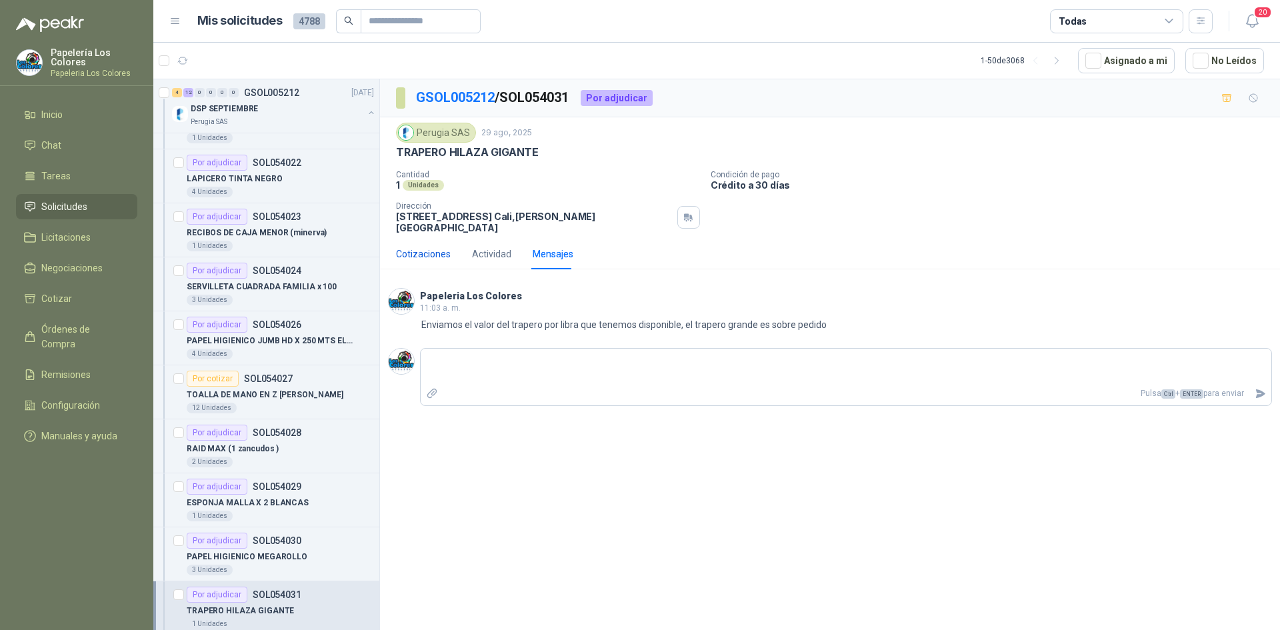
click at [422, 247] on div "Cotizaciones" at bounding box center [423, 254] width 55 height 15
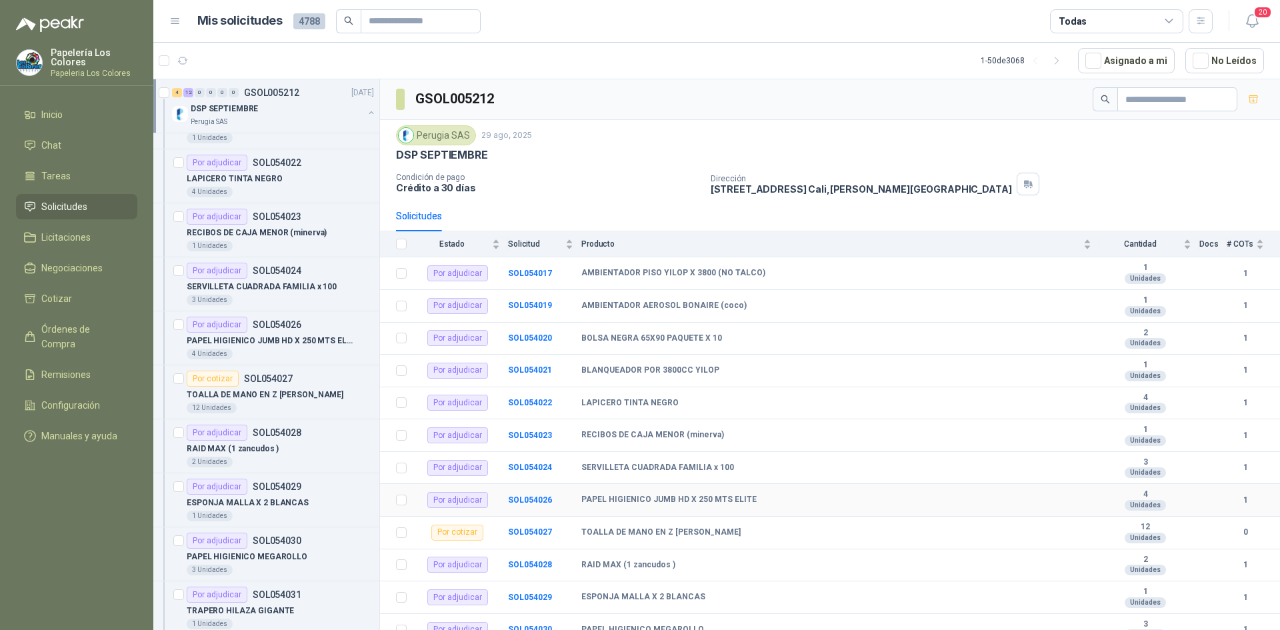
scroll to position [141, 0]
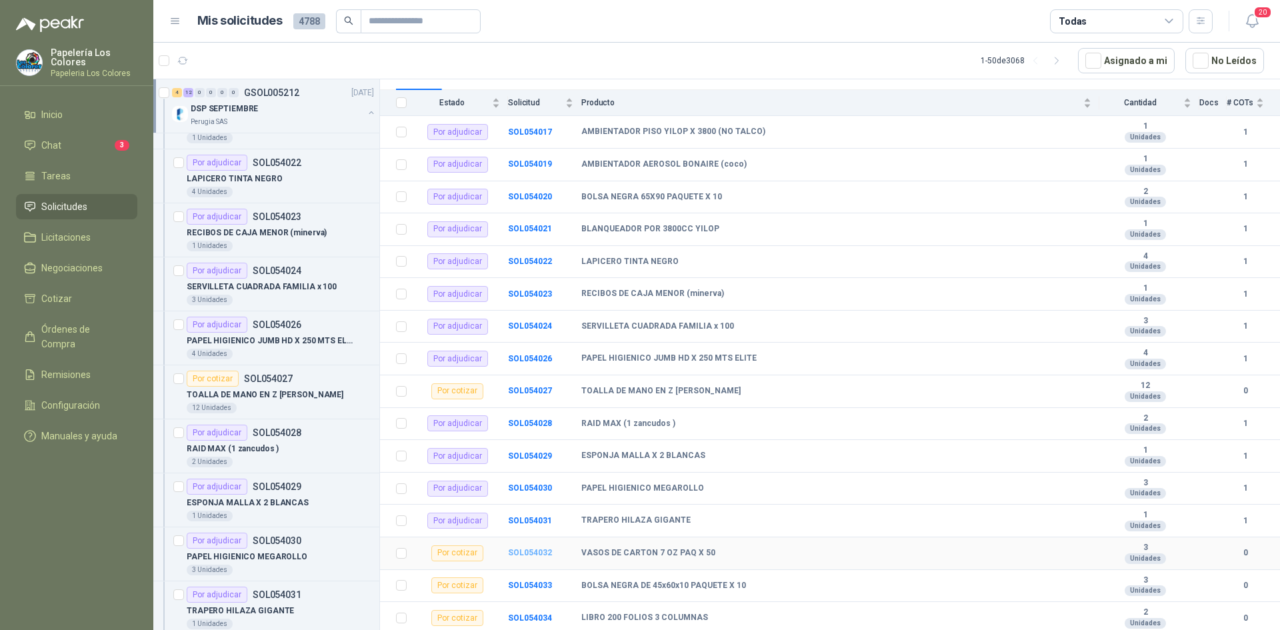
click at [537, 552] on b "SOL054032" at bounding box center [530, 552] width 44 height 9
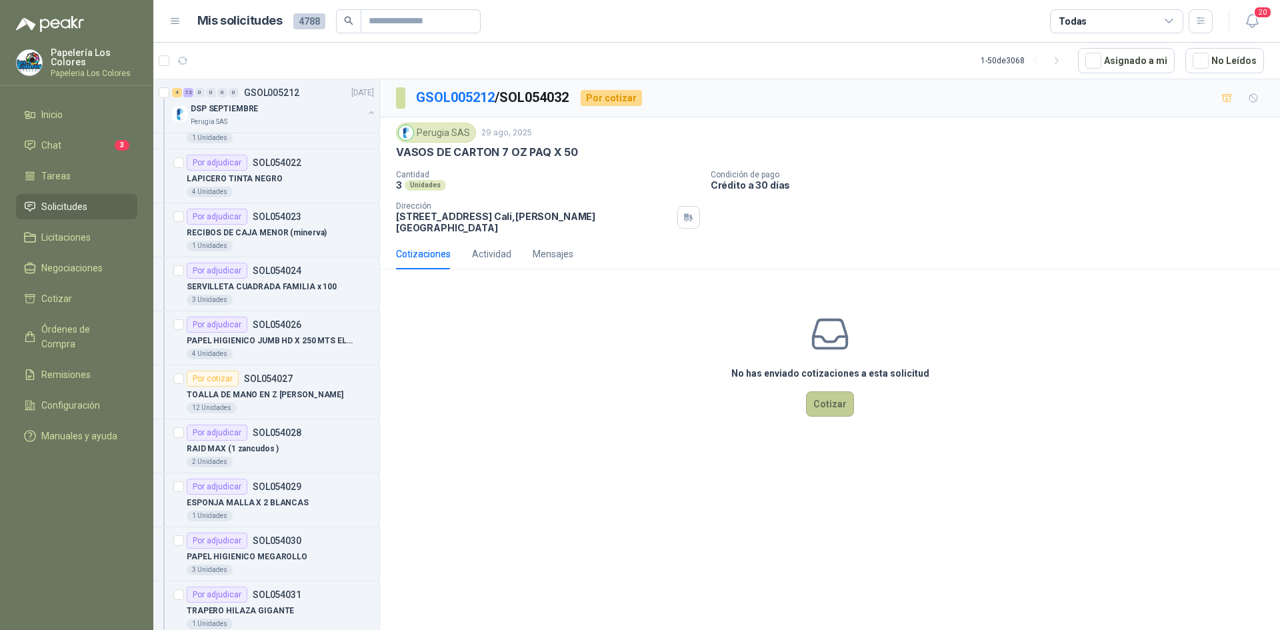
click at [838, 391] on button "Cotizar" at bounding box center [830, 403] width 48 height 25
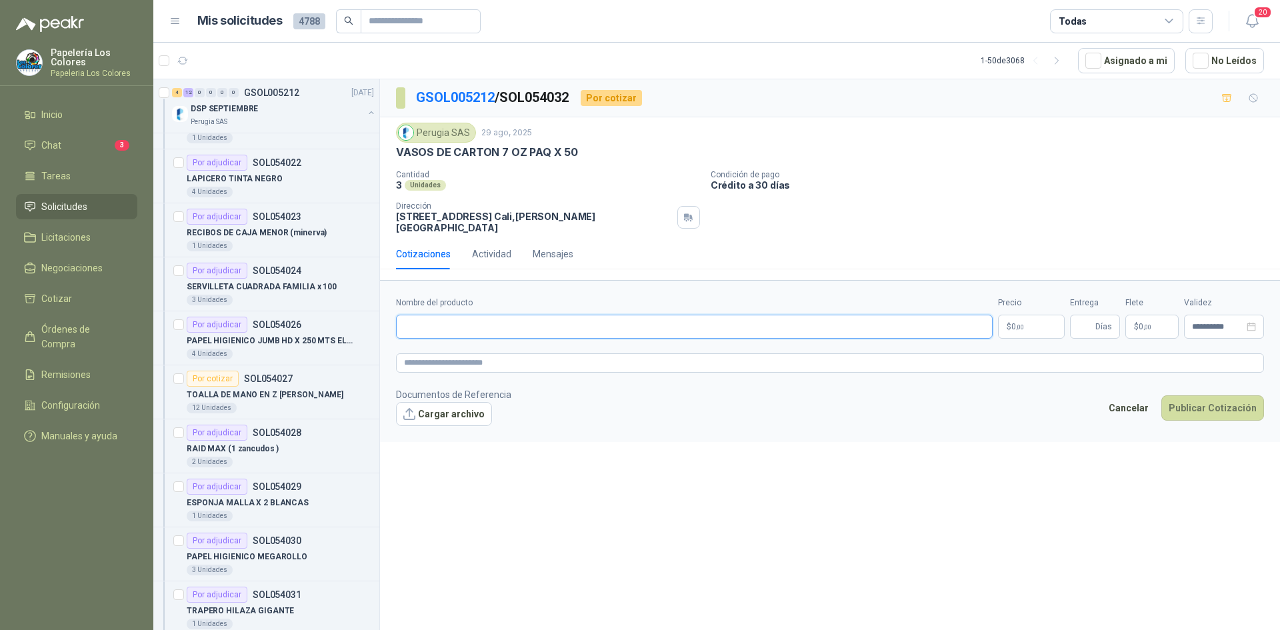
click at [531, 323] on input "Nombre del producto" at bounding box center [694, 327] width 596 height 24
click at [574, 151] on div "VASOS DE CARTON 7 OZ PAQ X 50" at bounding box center [830, 152] width 868 height 14
drag, startPoint x: 571, startPoint y: 151, endPoint x: 397, endPoint y: 161, distance: 174.2
click at [397, 161] on div "Perugia SAS [DATE] VASOS DE CARTON 7 OZ PAQ X 50 Cantidad 3 Unidades Condición…" at bounding box center [830, 178] width 868 height 111
click at [533, 318] on input "Nombre del producto" at bounding box center [694, 327] width 596 height 24
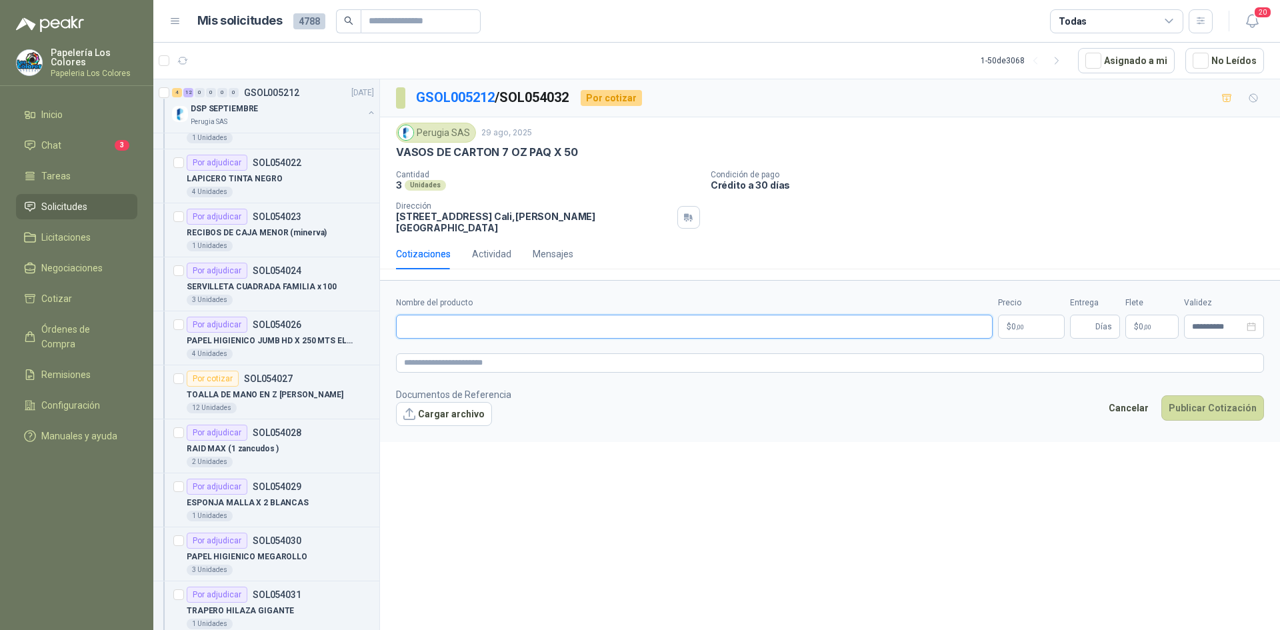
paste input "**********"
click at [1029, 319] on body "Papelería Los Colores Papeleria Los Colores Inicio Chat 3 Tareas Solicitudes Li…" at bounding box center [640, 315] width 1280 height 630
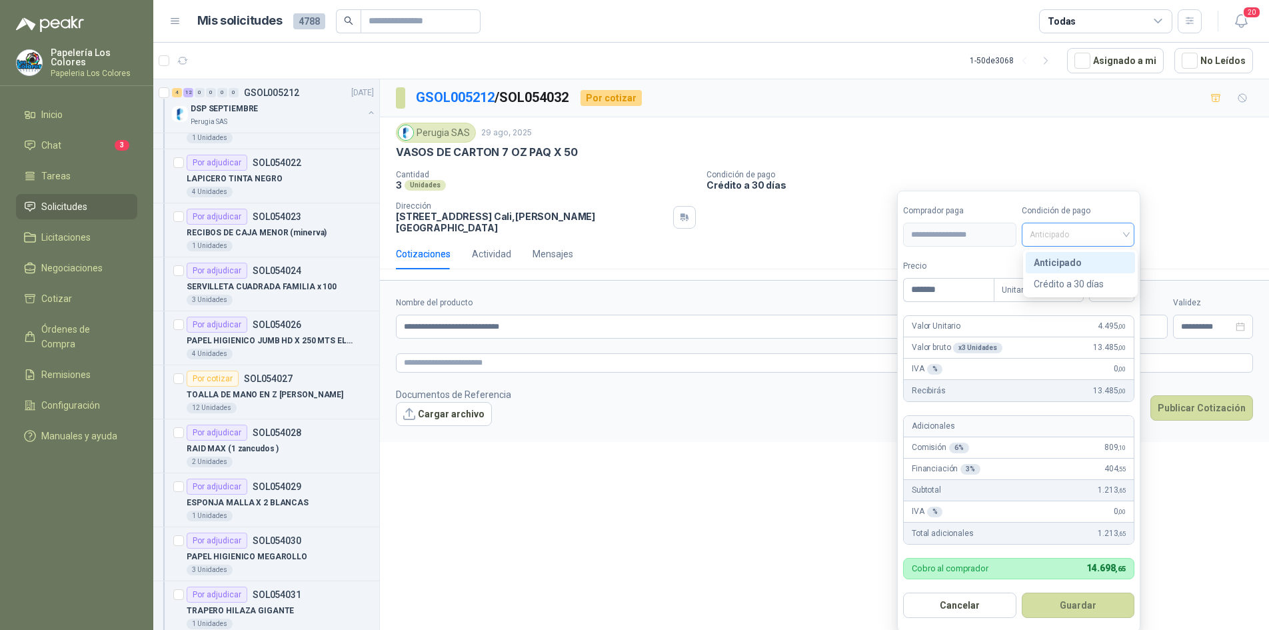
click at [1098, 243] on span "Anticipado" at bounding box center [1078, 235] width 97 height 20
click at [1073, 281] on div "Crédito a 30 días" at bounding box center [1080, 284] width 93 height 15
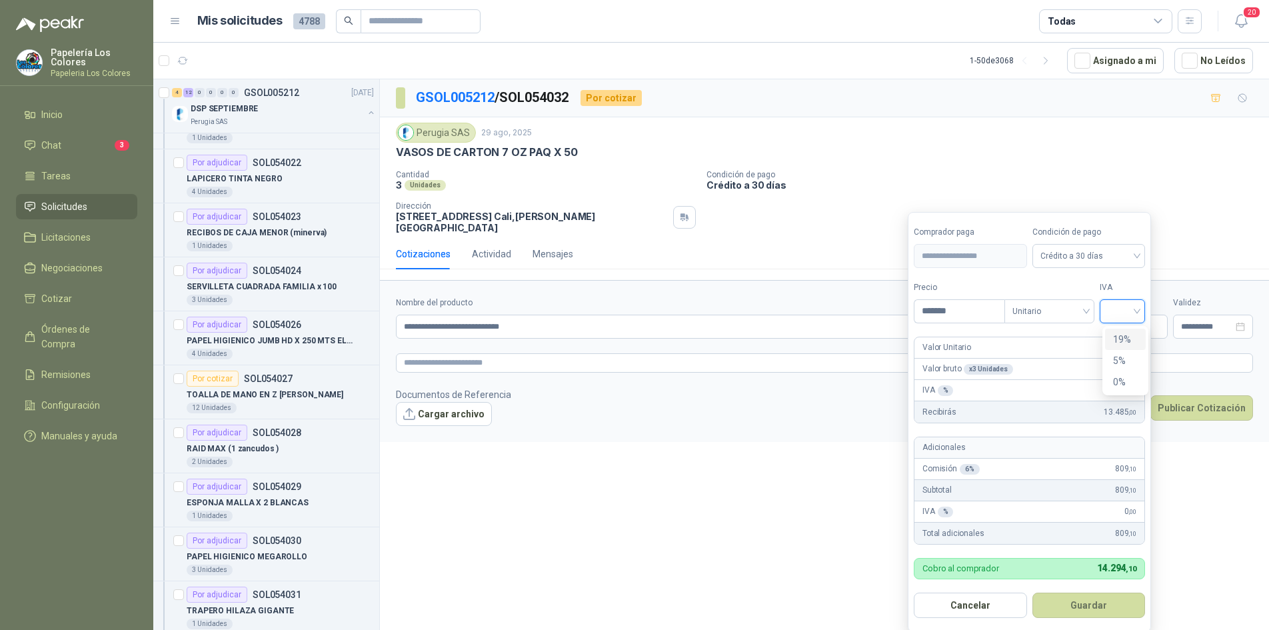
click at [1124, 309] on input "search" at bounding box center [1122, 310] width 29 height 20
click at [1123, 339] on div "19%" at bounding box center [1125, 339] width 25 height 15
click at [1105, 605] on button "Guardar" at bounding box center [1091, 604] width 115 height 25
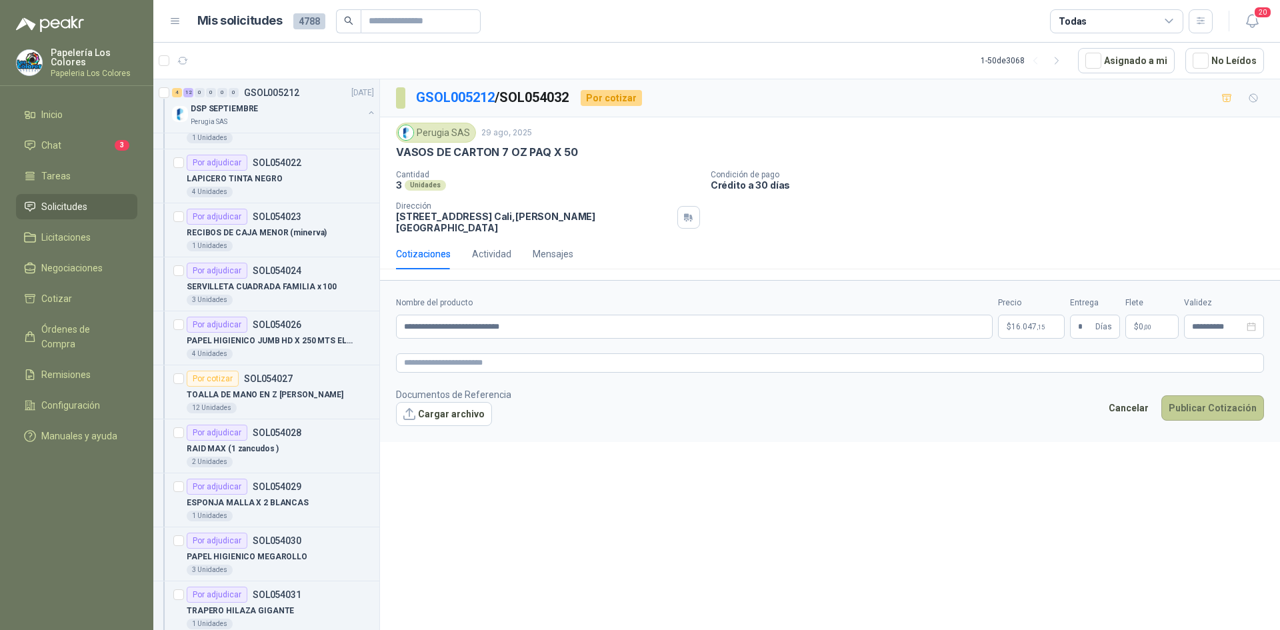
click at [1194, 399] on button "Publicar Cotización" at bounding box center [1212, 407] width 103 height 25
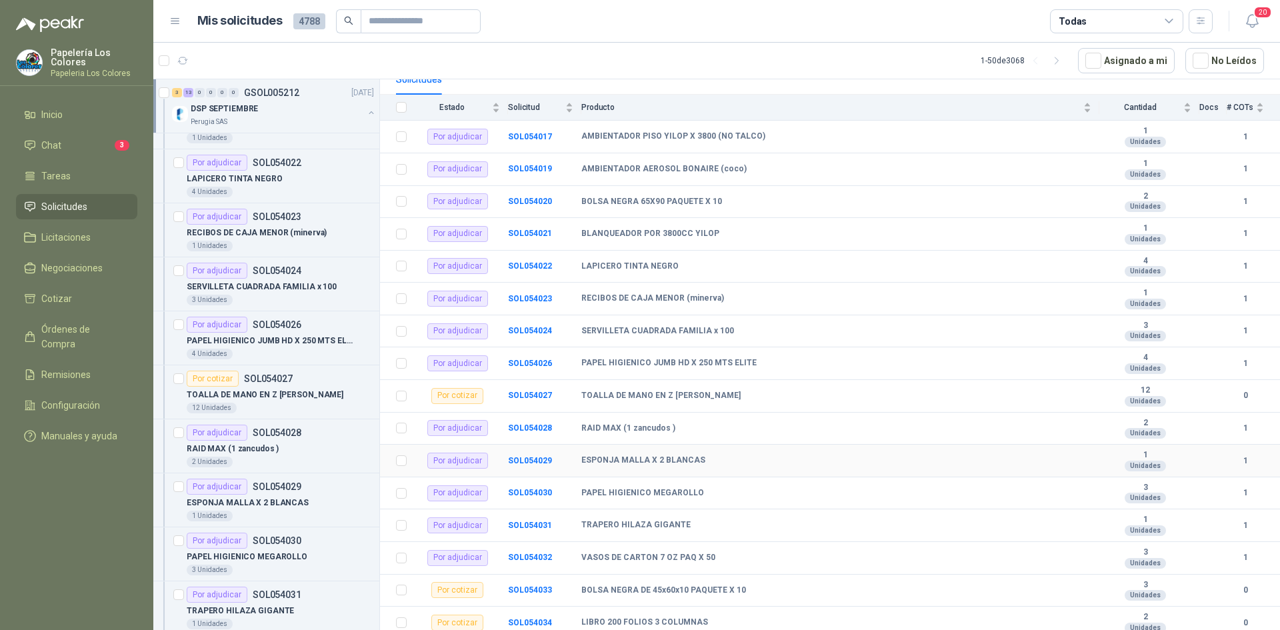
scroll to position [141, 0]
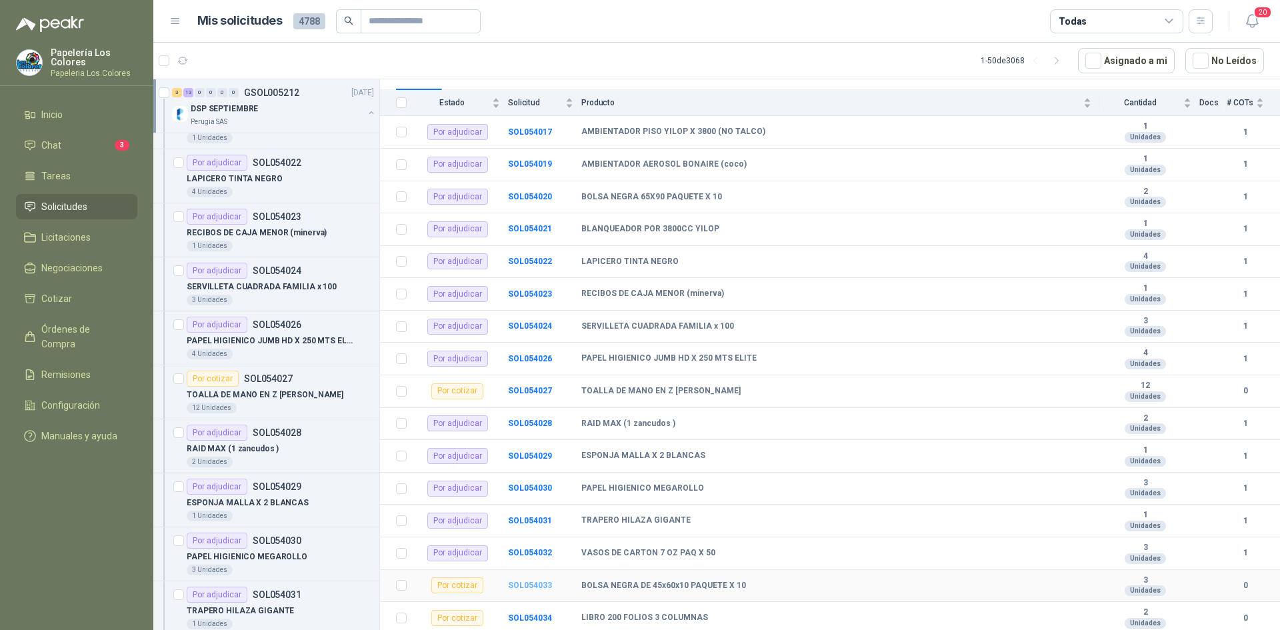
click at [525, 584] on b "SOL054033" at bounding box center [530, 584] width 44 height 9
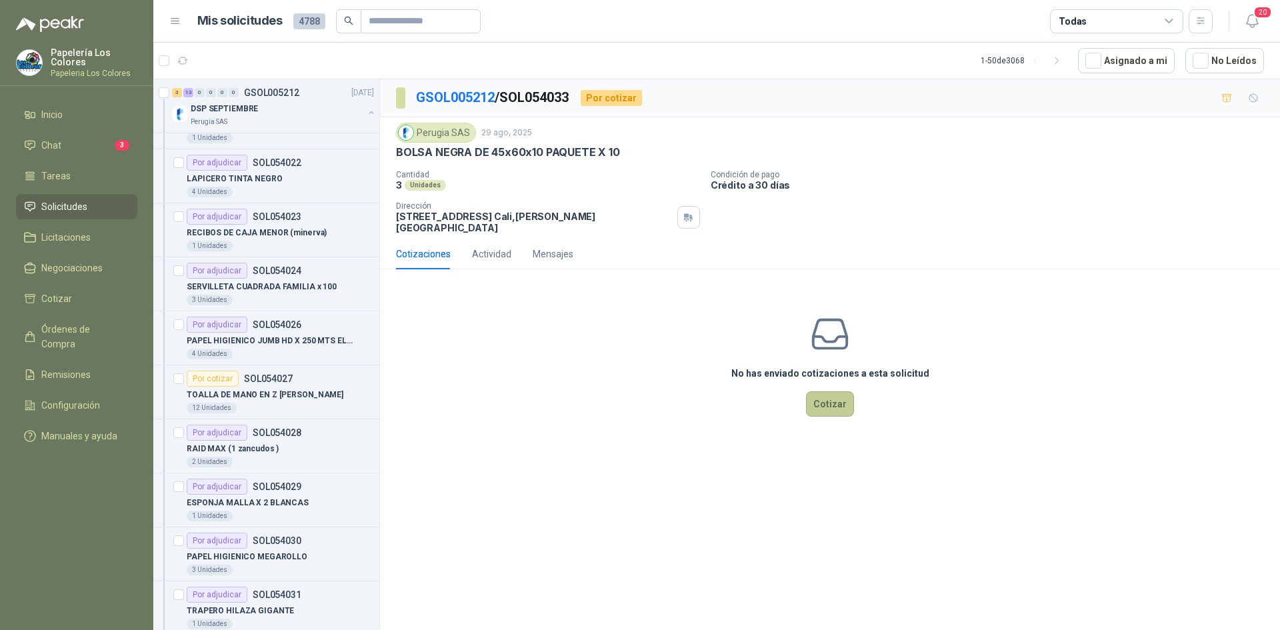
click at [828, 391] on button "Cotizar" at bounding box center [830, 403] width 48 height 25
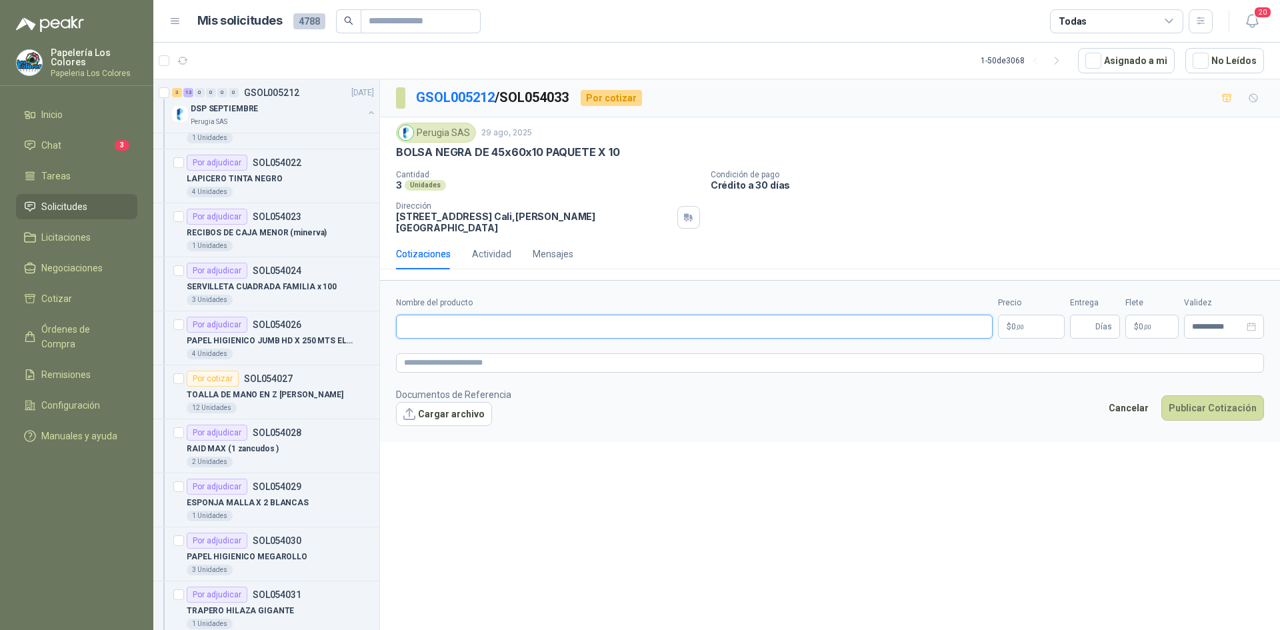
click at [459, 316] on input "Nombre del producto" at bounding box center [694, 327] width 596 height 24
click at [617, 153] on div "BOLSA NEGRA DE 45x60x10 PAQUETE X 10" at bounding box center [830, 152] width 868 height 14
drag, startPoint x: 615, startPoint y: 152, endPoint x: 393, endPoint y: 148, distance: 222.6
click at [393, 148] on div "Perugia SAS [DATE] BOLSA NEGRA DE 45x60x10 PAQUETE X 10 Cantidad 3 Unidades Co…" at bounding box center [830, 177] width 900 height 121
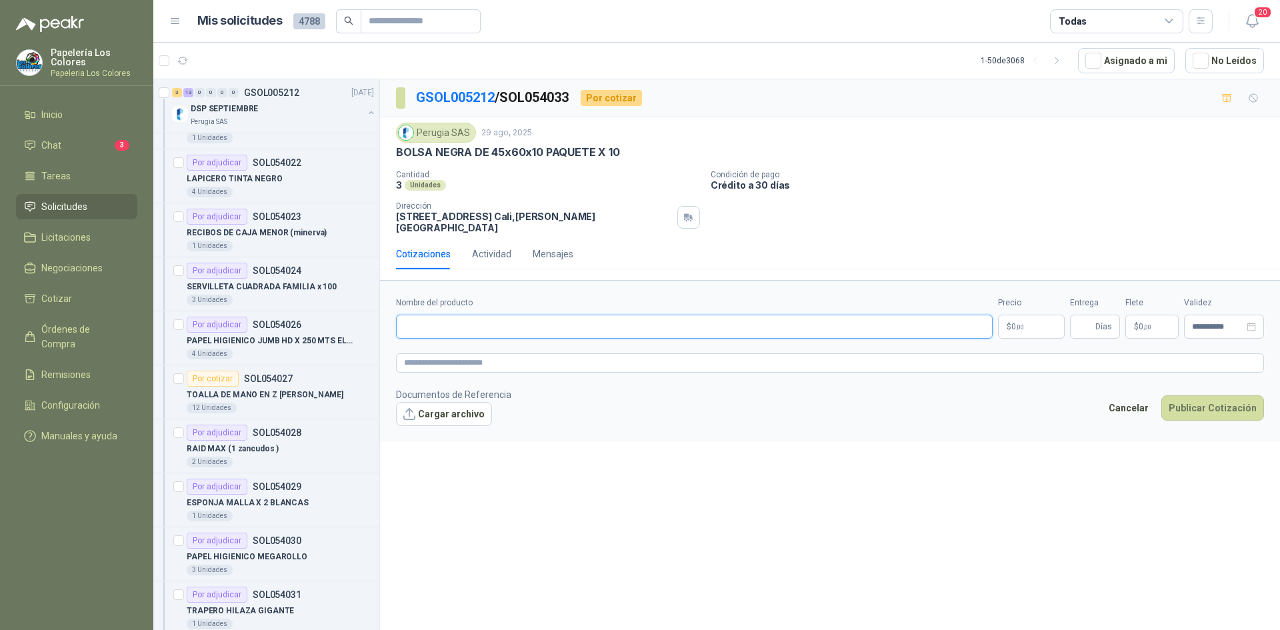
click at [493, 315] on input "Nombre del producto" at bounding box center [694, 327] width 596 height 24
paste input "**********"
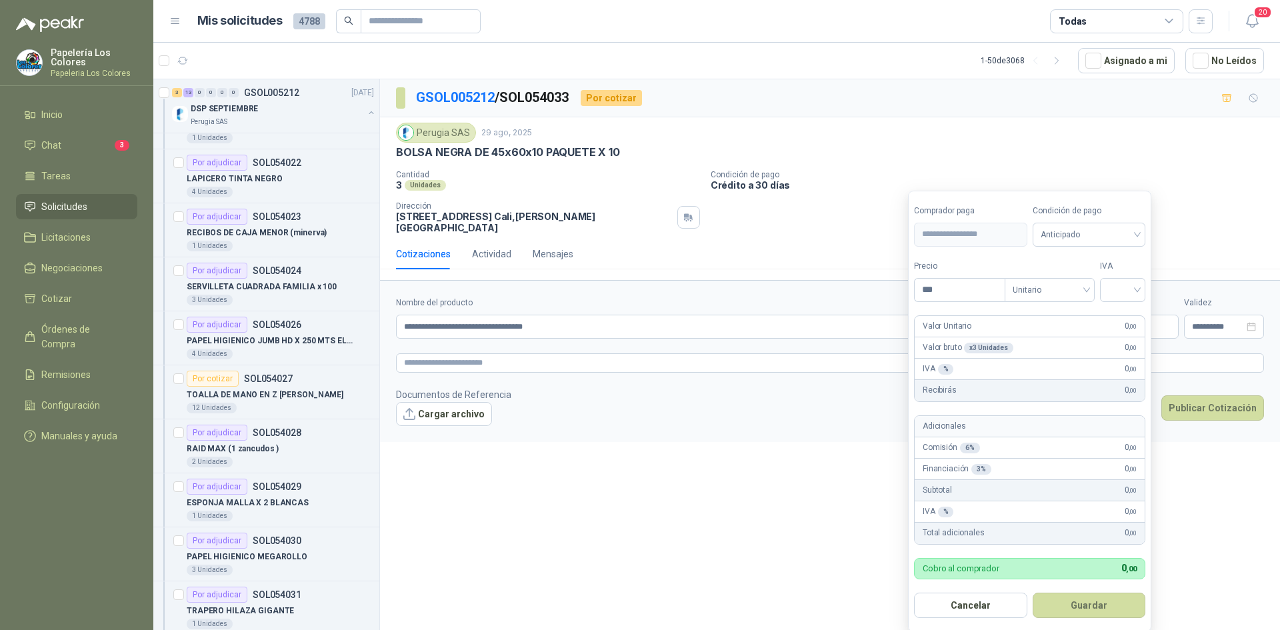
click at [1057, 314] on body "Papelería Los Colores Papeleria Los Colores Inicio Chat 3 Tareas Solicitudes Li…" at bounding box center [640, 315] width 1280 height 630
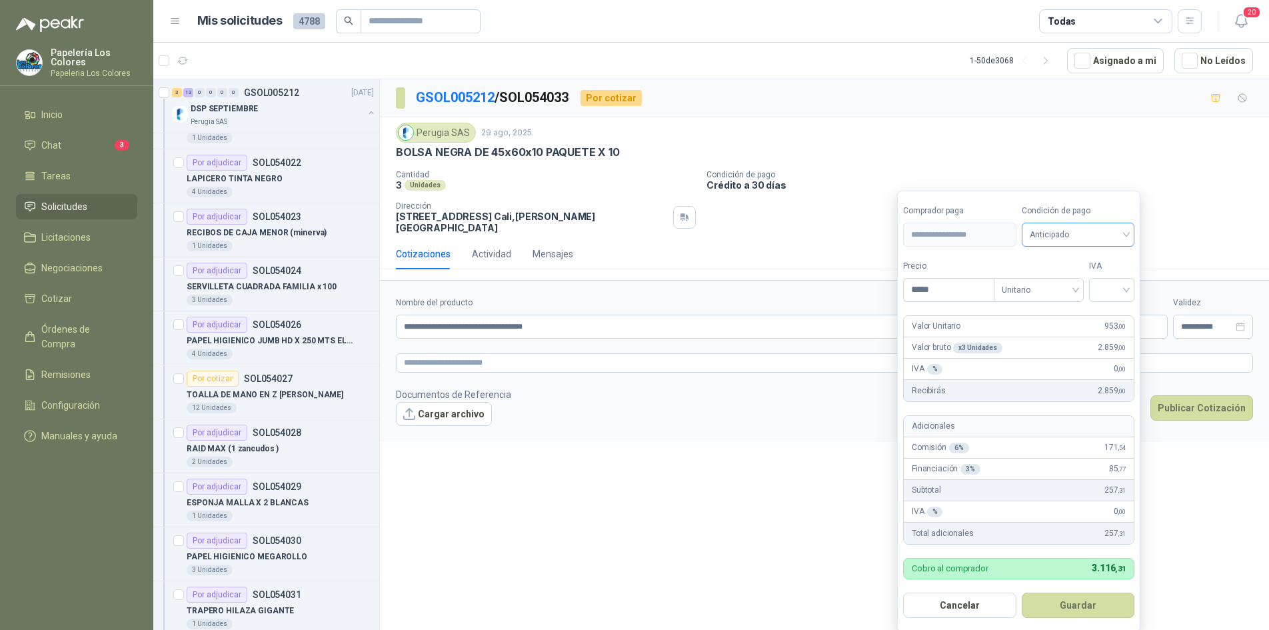
click at [1078, 239] on span "Anticipado" at bounding box center [1078, 235] width 97 height 20
click at [1067, 283] on div "Crédito a 30 días" at bounding box center [1080, 284] width 93 height 15
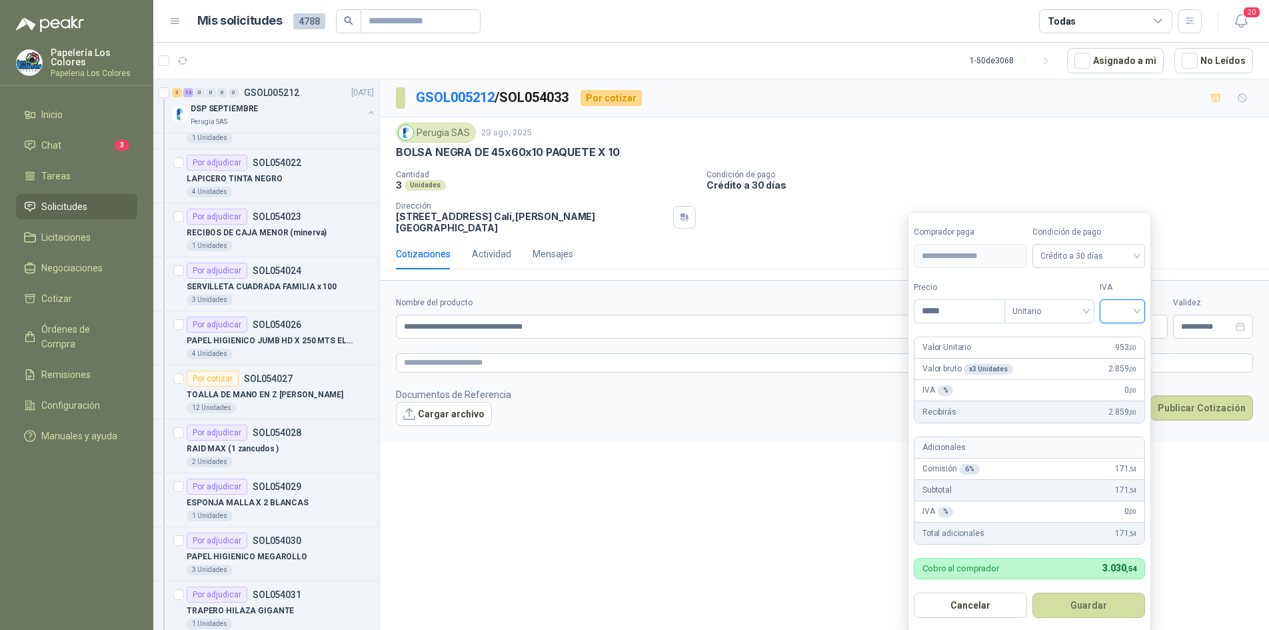
click at [1120, 315] on input "search" at bounding box center [1122, 310] width 29 height 20
click at [1124, 339] on div "19%" at bounding box center [1125, 339] width 25 height 15
click at [1091, 610] on button "Guardar" at bounding box center [1091, 604] width 115 height 25
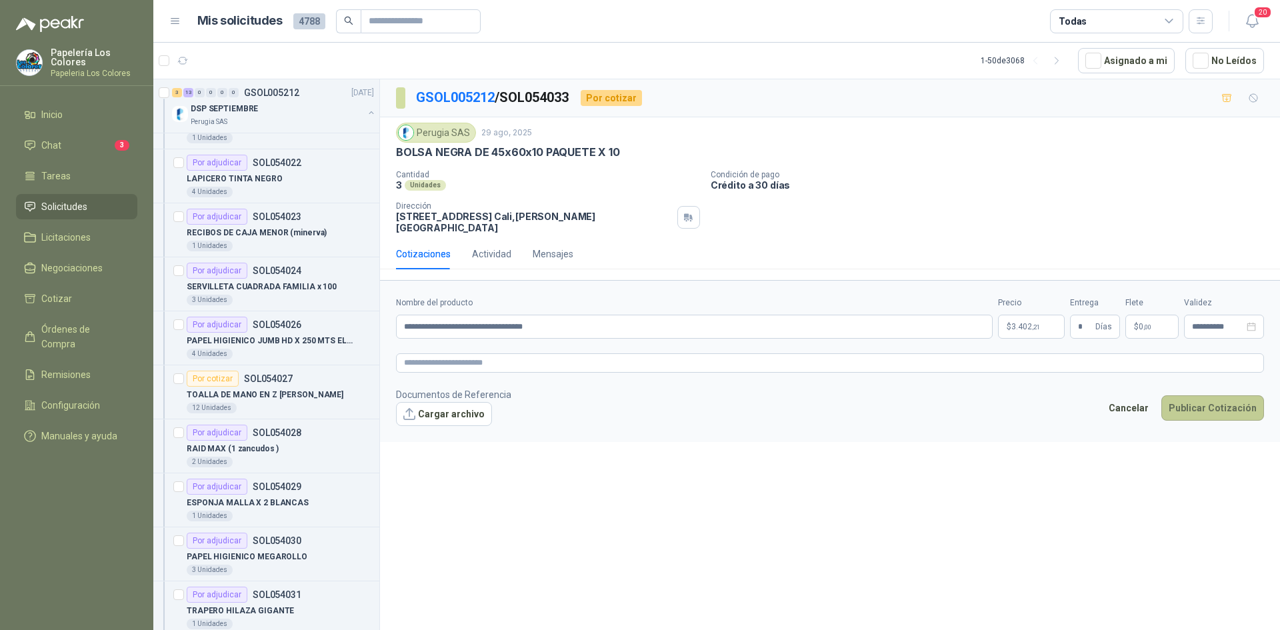
click at [1214, 395] on button "Publicar Cotización" at bounding box center [1212, 407] width 103 height 25
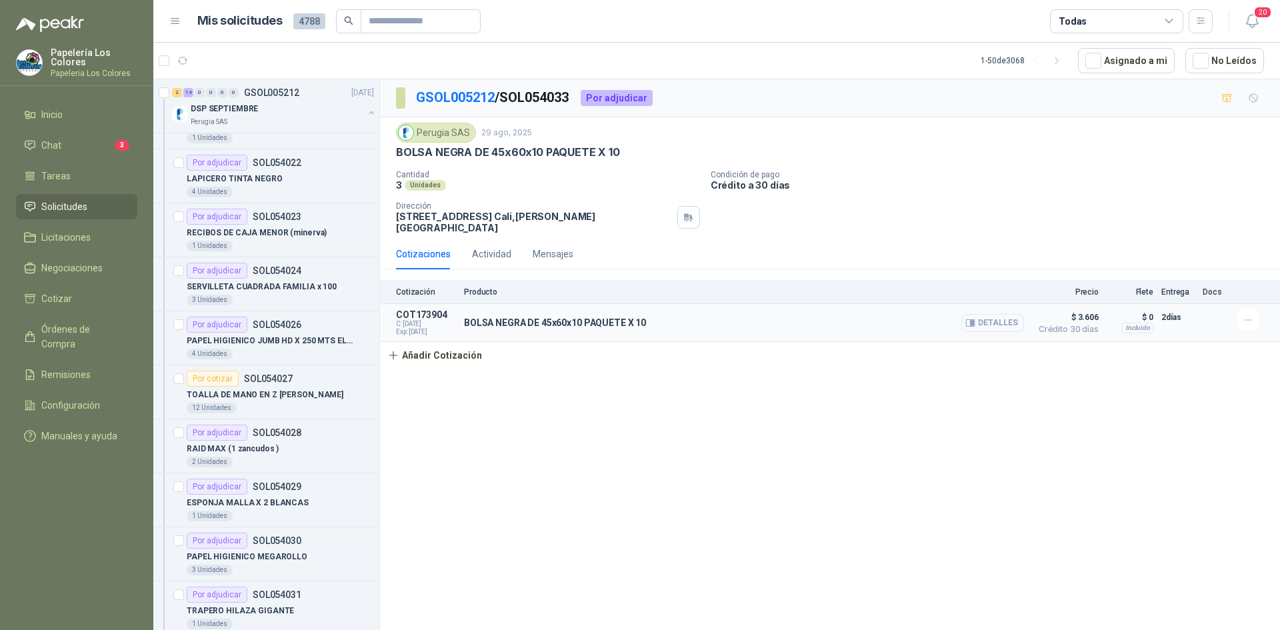
click at [1006, 315] on button "Detalles" at bounding box center [992, 323] width 63 height 18
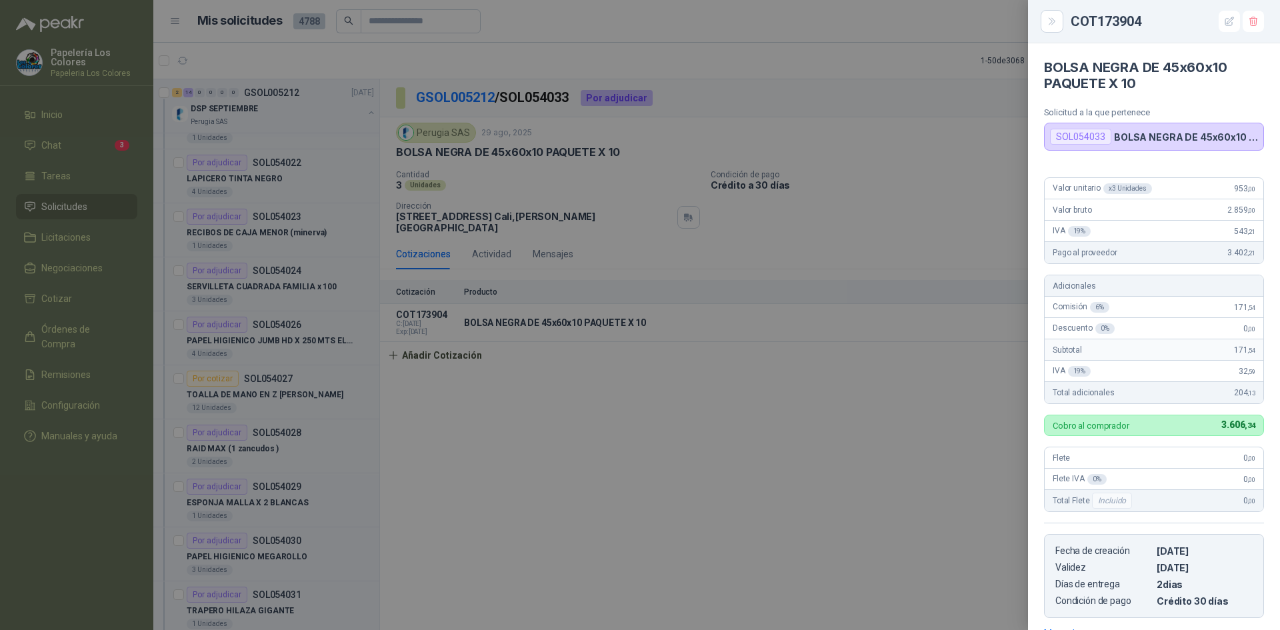
click at [896, 407] on div at bounding box center [640, 315] width 1280 height 630
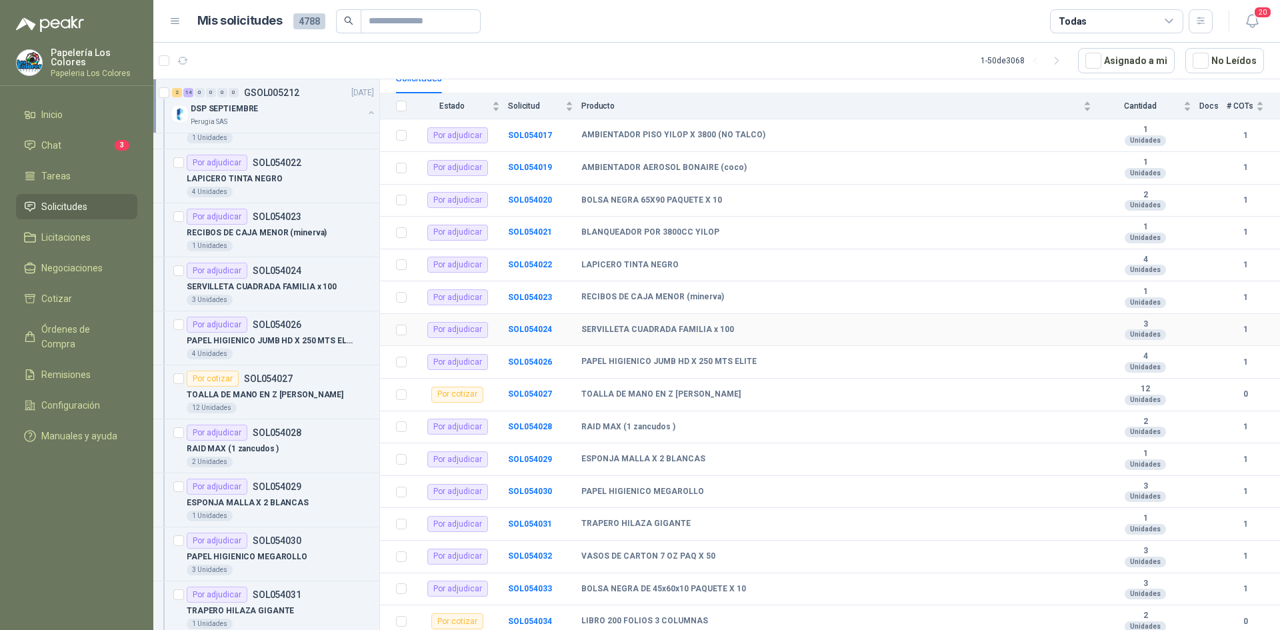
scroll to position [141, 0]
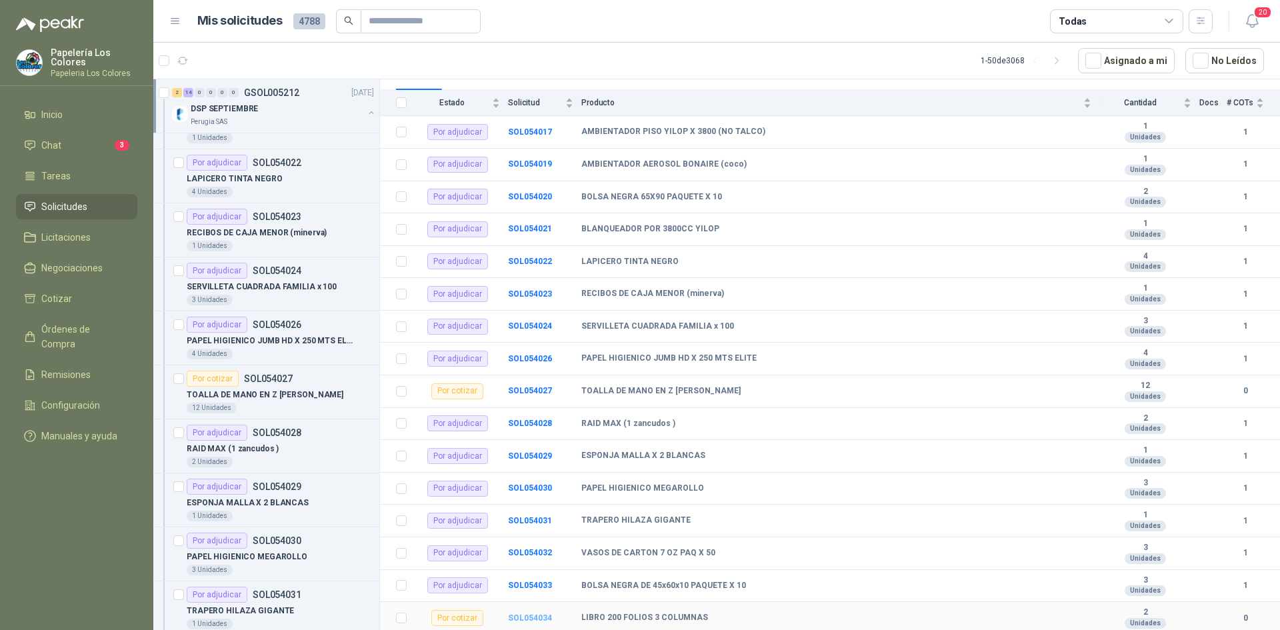
click at [529, 618] on b "SOL054034" at bounding box center [530, 617] width 44 height 9
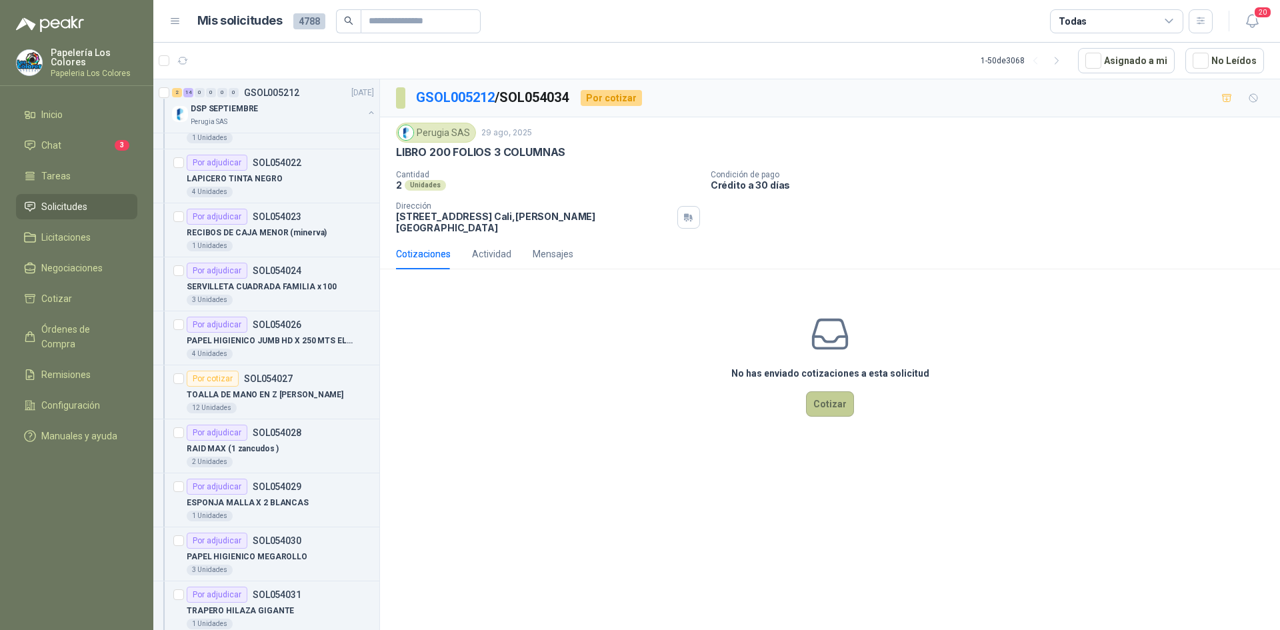
click at [821, 395] on button "Cotizar" at bounding box center [830, 403] width 48 height 25
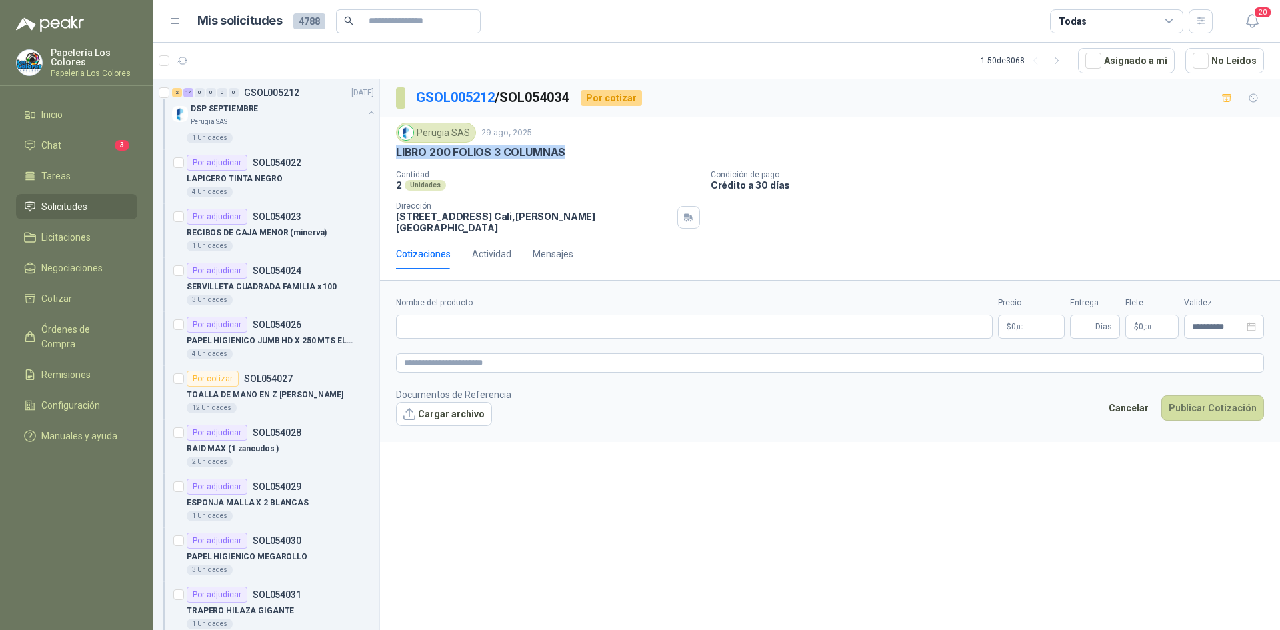
drag, startPoint x: 561, startPoint y: 152, endPoint x: 387, endPoint y: 149, distance: 174.6
click at [387, 149] on div "Perugia SAS [DATE] LIBRO 200 FOLIOS 3 COLUMNAS Cantidad 2 Unidades Condición d…" at bounding box center [830, 177] width 900 height 121
click at [545, 318] on input "Nombre del producto" at bounding box center [694, 327] width 596 height 24
paste input "**********"
click at [1028, 318] on body "Papelería Los Colores Papeleria Los Colores Inicio Chat 3 Tareas Solicitudes Li…" at bounding box center [640, 315] width 1280 height 630
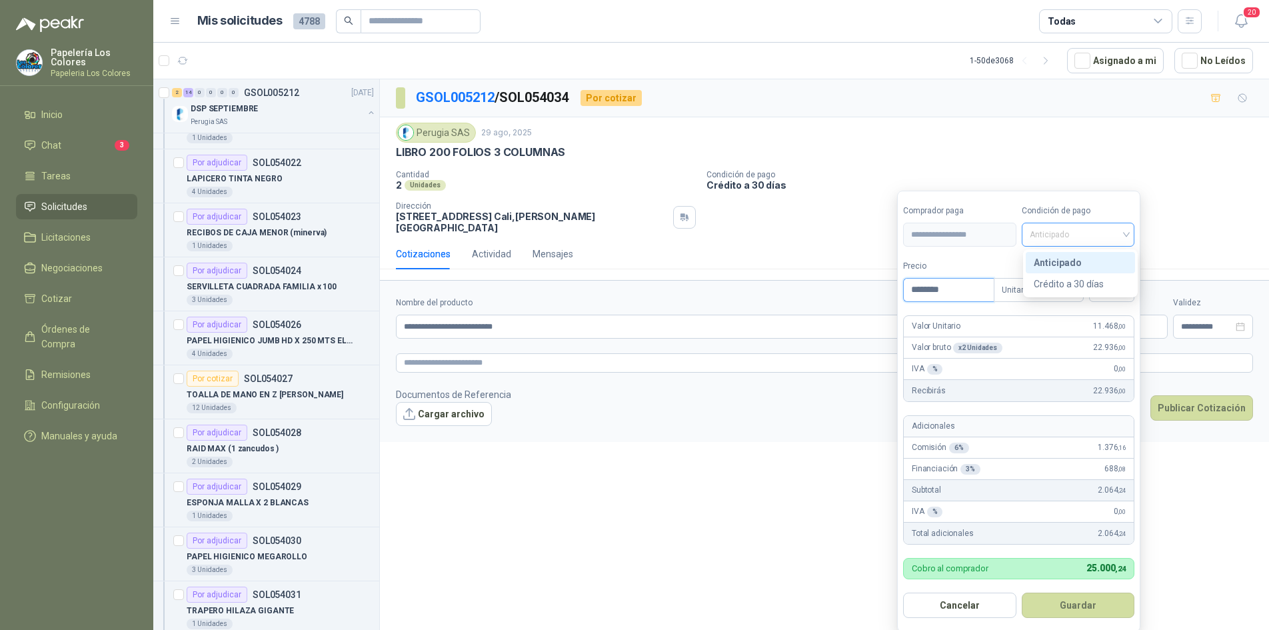
click at [1080, 226] on span "Anticipado" at bounding box center [1078, 235] width 97 height 20
click at [1075, 281] on div "Crédito a 30 días" at bounding box center [1080, 284] width 93 height 15
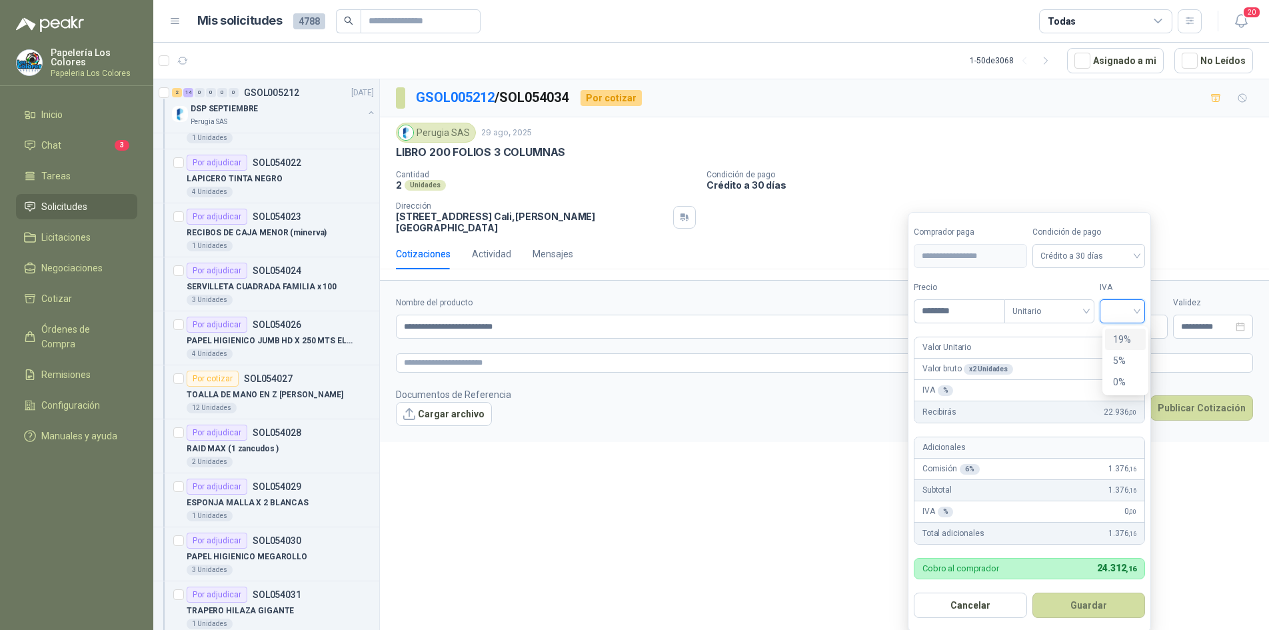
click at [1118, 309] on input "search" at bounding box center [1122, 310] width 29 height 20
click at [1119, 336] on div "19%" at bounding box center [1125, 339] width 25 height 15
click at [1086, 604] on button "Guardar" at bounding box center [1091, 604] width 115 height 25
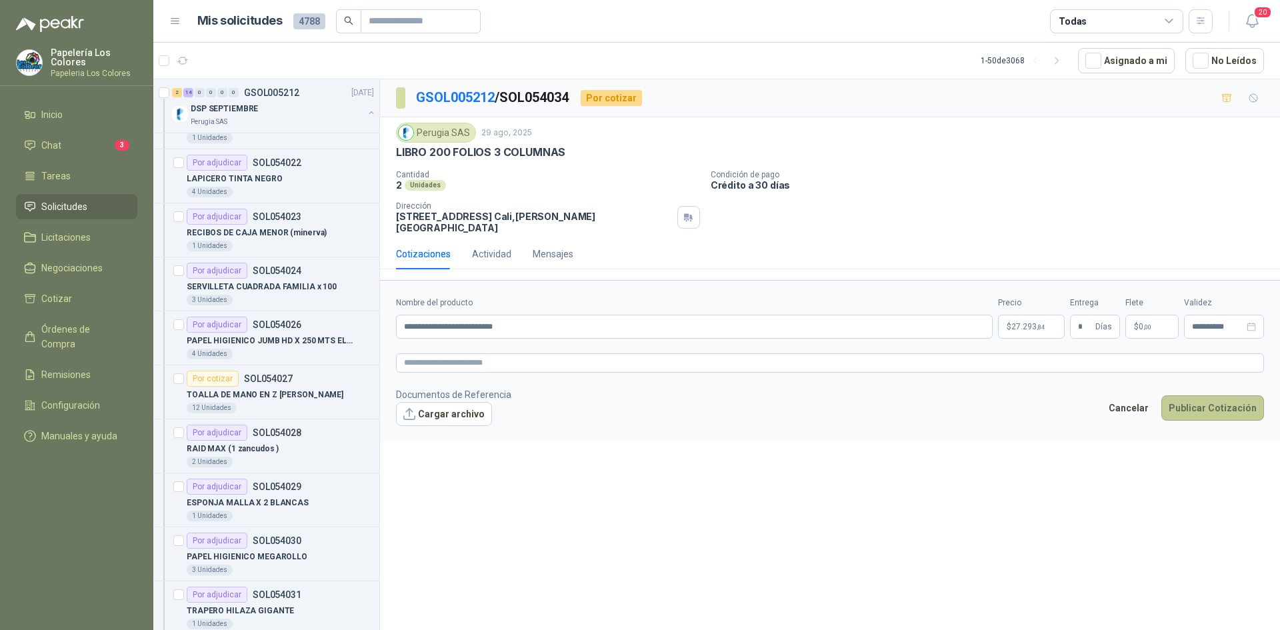
click at [1195, 398] on button "Publicar Cotización" at bounding box center [1212, 407] width 103 height 25
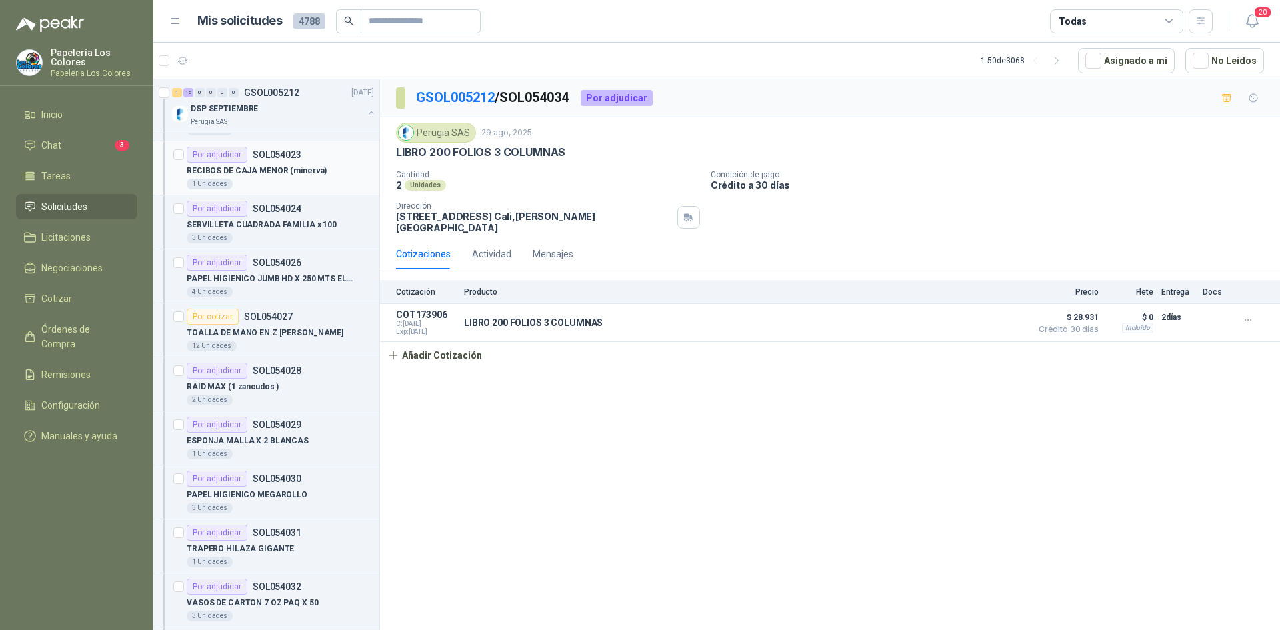
scroll to position [267, 0]
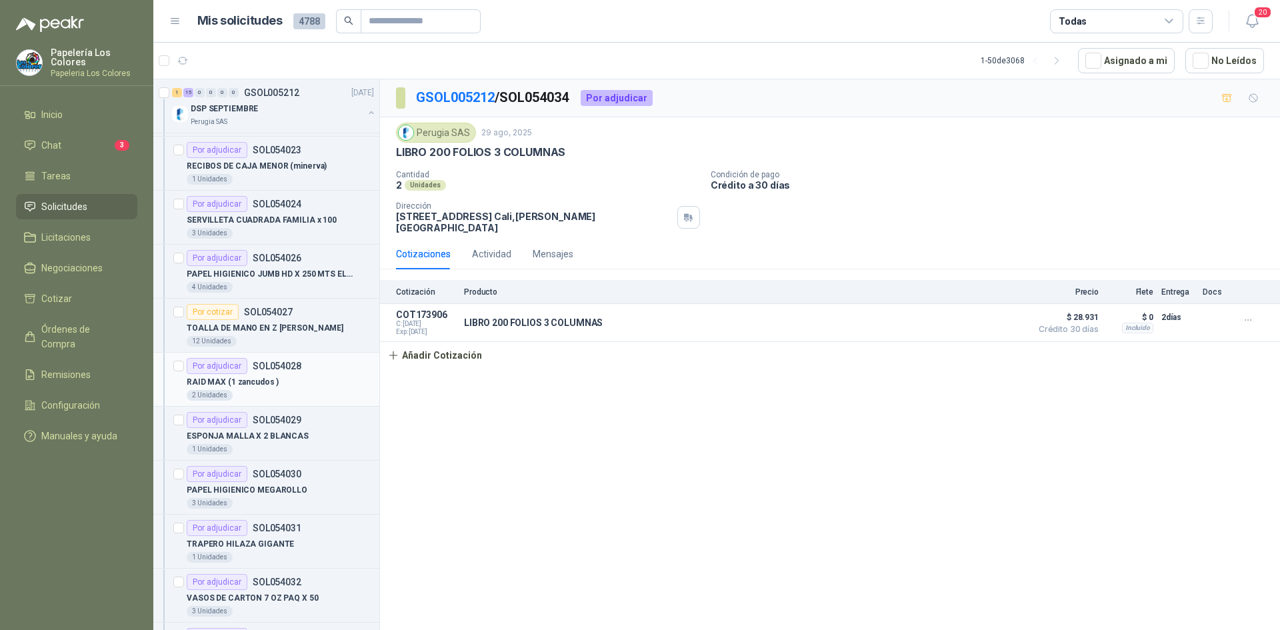
click at [310, 379] on div "RAID MAX (1 zancudos )" at bounding box center [280, 382] width 187 height 16
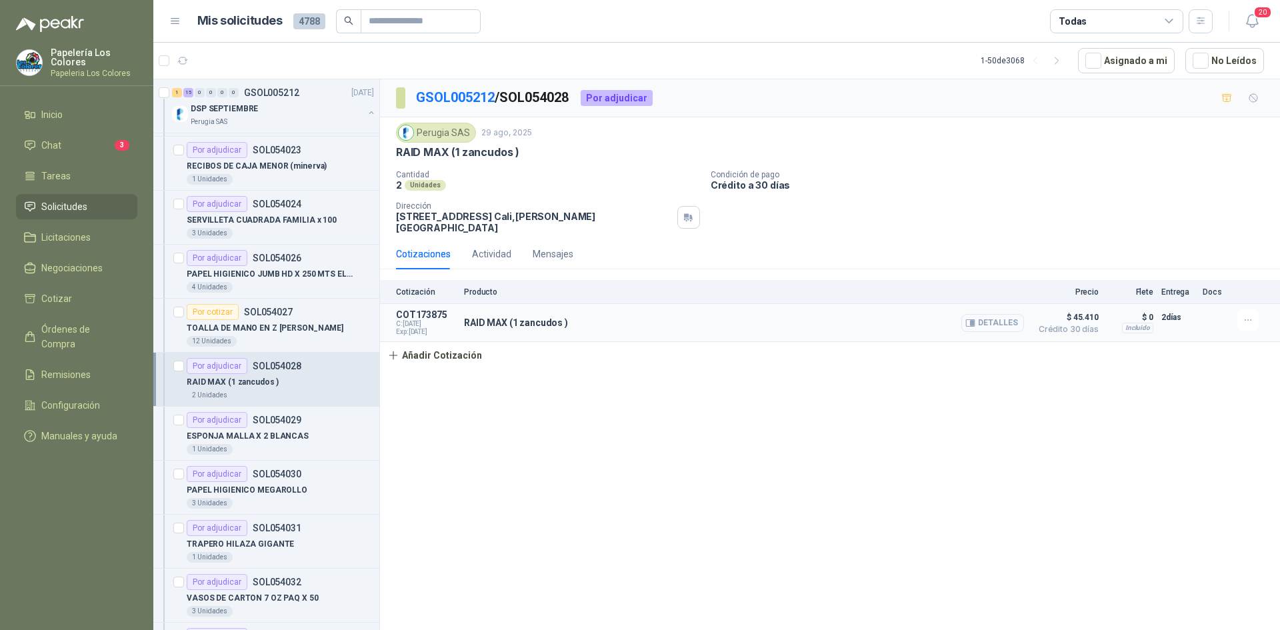
click at [1002, 314] on button "Detalles" at bounding box center [992, 323] width 63 height 18
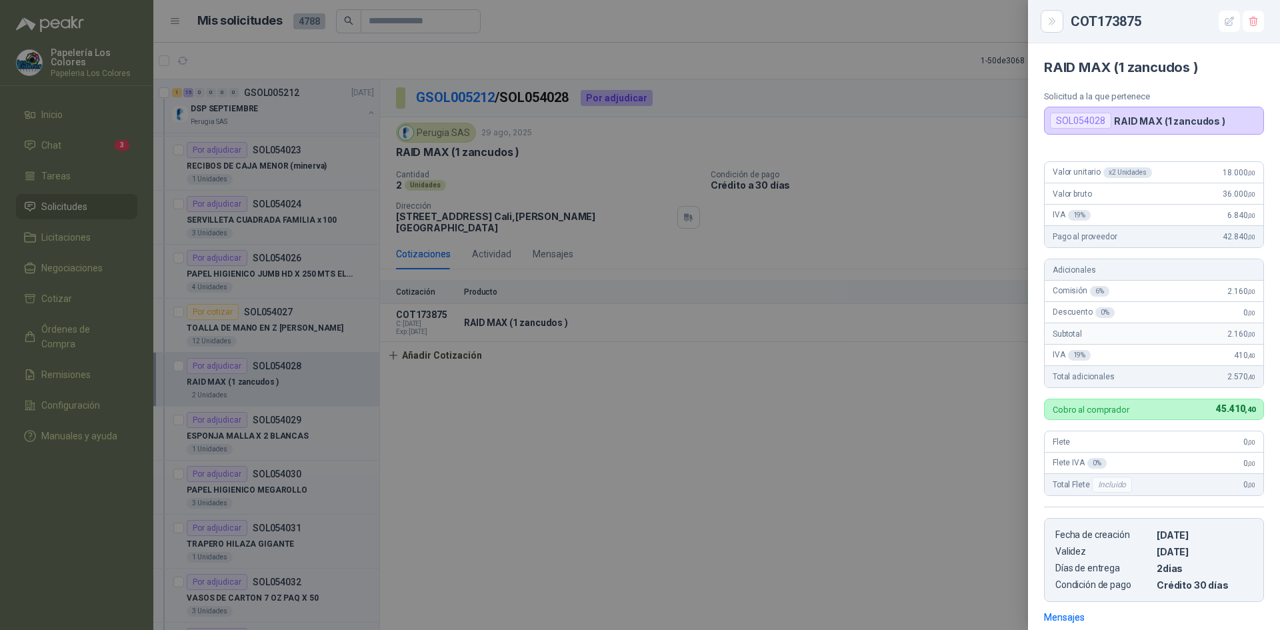
scroll to position [187, 0]
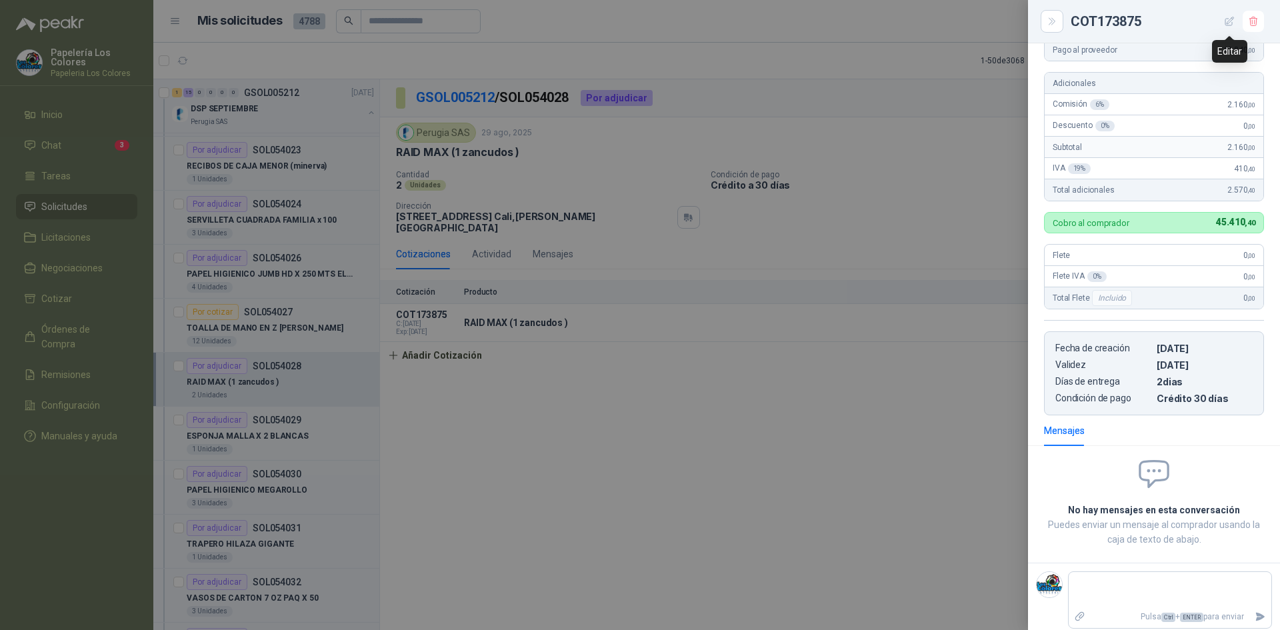
click at [1232, 17] on icon "button" at bounding box center [1229, 21] width 11 height 11
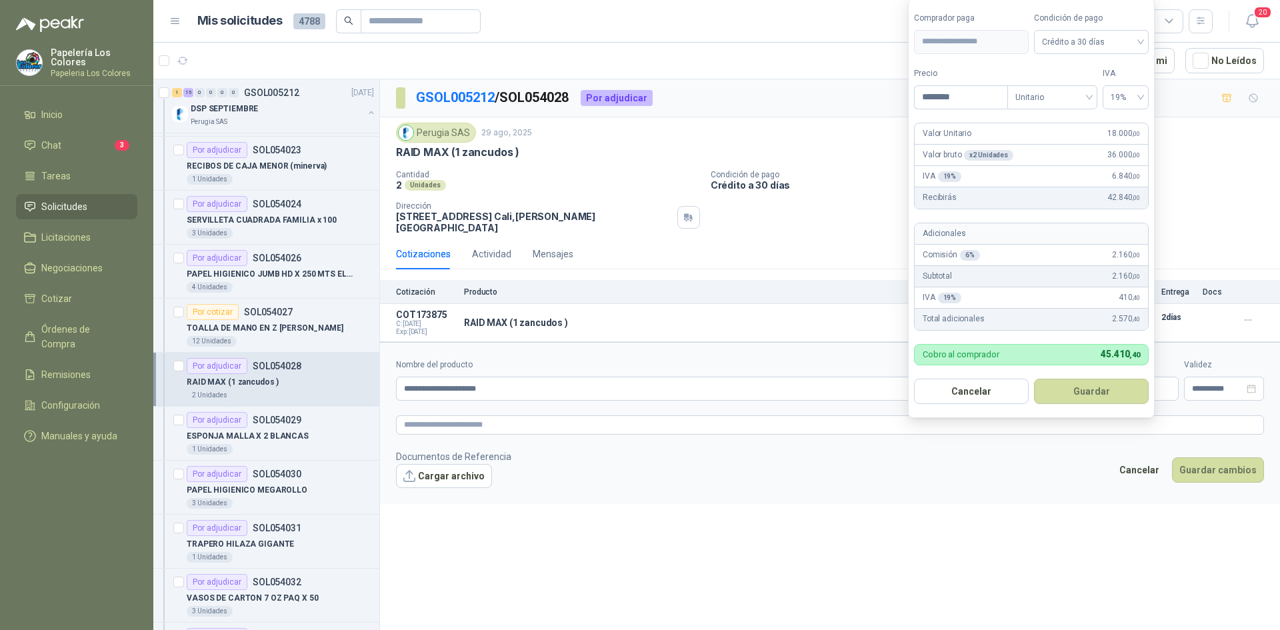
click at [1030, 372] on body "Papelería Los Colores Papeleria Los Colores Inicio Chat 3 Tareas Solicitudes Li…" at bounding box center [640, 315] width 1280 height 630
click at [1126, 91] on span "19%" at bounding box center [1125, 97] width 30 height 20
click at [1117, 163] on div "0%" at bounding box center [1125, 167] width 25 height 15
click at [1068, 393] on button "Guardar" at bounding box center [1091, 391] width 115 height 25
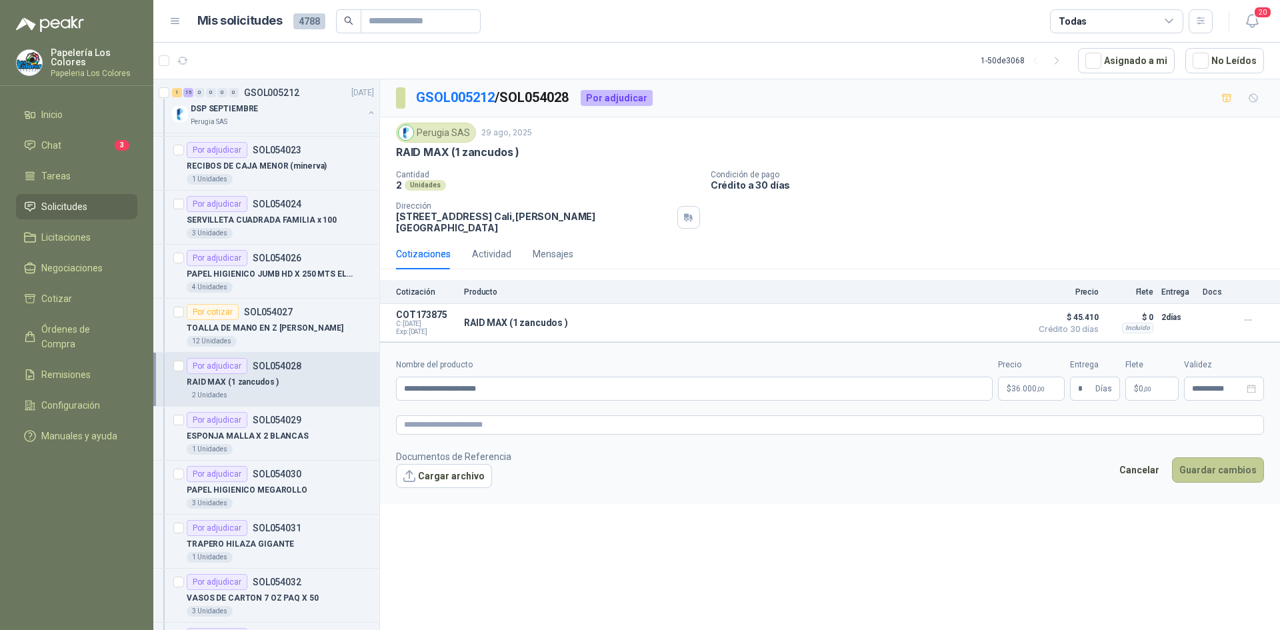
click at [1230, 457] on button "Guardar cambios" at bounding box center [1218, 469] width 92 height 25
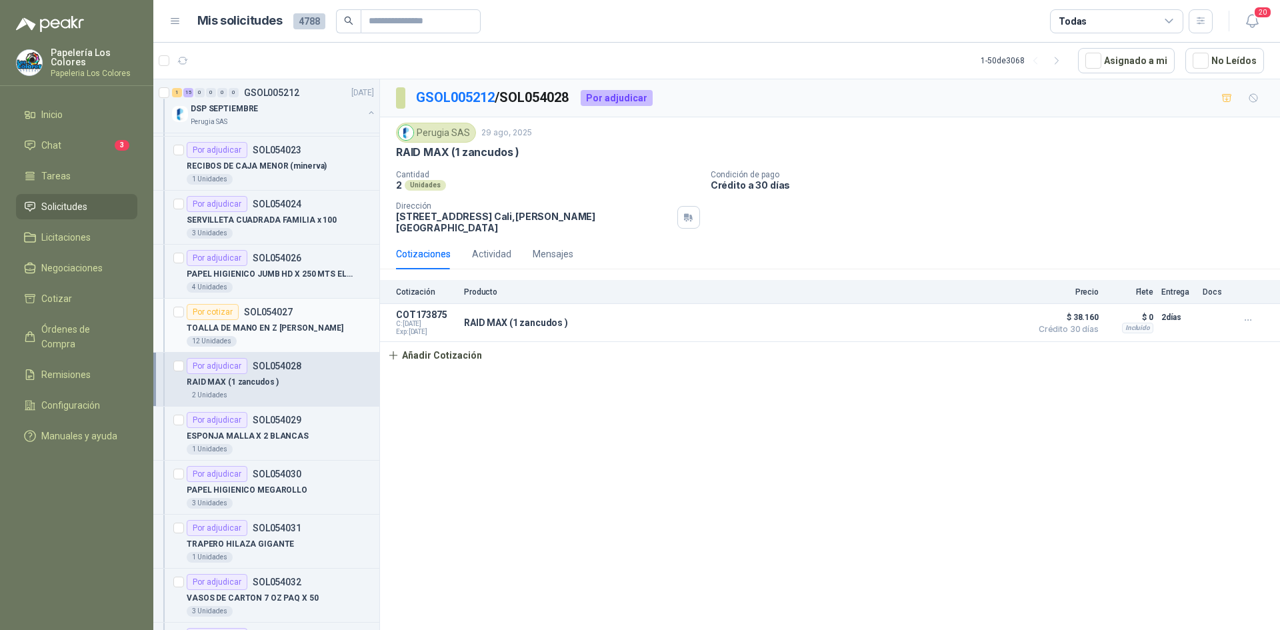
scroll to position [333, 0]
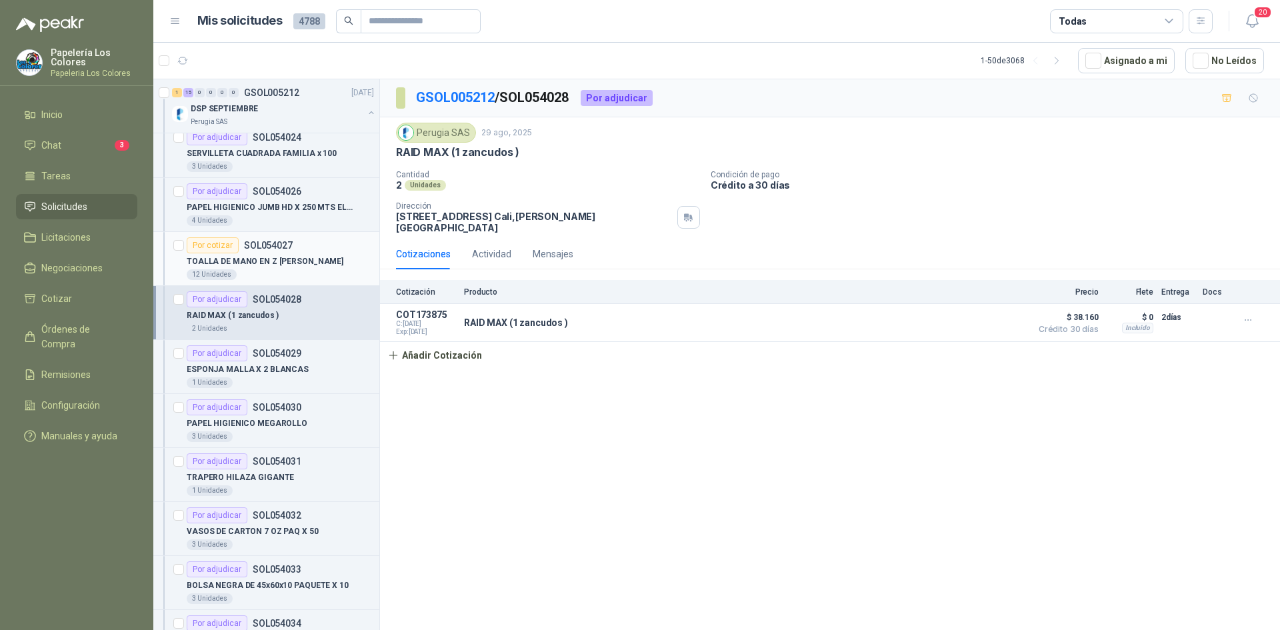
click at [217, 243] on div "Por cotizar" at bounding box center [213, 245] width 52 height 16
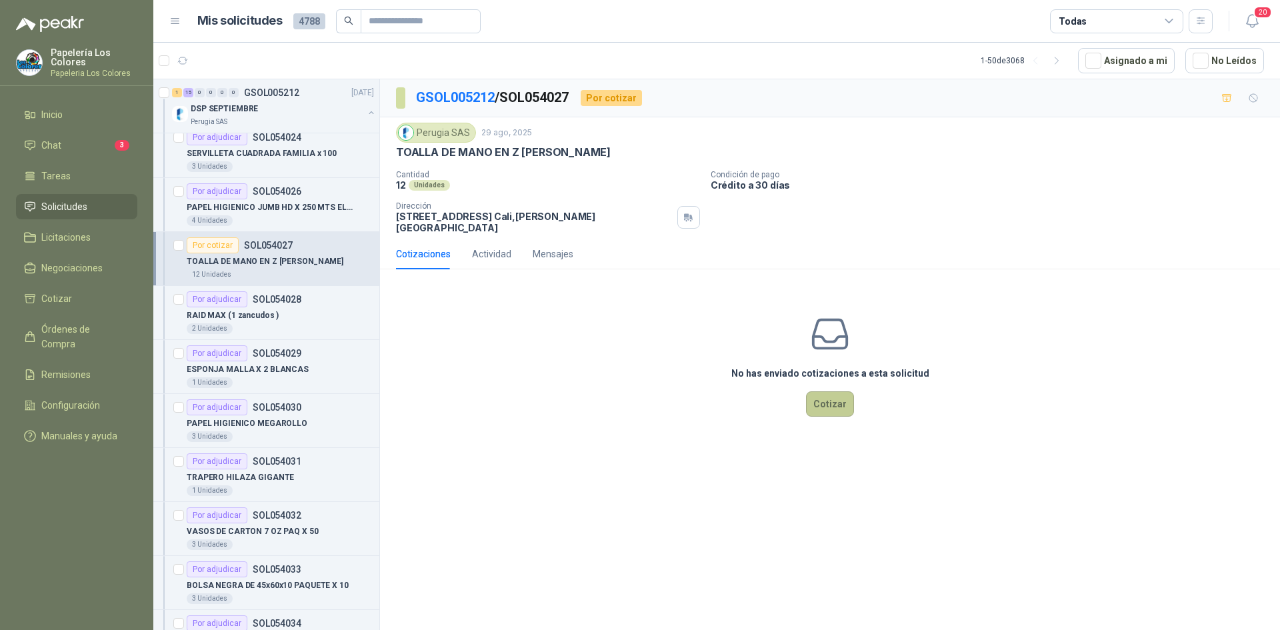
click at [841, 394] on button "Cotizar" at bounding box center [830, 403] width 48 height 25
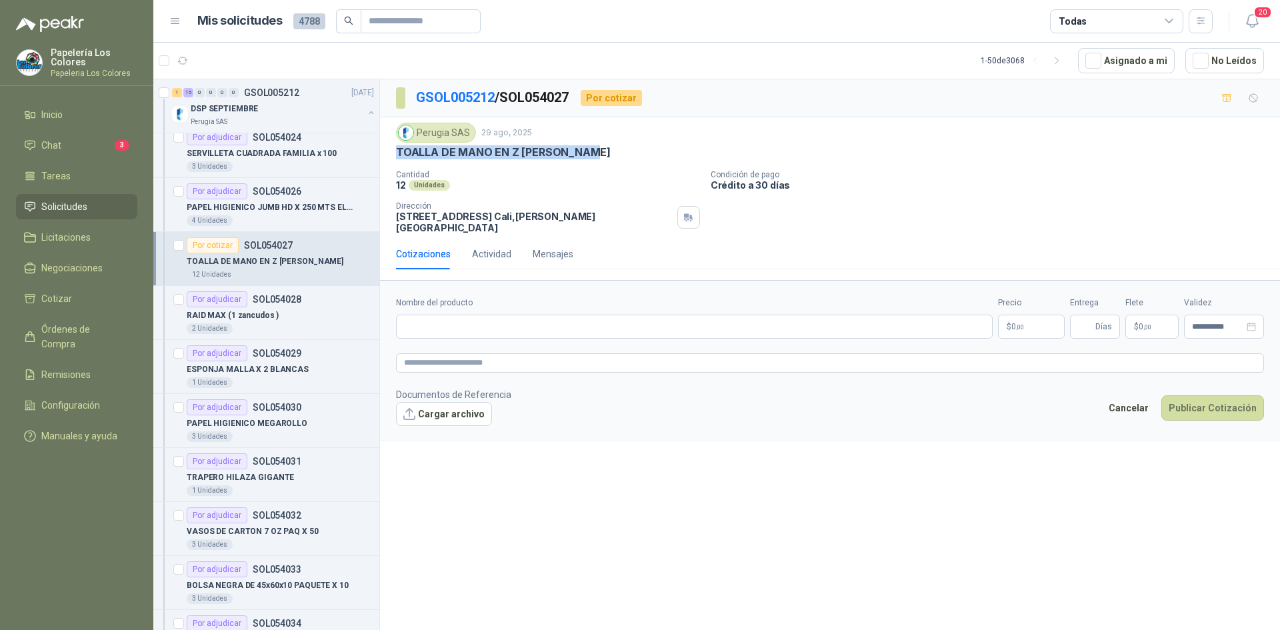
drag, startPoint x: 589, startPoint y: 152, endPoint x: 397, endPoint y: 149, distance: 192.6
click at [397, 149] on p "TOALLA DE MANO EN Z [PERSON_NAME]" at bounding box center [503, 152] width 215 height 14
click at [457, 315] on input "Nombre del producto" at bounding box center [694, 327] width 596 height 24
paste input "**********"
click at [1024, 315] on body "Papelería Los Colores Papeleria Los Colores Inicio Chat 3 Tareas Solicitudes Li…" at bounding box center [640, 315] width 1280 height 630
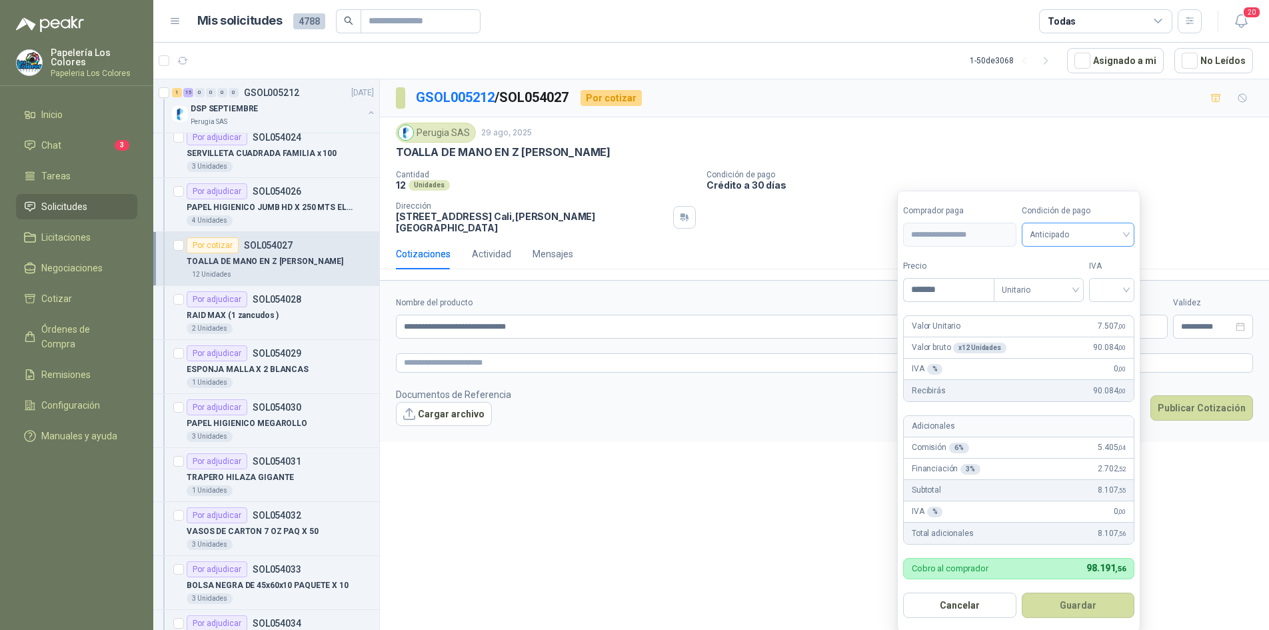
click at [1072, 227] on span "Anticipado" at bounding box center [1078, 235] width 97 height 20
click at [1081, 279] on div "Crédito a 30 días" at bounding box center [1080, 284] width 93 height 15
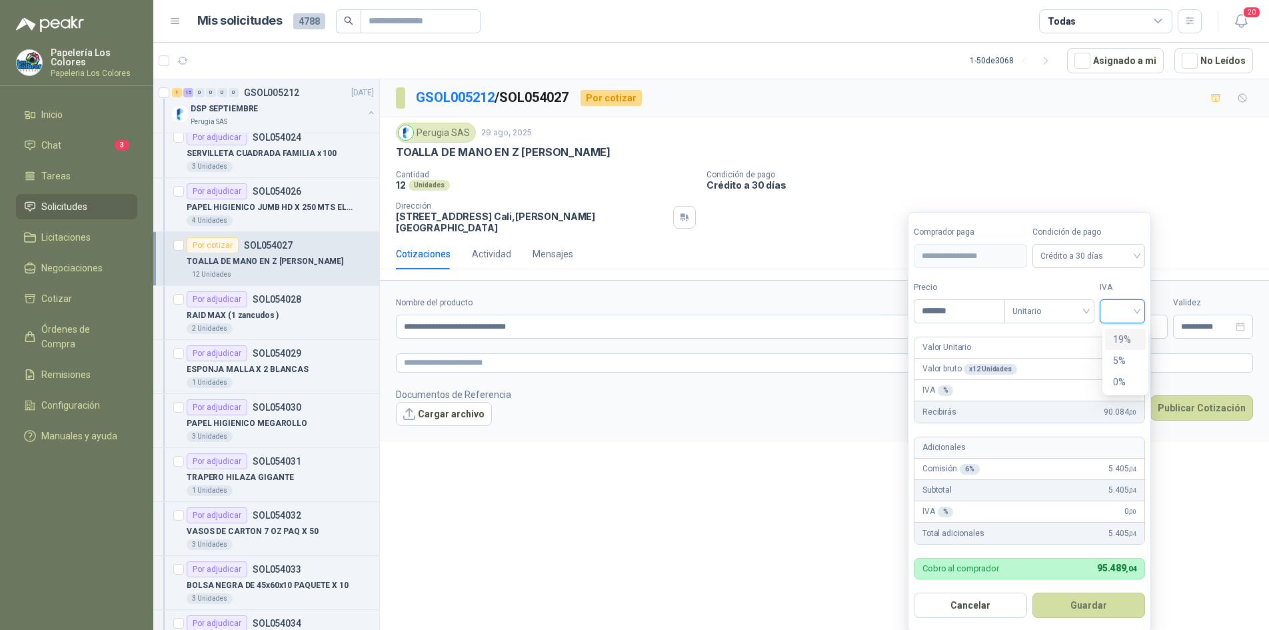
click at [1122, 308] on input "search" at bounding box center [1122, 310] width 29 height 20
click at [1124, 337] on div "19%" at bounding box center [1125, 339] width 25 height 15
click at [1090, 602] on button "Guardar" at bounding box center [1091, 604] width 115 height 25
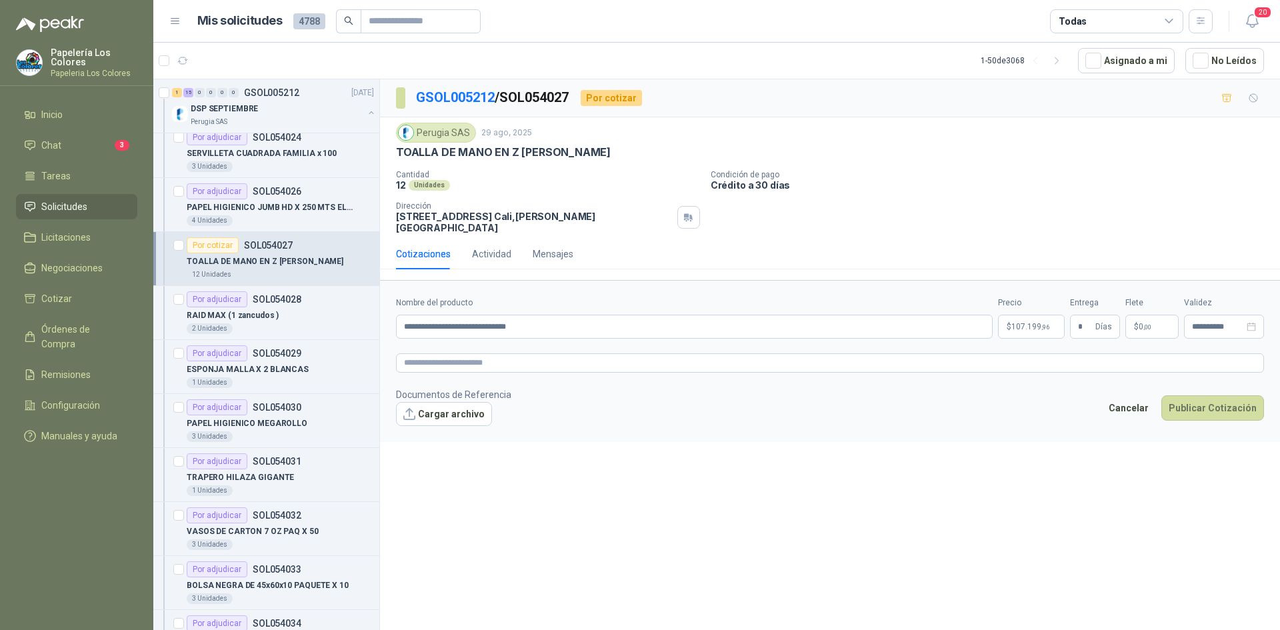
click at [465, 340] on form "**********" at bounding box center [830, 360] width 900 height 161
click at [466, 353] on textarea at bounding box center [830, 362] width 868 height 19
paste textarea "**********"
click at [1204, 395] on button "Publicar Cotización" at bounding box center [1212, 407] width 103 height 25
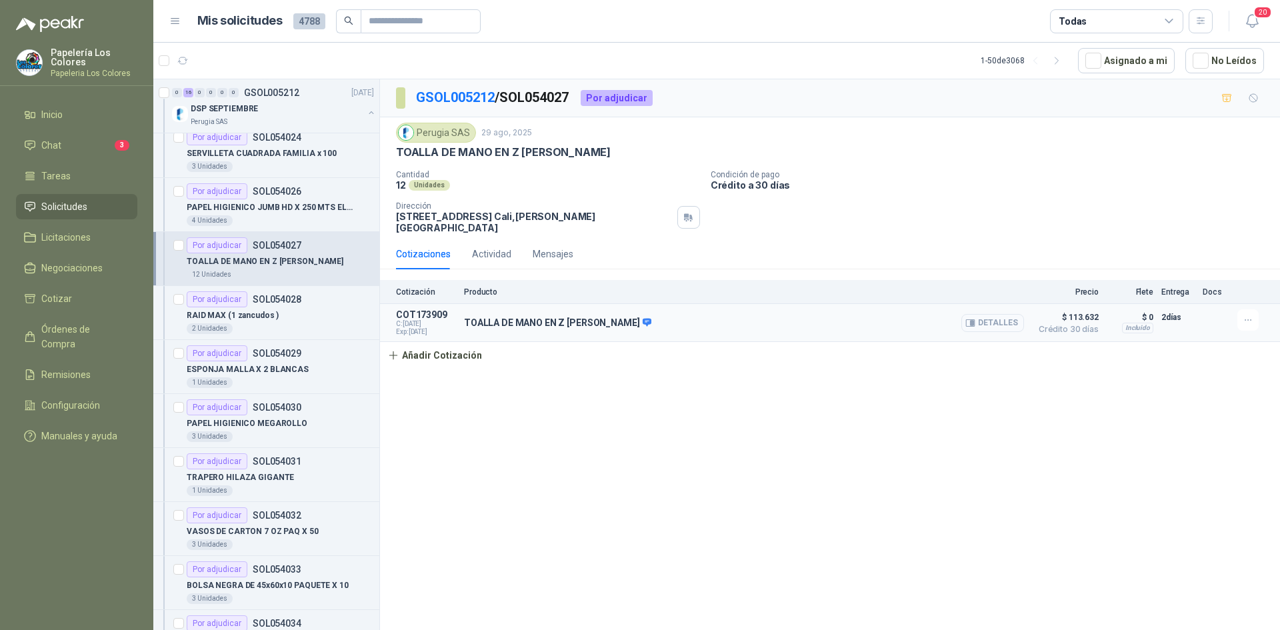
click at [991, 314] on button "Detalles" at bounding box center [992, 323] width 63 height 18
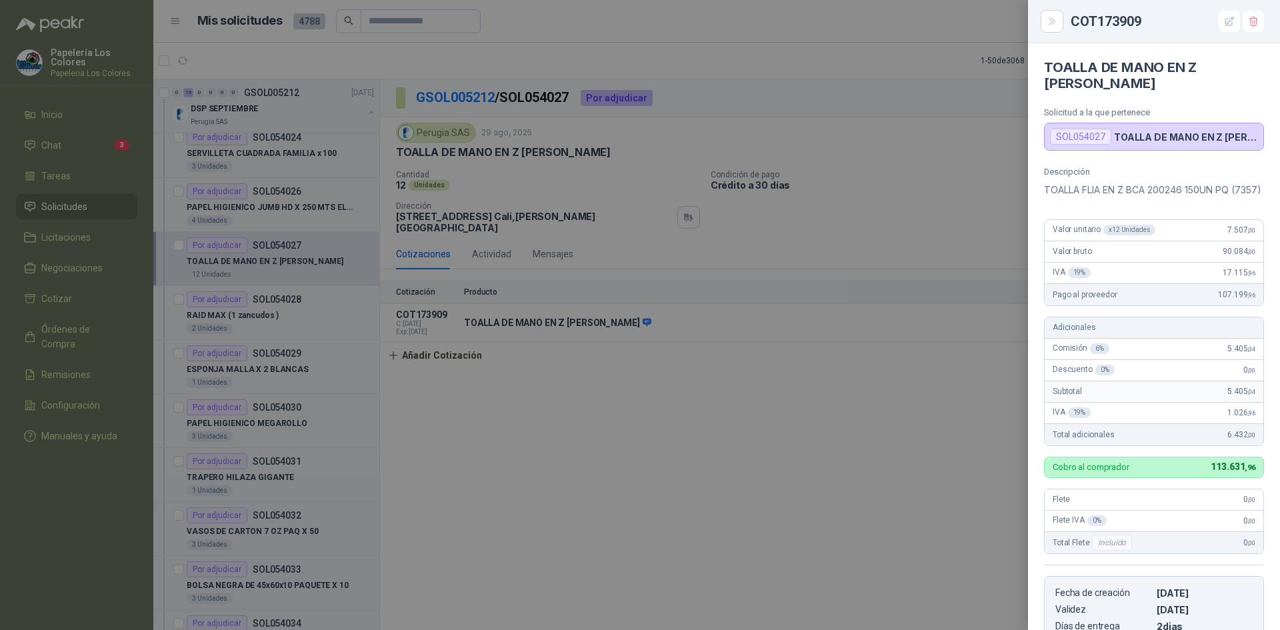
click at [836, 381] on div at bounding box center [640, 315] width 1280 height 630
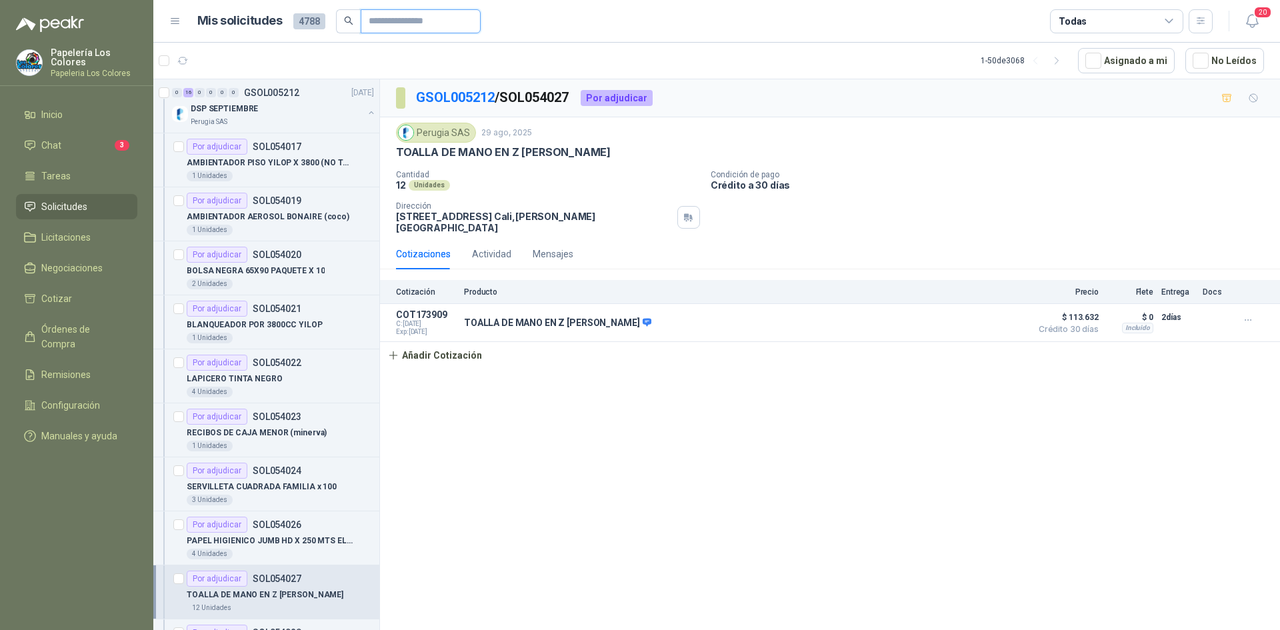
click at [430, 20] on input "text" at bounding box center [415, 21] width 93 height 23
click at [300, 109] on div "DSP SEPTIEMBRE" at bounding box center [277, 109] width 173 height 16
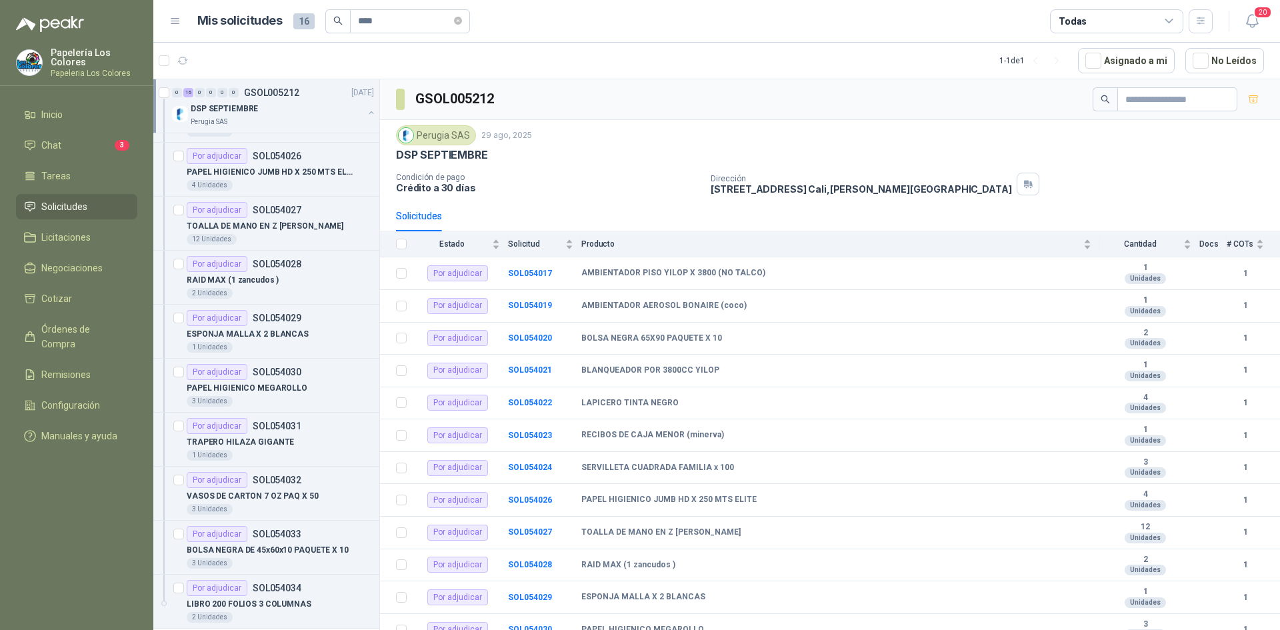
scroll to position [381, 0]
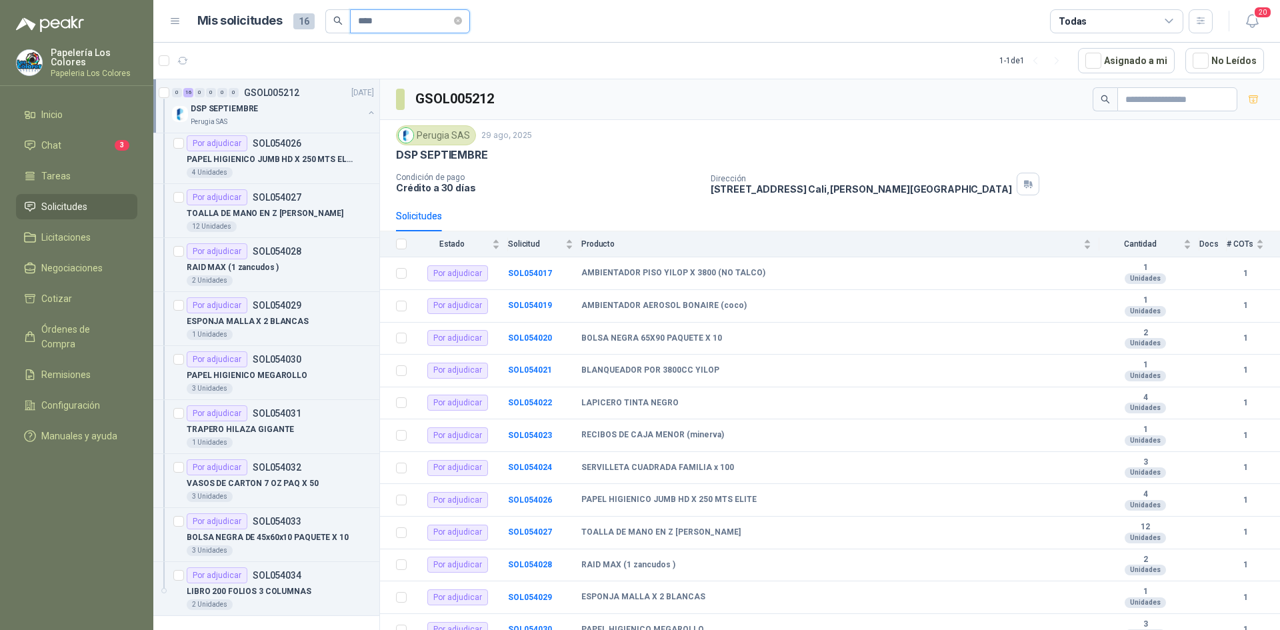
drag, startPoint x: 389, startPoint y: 21, endPoint x: 315, endPoint y: 41, distance: 76.0
click at [315, 41] on header "Mis solicitudes 16 **** Todas 20" at bounding box center [716, 21] width 1126 height 43
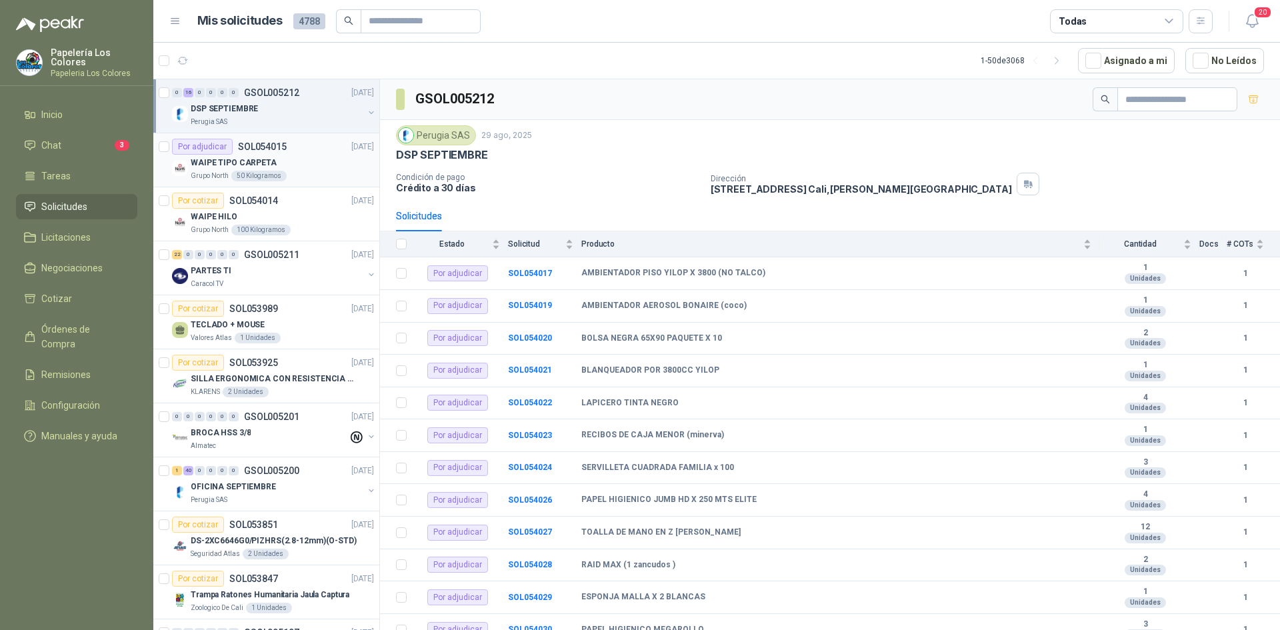
click at [308, 157] on div "WAIPE TIPO CARPETA" at bounding box center [282, 163] width 183 height 16
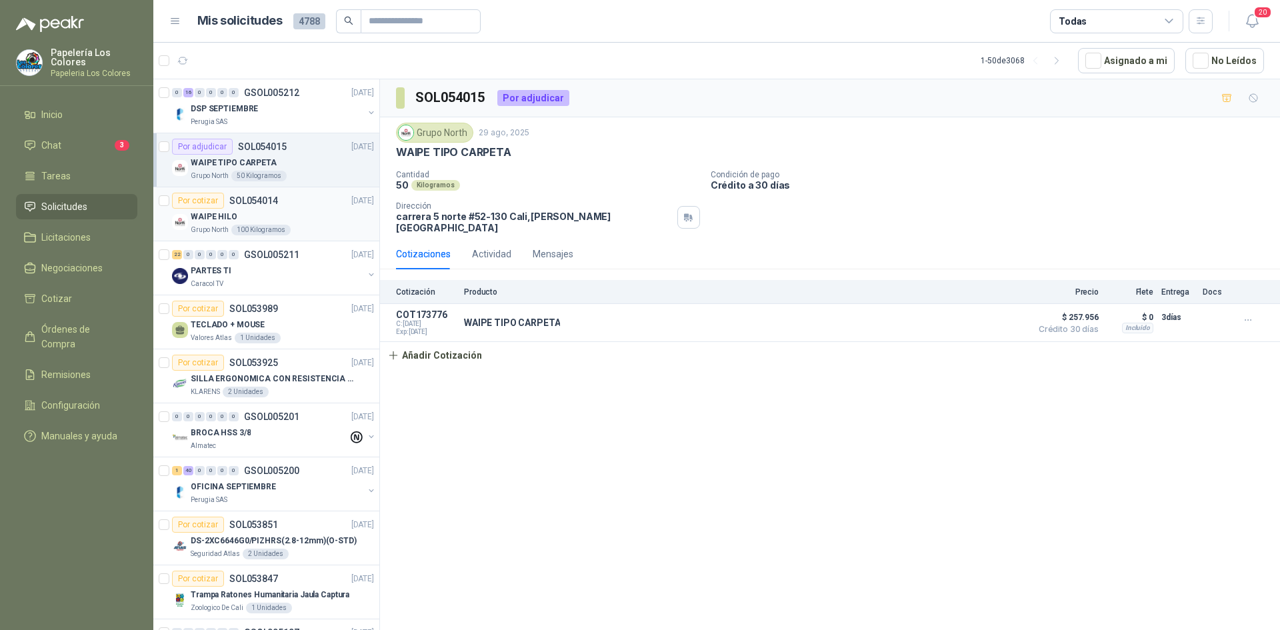
click at [303, 208] on div "Por cotizar SOL054014 29/08/25" at bounding box center [273, 201] width 202 height 16
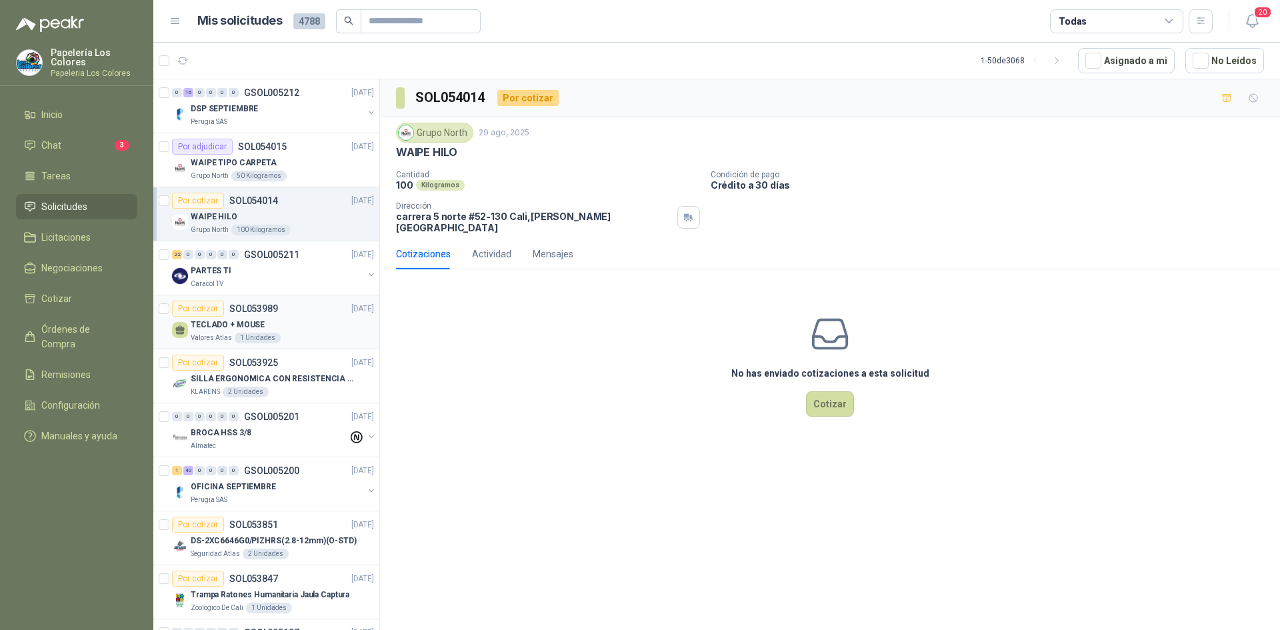
click at [289, 317] on div "TECLADO + MOUSE" at bounding box center [282, 325] width 183 height 16
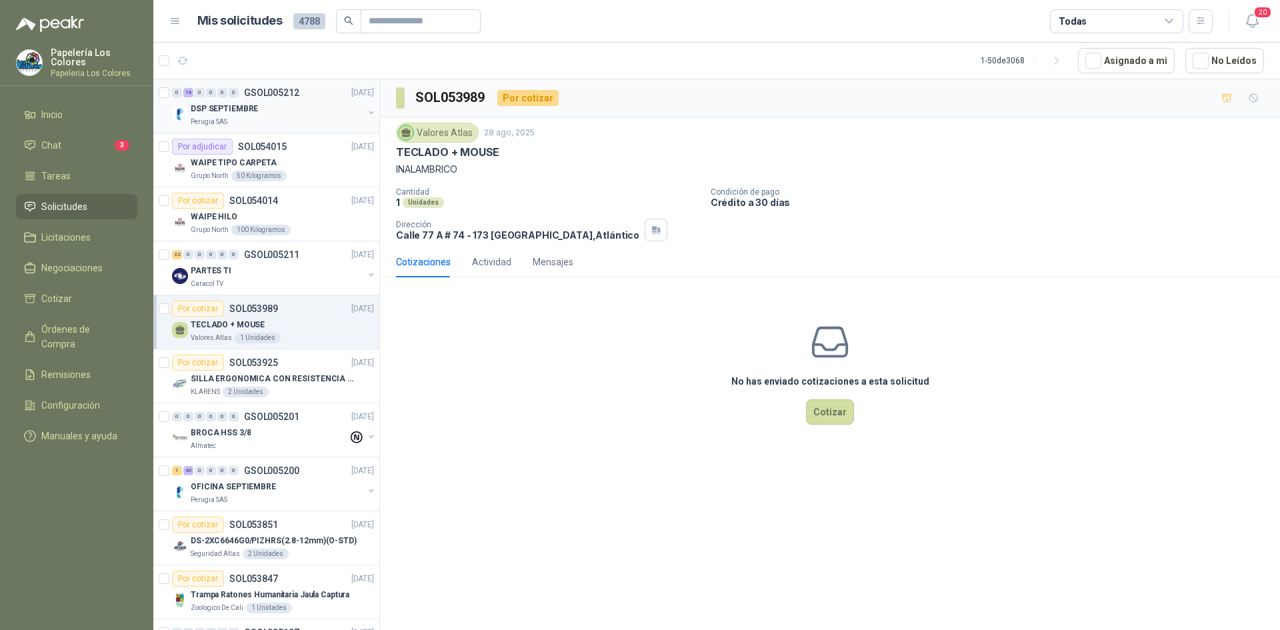
click at [270, 105] on div "DSP SEPTIEMBRE" at bounding box center [277, 109] width 173 height 16
